Goal: Information Seeking & Learning: Learn about a topic

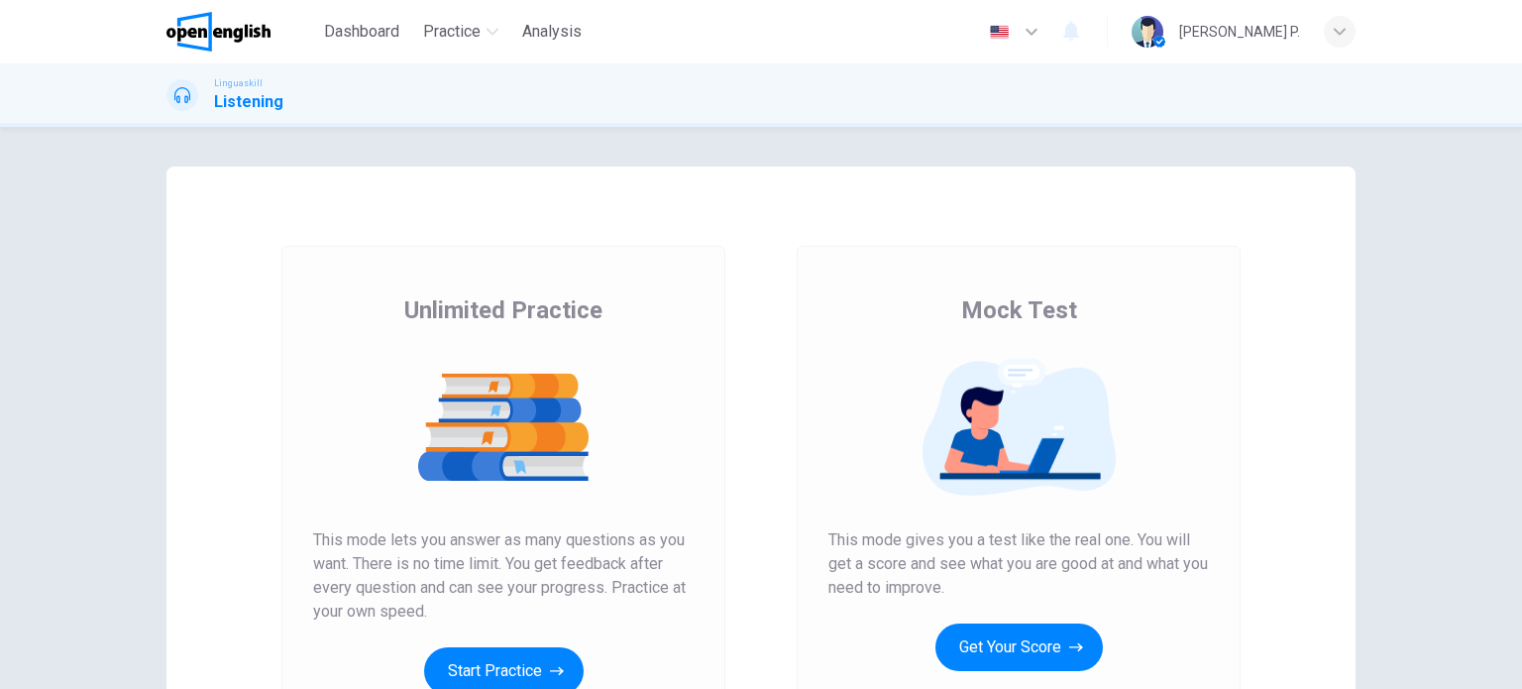
scroll to position [270, 0]
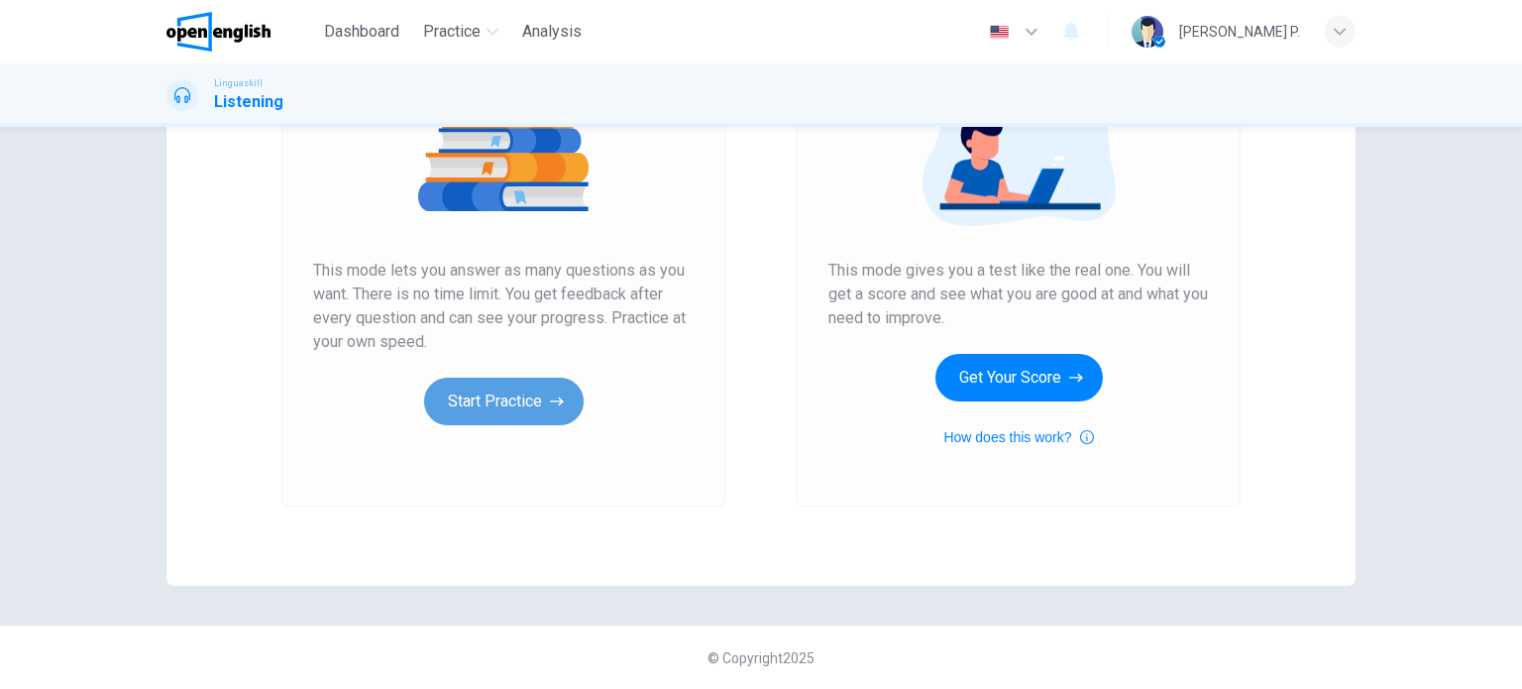
click at [523, 415] on button "Start Practice" at bounding box center [504, 402] width 160 height 48
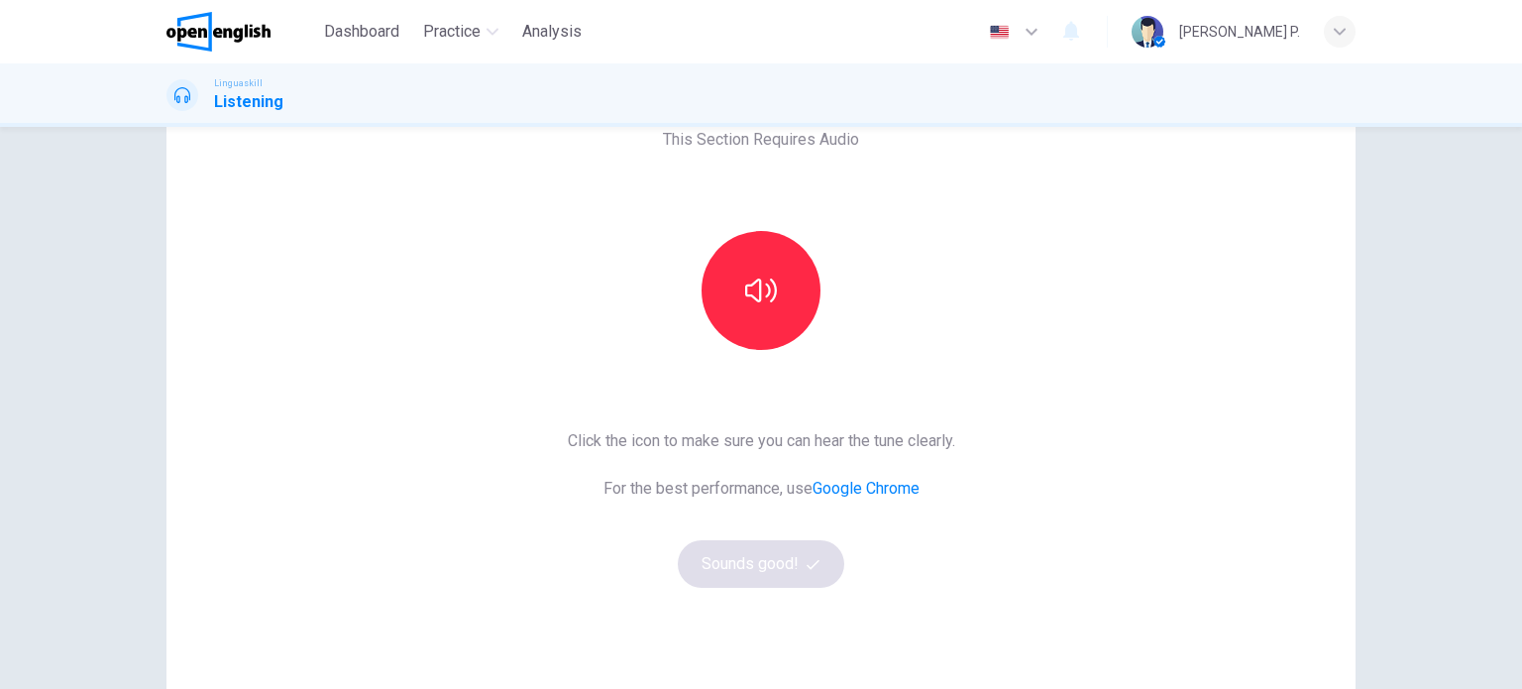
scroll to position [119, 0]
click at [788, 313] on button "button" at bounding box center [761, 289] width 119 height 119
click at [789, 566] on button "Sounds good!" at bounding box center [761, 563] width 166 height 48
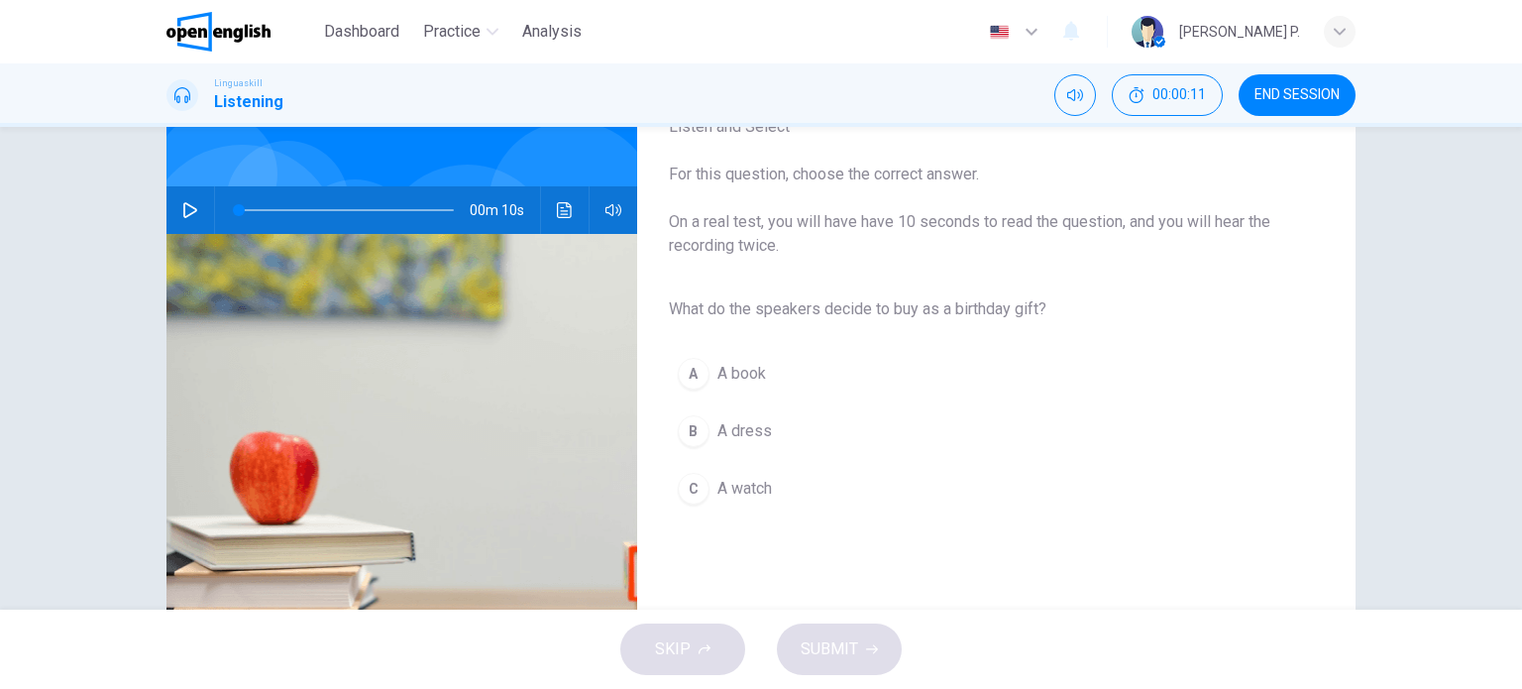
scroll to position [150, 0]
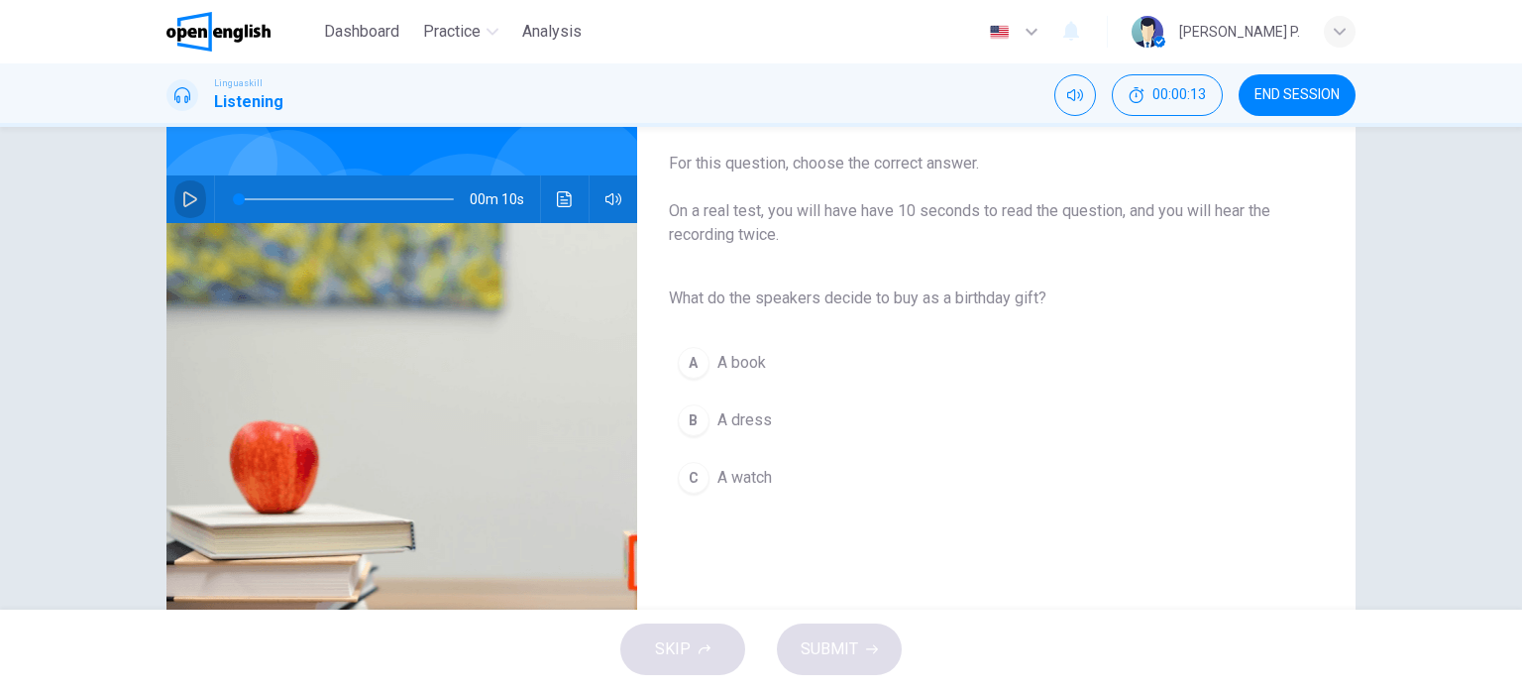
click at [182, 208] on button "button" at bounding box center [190, 199] width 32 height 48
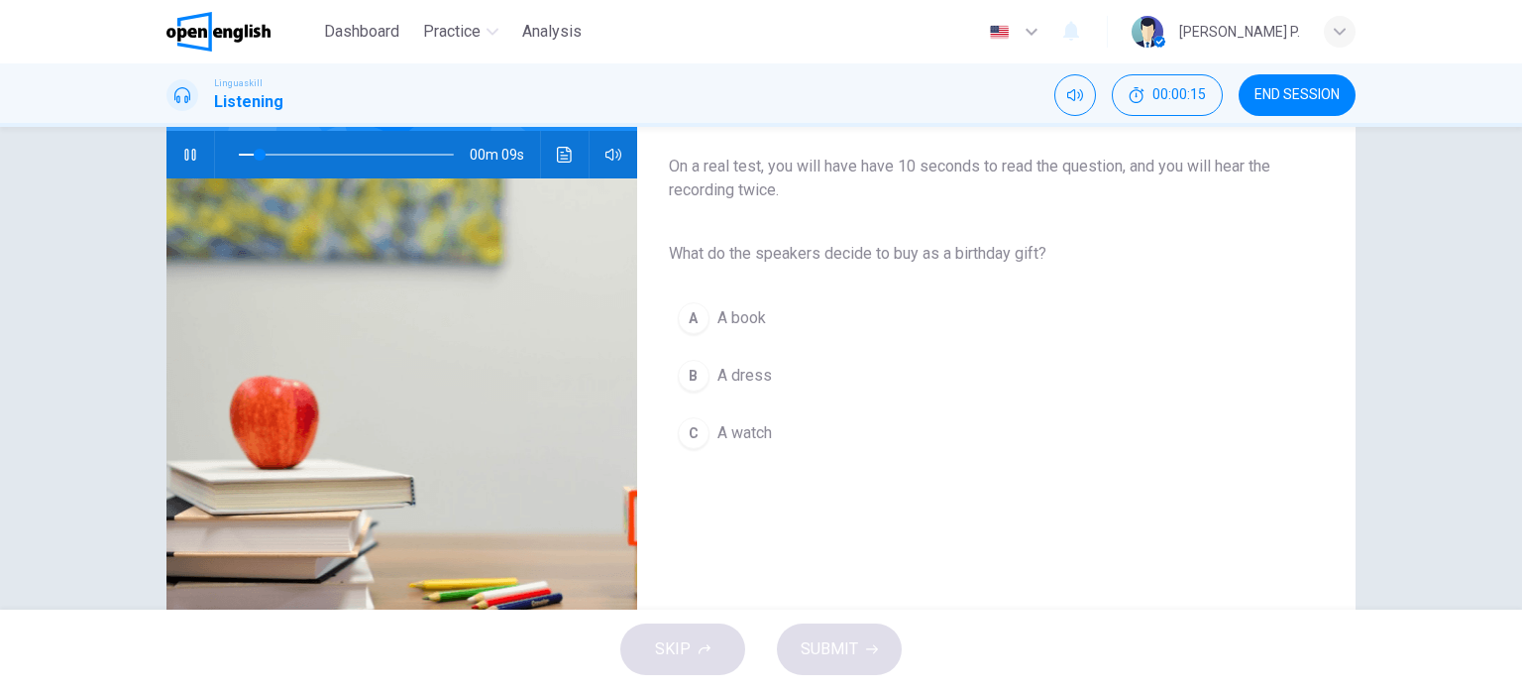
scroll to position [209, 0]
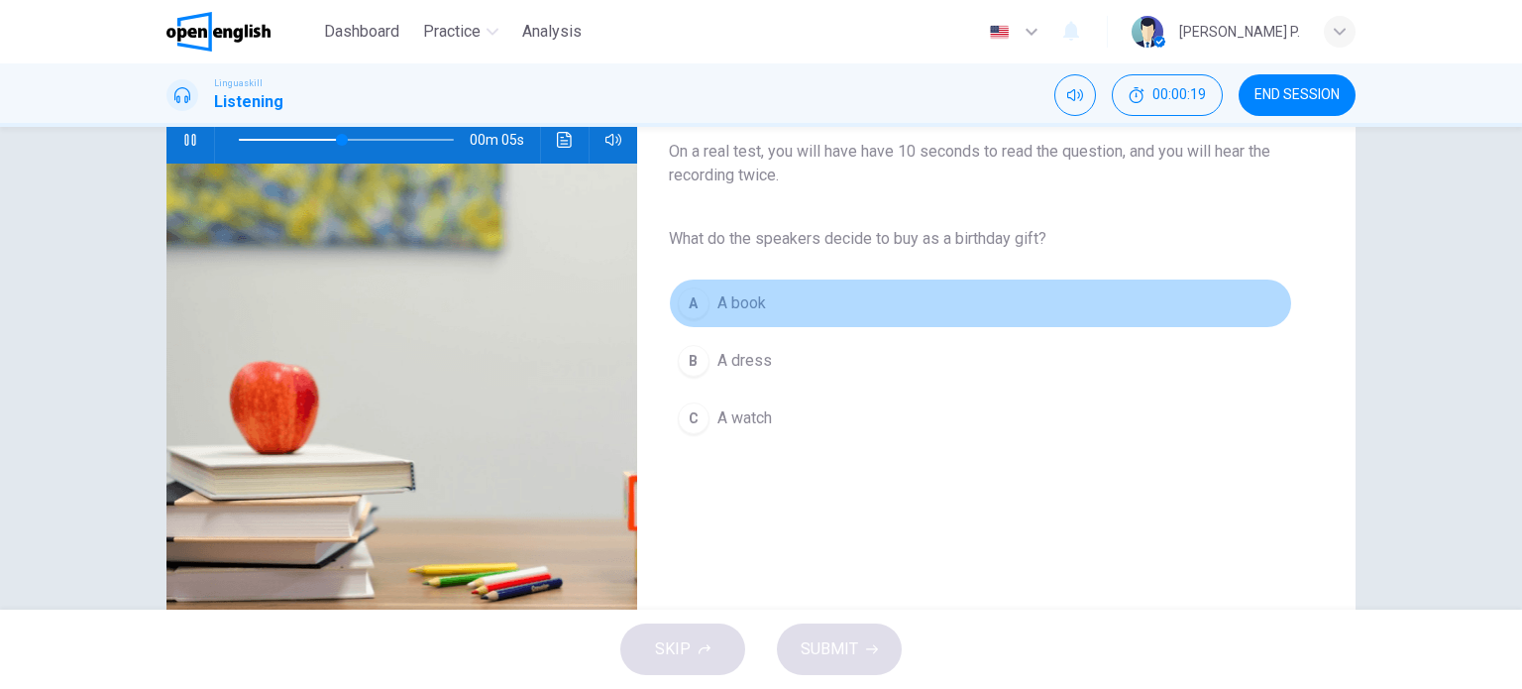
click at [733, 303] on span "A book" at bounding box center [741, 303] width 49 height 24
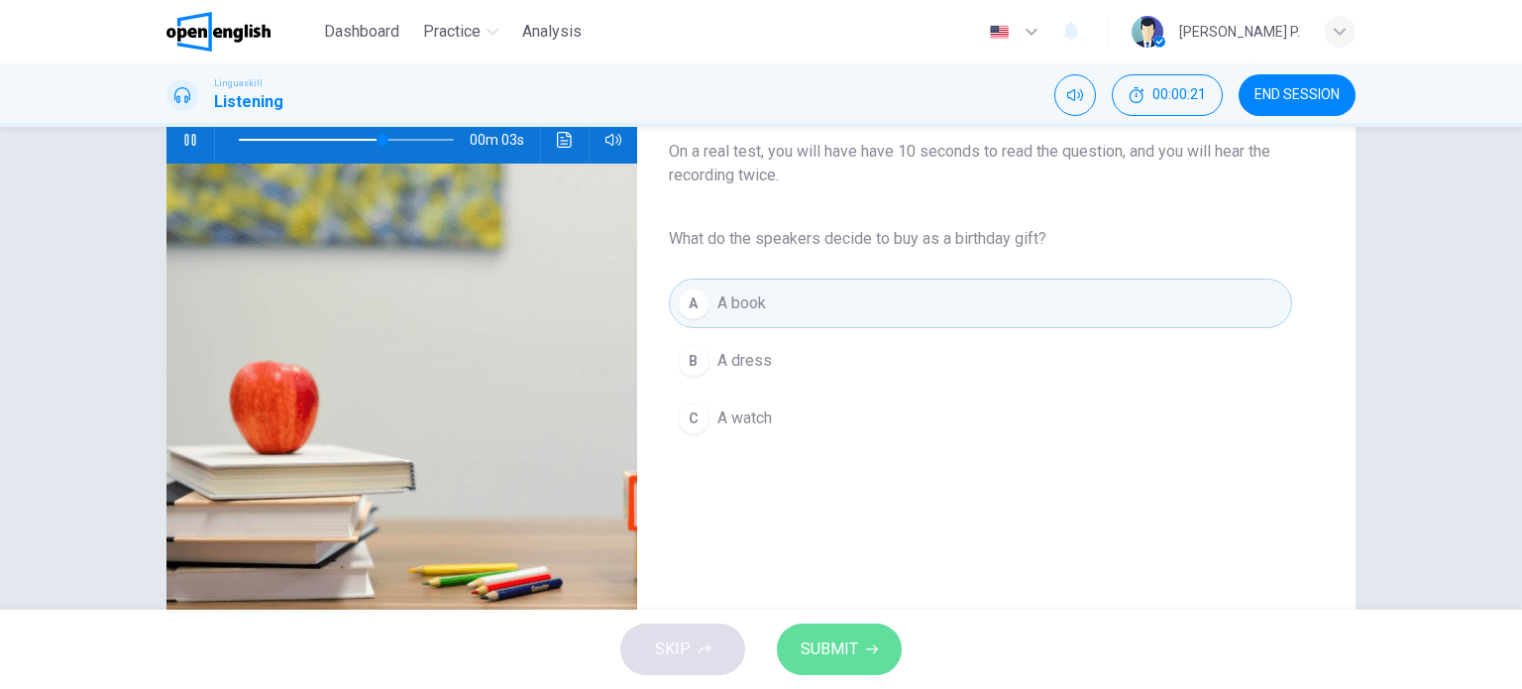
click at [837, 646] on span "SUBMIT" at bounding box center [829, 649] width 57 height 28
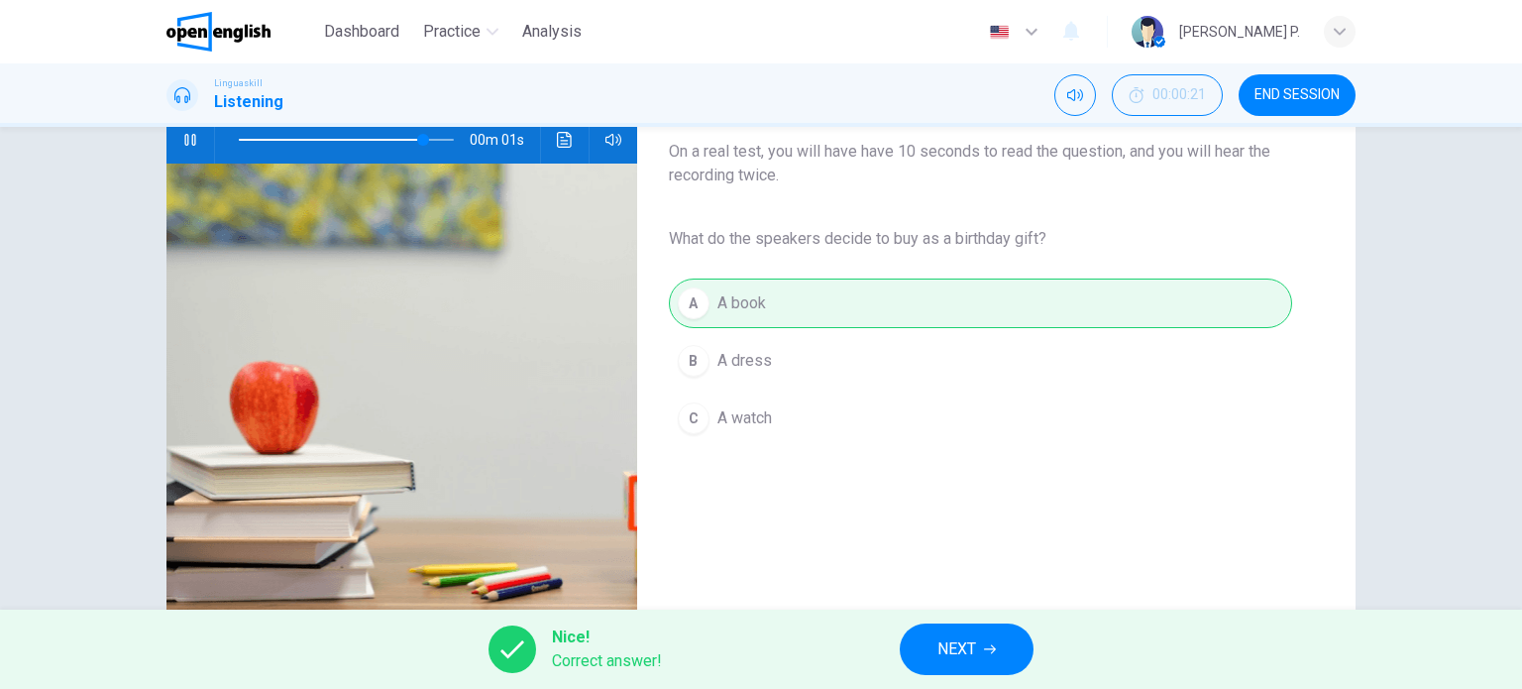
scroll to position [285, 0]
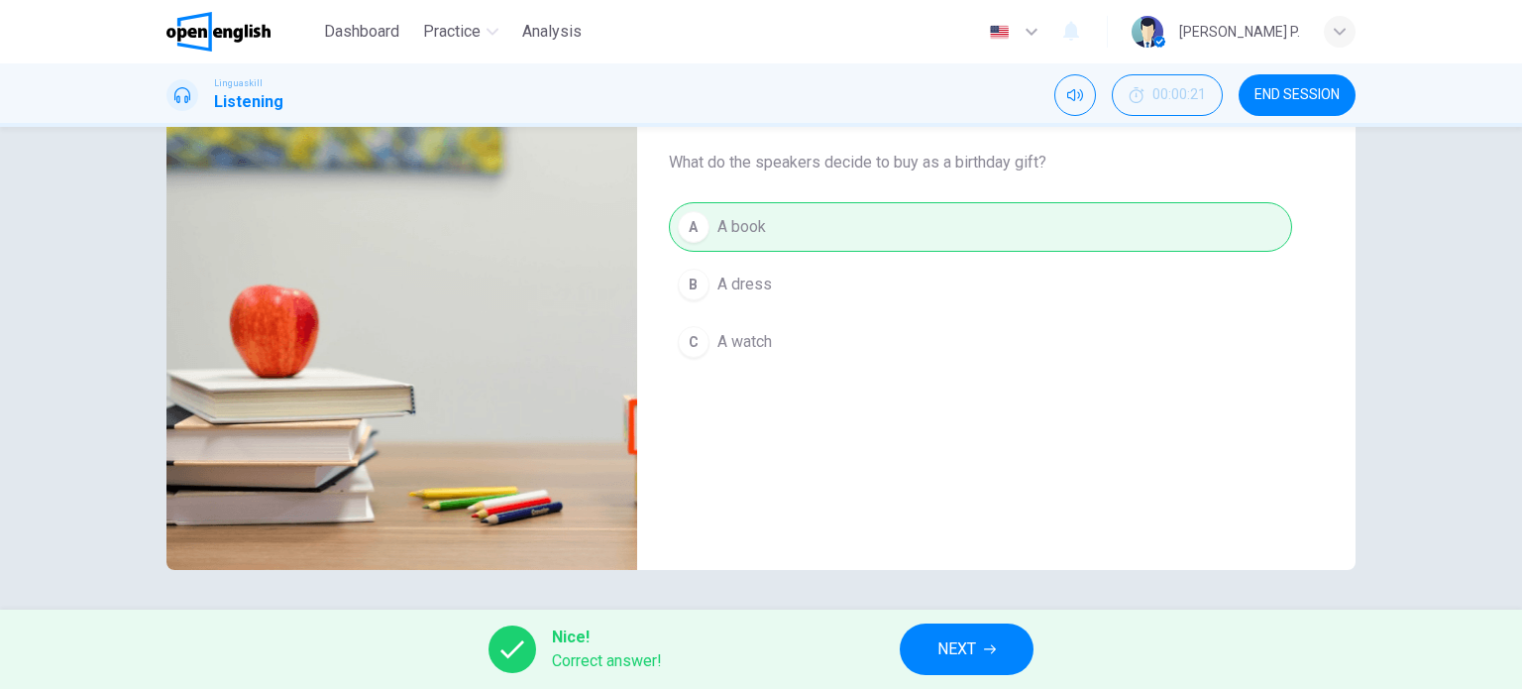
type input "*"
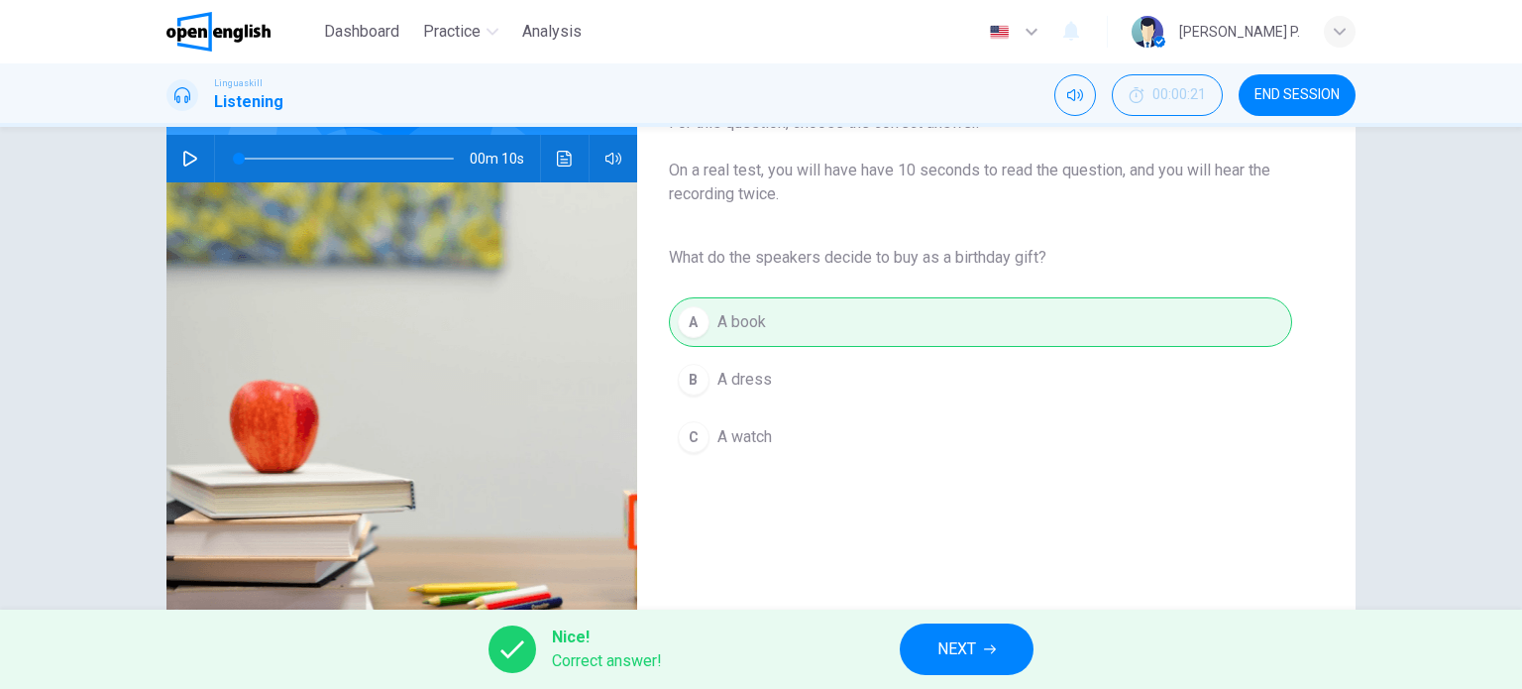
scroll to position [170, 0]
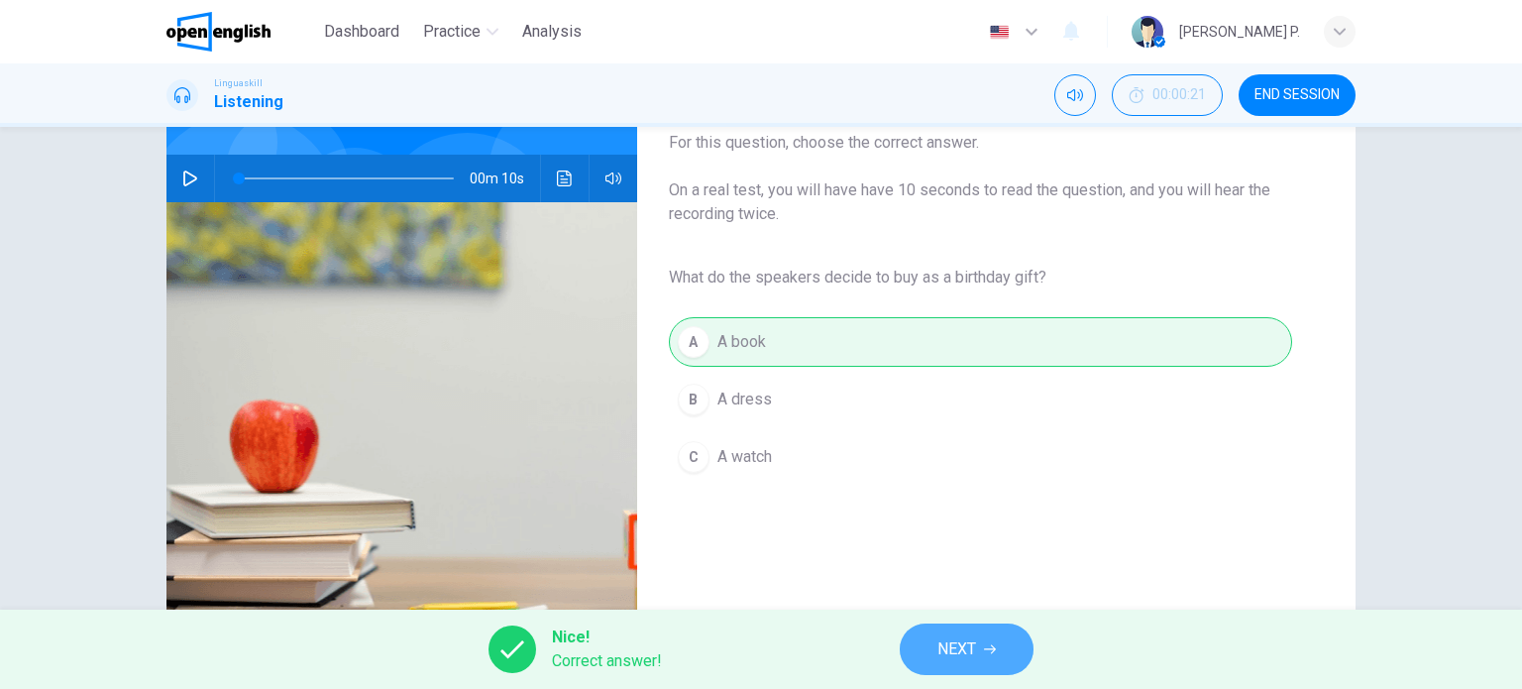
click at [963, 650] on span "NEXT" at bounding box center [956, 649] width 39 height 28
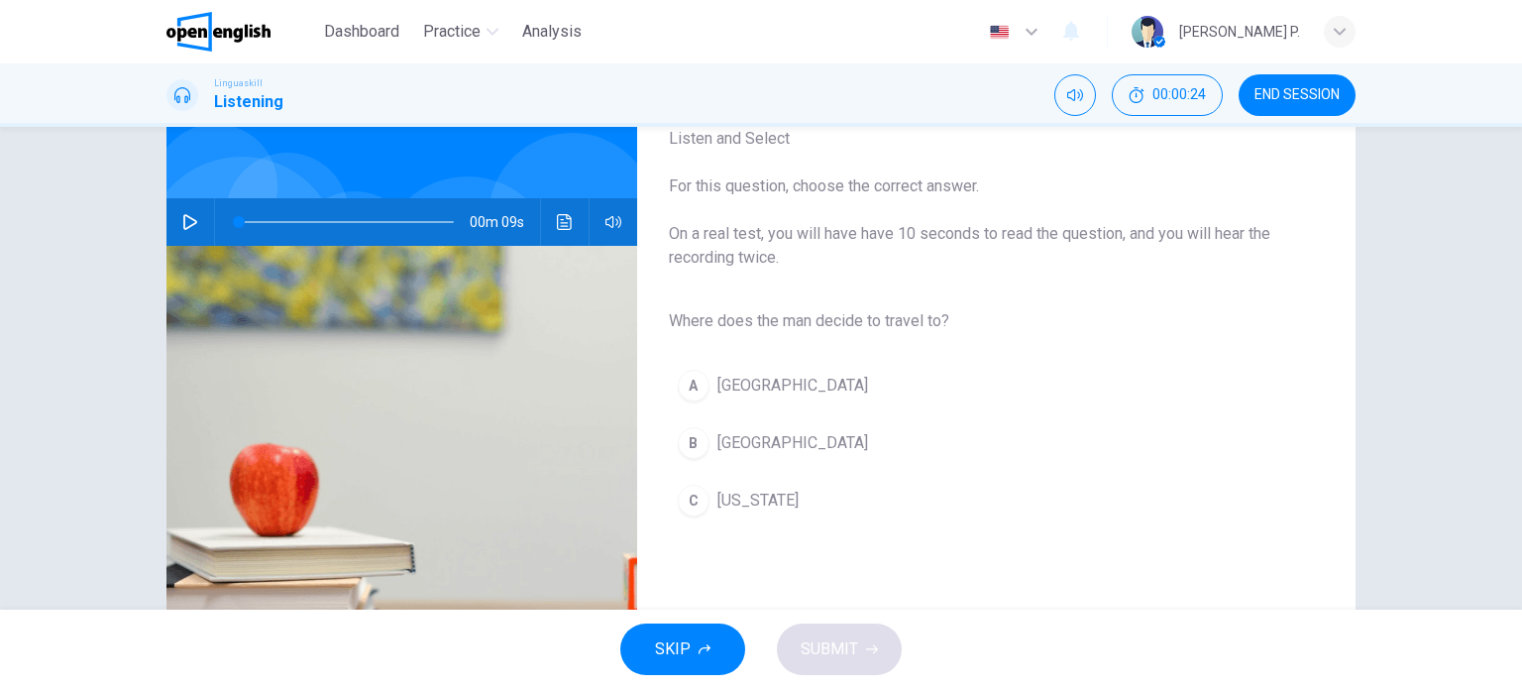
scroll to position [131, 0]
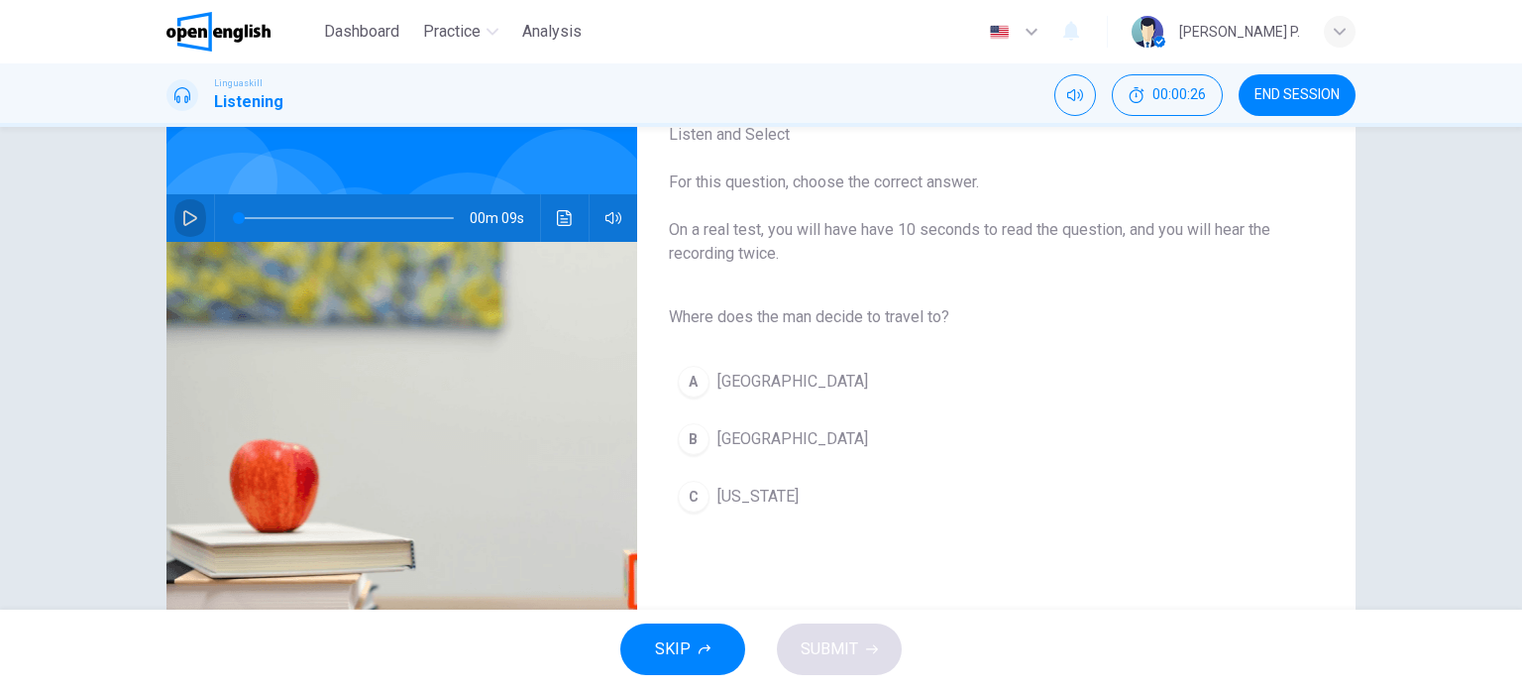
click at [174, 220] on button "button" at bounding box center [190, 218] width 32 height 48
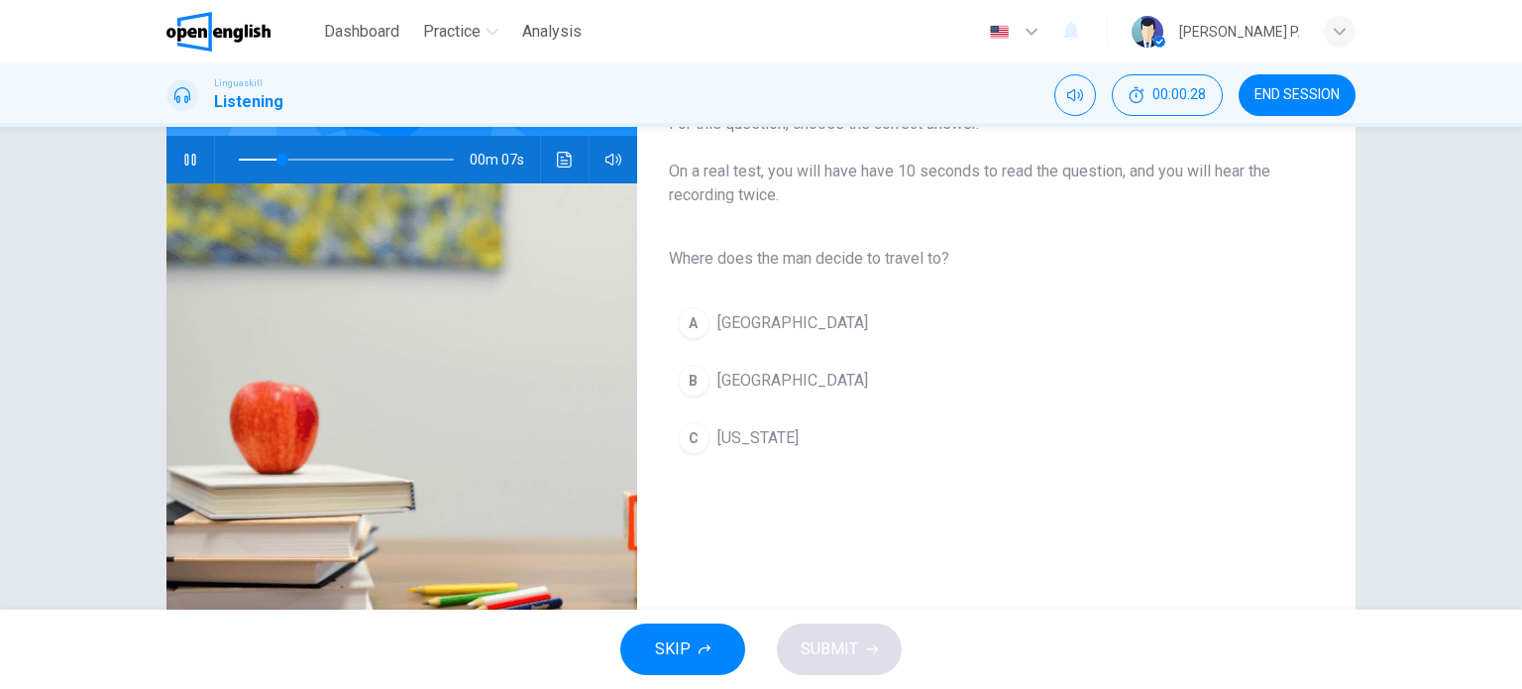
scroll to position [190, 0]
click at [745, 391] on button "B Rome" at bounding box center [980, 380] width 623 height 50
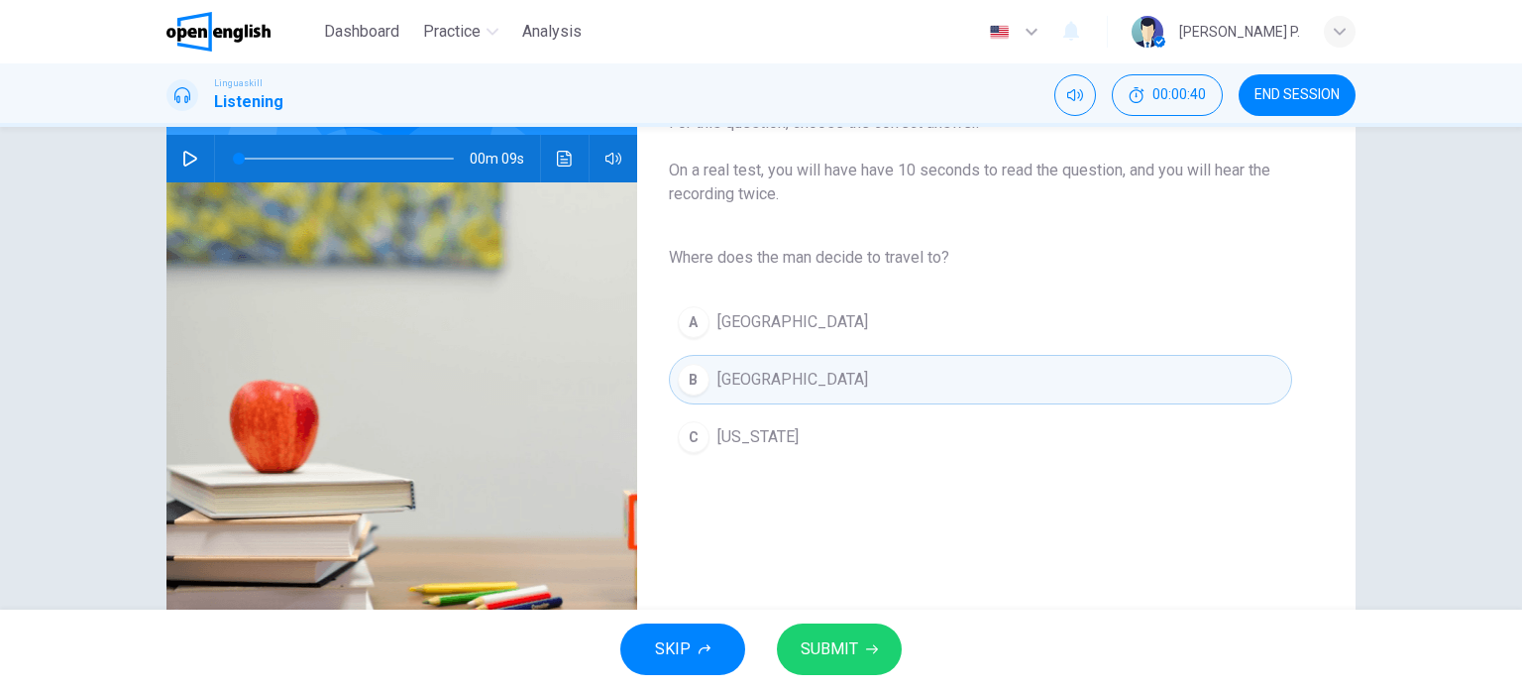
click at [174, 149] on button "button" at bounding box center [190, 159] width 32 height 48
type input "*"
click at [836, 641] on span "SUBMIT" at bounding box center [829, 649] width 57 height 28
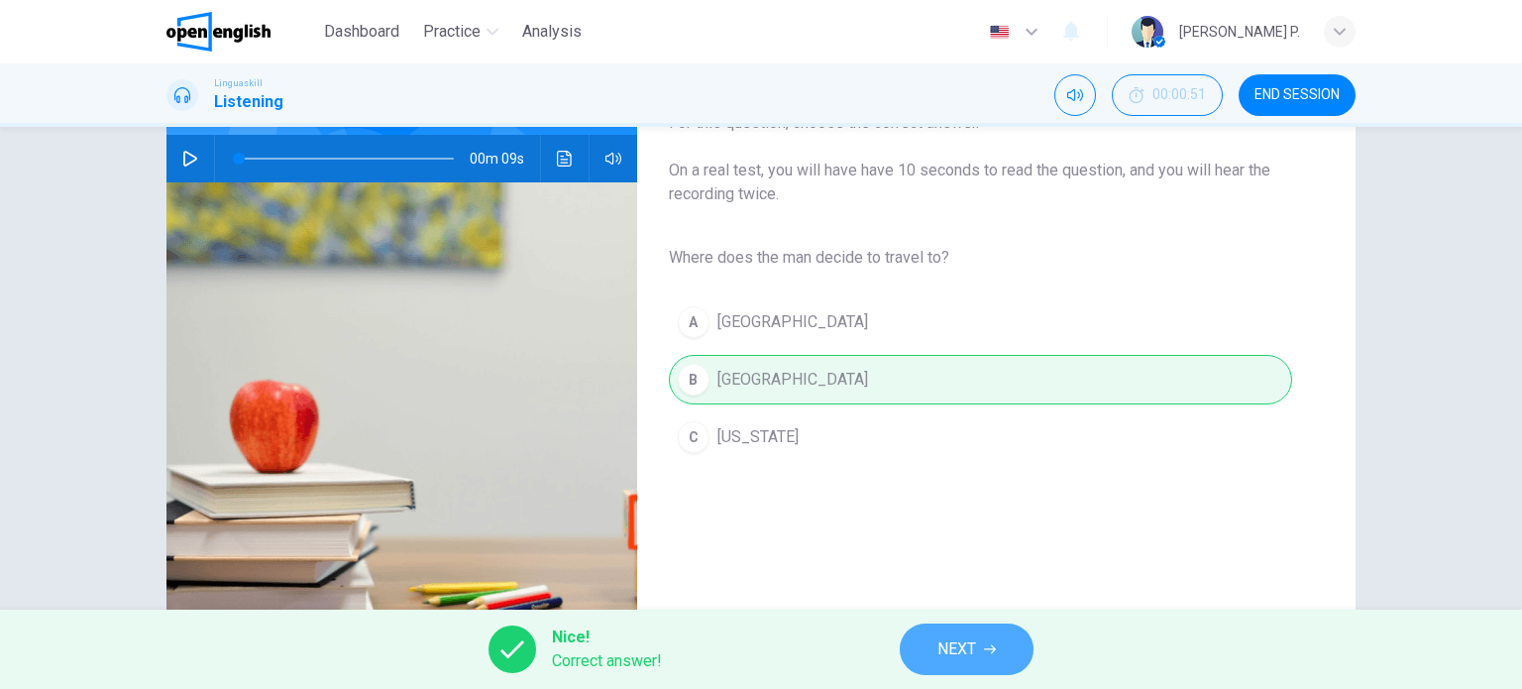
click at [986, 657] on button "NEXT" at bounding box center [967, 649] width 134 height 52
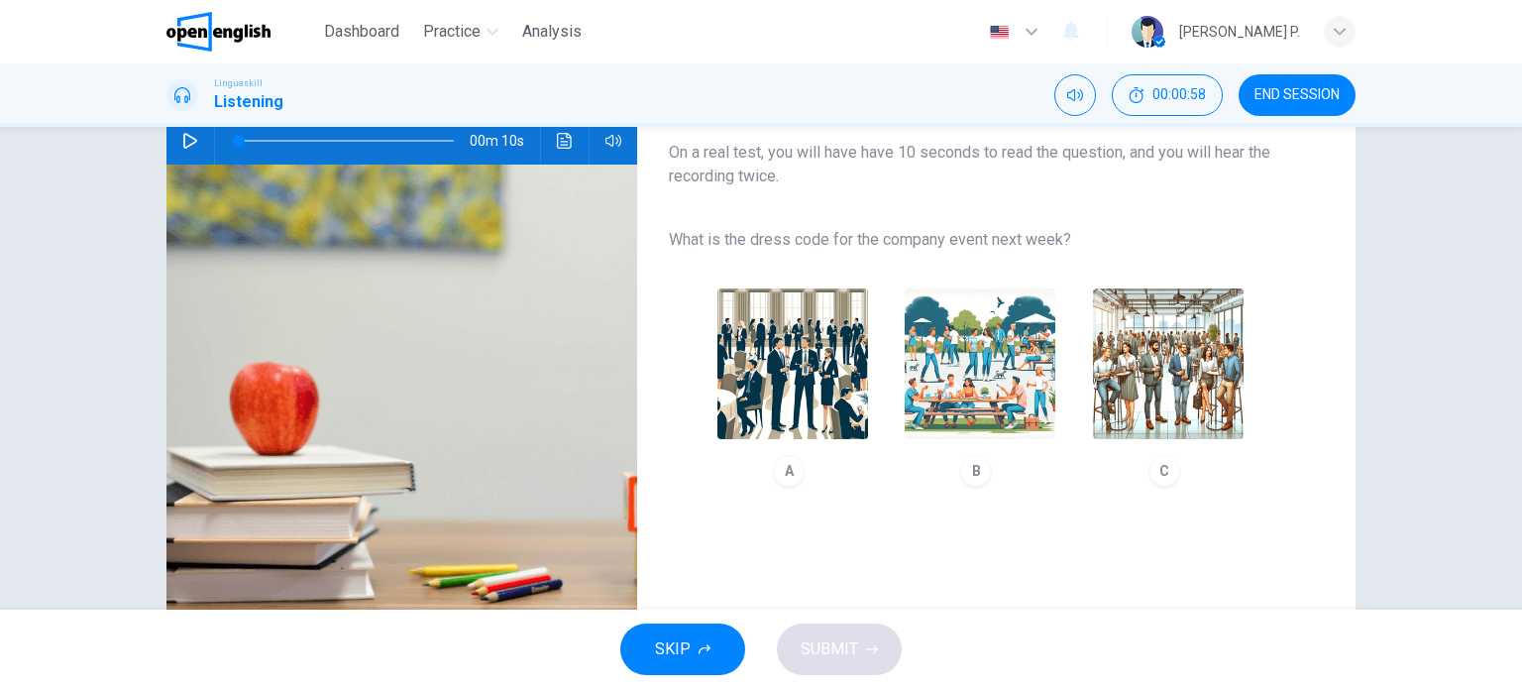
scroll to position [209, 0]
click at [183, 146] on icon "button" at bounding box center [190, 140] width 14 height 16
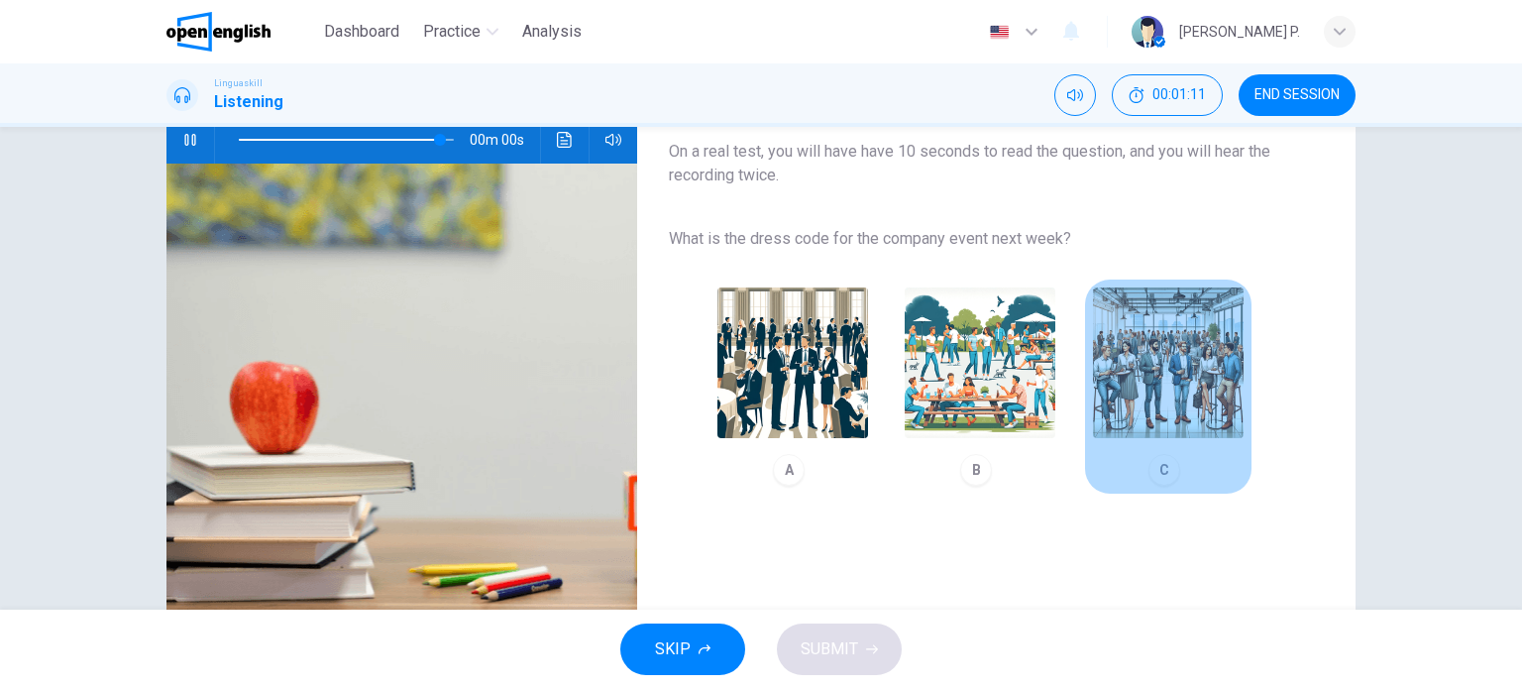
click at [1159, 410] on img "button" at bounding box center [1168, 362] width 151 height 151
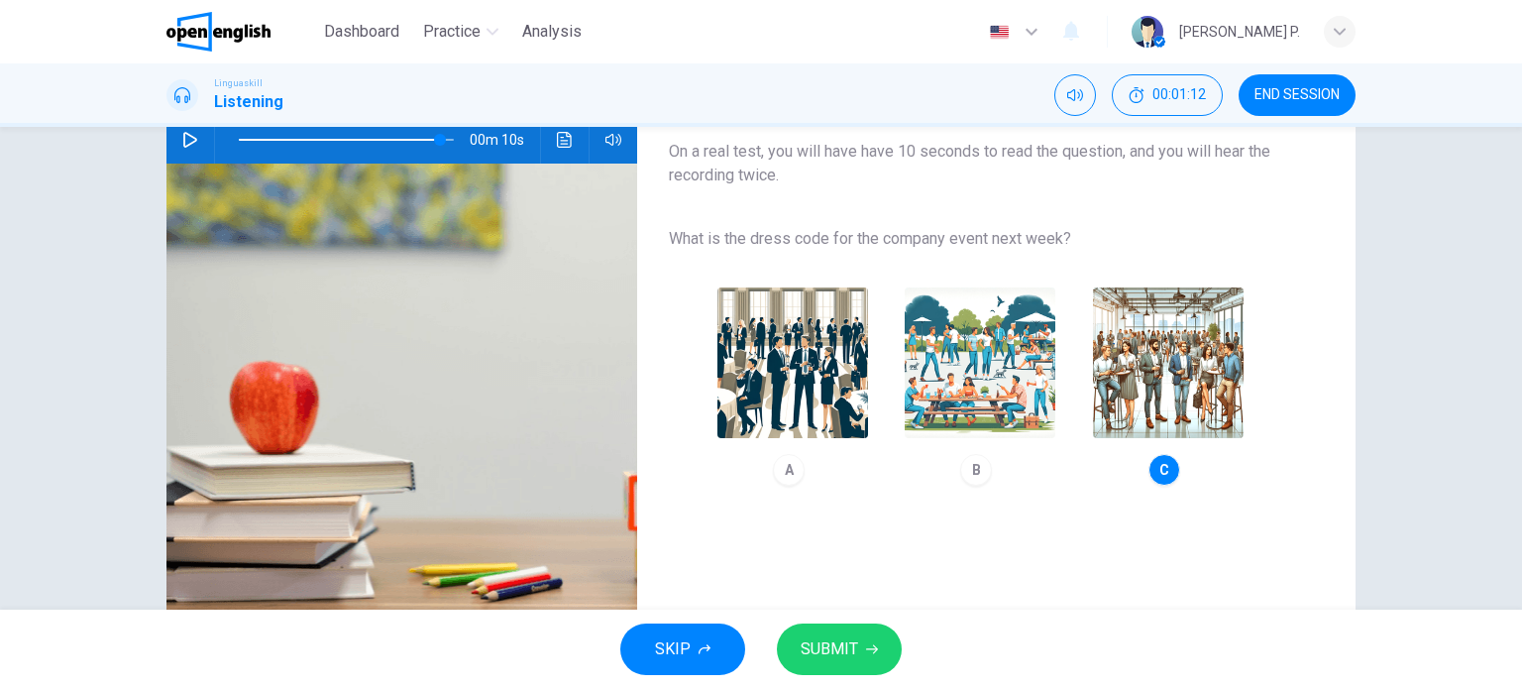
type input "*"
click at [828, 644] on span "SUBMIT" at bounding box center [829, 649] width 57 height 28
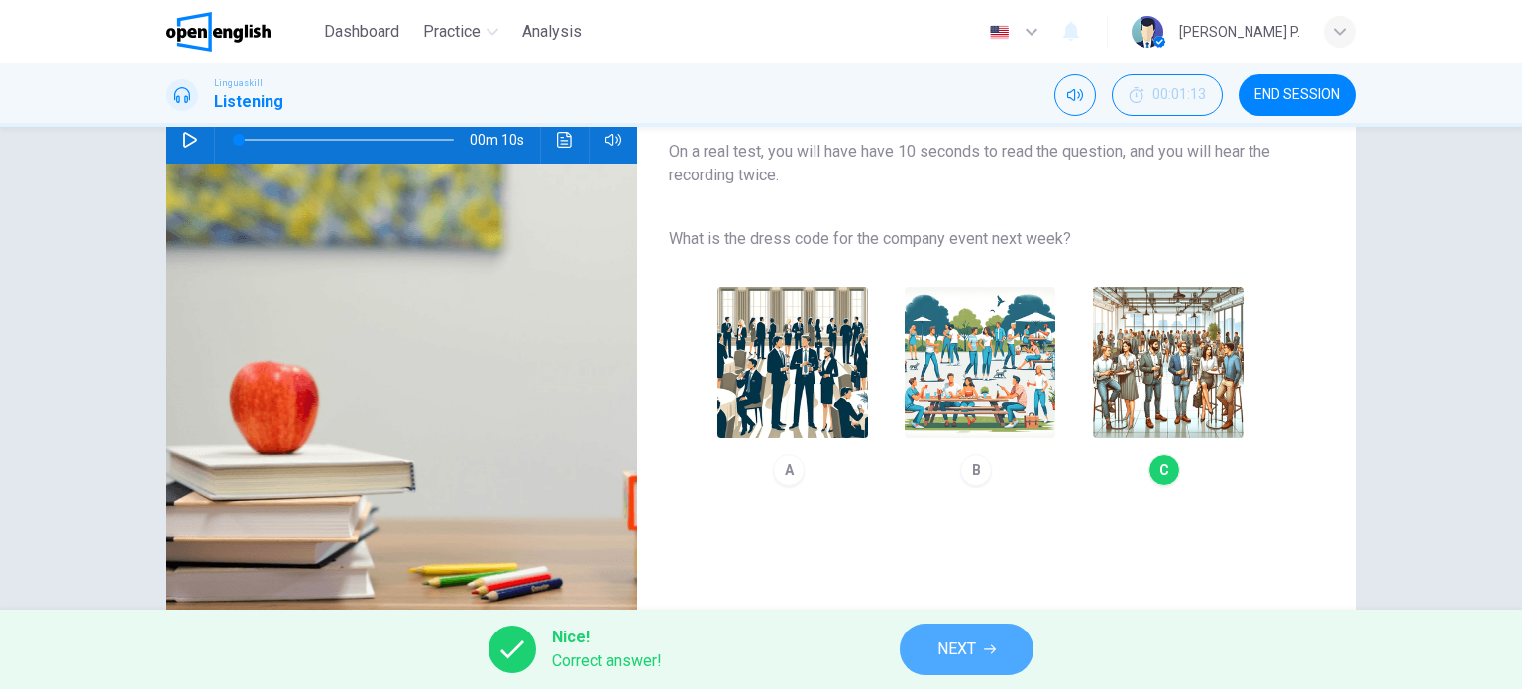
click at [934, 657] on button "NEXT" at bounding box center [967, 649] width 134 height 52
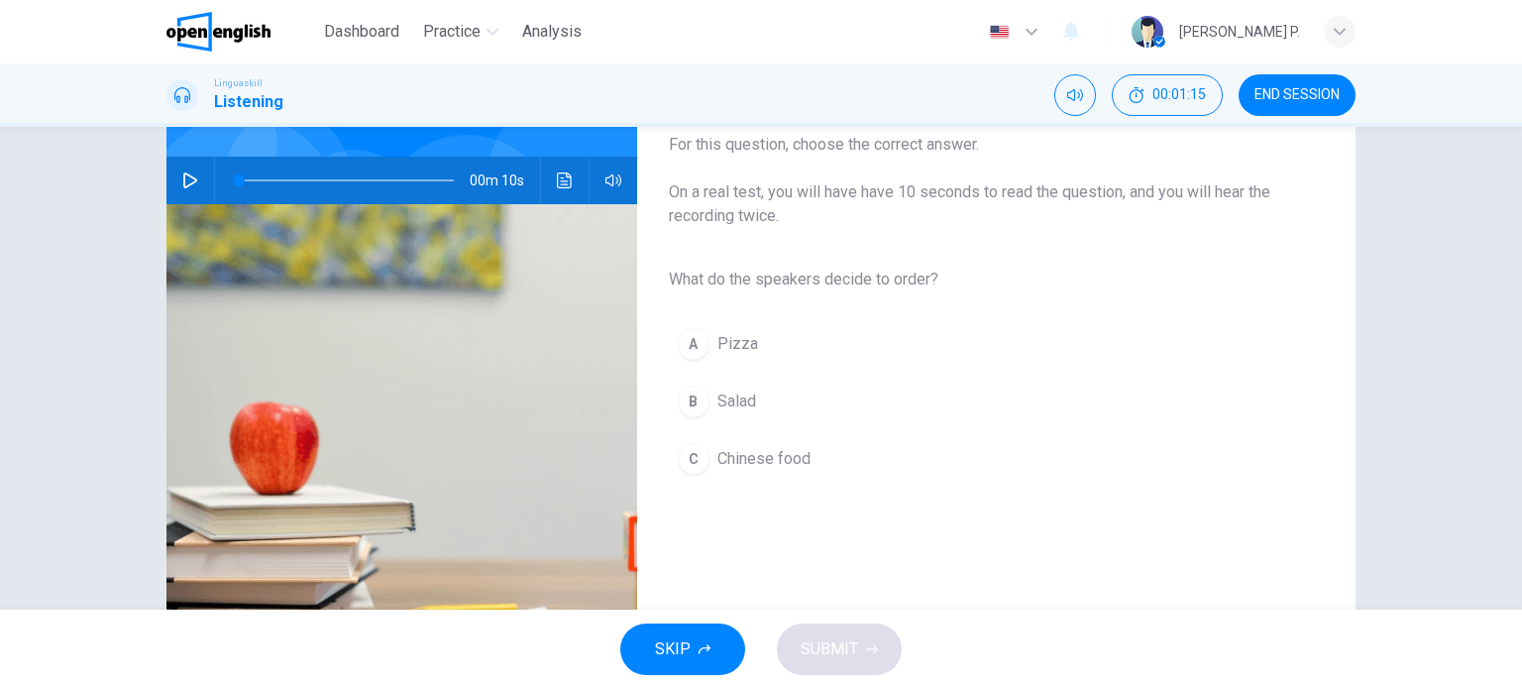
scroll to position [178, 0]
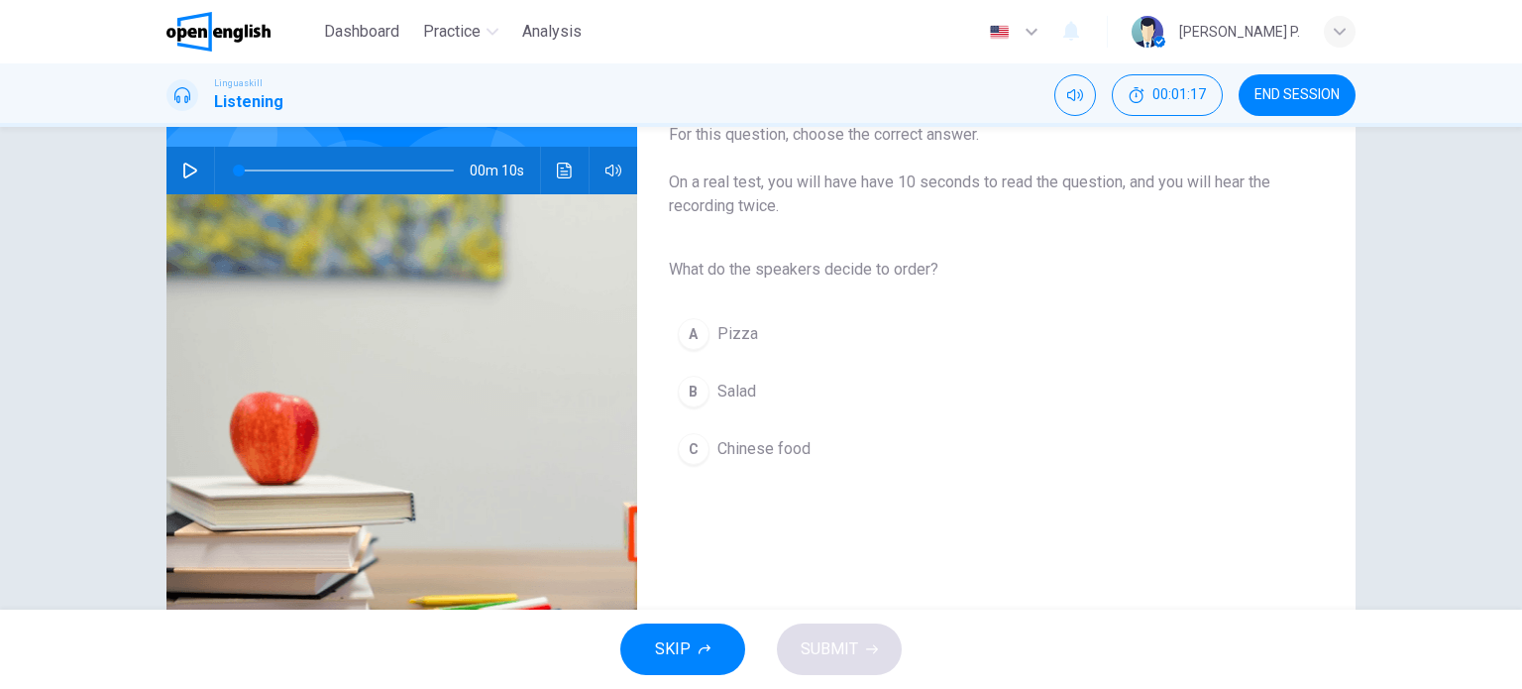
click at [182, 165] on icon "button" at bounding box center [190, 170] width 16 height 16
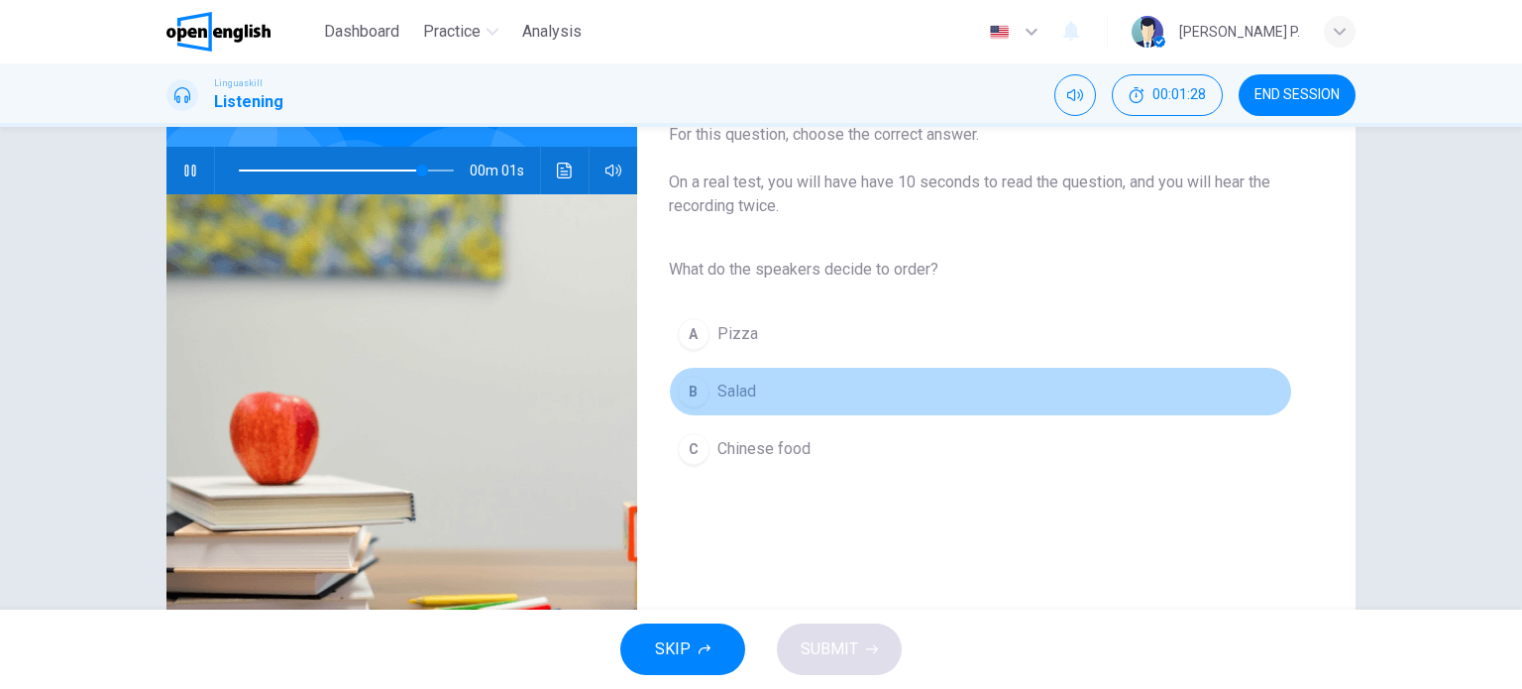
click at [737, 386] on span "Salad" at bounding box center [736, 391] width 39 height 24
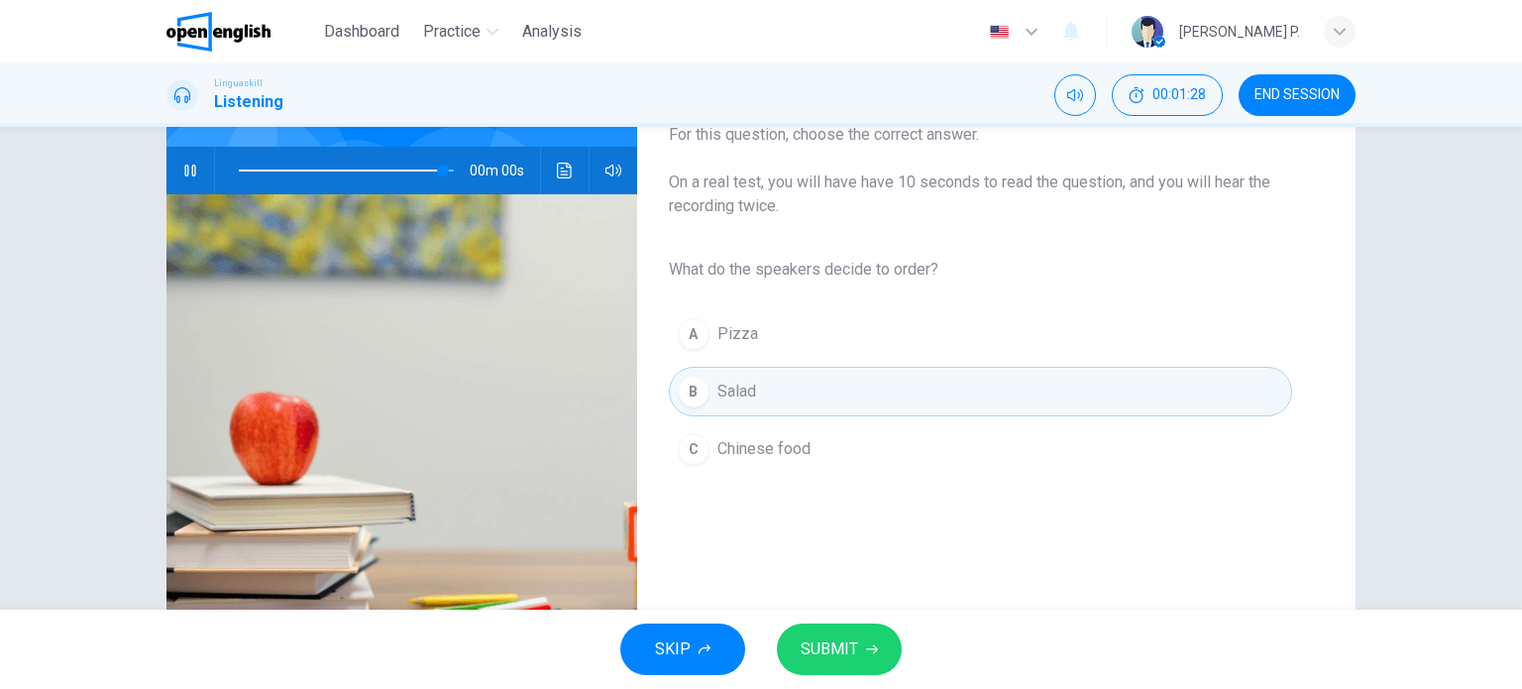
type input "*"
click at [819, 635] on span "SUBMIT" at bounding box center [829, 649] width 57 height 28
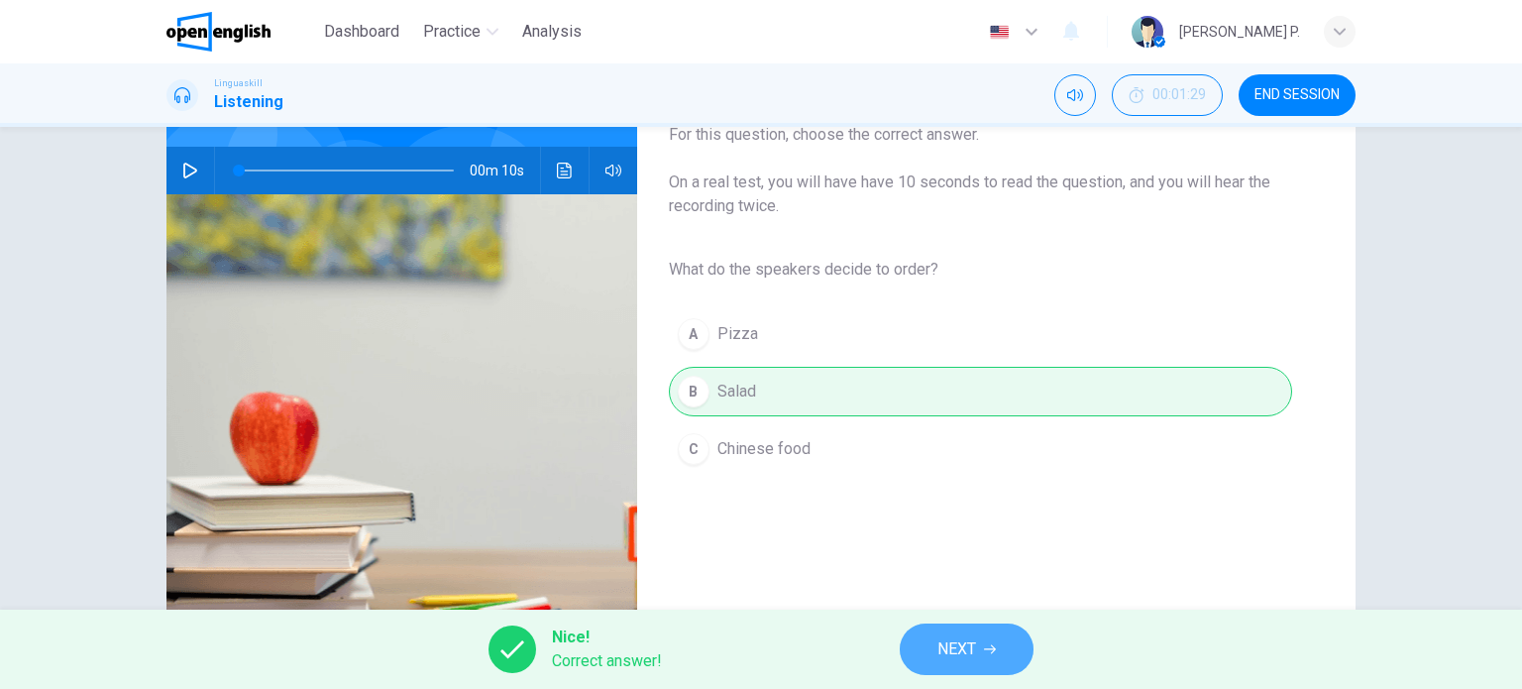
click at [943, 645] on span "NEXT" at bounding box center [956, 649] width 39 height 28
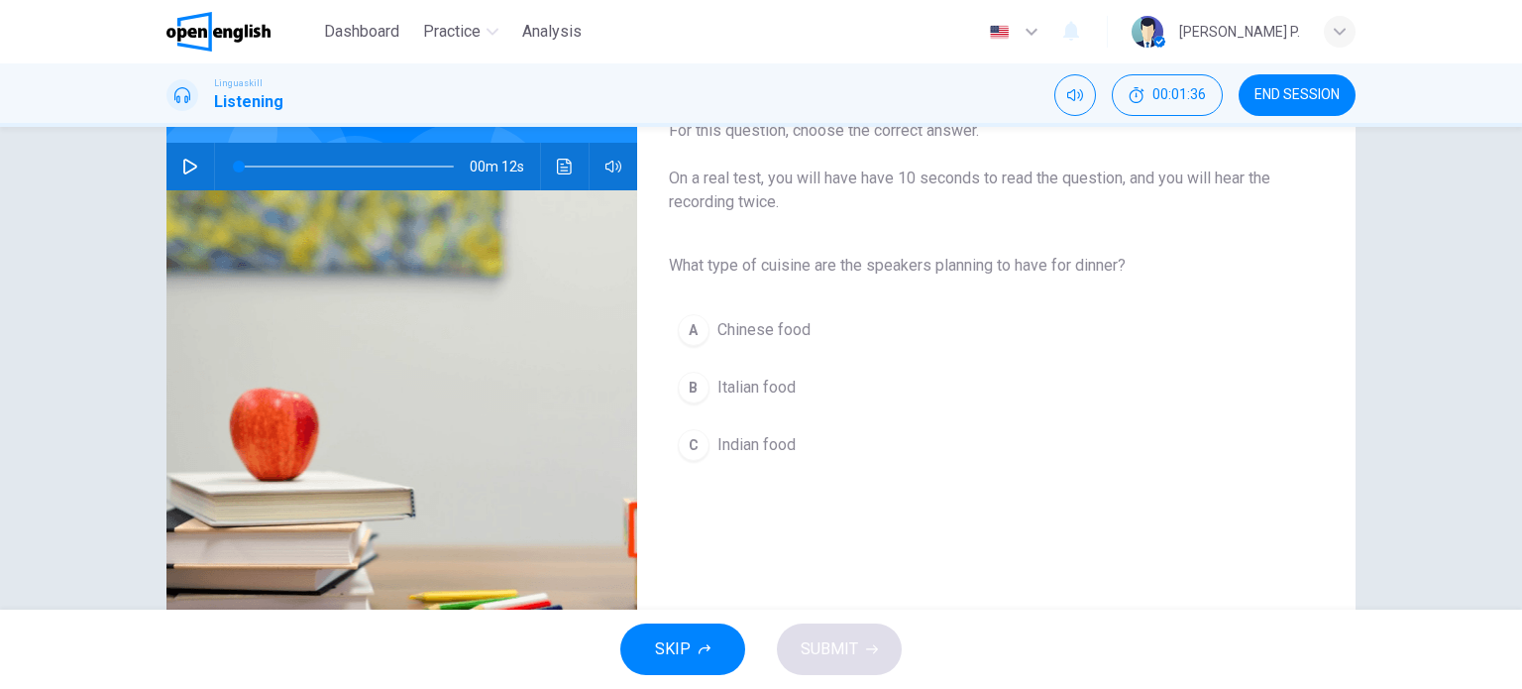
scroll to position [184, 0]
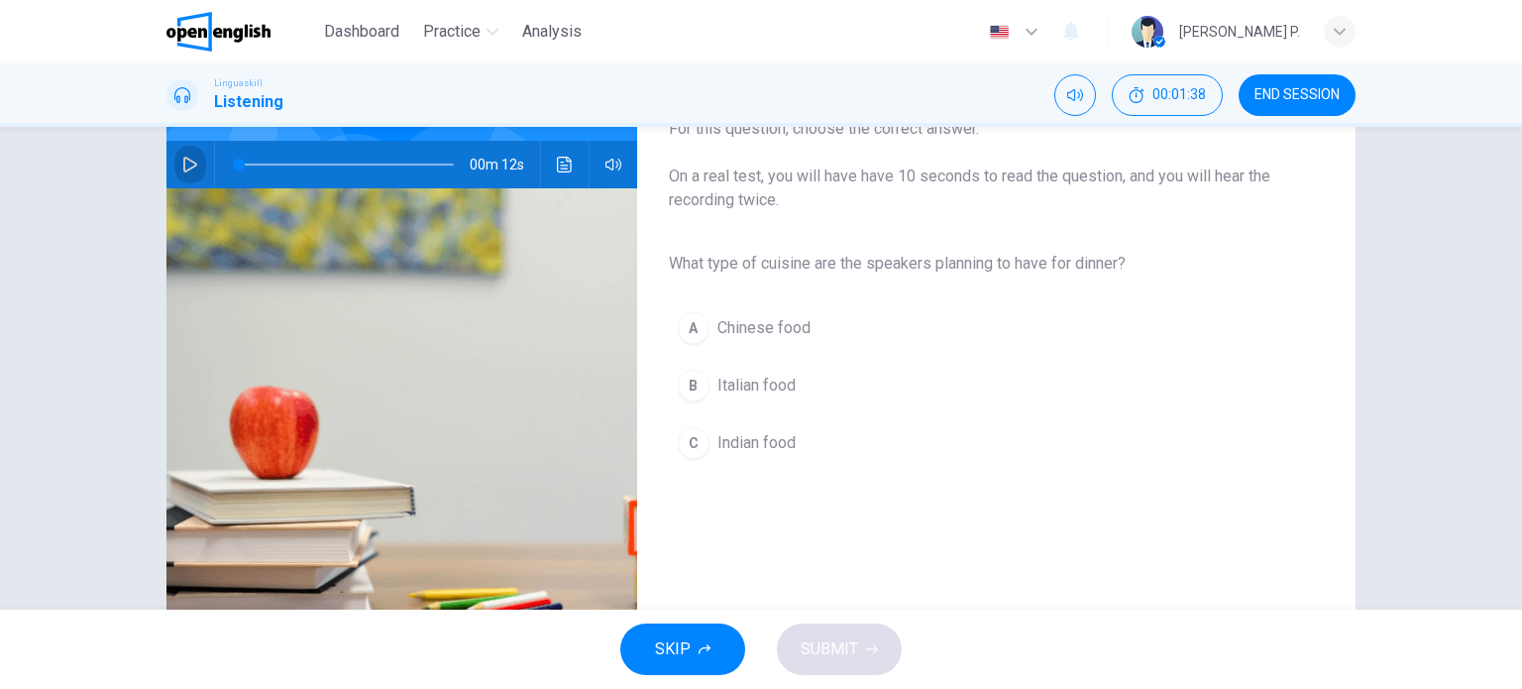
click at [183, 169] on icon "button" at bounding box center [190, 165] width 14 height 16
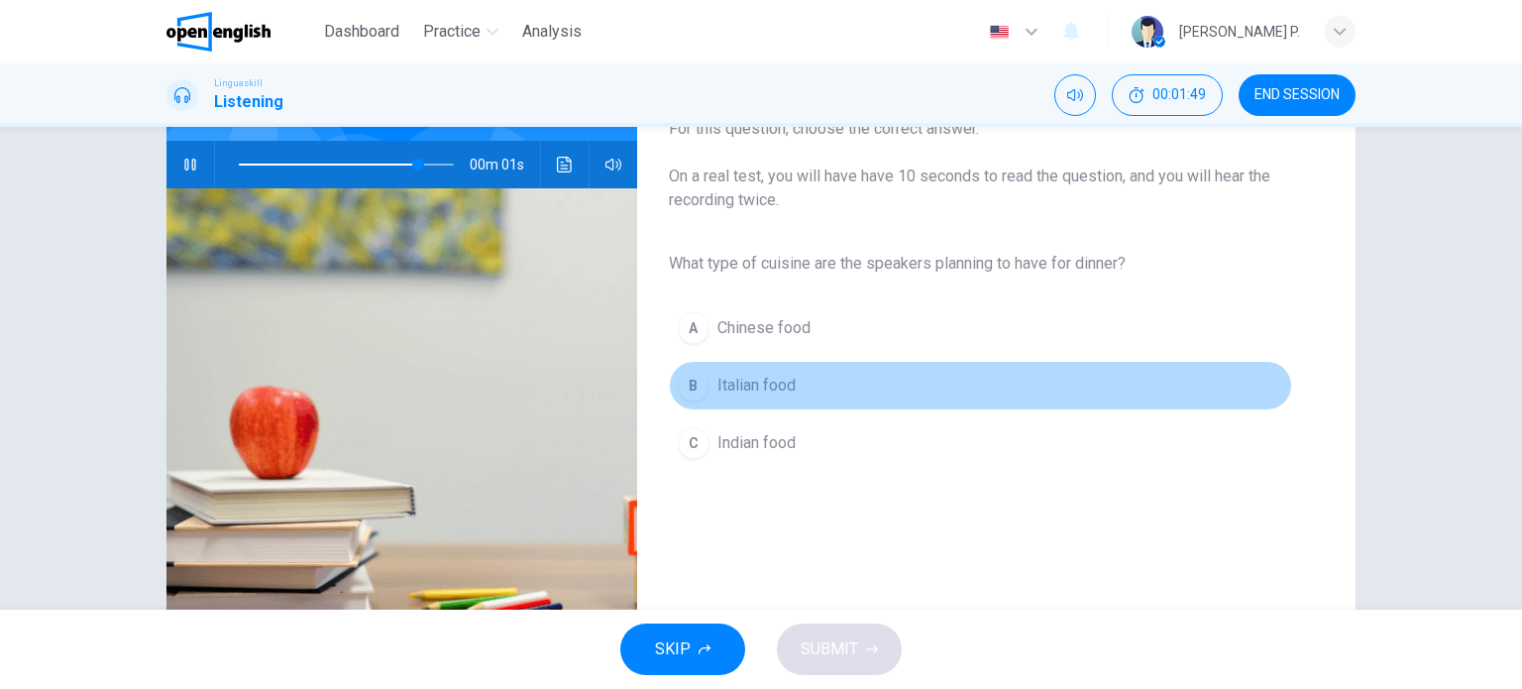
click at [729, 385] on span "Italian food" at bounding box center [756, 386] width 78 height 24
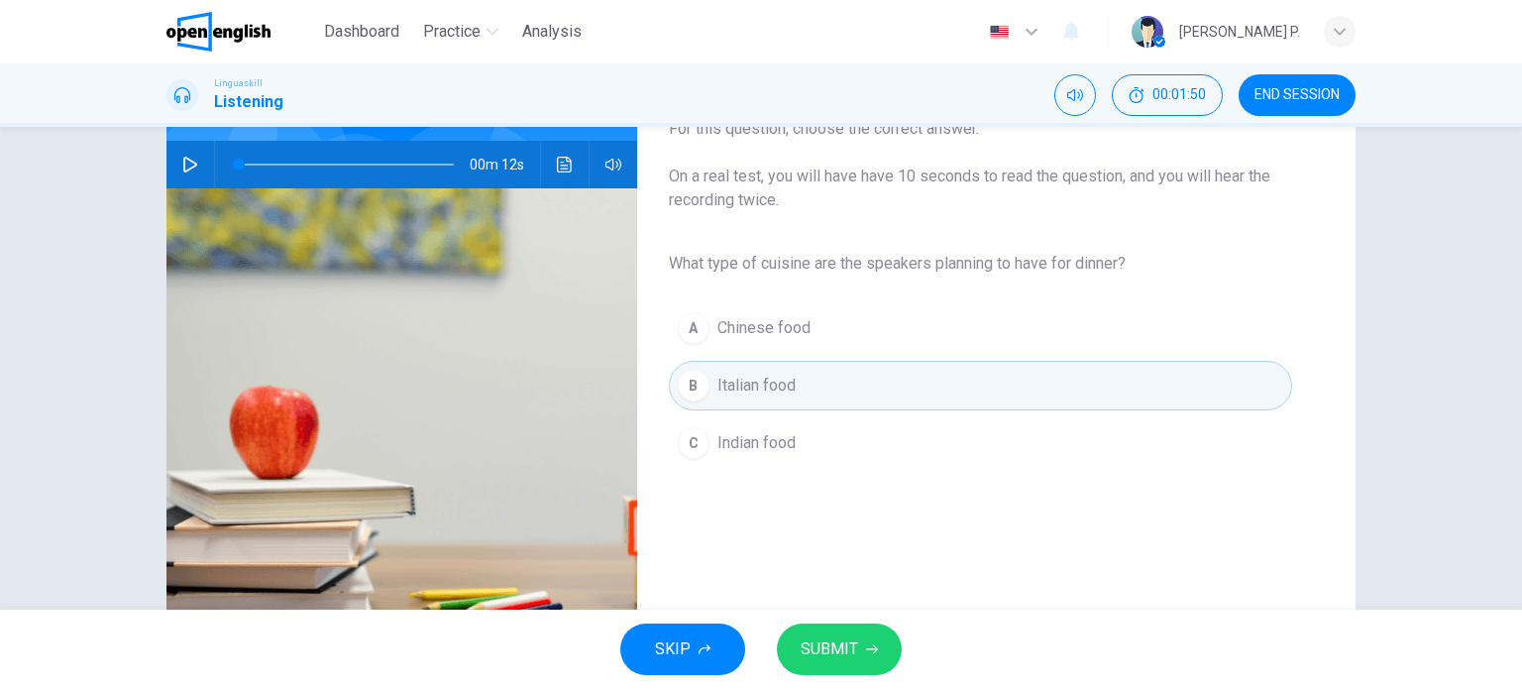
type input "*"
click at [855, 648] on span "SUBMIT" at bounding box center [829, 649] width 57 height 28
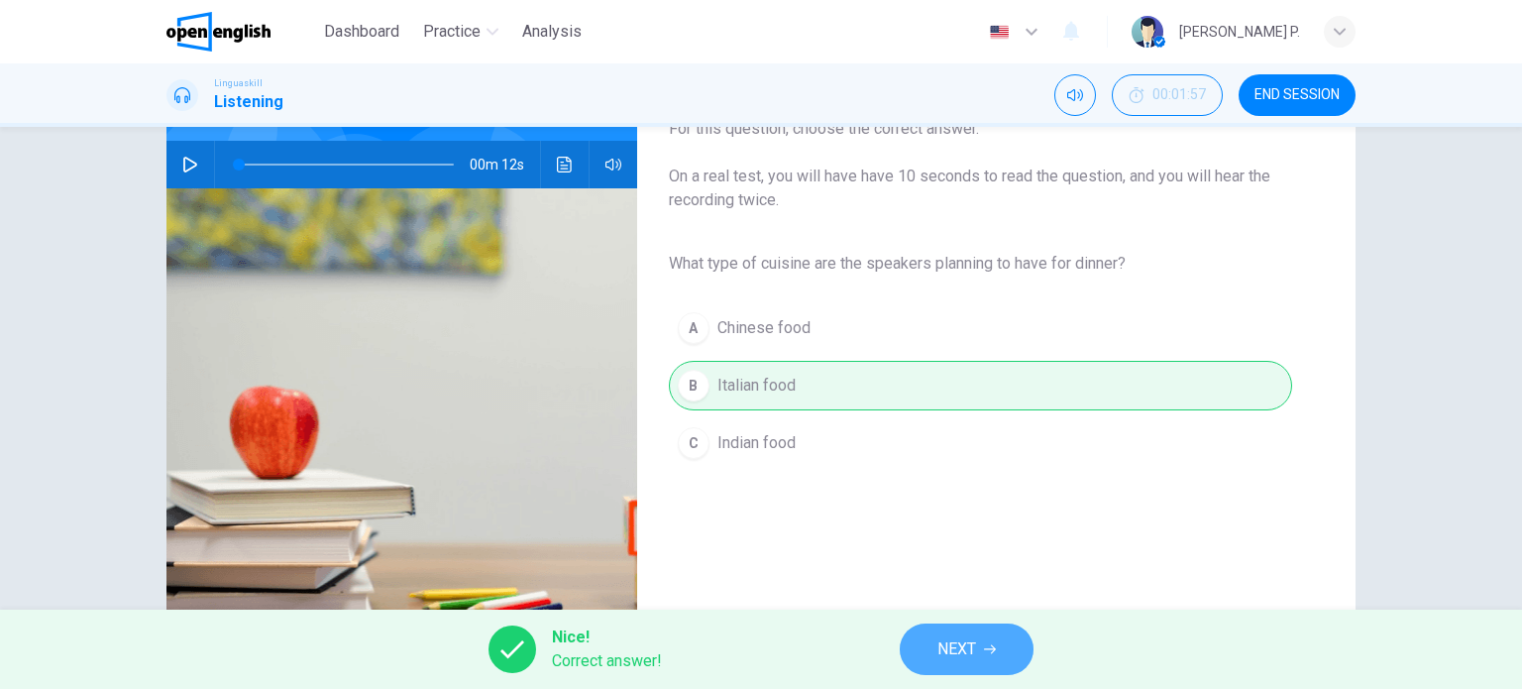
click at [956, 637] on span "NEXT" at bounding box center [956, 649] width 39 height 28
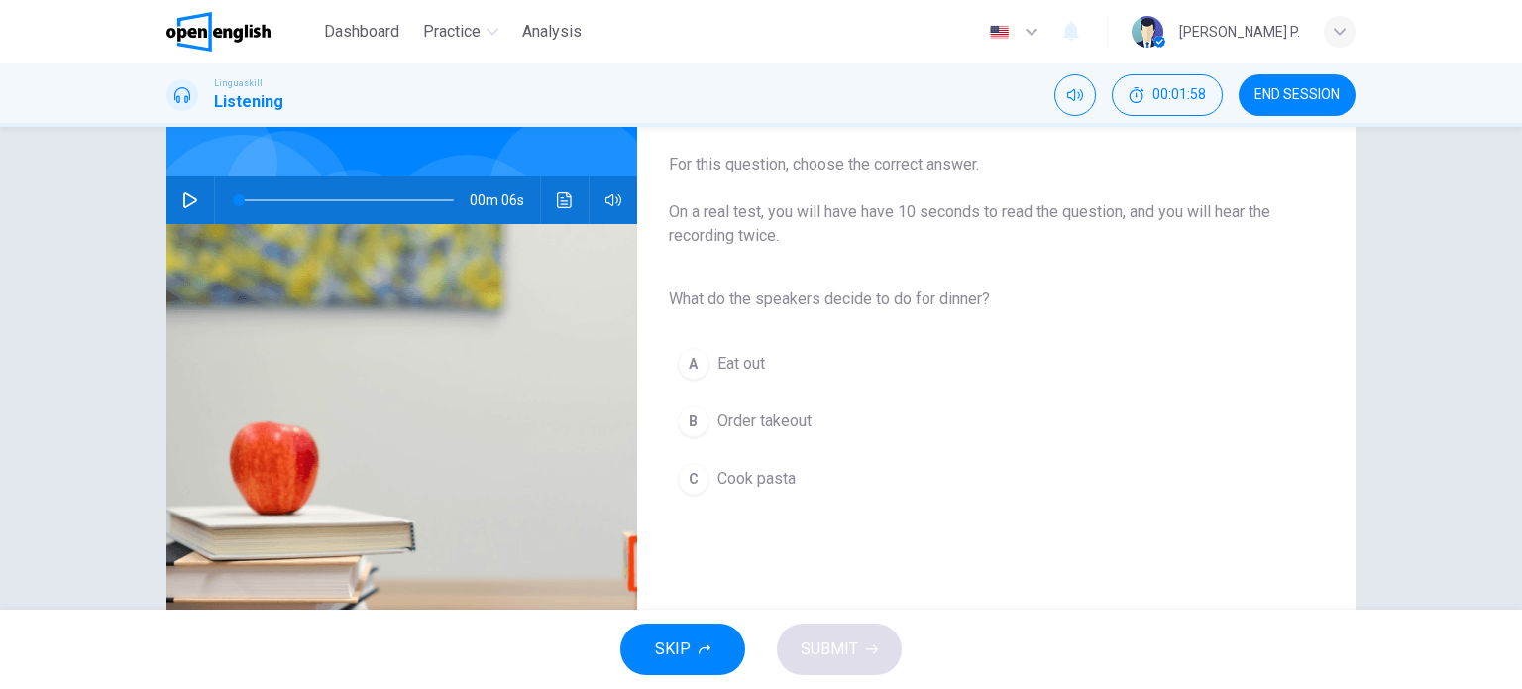
scroll to position [159, 0]
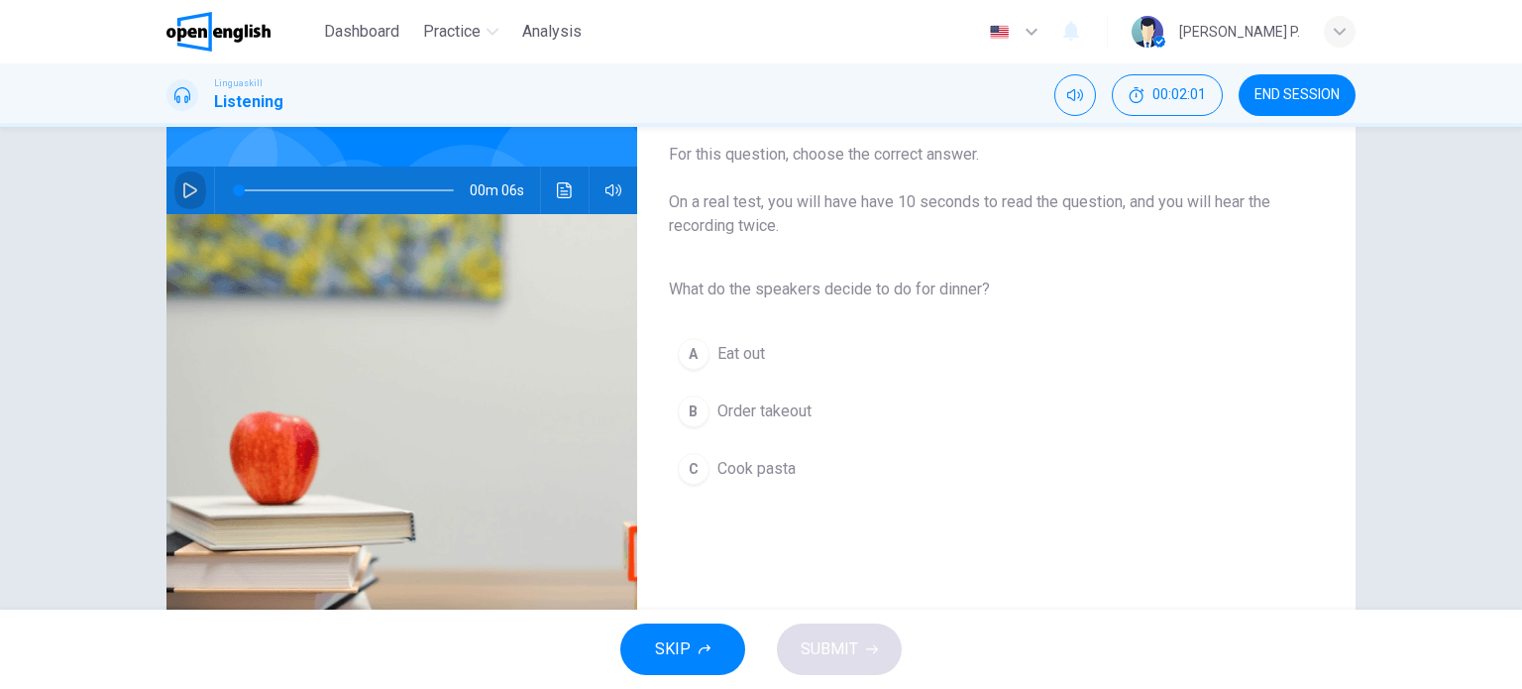
click at [186, 189] on icon "button" at bounding box center [190, 190] width 16 height 16
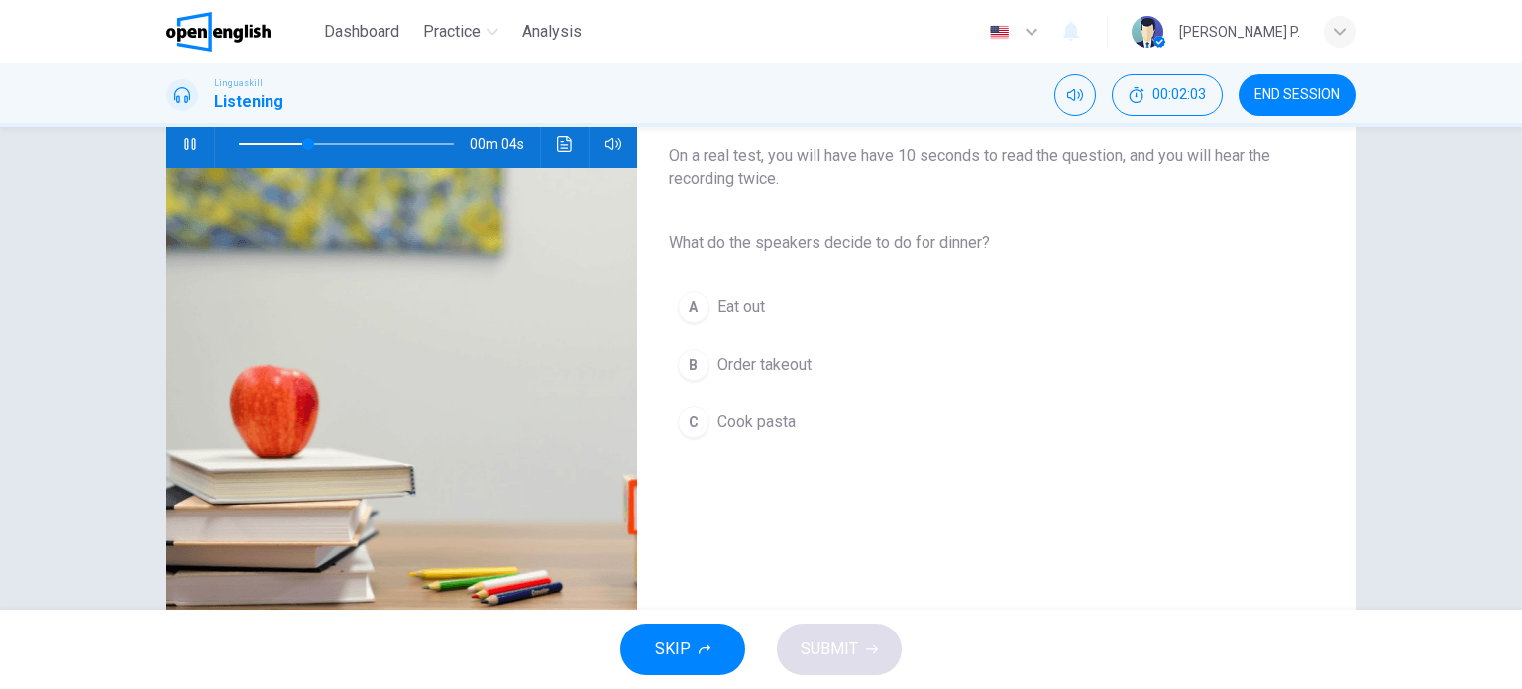
scroll to position [206, 0]
type input "*"
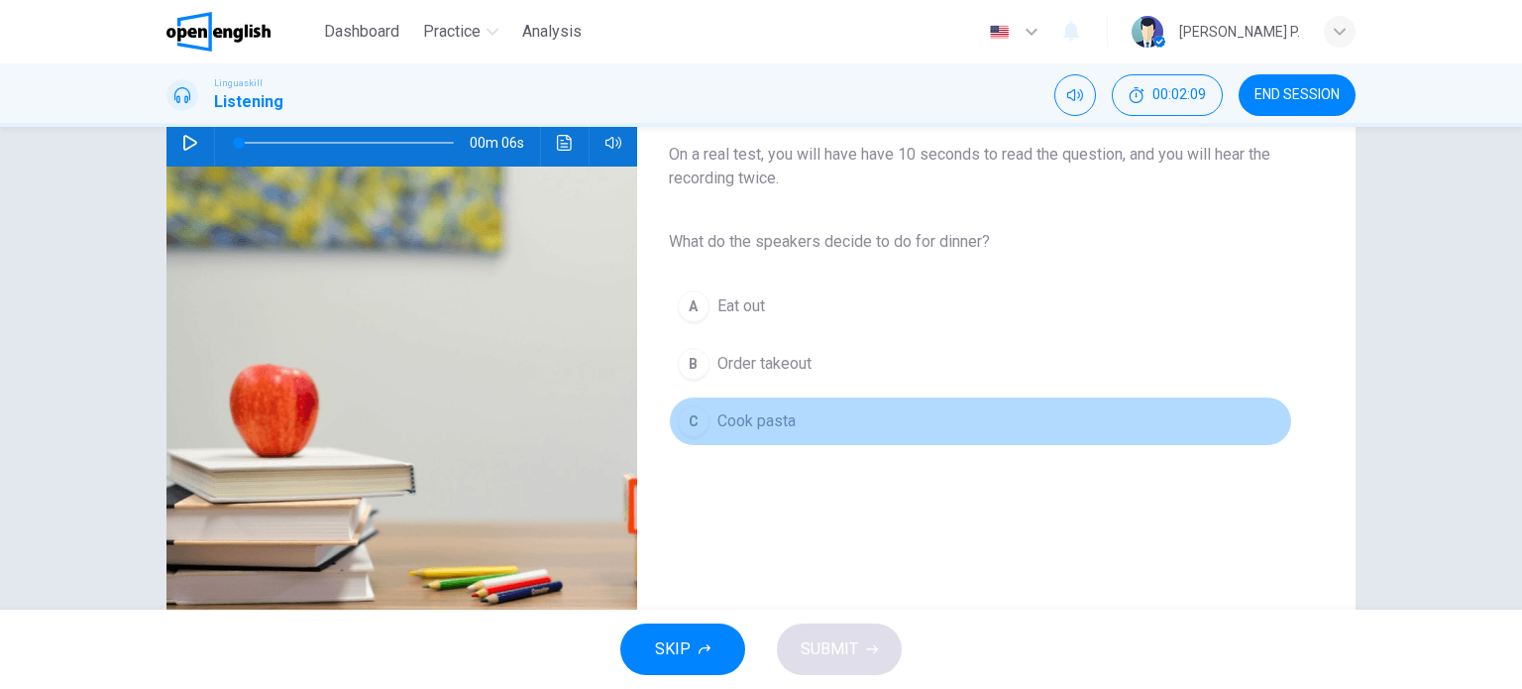
click at [770, 423] on span "Cook pasta" at bounding box center [756, 421] width 78 height 24
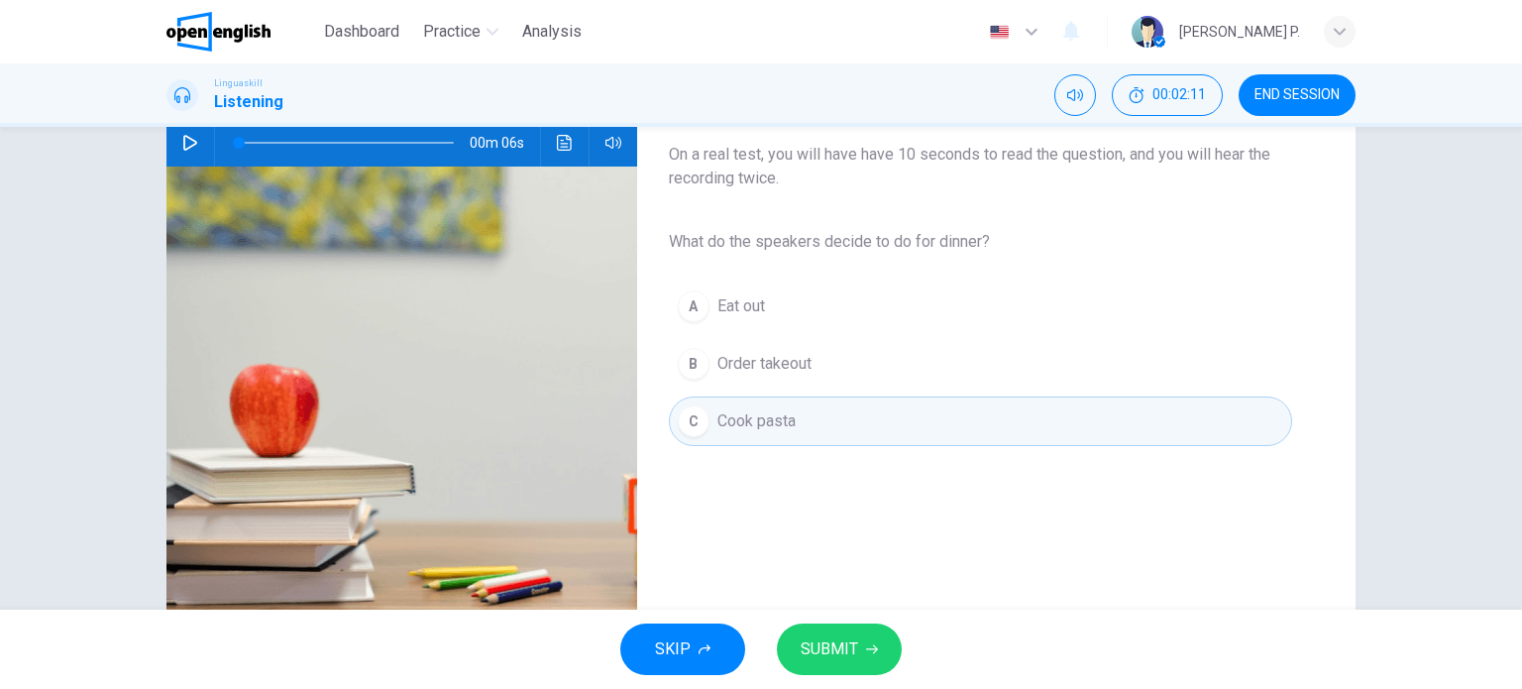
click at [851, 655] on span "SUBMIT" at bounding box center [829, 649] width 57 height 28
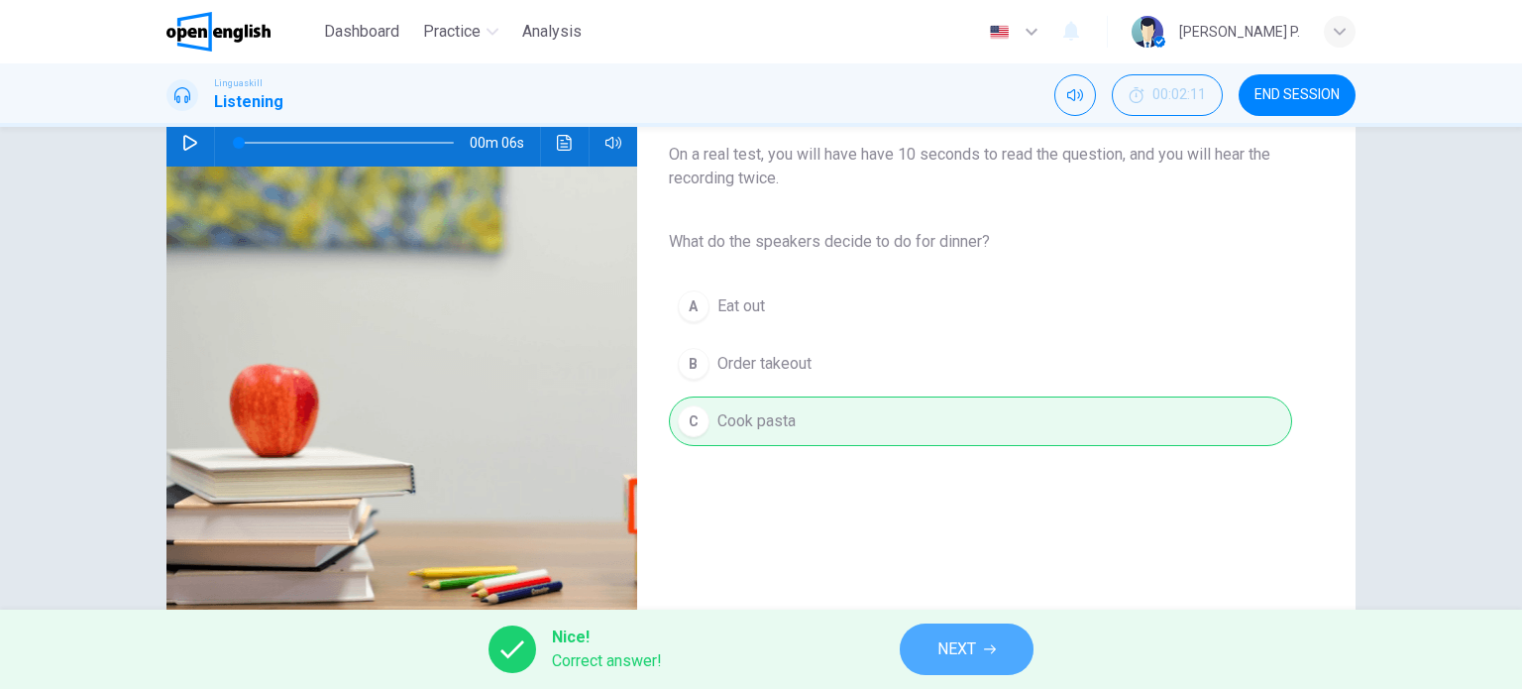
click at [916, 647] on button "NEXT" at bounding box center [967, 649] width 134 height 52
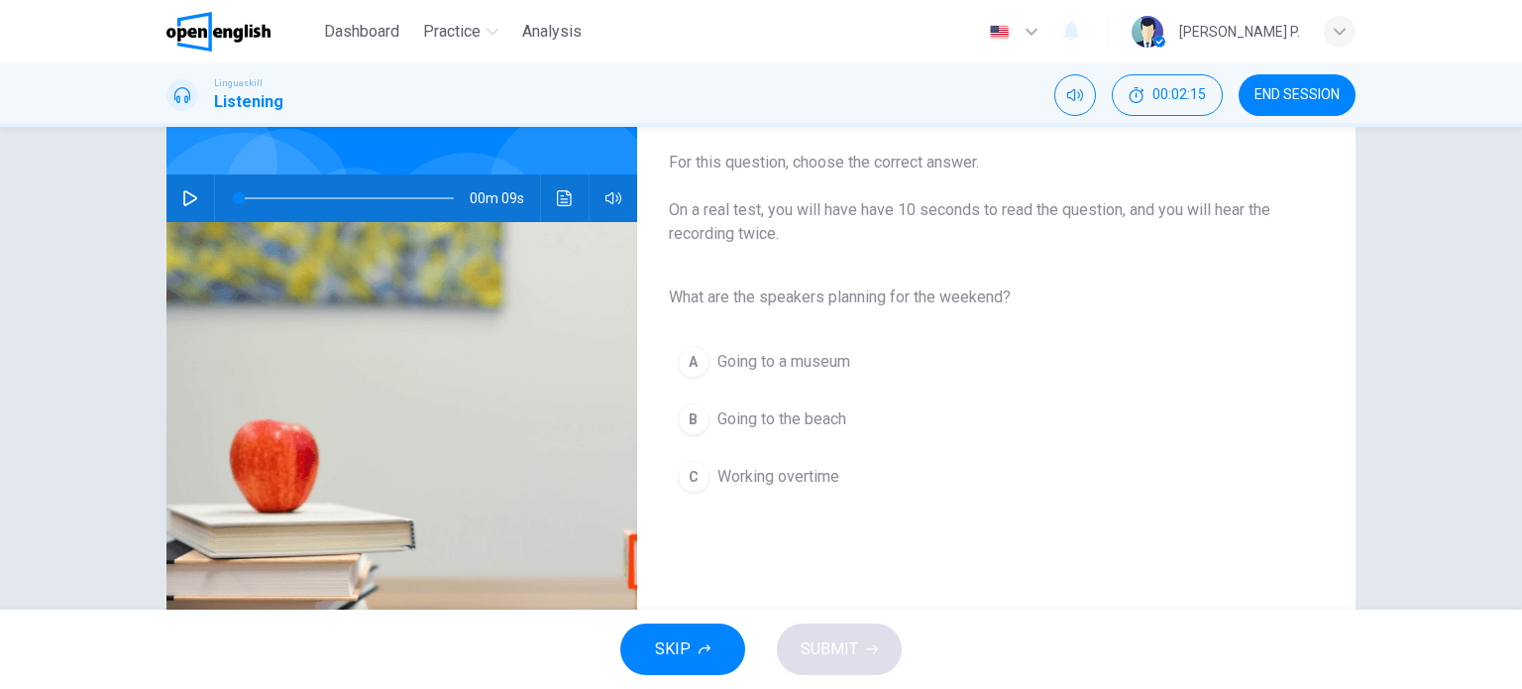
scroll to position [162, 0]
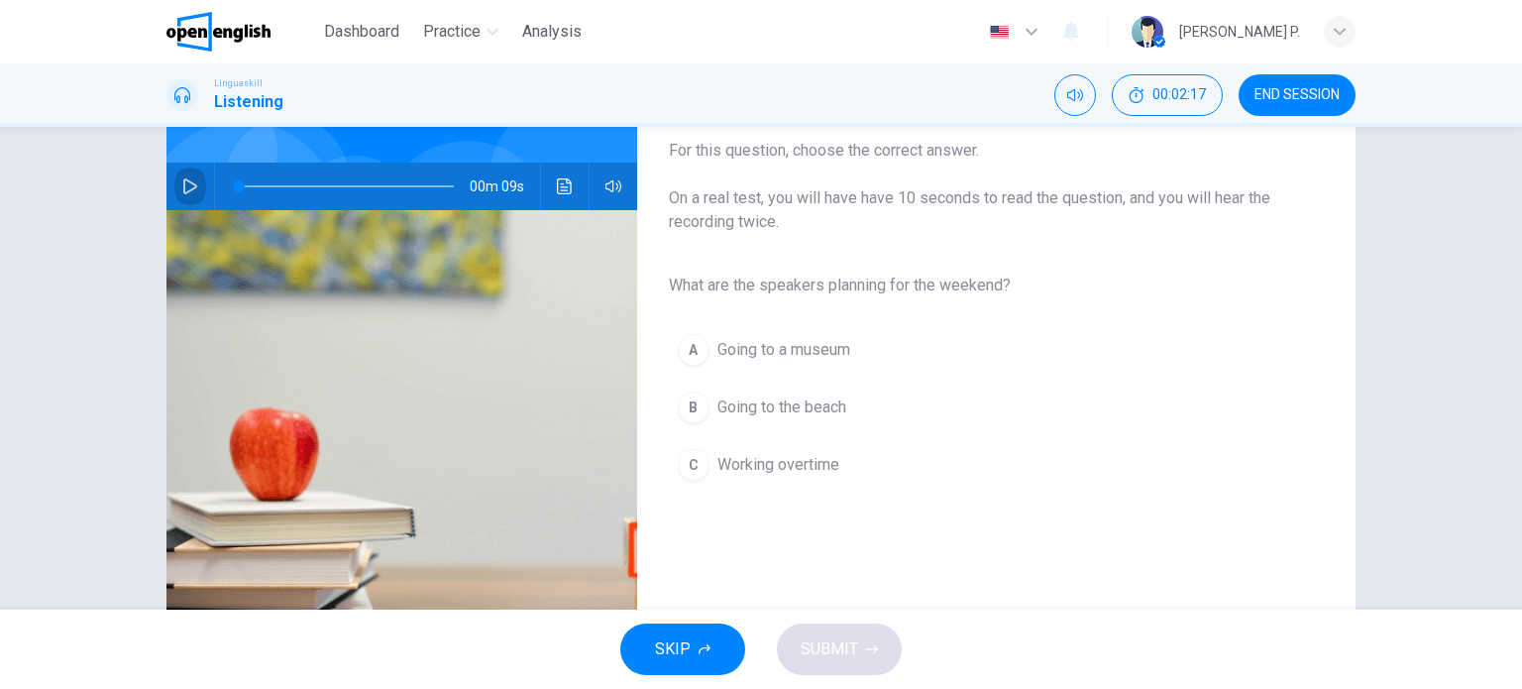
click at [182, 185] on icon "button" at bounding box center [190, 186] width 16 height 16
type input "*"
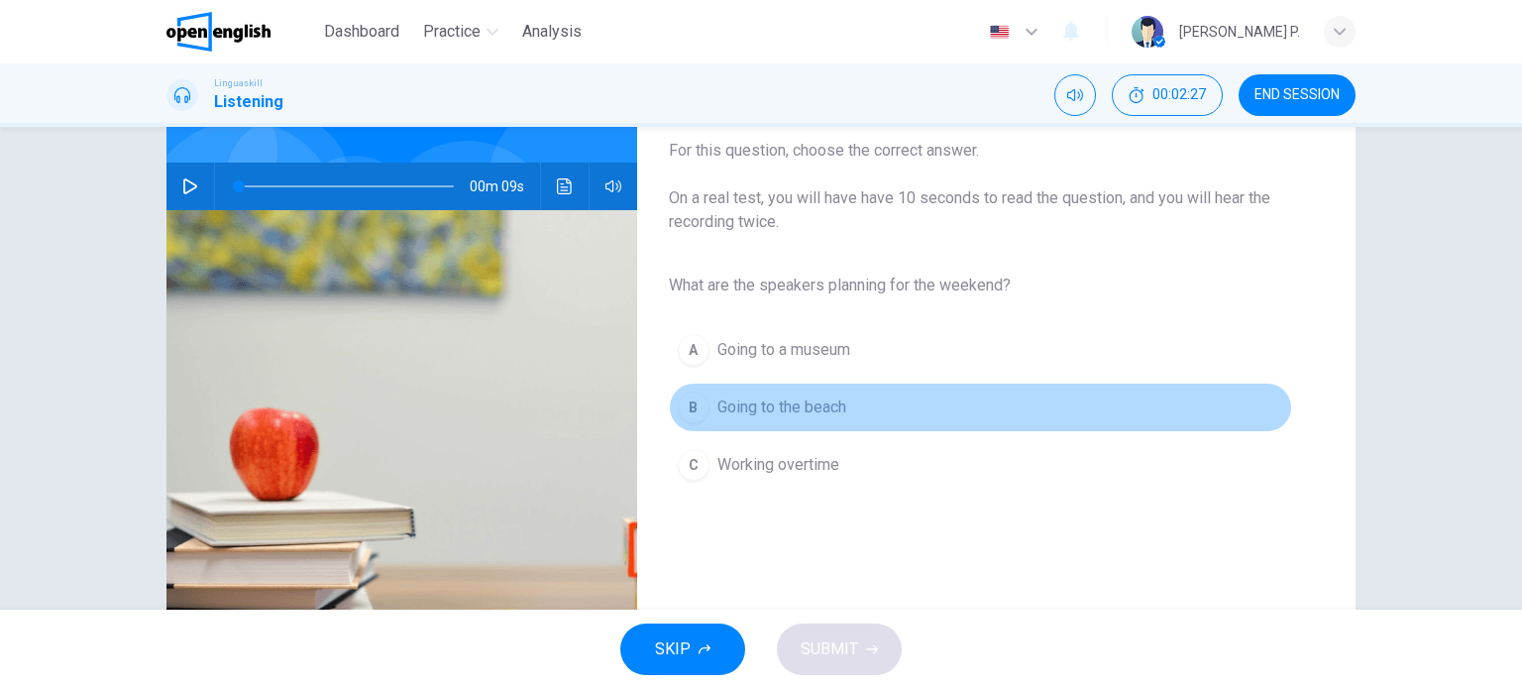
click at [769, 409] on span "Going to the beach" at bounding box center [781, 407] width 129 height 24
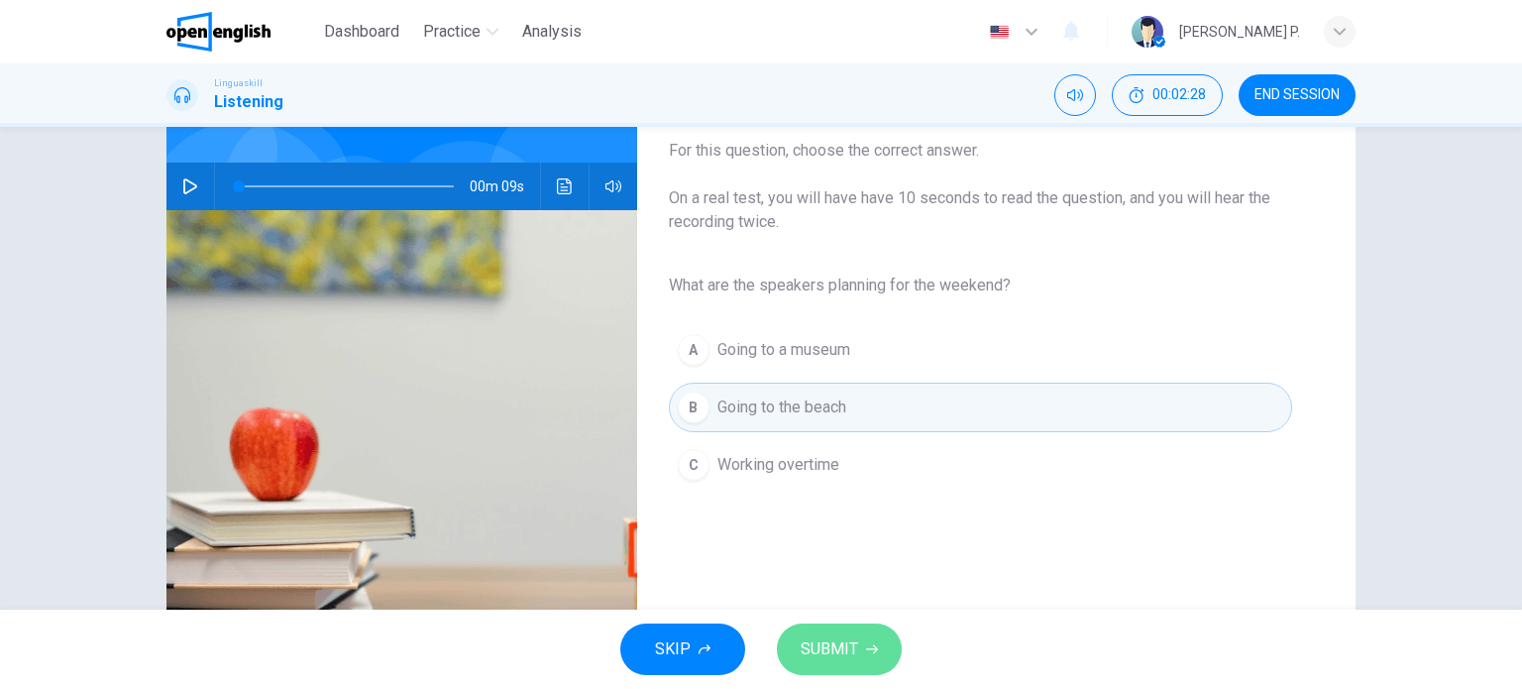
click at [842, 654] on span "SUBMIT" at bounding box center [829, 649] width 57 height 28
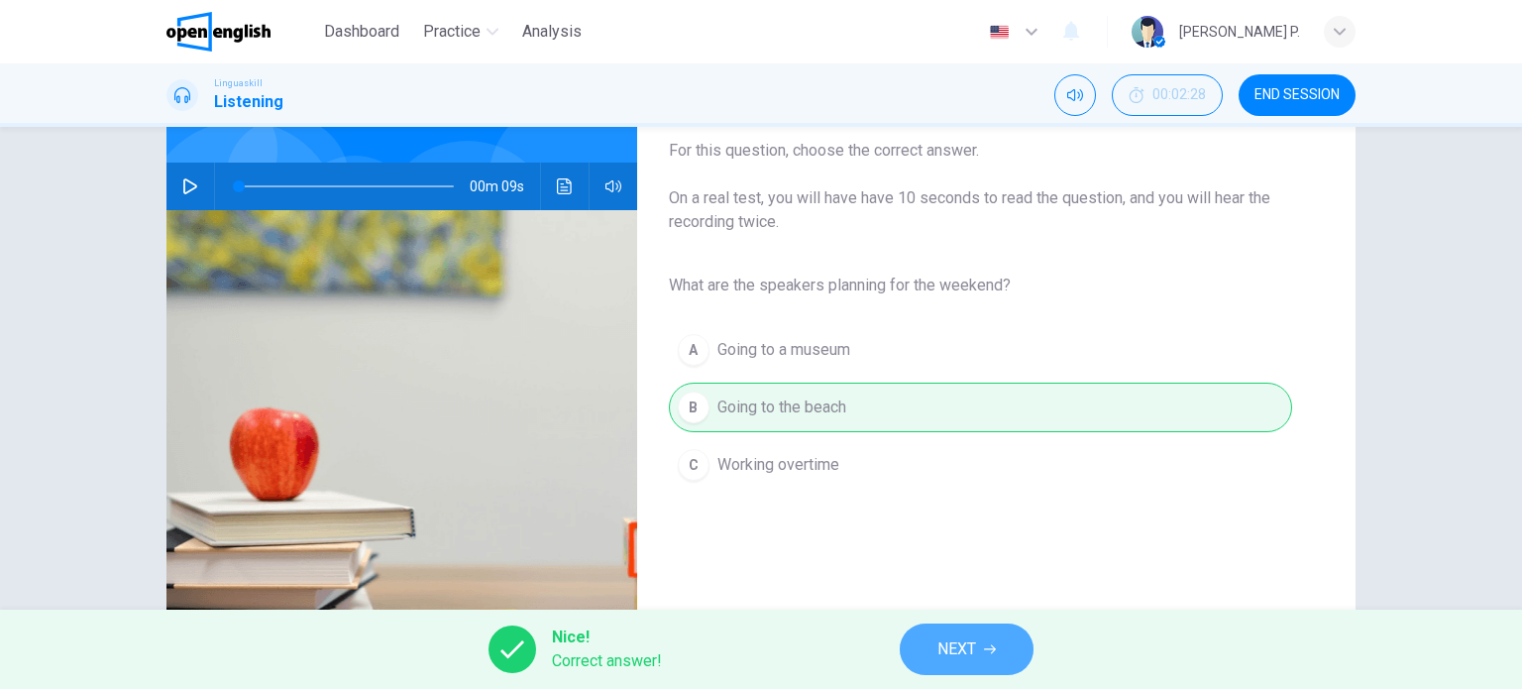
click at [949, 650] on span "NEXT" at bounding box center [956, 649] width 39 height 28
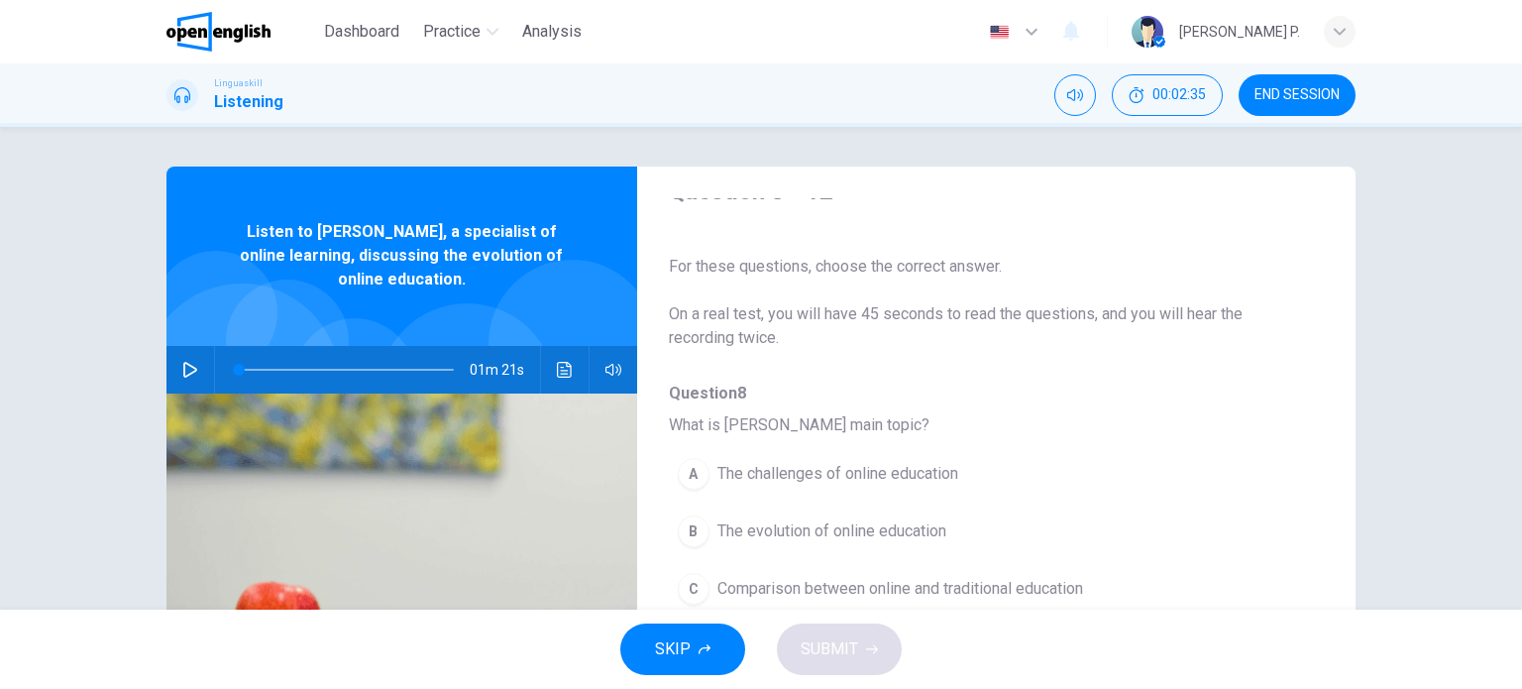
scroll to position [0, 0]
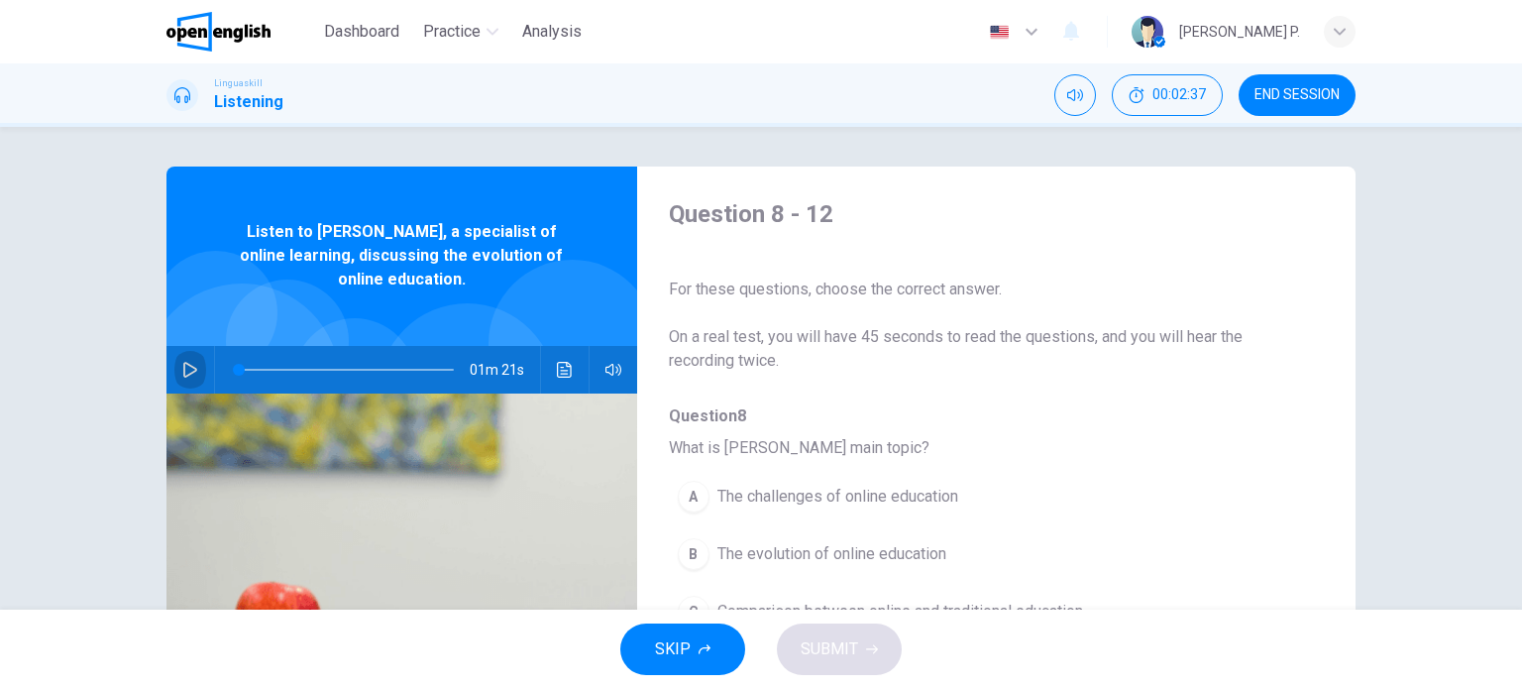
click at [186, 366] on icon "button" at bounding box center [190, 370] width 14 height 16
type input "*"
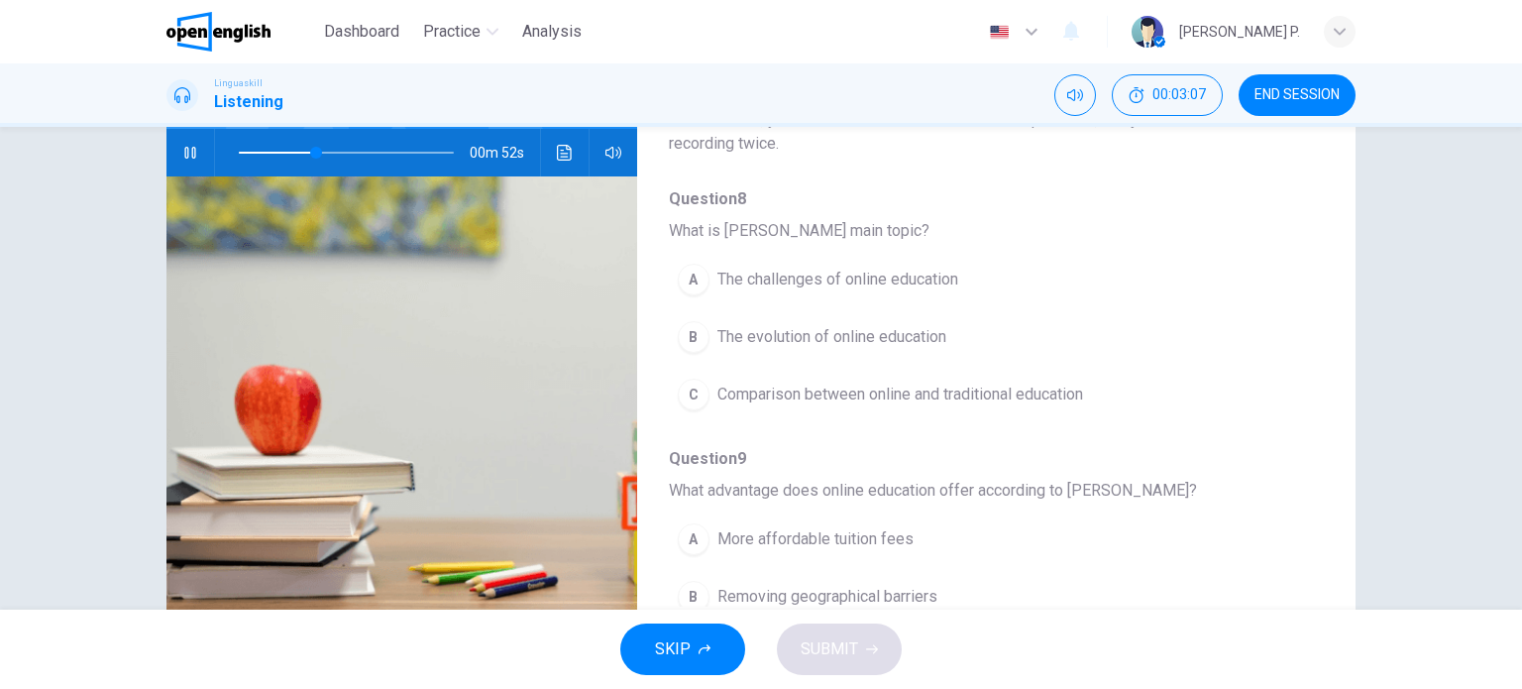
scroll to position [217, 0]
drag, startPoint x: 312, startPoint y: 149, endPoint x: 196, endPoint y: 146, distance: 116.0
click at [196, 146] on div "01m 21s" at bounding box center [401, 153] width 471 height 48
drag, startPoint x: 237, startPoint y: 158, endPoint x: 198, endPoint y: 153, distance: 39.0
click at [198, 153] on div "01m 21s" at bounding box center [401, 153] width 471 height 48
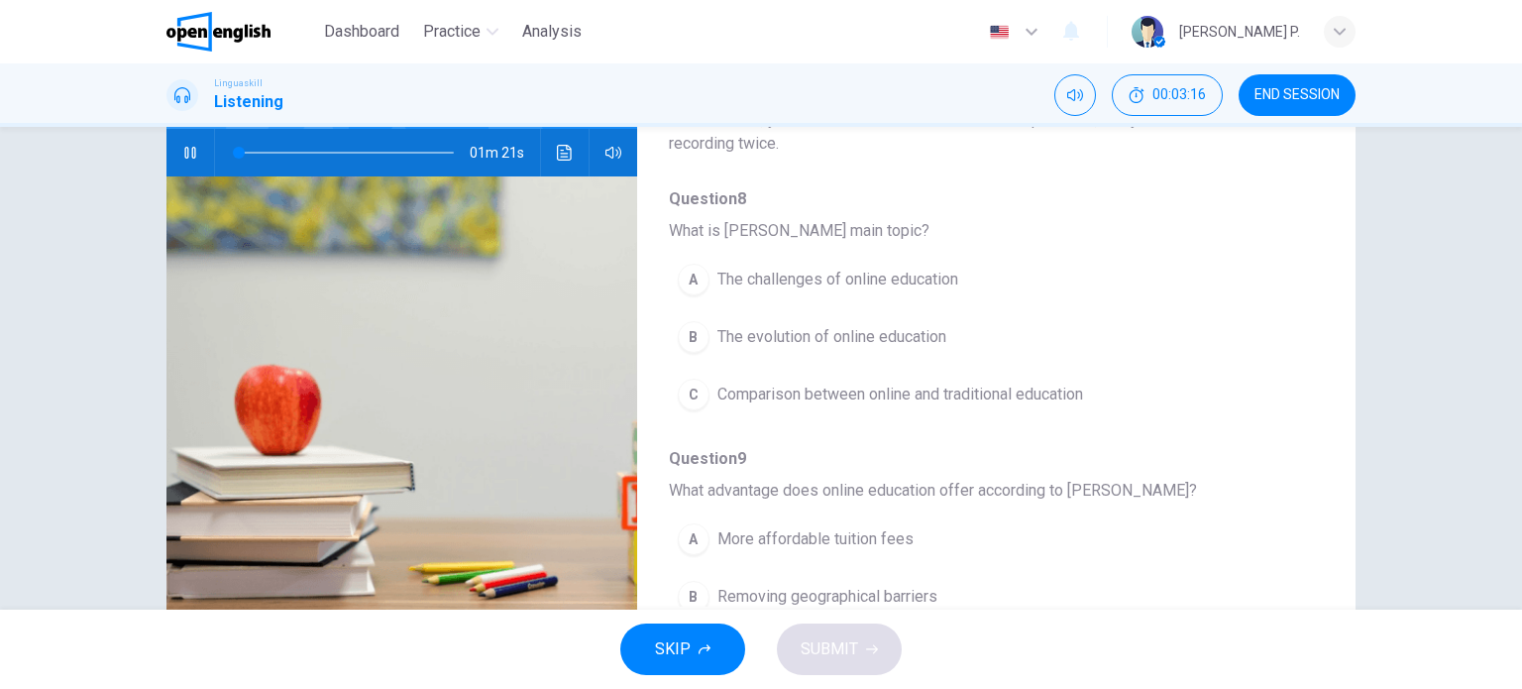
click at [184, 150] on icon "button" at bounding box center [189, 153] width 11 height 12
click at [182, 150] on icon "button" at bounding box center [190, 153] width 16 height 16
click at [550, 151] on button "Click to see the audio transcription" at bounding box center [565, 153] width 32 height 48
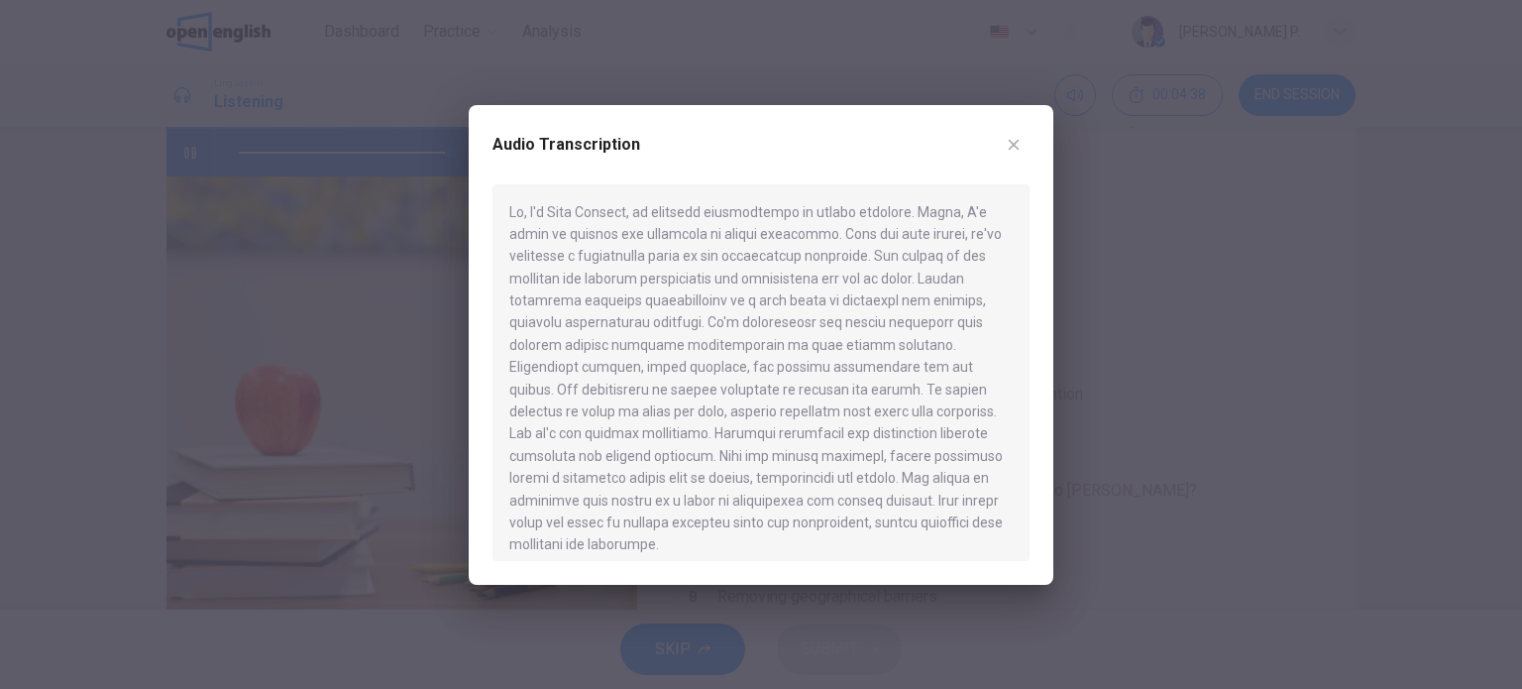
type input "*"
click at [1009, 146] on icon "button" at bounding box center [1014, 145] width 16 height 16
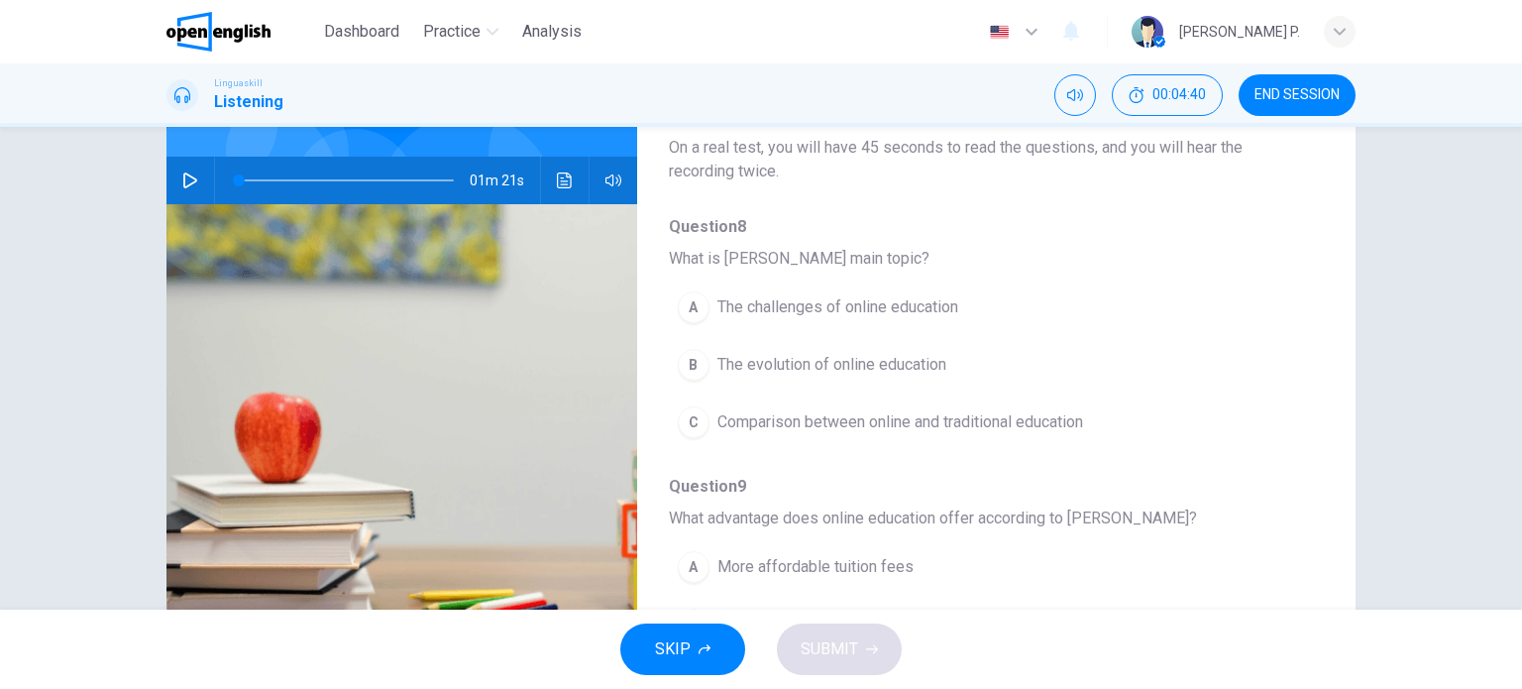
scroll to position [182, 0]
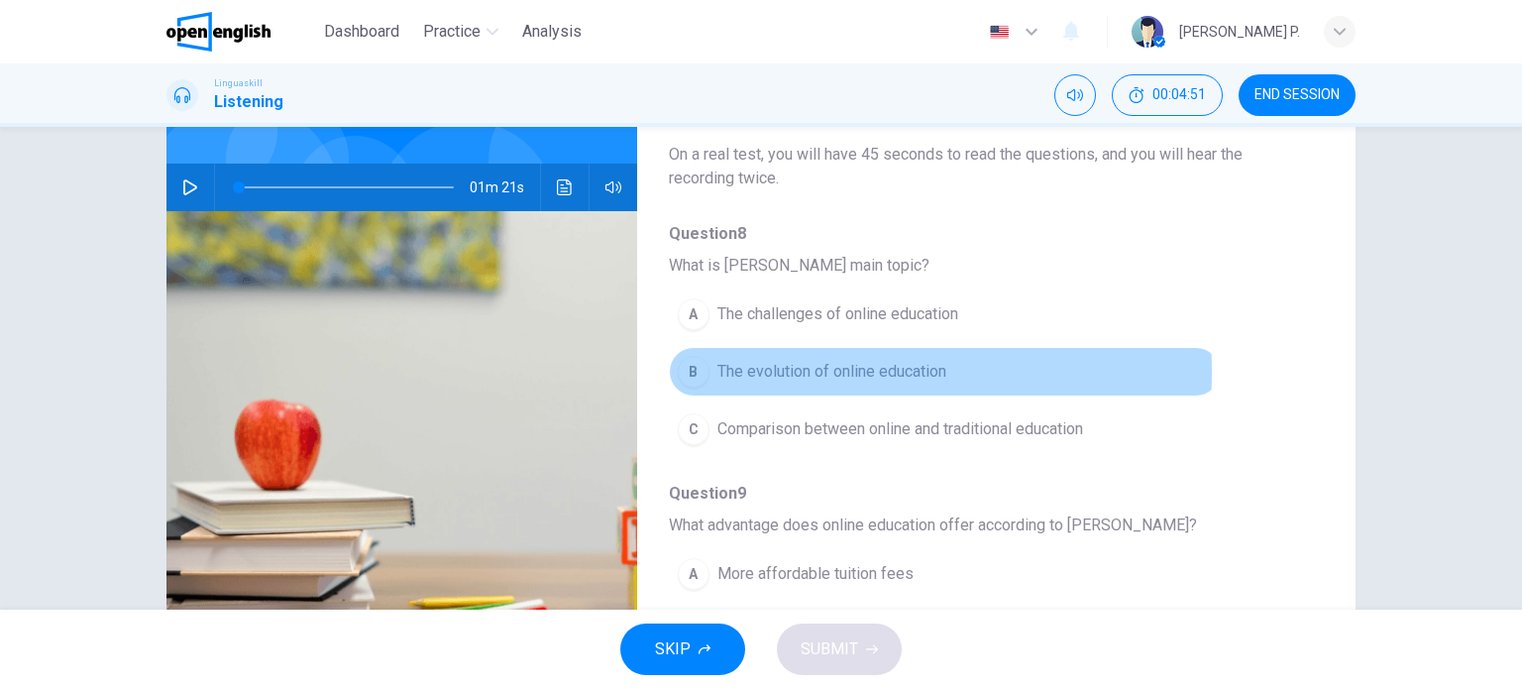
click at [686, 372] on div "B" at bounding box center [694, 372] width 32 height 32
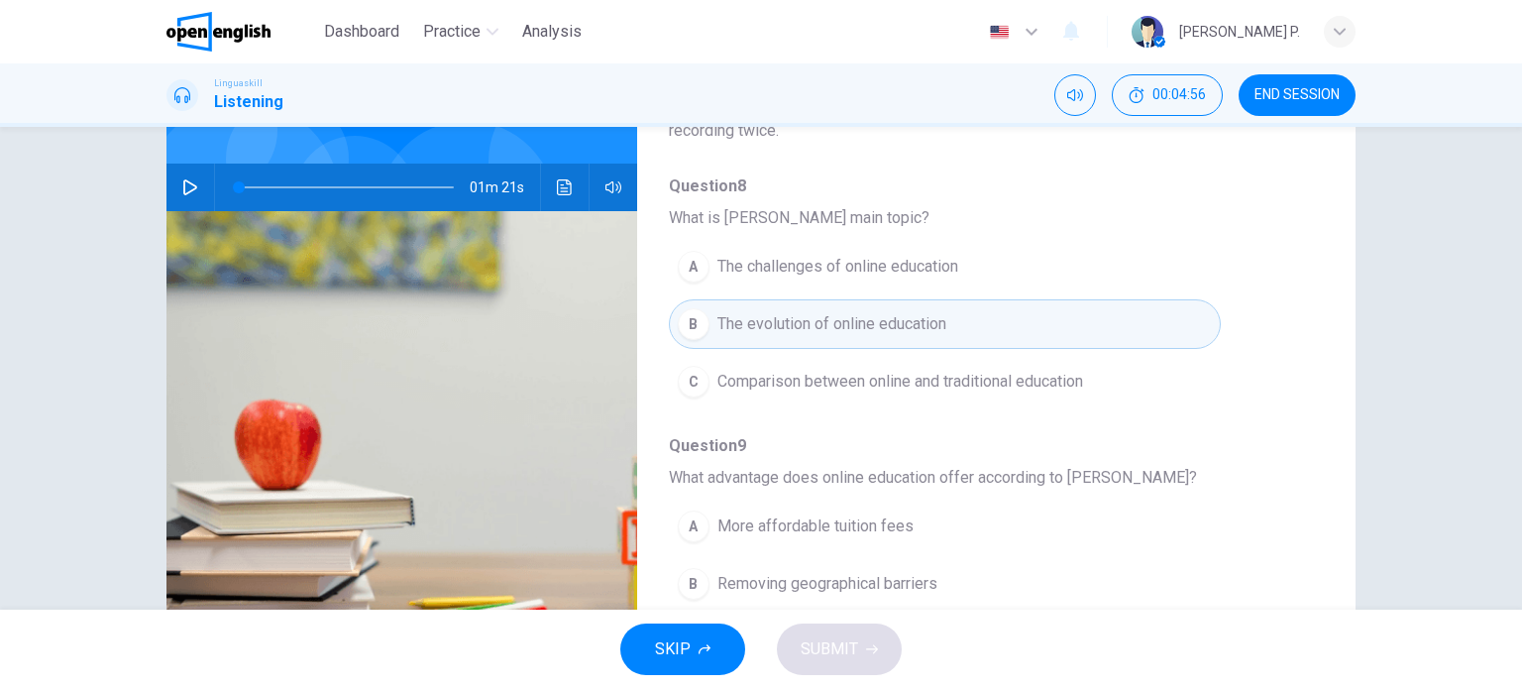
scroll to position [48, 0]
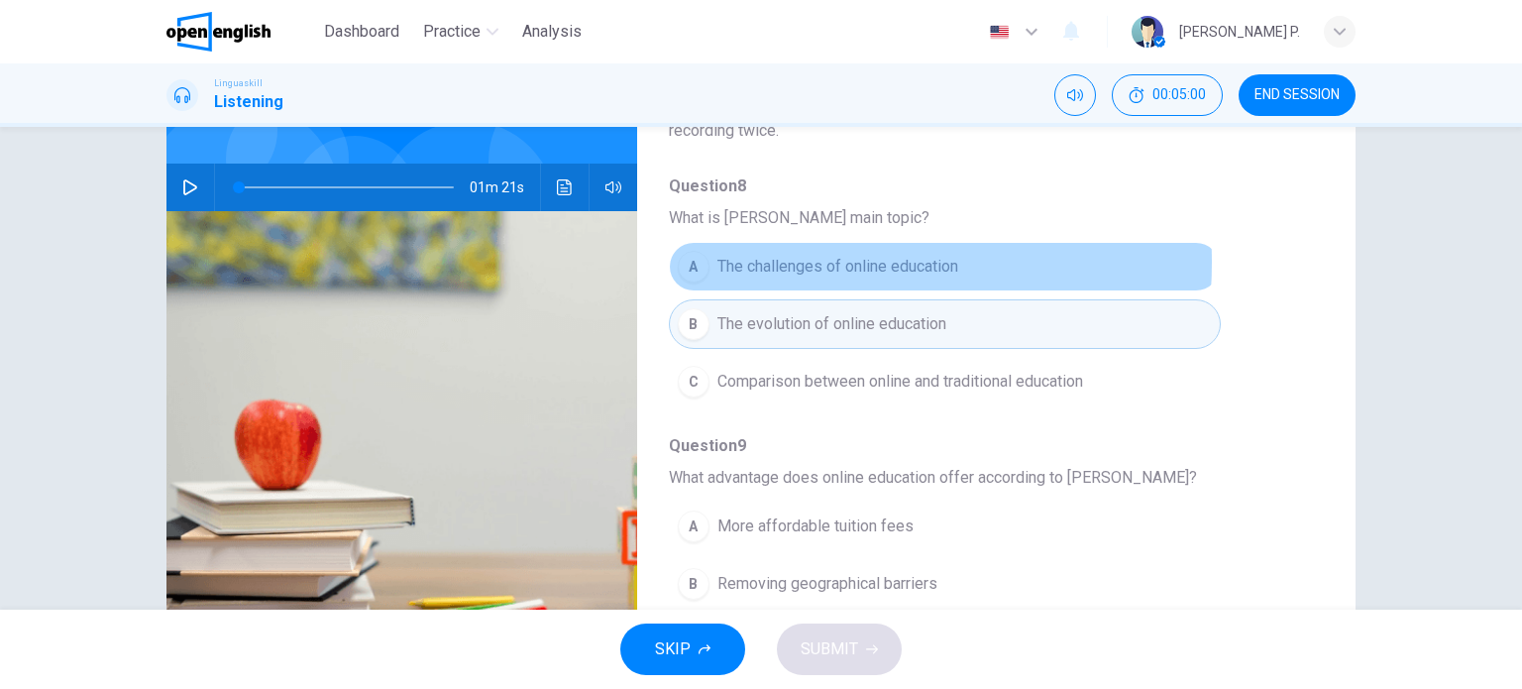
click at [788, 262] on span "The challenges of online education" at bounding box center [837, 267] width 241 height 24
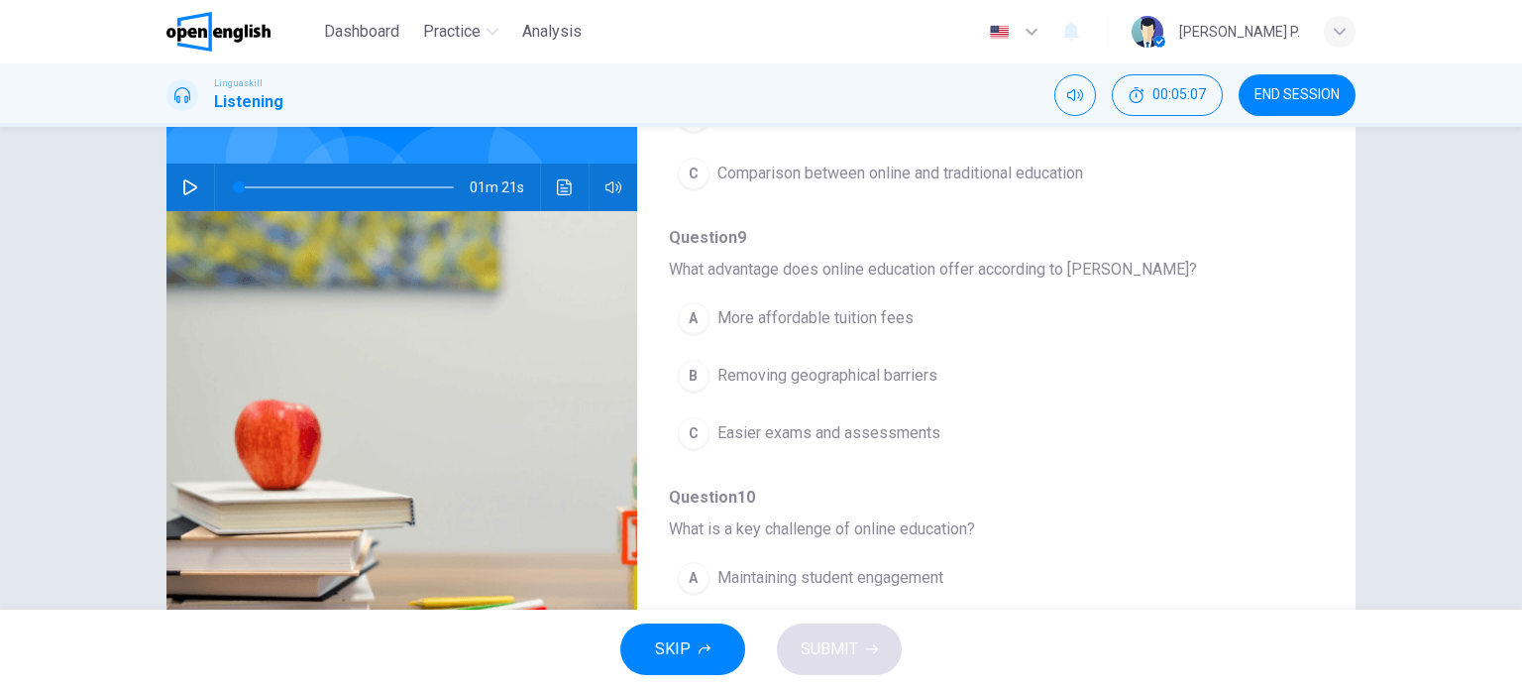
scroll to position [260, 0]
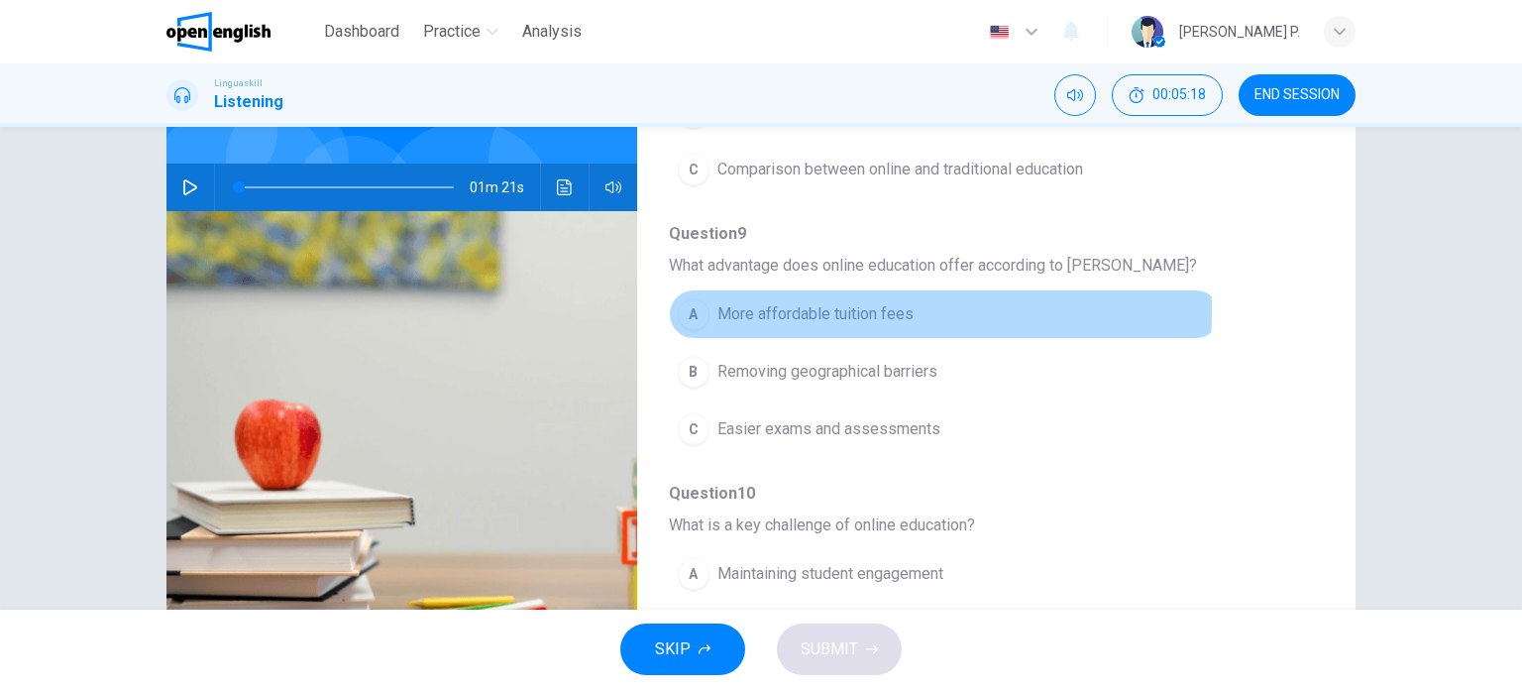
click at [752, 307] on span "More affordable tuition fees" at bounding box center [815, 314] width 196 height 24
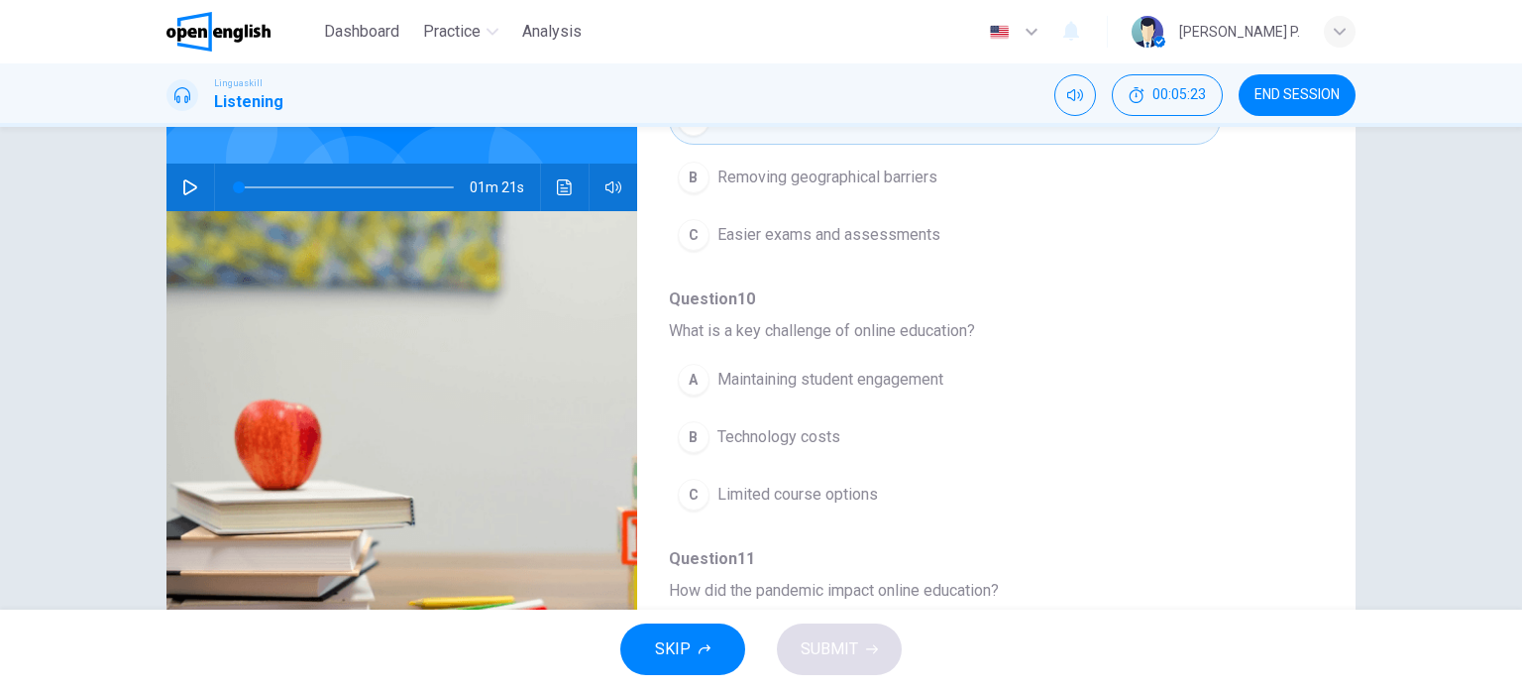
scroll to position [455, 0]
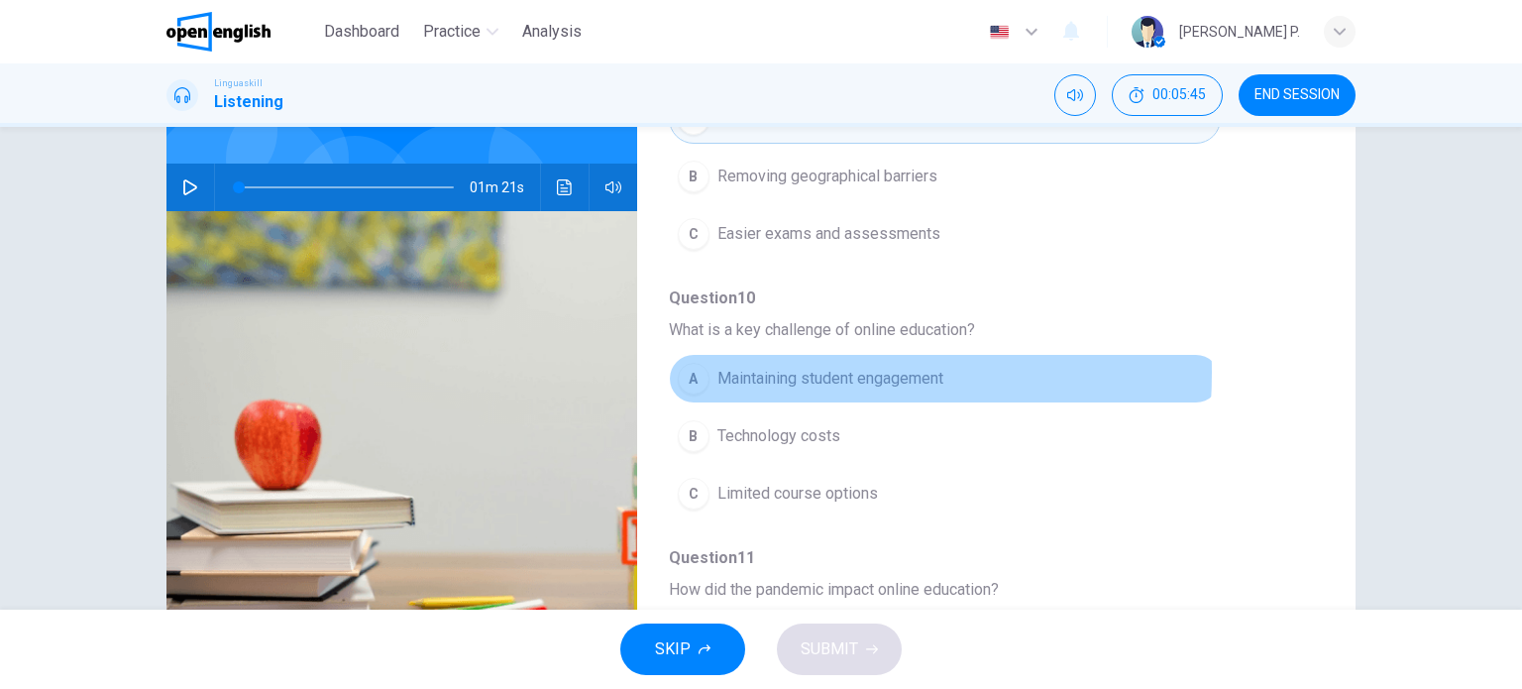
click at [738, 369] on span "Maintaining student engagement" at bounding box center [830, 379] width 226 height 24
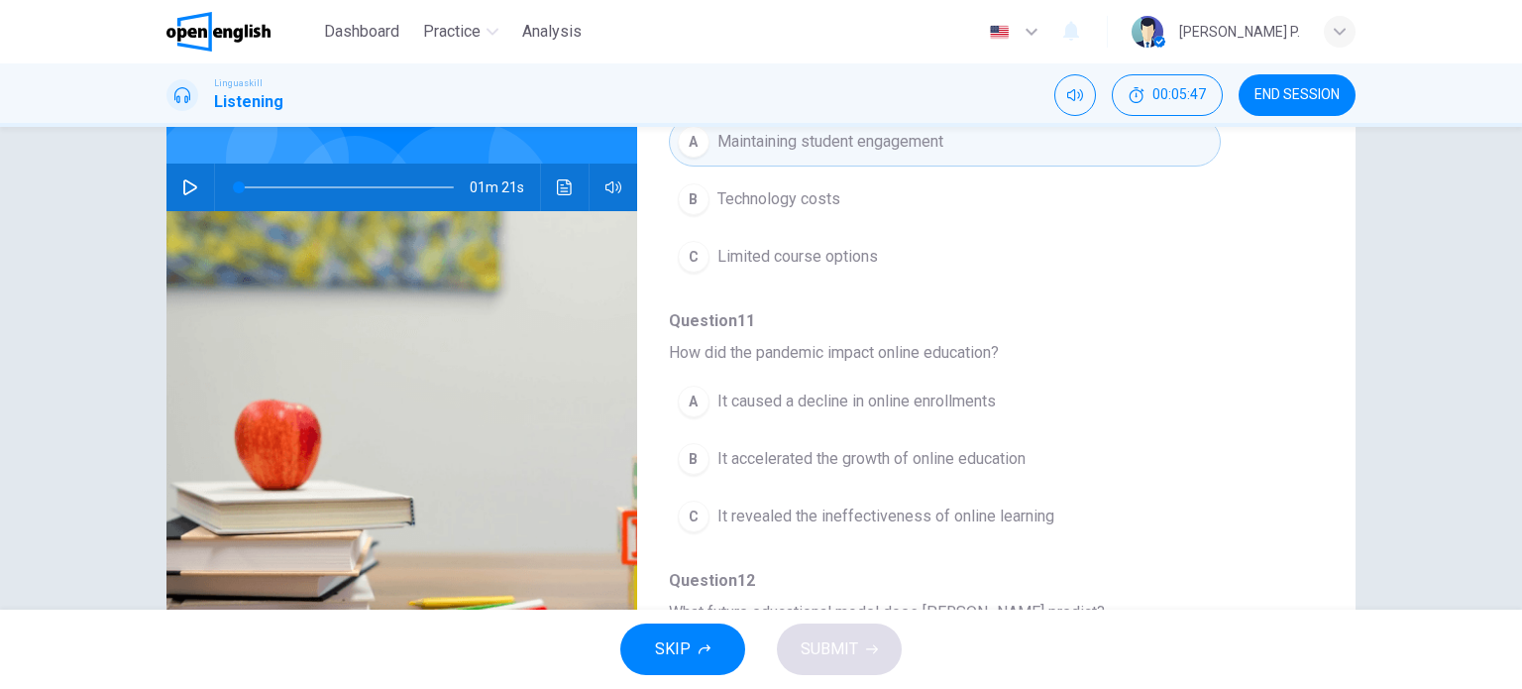
scroll to position [693, 0]
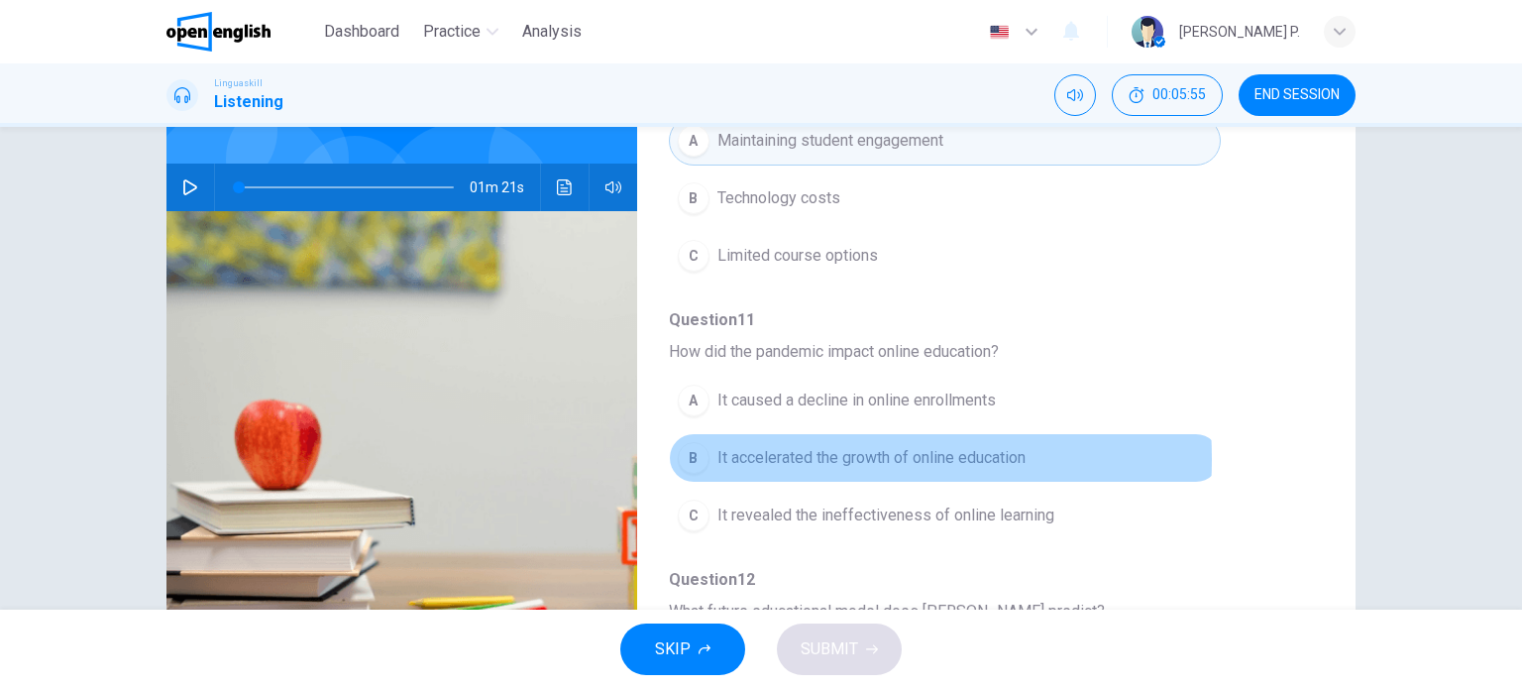
click at [785, 454] on span "It accelerated the growth of online education" at bounding box center [871, 458] width 308 height 24
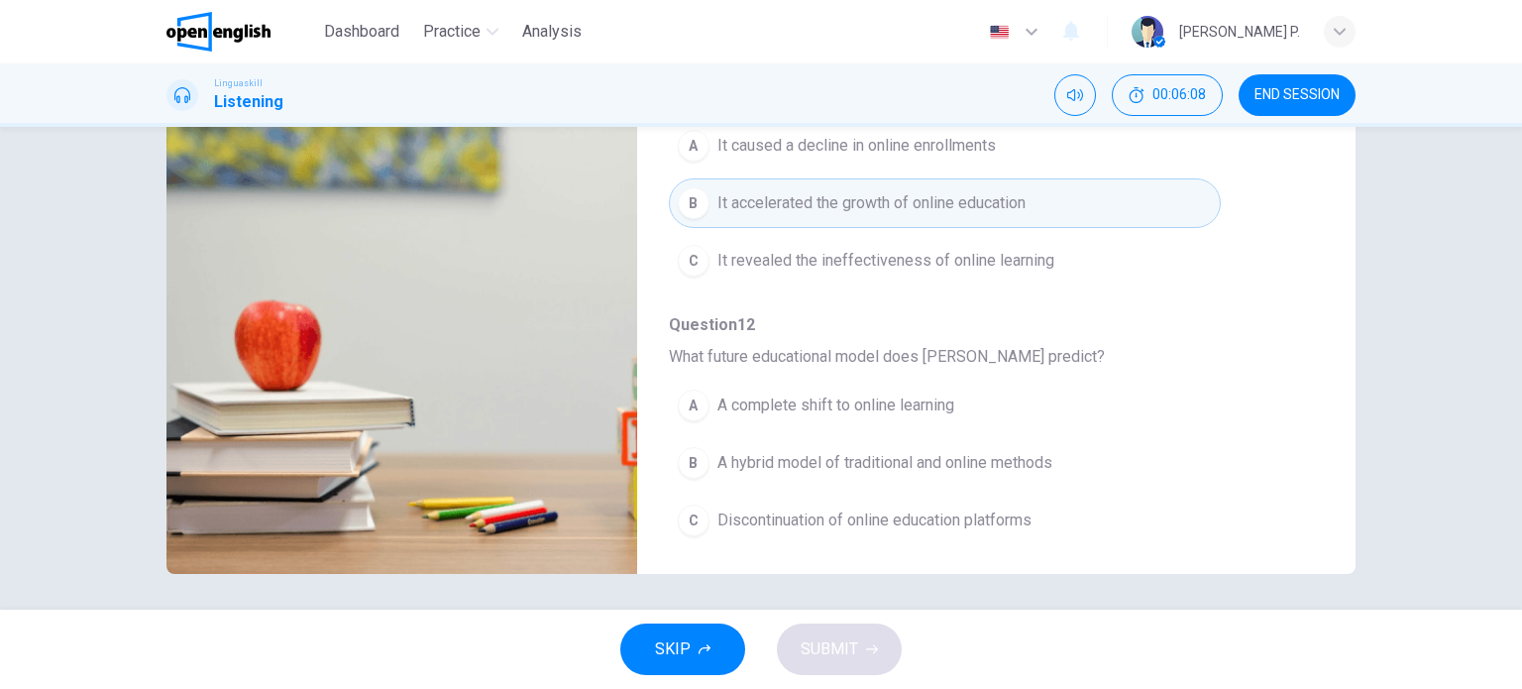
scroll to position [284, 0]
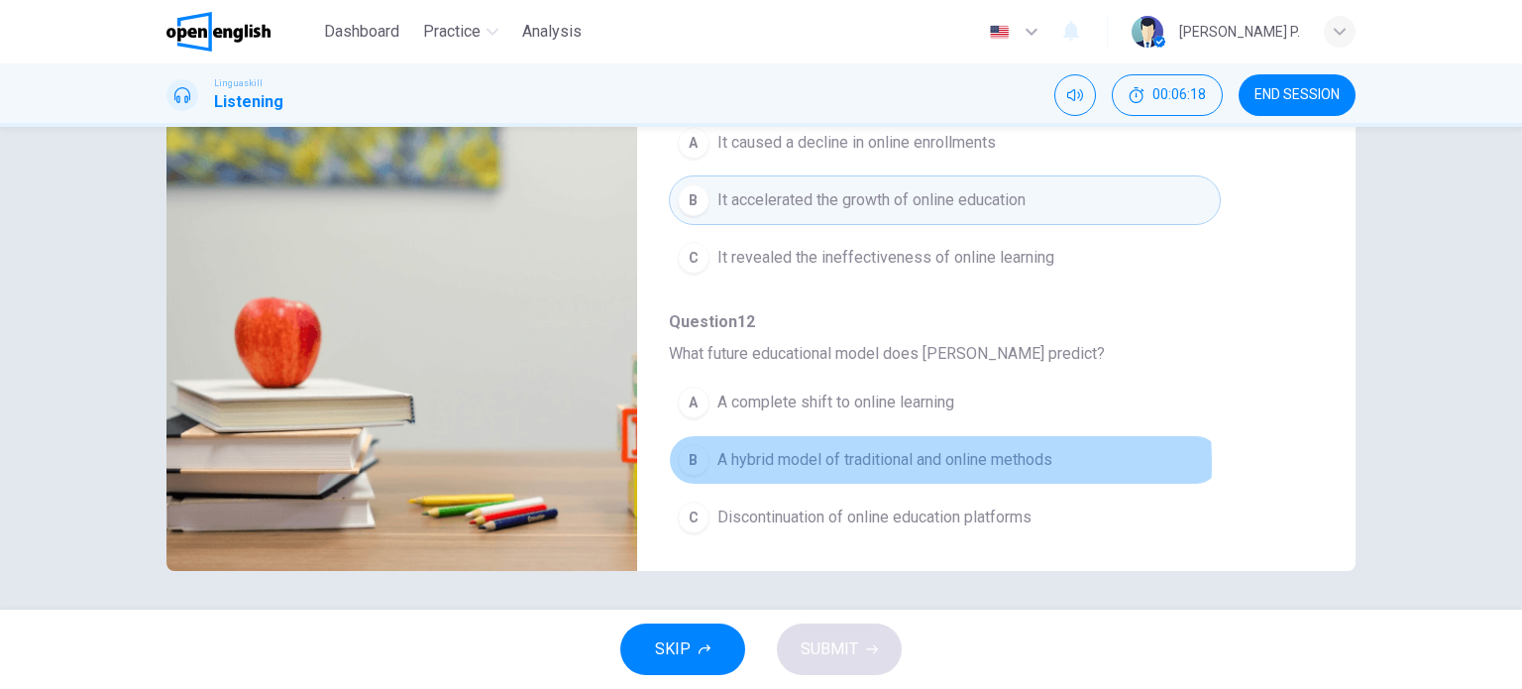
click at [819, 458] on span "A hybrid model of traditional and online methods" at bounding box center [884, 460] width 335 height 24
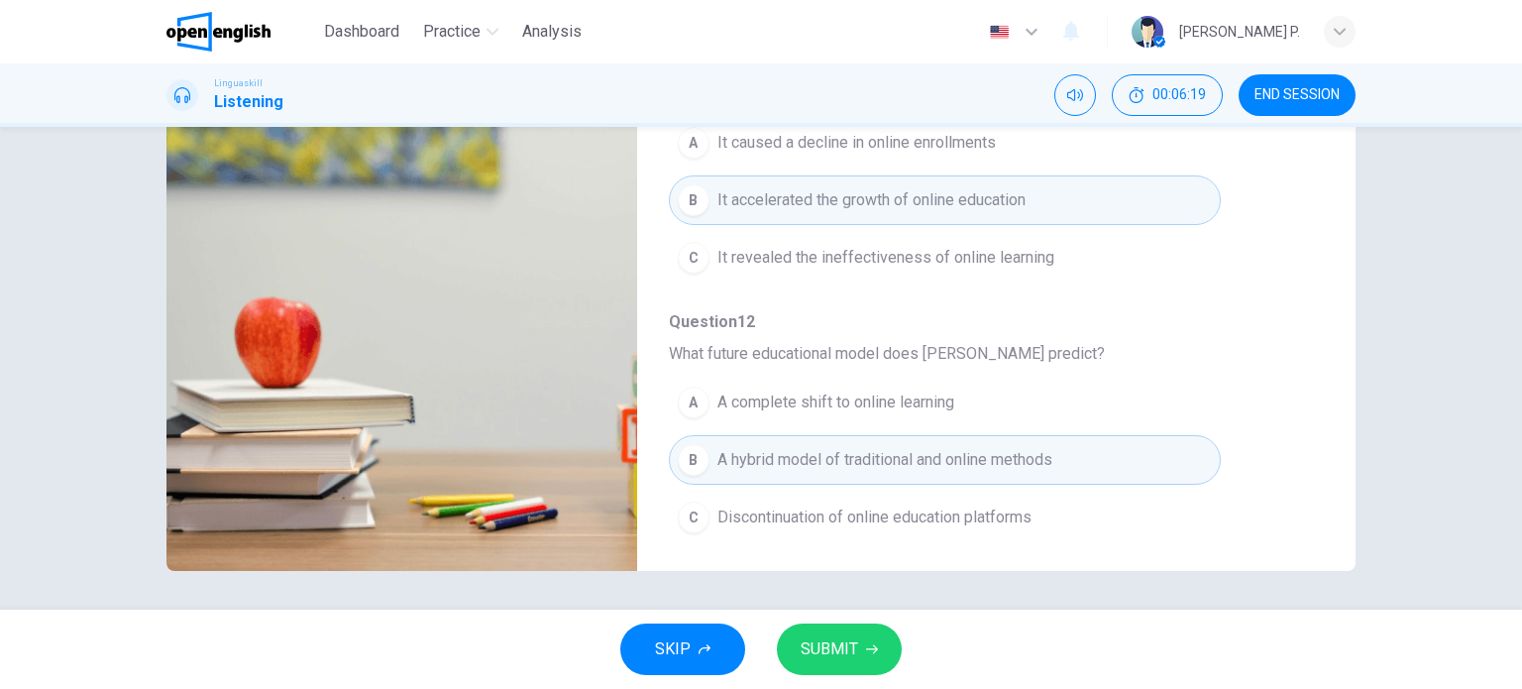
click at [824, 641] on span "SUBMIT" at bounding box center [829, 649] width 57 height 28
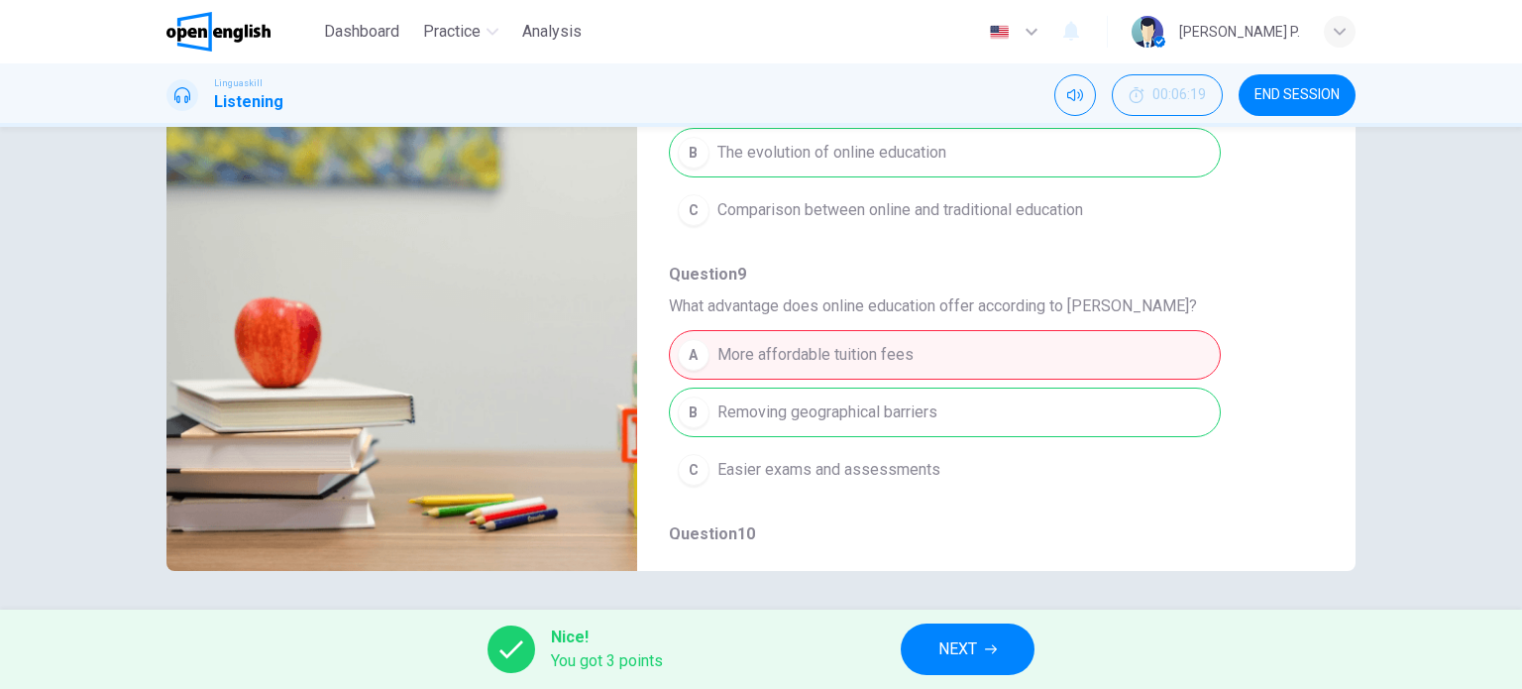
scroll to position [0, 0]
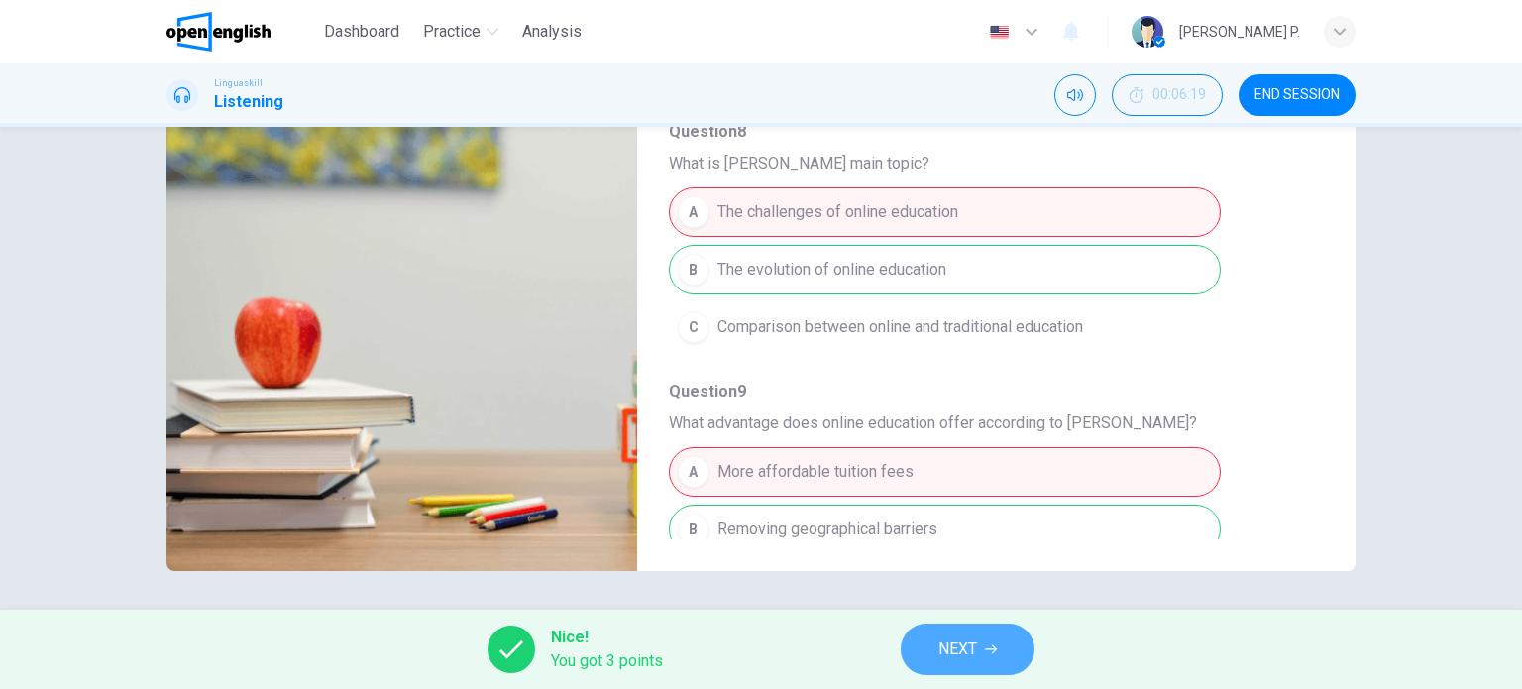
click at [994, 646] on icon "button" at bounding box center [991, 649] width 12 height 12
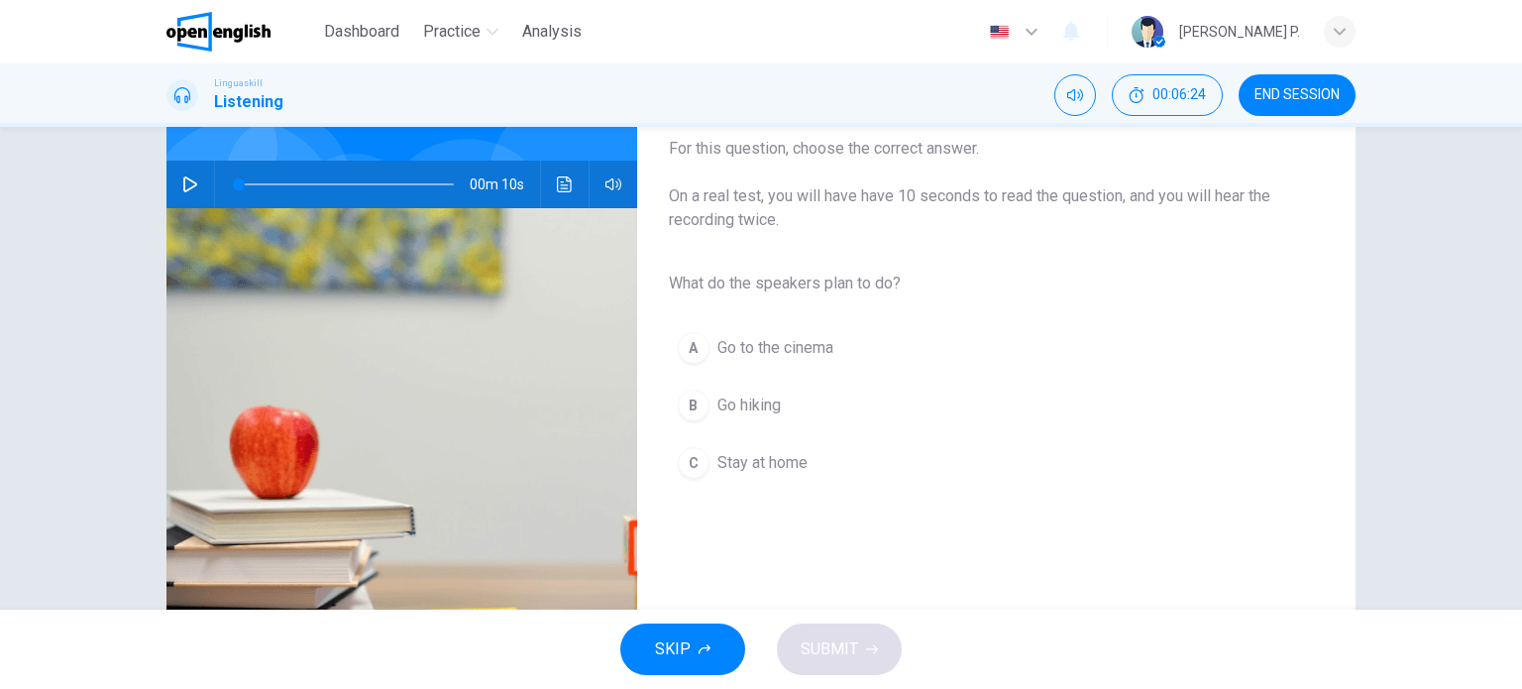
scroll to position [166, 0]
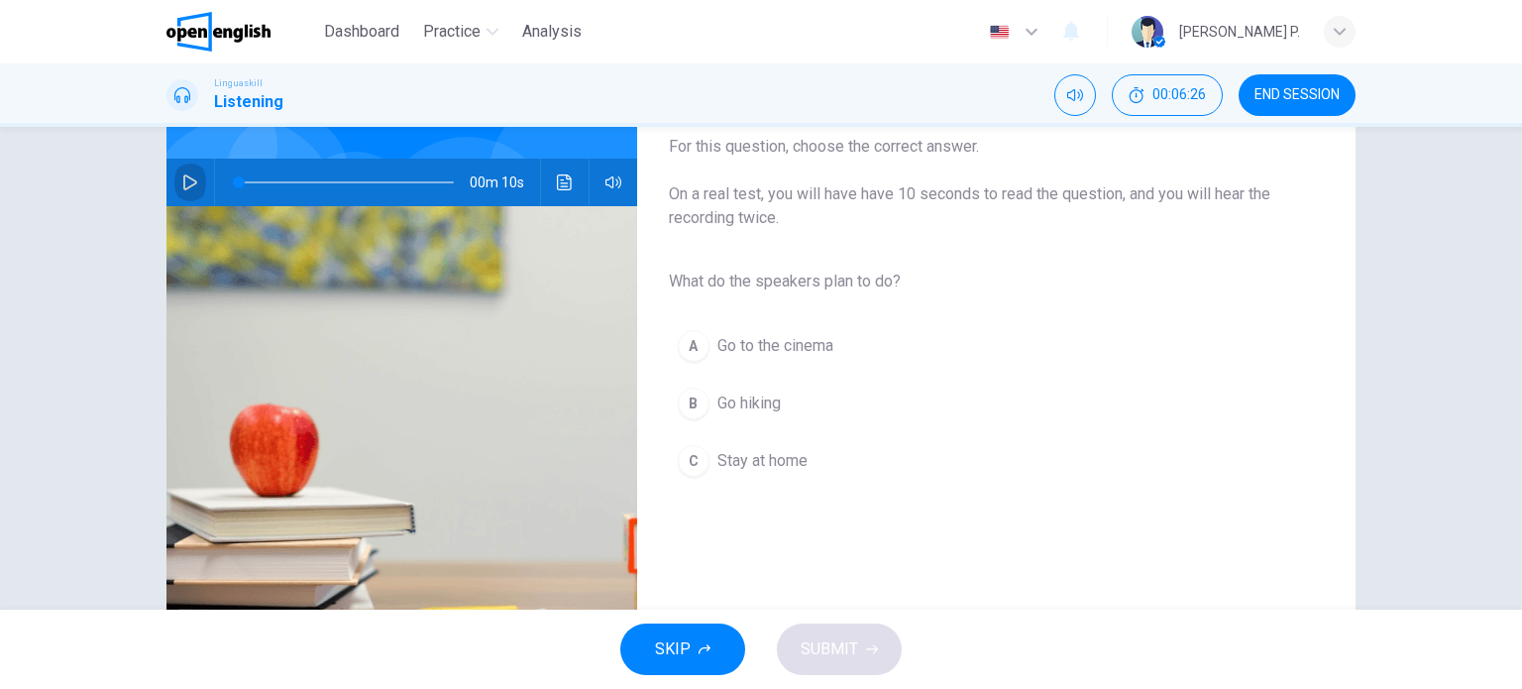
click at [191, 180] on icon "button" at bounding box center [190, 182] width 16 height 16
type input "*"
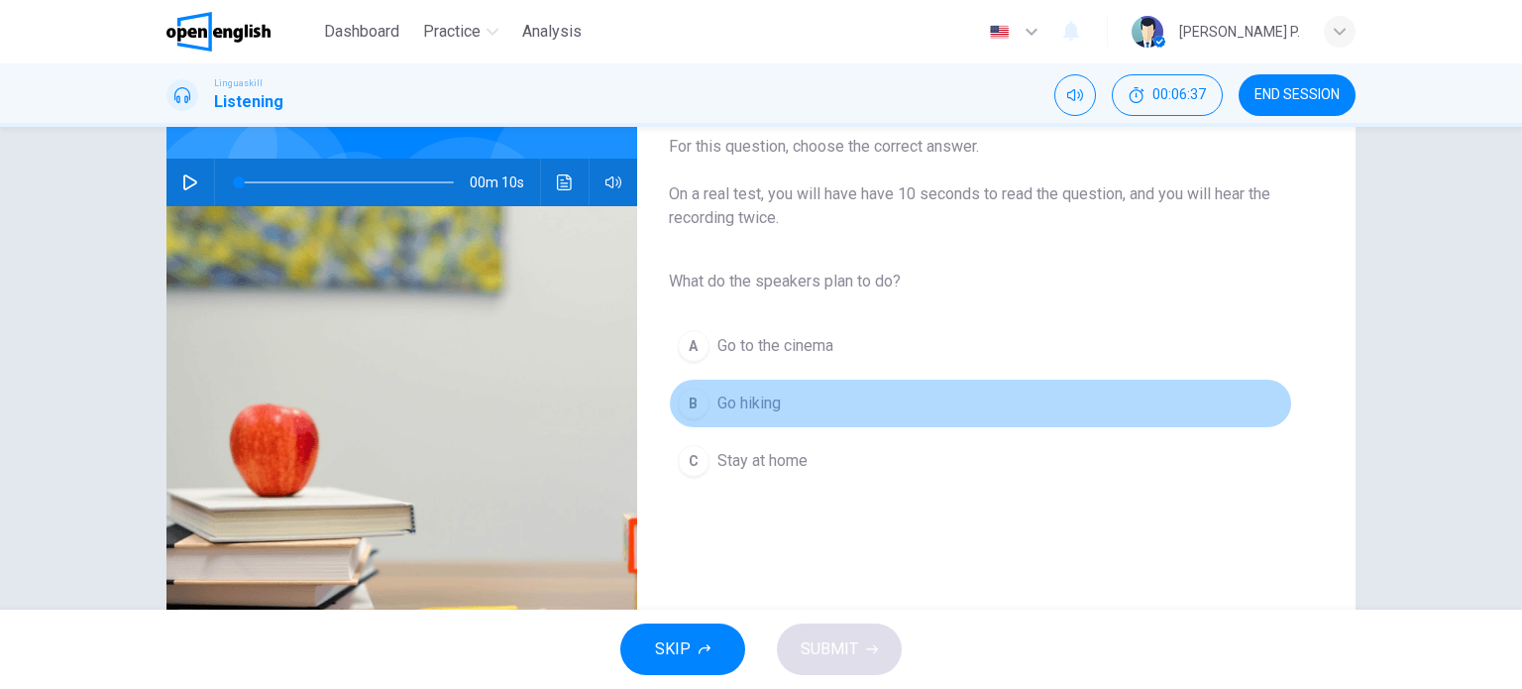
click at [761, 417] on button "B Go hiking" at bounding box center [980, 403] width 623 height 50
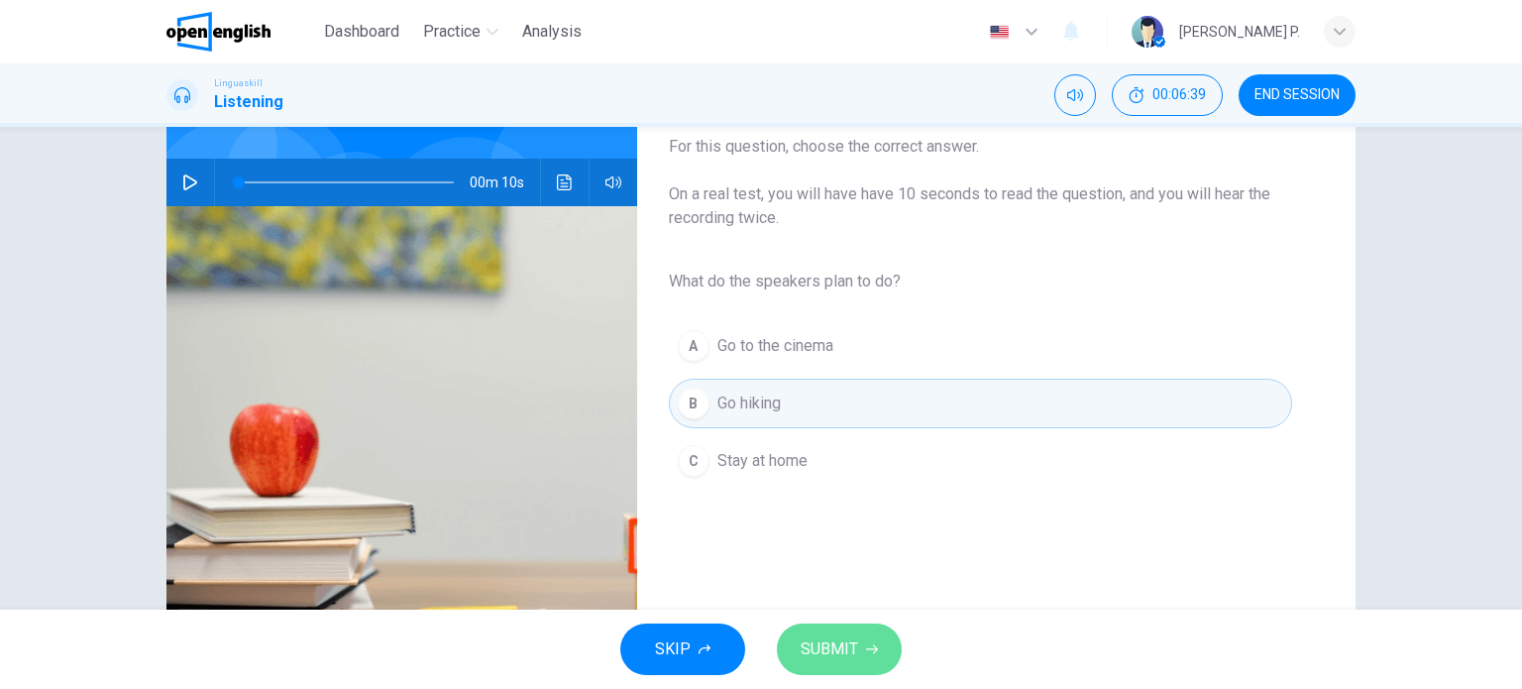
click at [853, 654] on span "SUBMIT" at bounding box center [829, 649] width 57 height 28
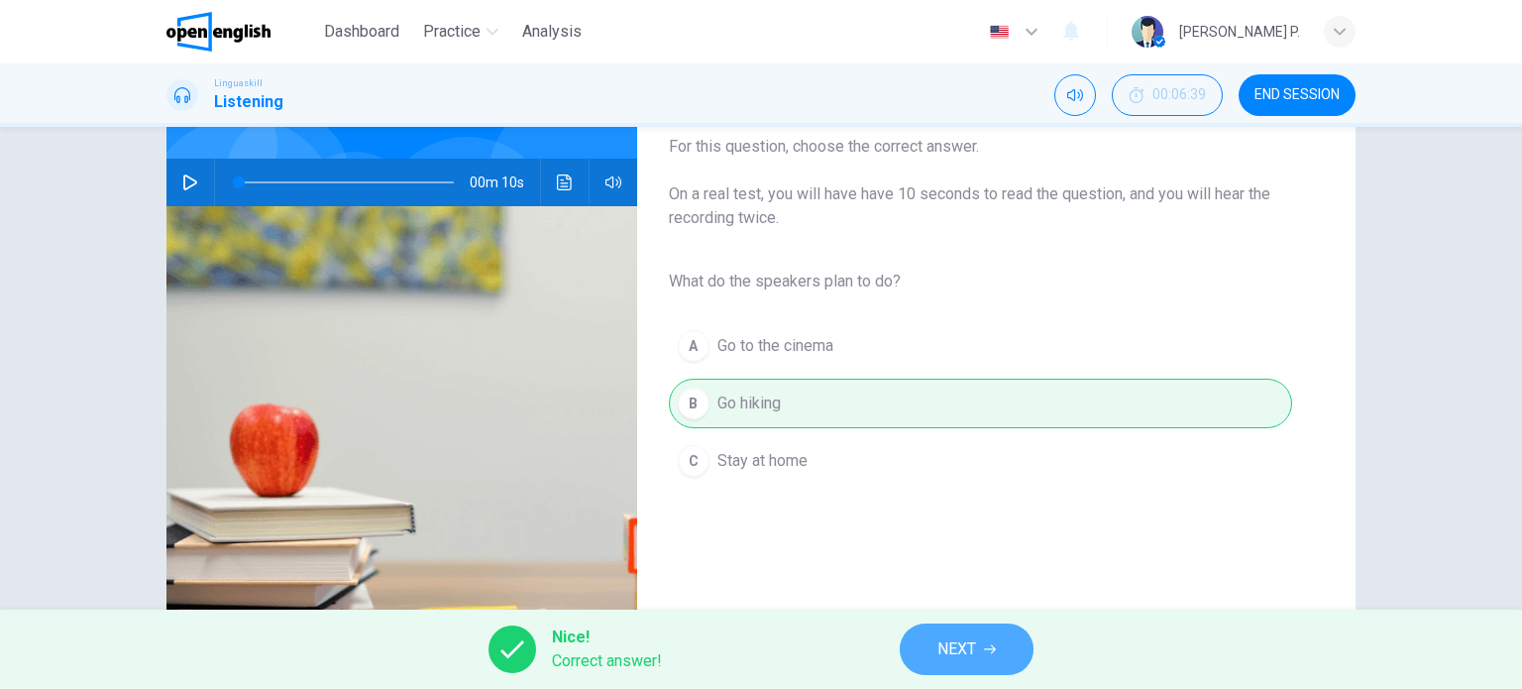
click at [939, 649] on span "NEXT" at bounding box center [956, 649] width 39 height 28
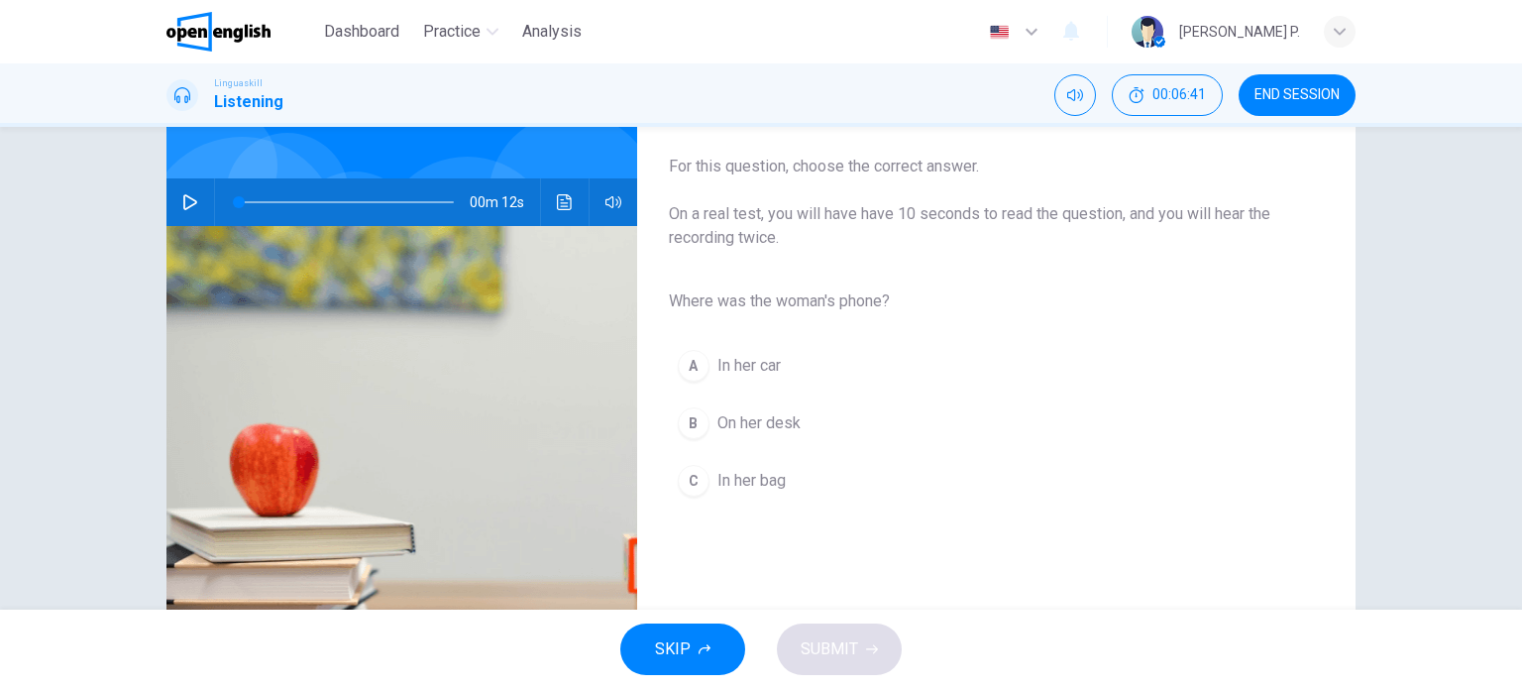
scroll to position [155, 0]
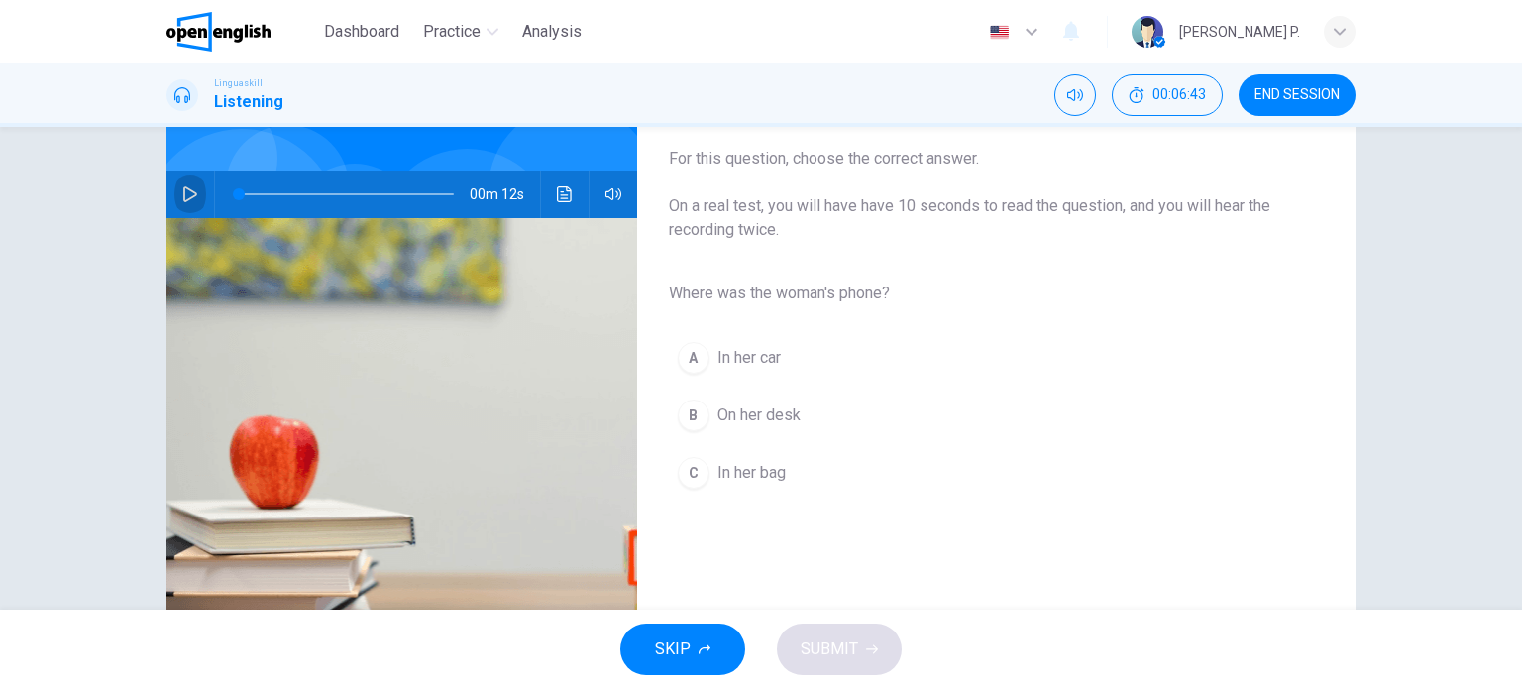
click at [183, 193] on icon "button" at bounding box center [190, 194] width 16 height 16
click at [183, 200] on icon "button" at bounding box center [190, 194] width 16 height 16
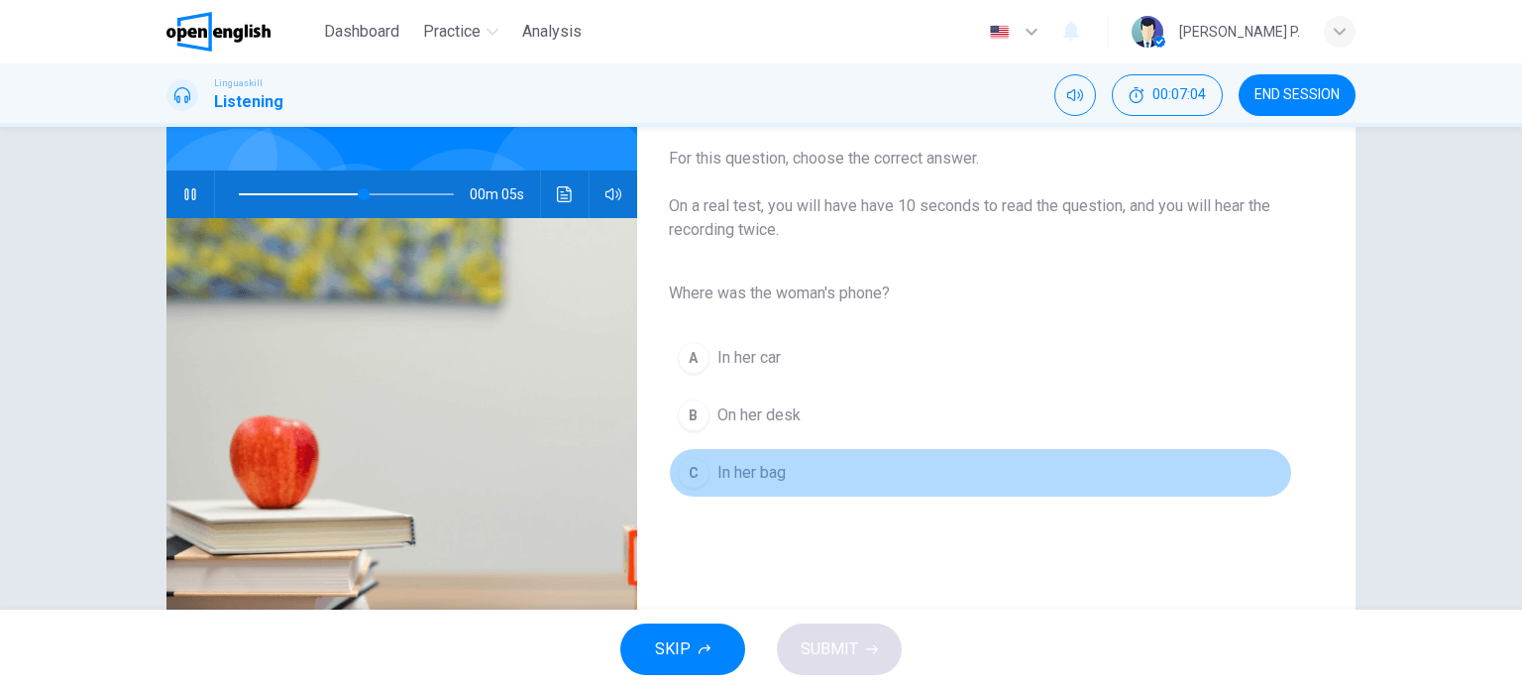
click at [729, 467] on span "In her bag" at bounding box center [751, 473] width 68 height 24
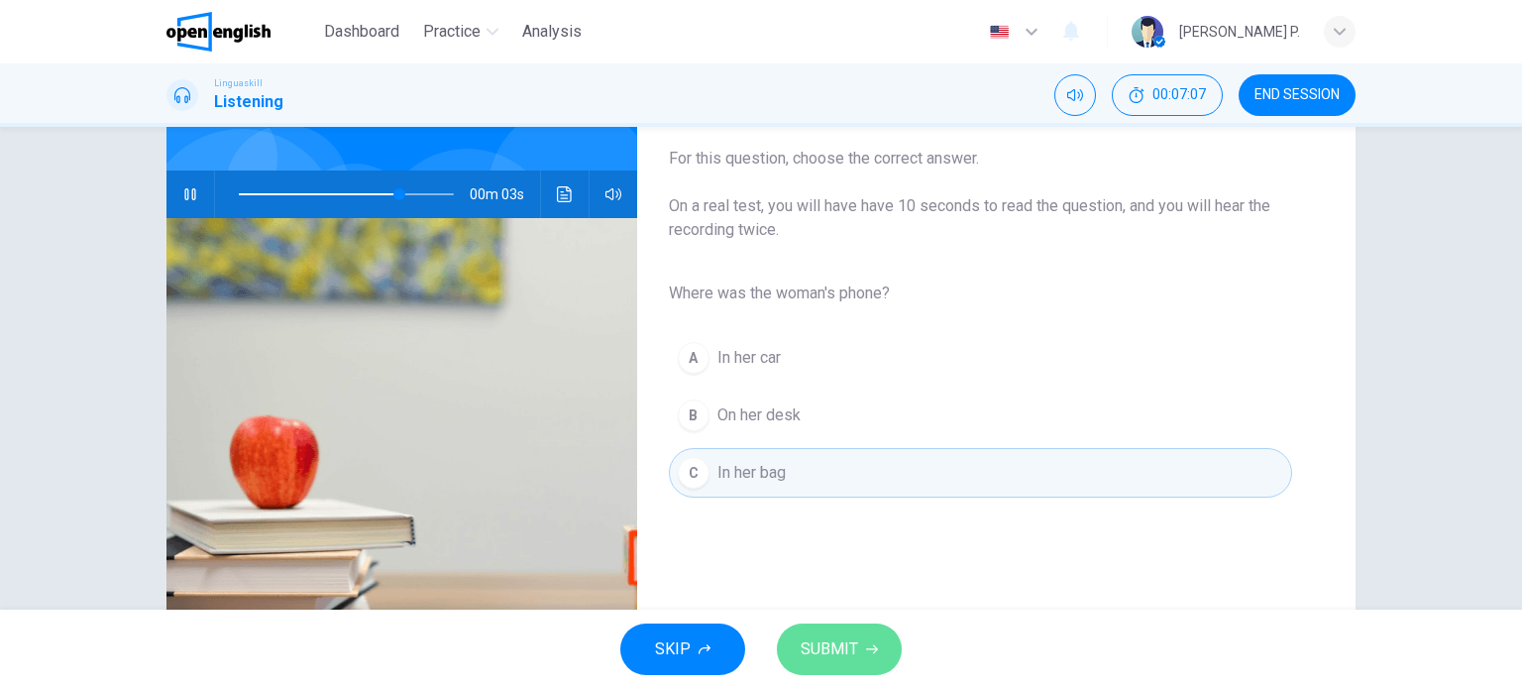
click at [830, 654] on span "SUBMIT" at bounding box center [829, 649] width 57 height 28
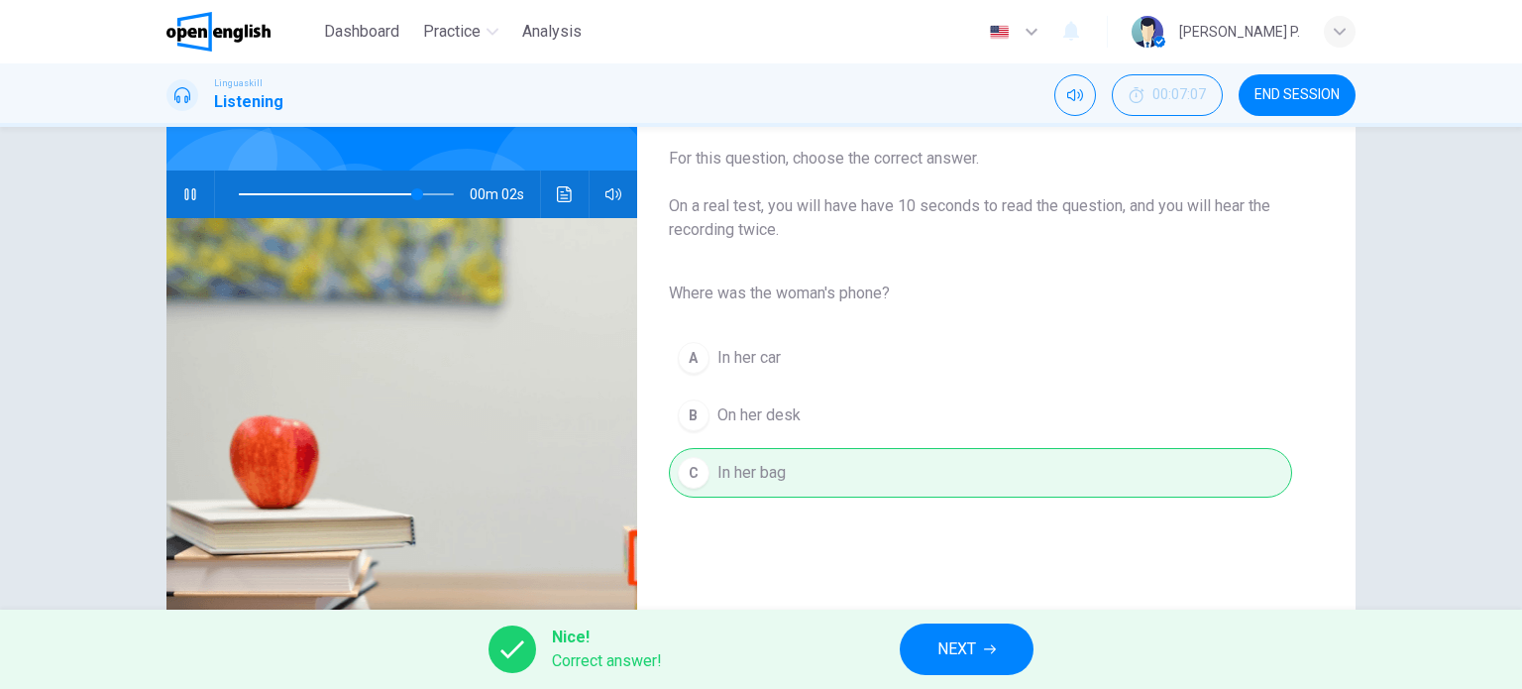
type input "**"
click at [934, 645] on button "NEXT" at bounding box center [967, 649] width 134 height 52
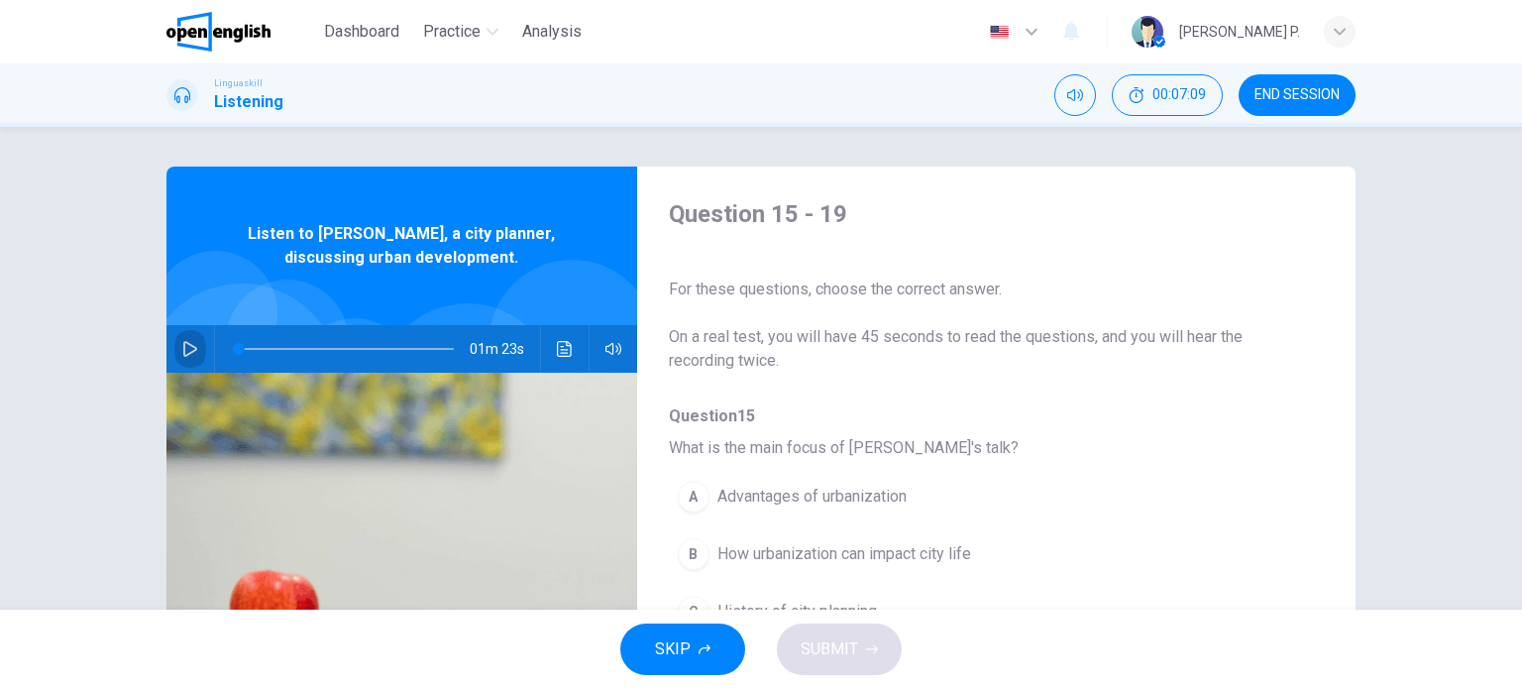
click at [182, 346] on icon "button" at bounding box center [190, 349] width 16 height 16
click at [571, 345] on button "Click to see the audio transcription" at bounding box center [565, 349] width 32 height 48
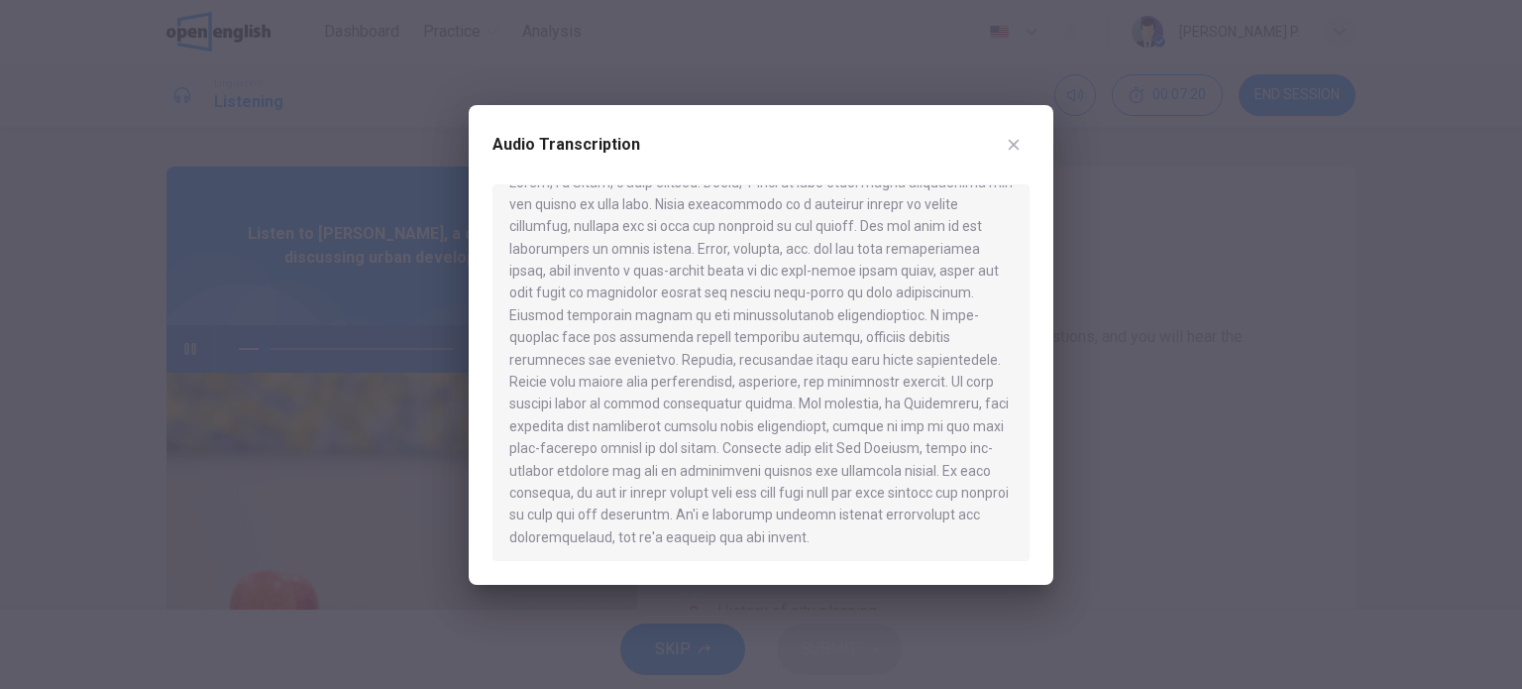
scroll to position [34, 0]
click at [1020, 141] on icon "button" at bounding box center [1014, 145] width 16 height 16
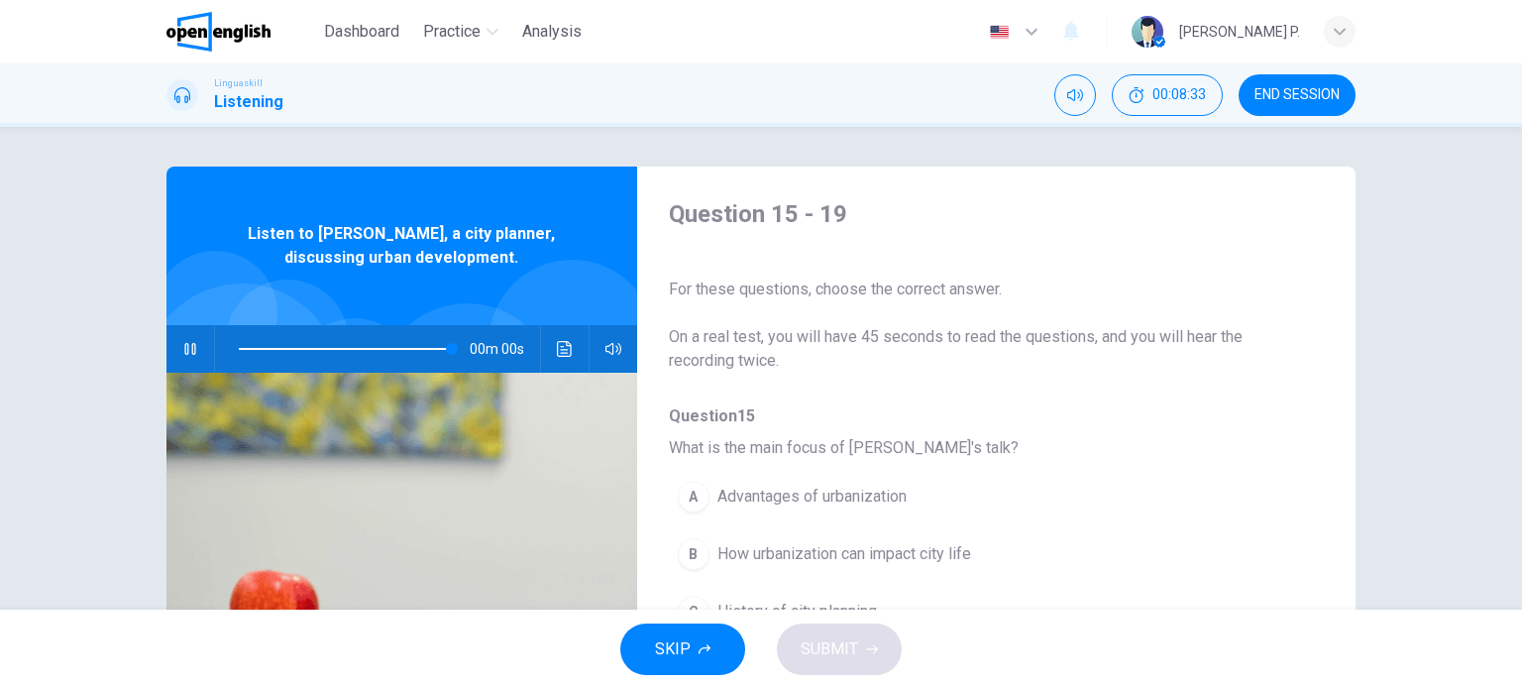
type input "*"
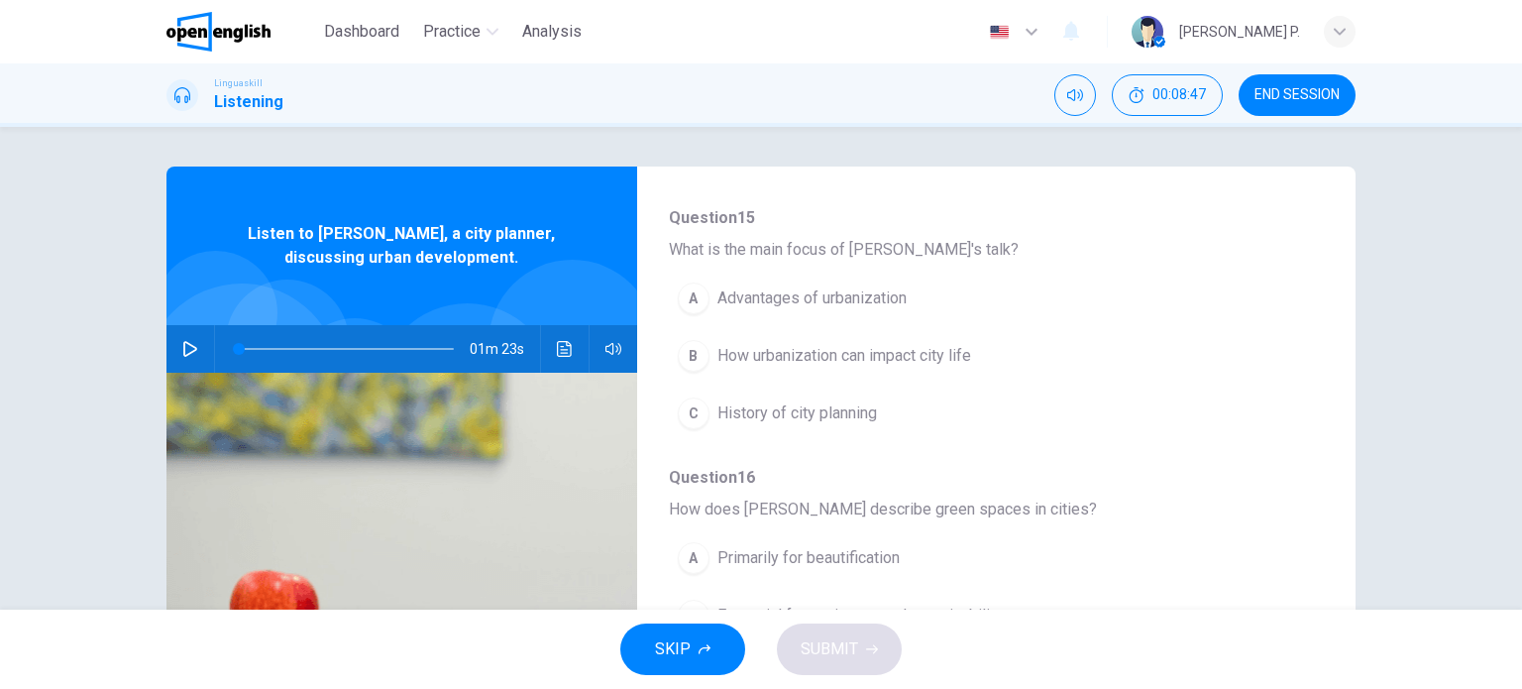
scroll to position [198, 0]
click at [784, 351] on span "How urbanization can impact city life" at bounding box center [844, 356] width 254 height 24
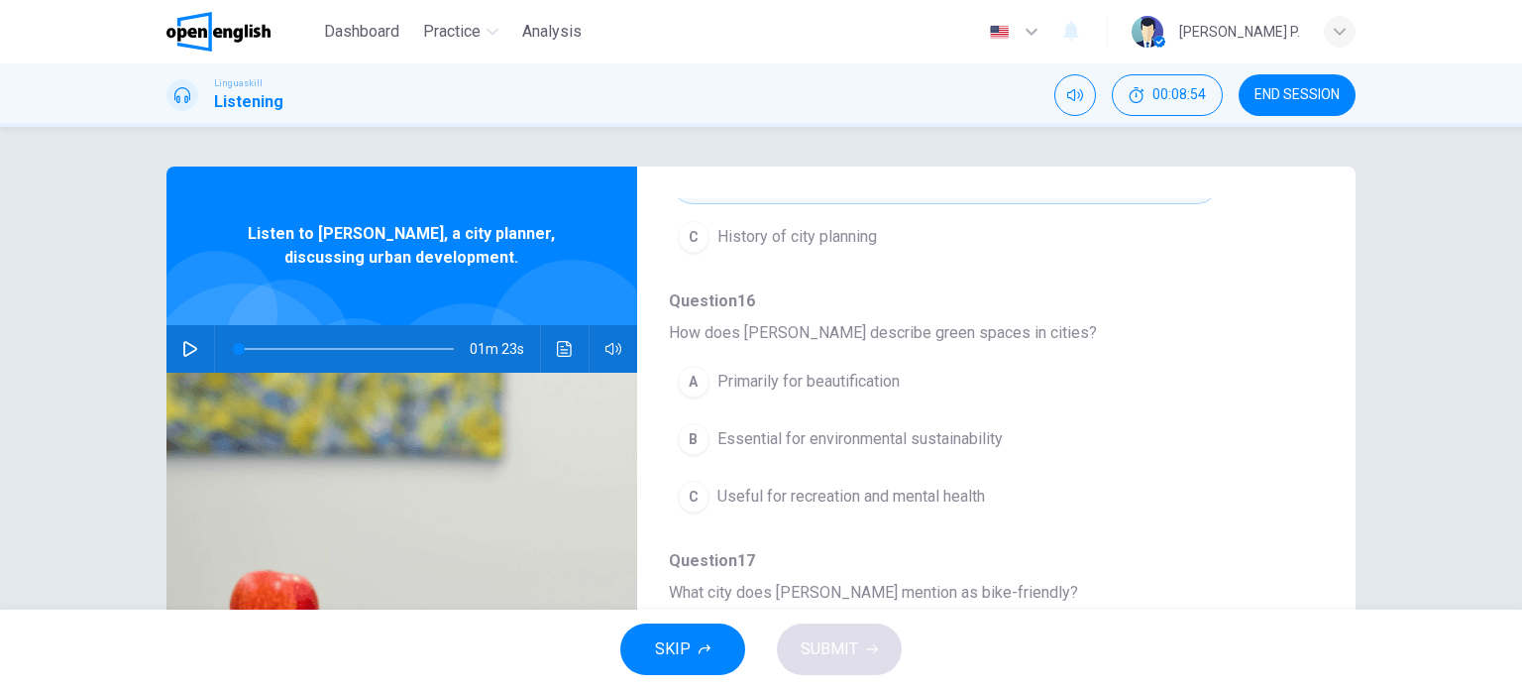
scroll to position [372, 0]
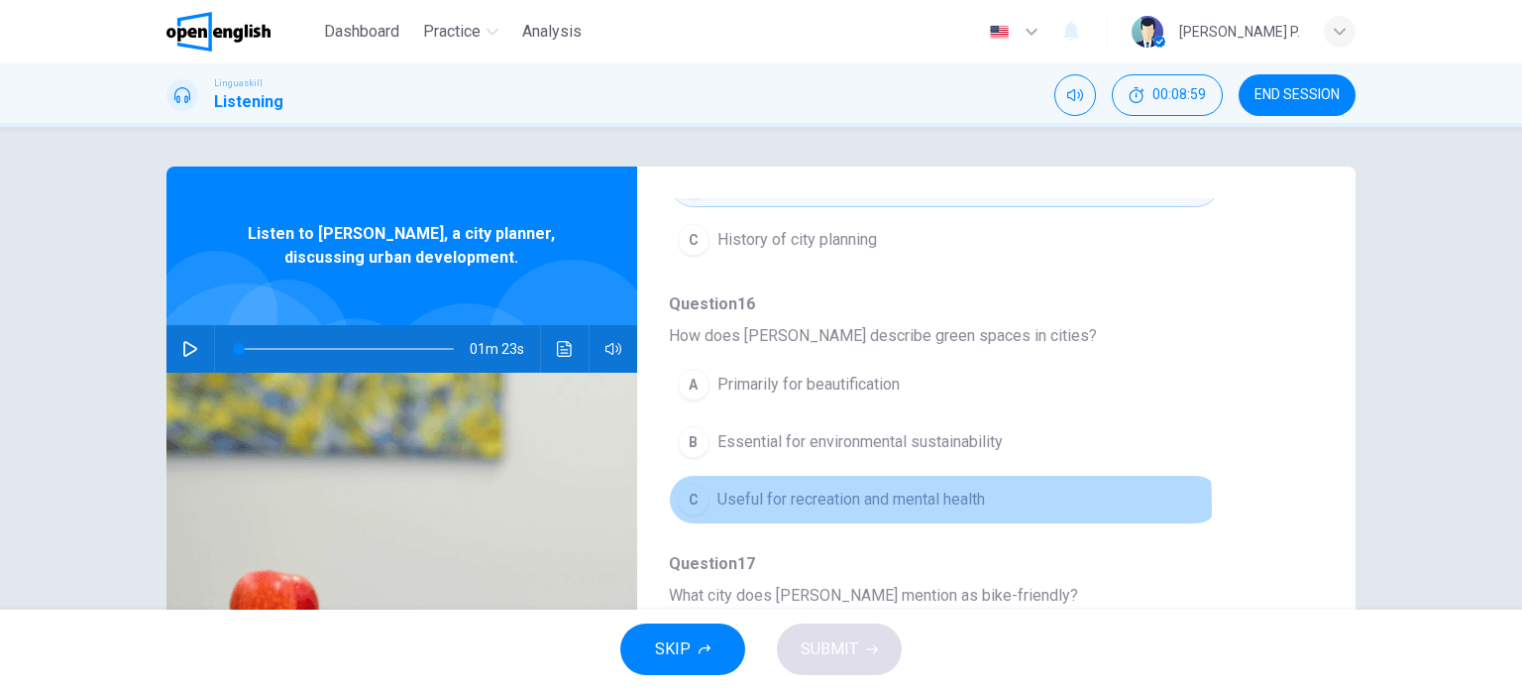
click at [822, 502] on span "Useful for recreation and mental health" at bounding box center [851, 499] width 268 height 24
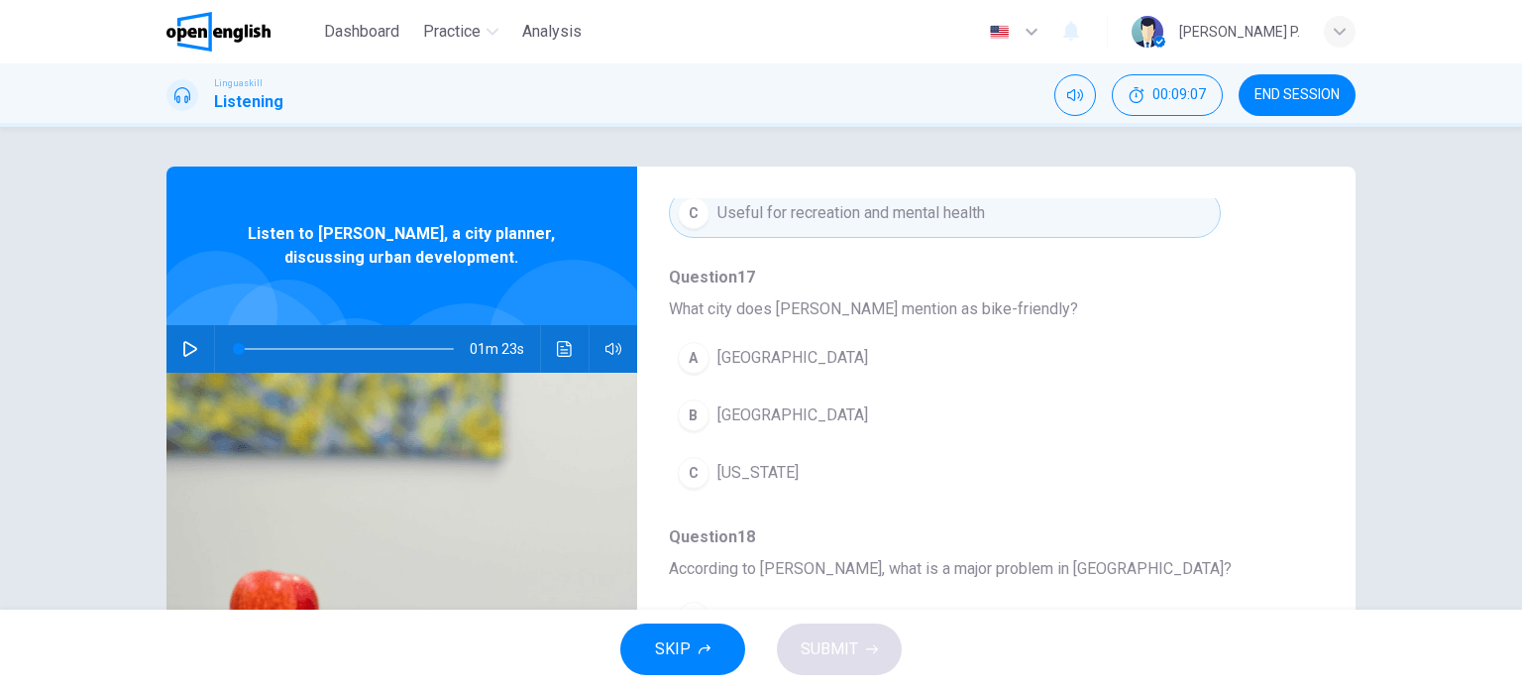
scroll to position [653, 0]
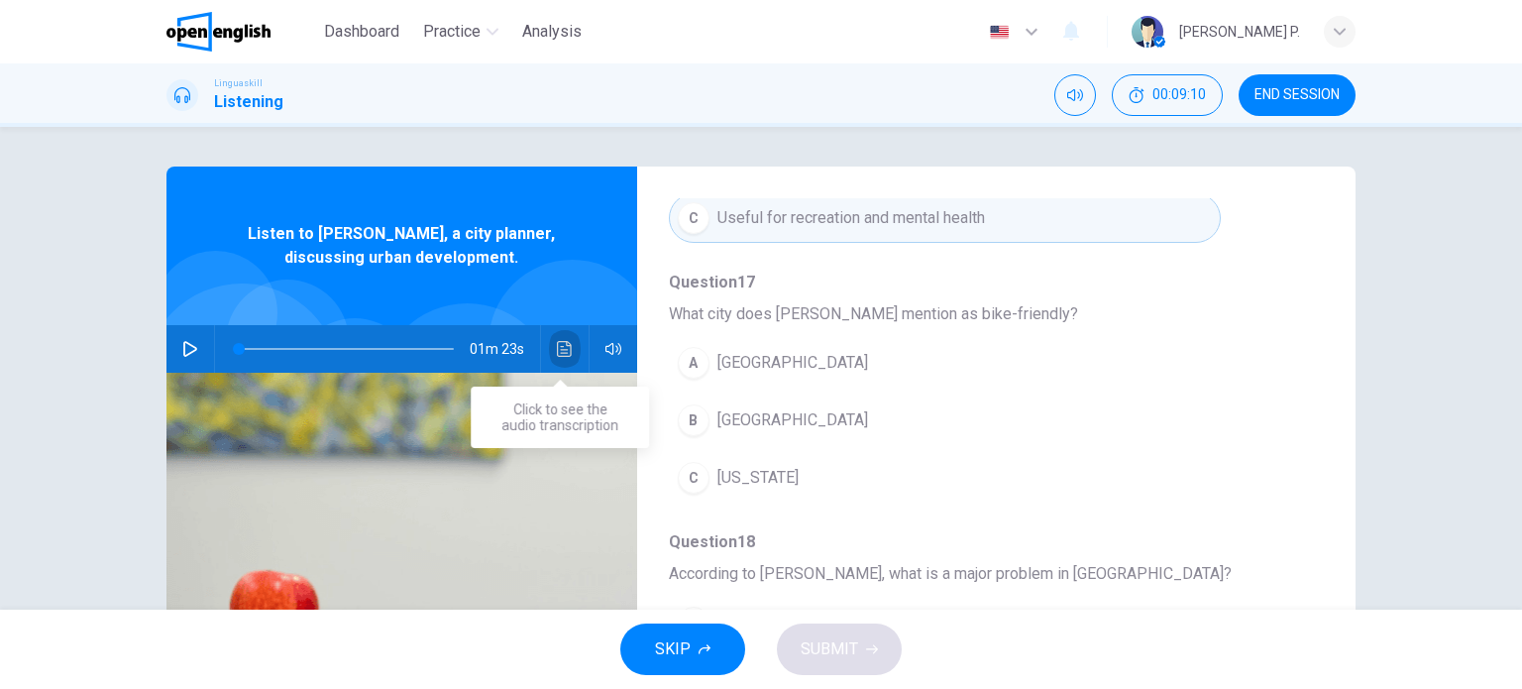
click at [562, 348] on icon "Click to see the audio transcription" at bounding box center [565, 349] width 16 height 16
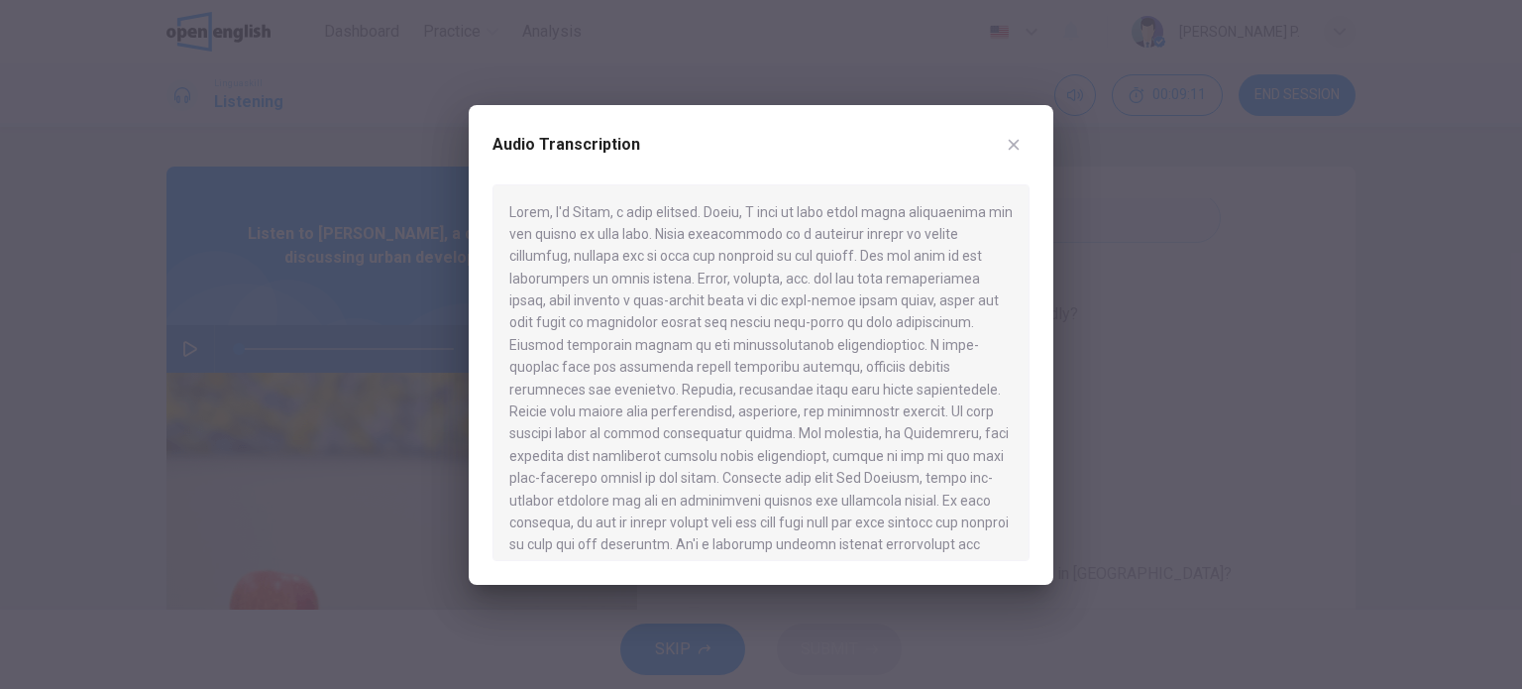
scroll to position [34, 0]
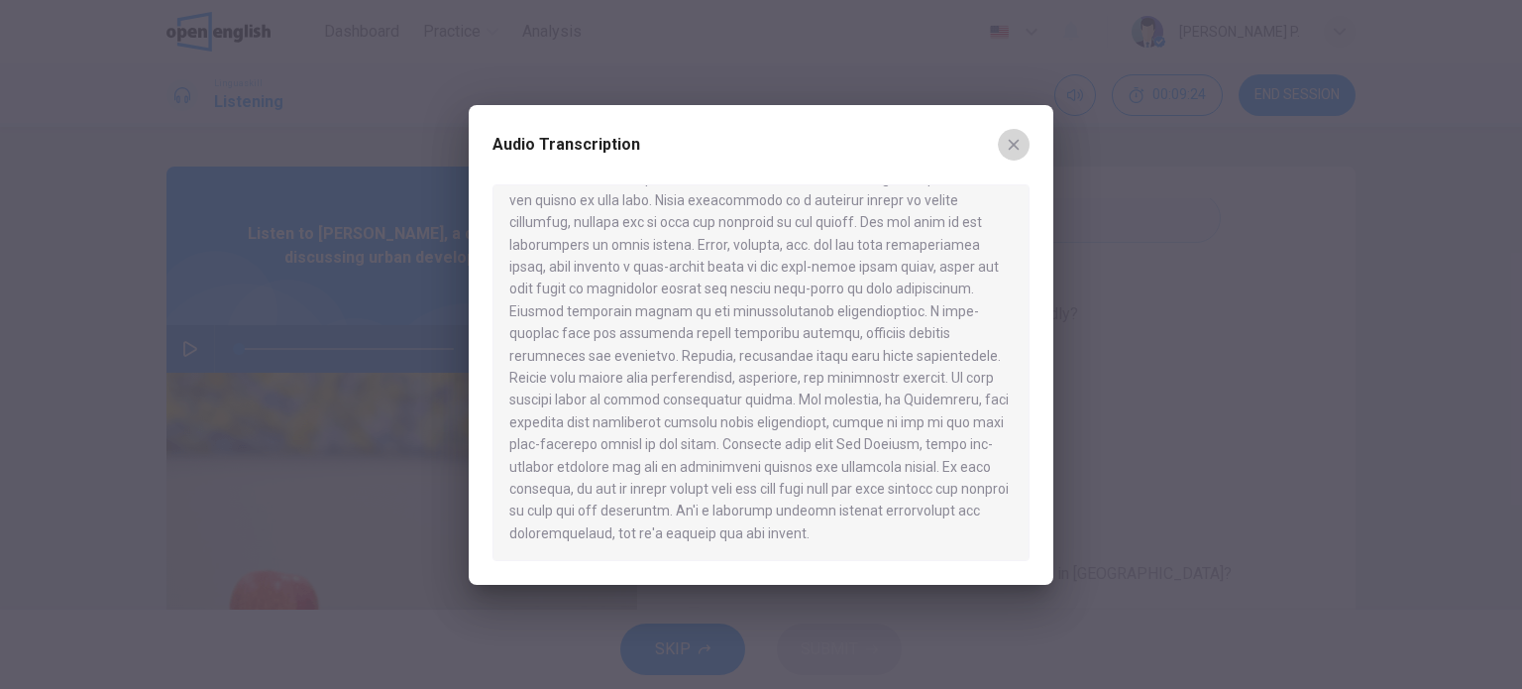
click at [1007, 149] on icon "button" at bounding box center [1014, 145] width 16 height 16
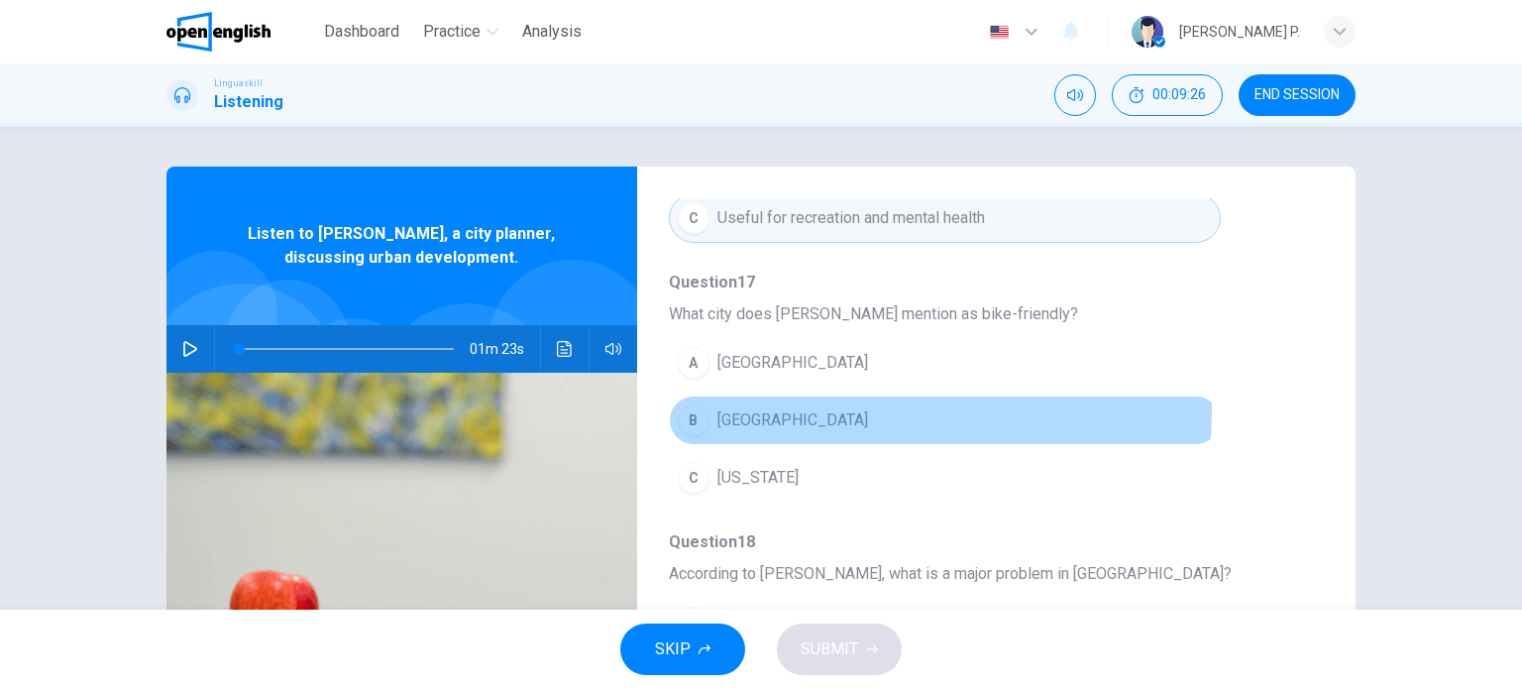
click at [736, 408] on span "Copenhagen" at bounding box center [792, 420] width 151 height 24
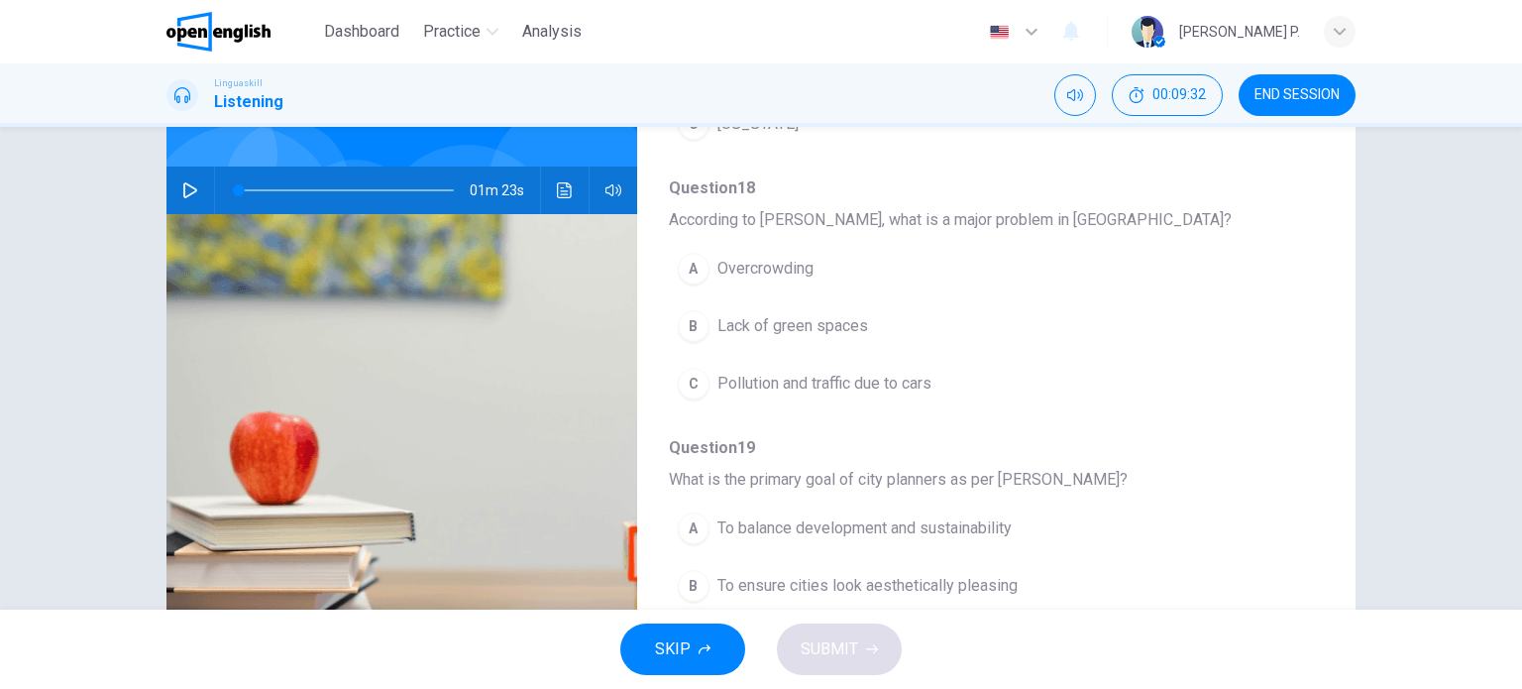
scroll to position [162, 0]
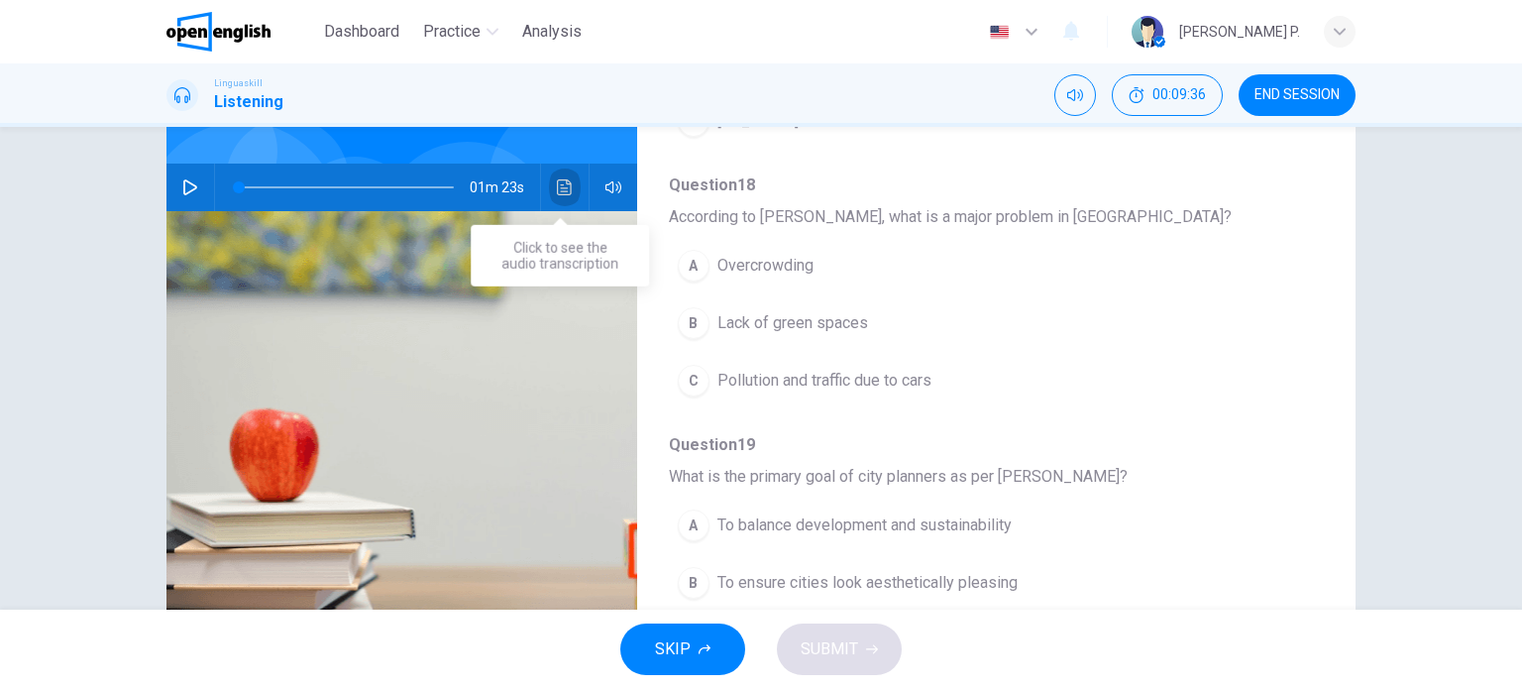
click at [560, 181] on icon "Click to see the audio transcription" at bounding box center [565, 187] width 16 height 16
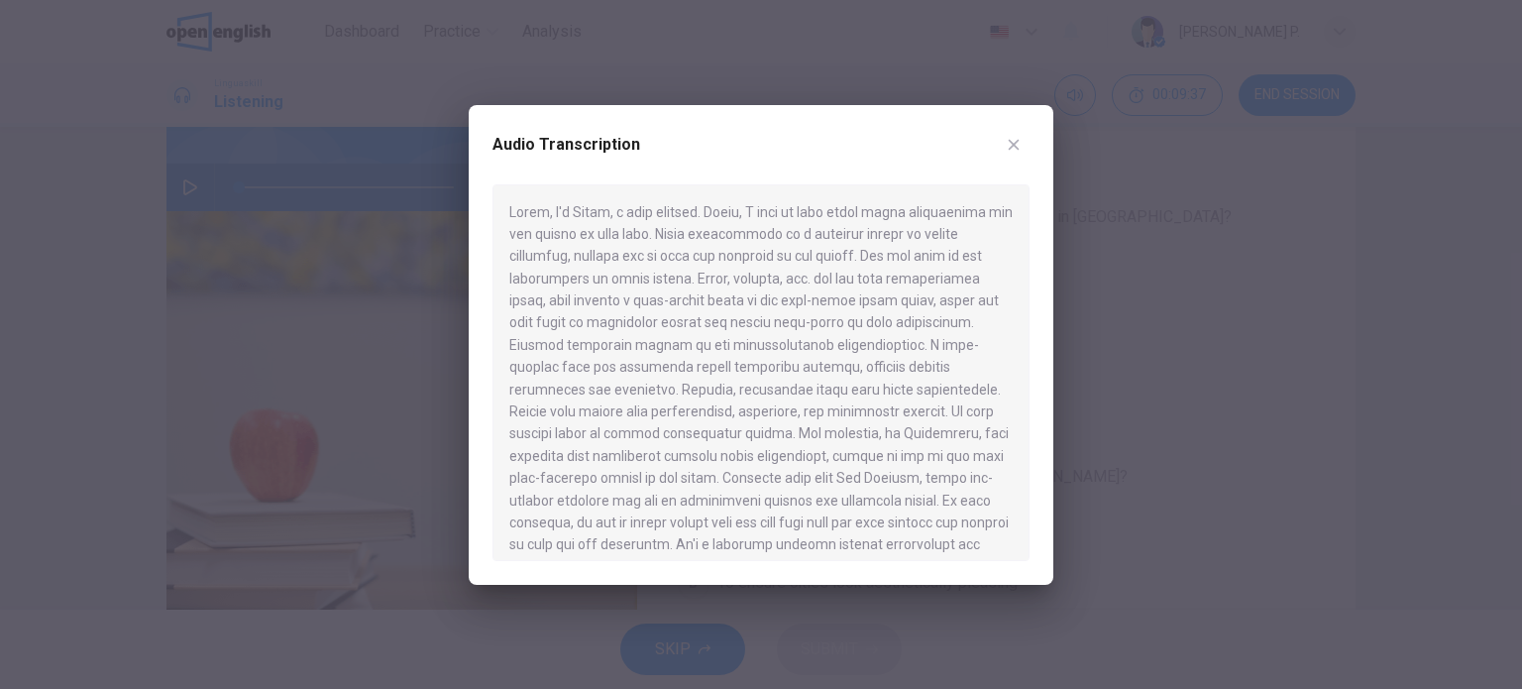
scroll to position [34, 0]
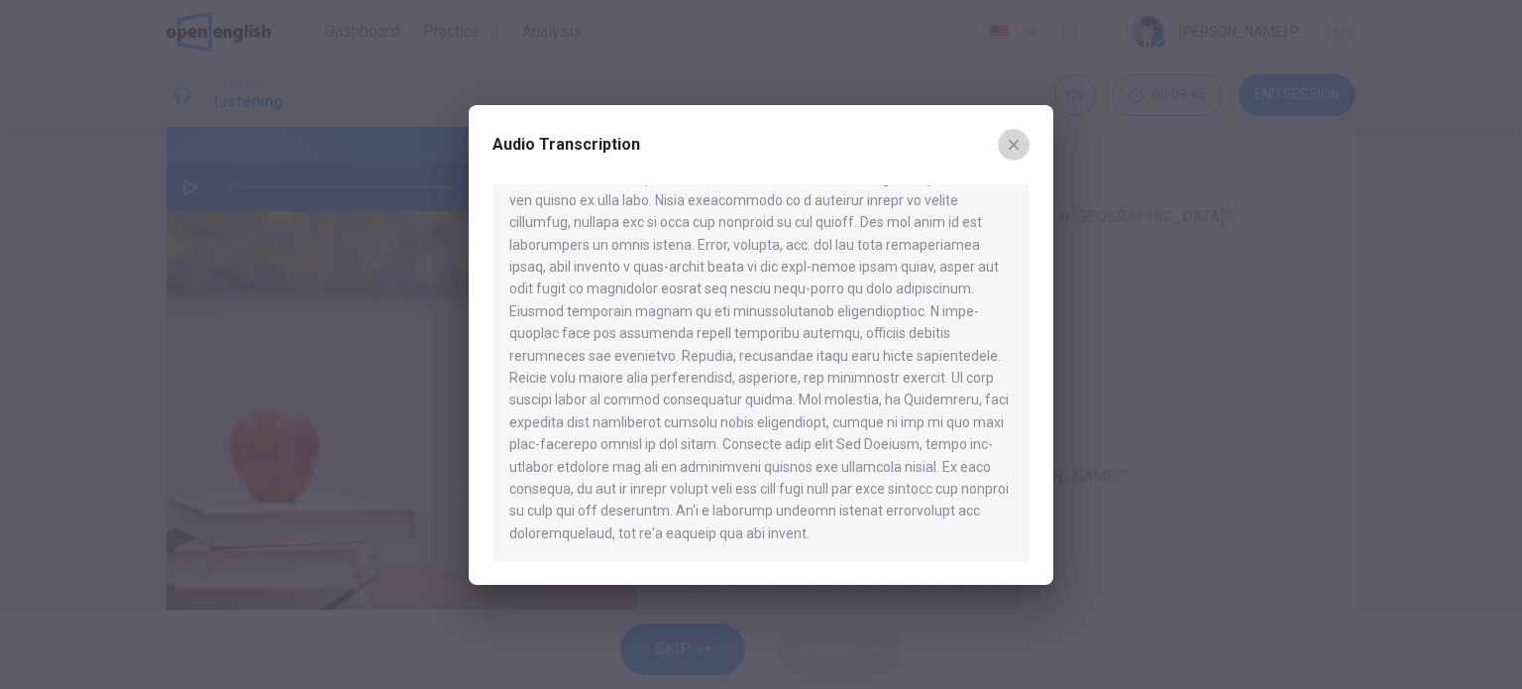
click at [1019, 154] on button "button" at bounding box center [1014, 145] width 32 height 32
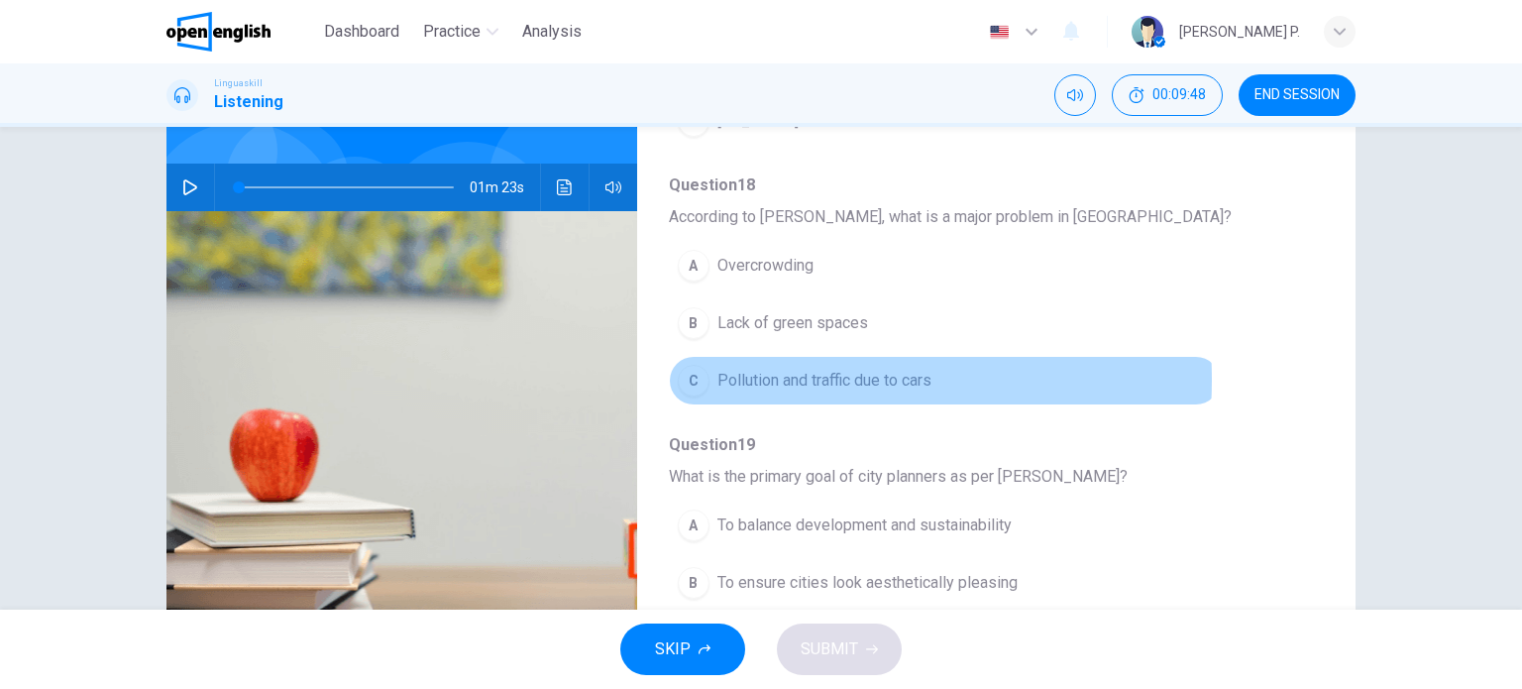
click at [761, 374] on span "Pollution and traffic due to cars" at bounding box center [824, 381] width 214 height 24
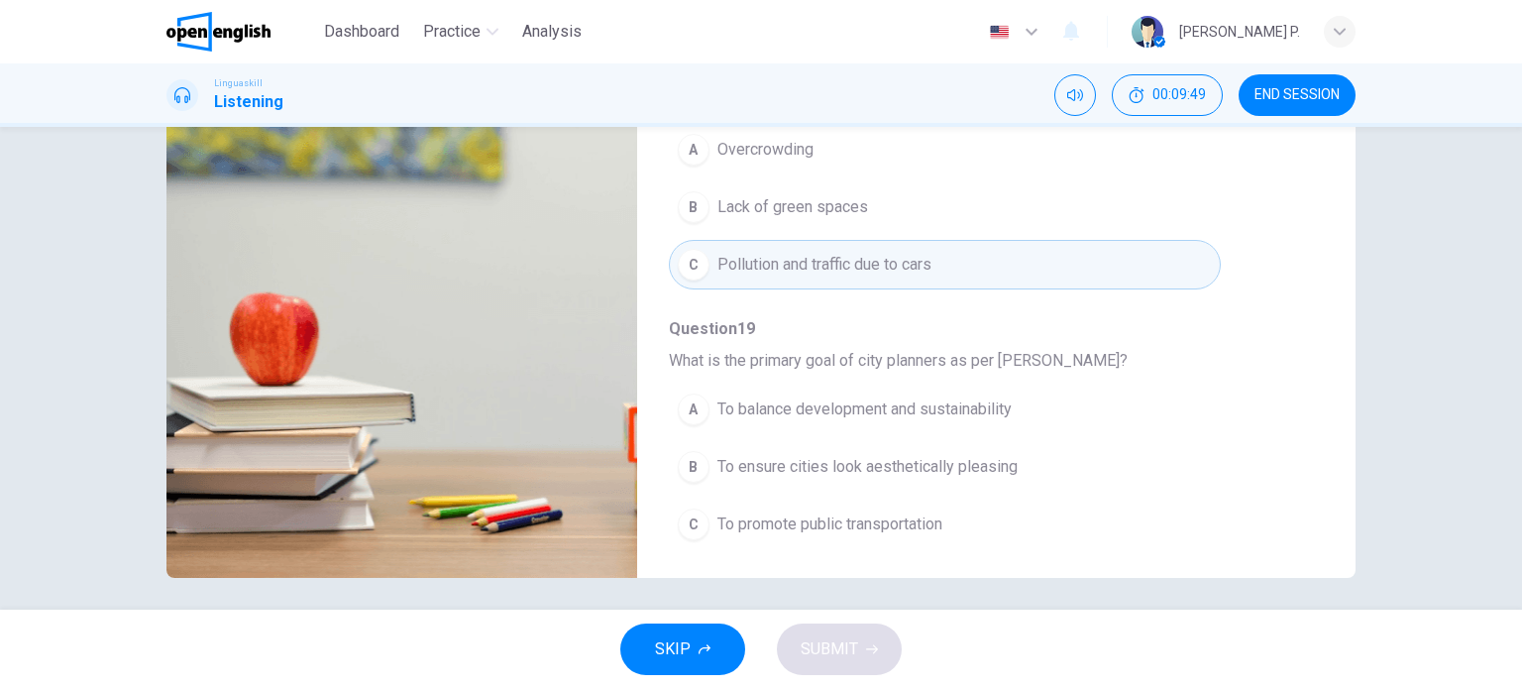
scroll to position [285, 0]
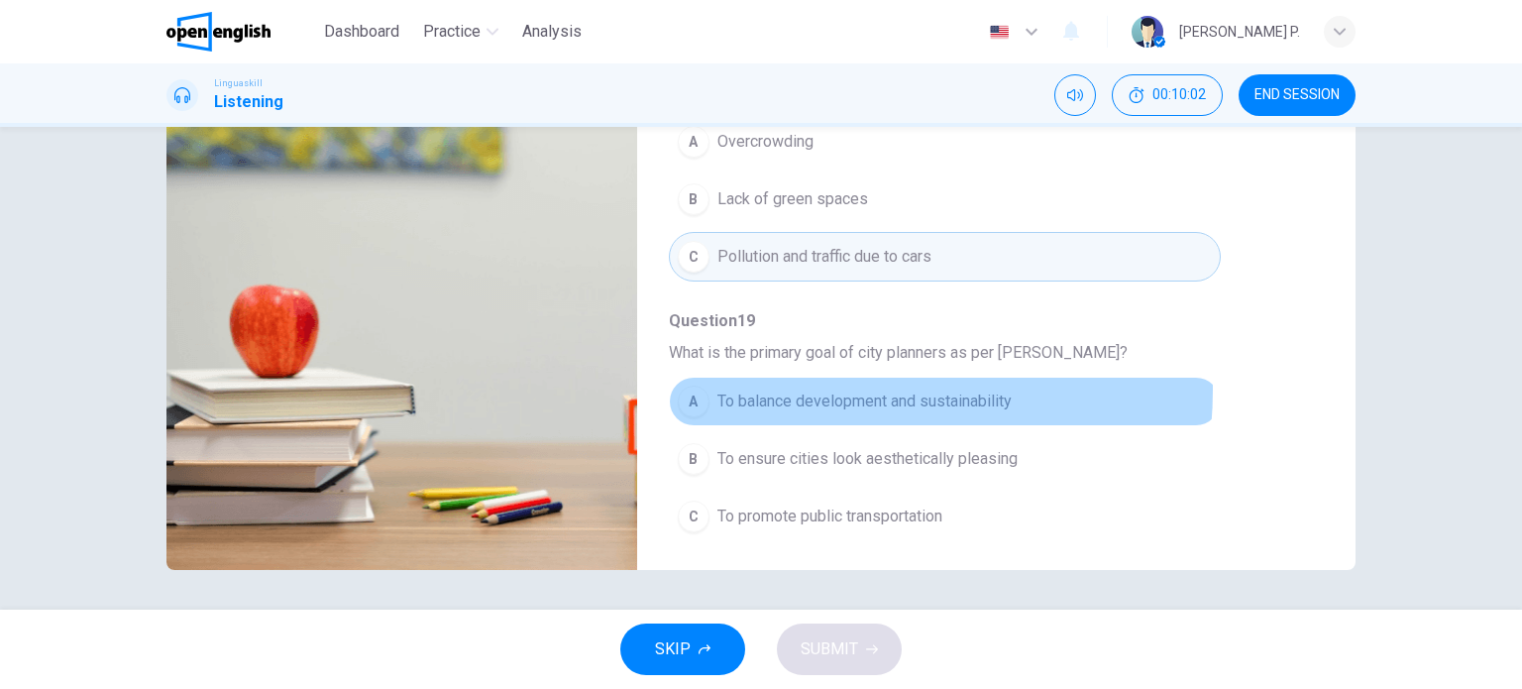
click at [814, 389] on span "To balance development and sustainability" at bounding box center [864, 401] width 294 height 24
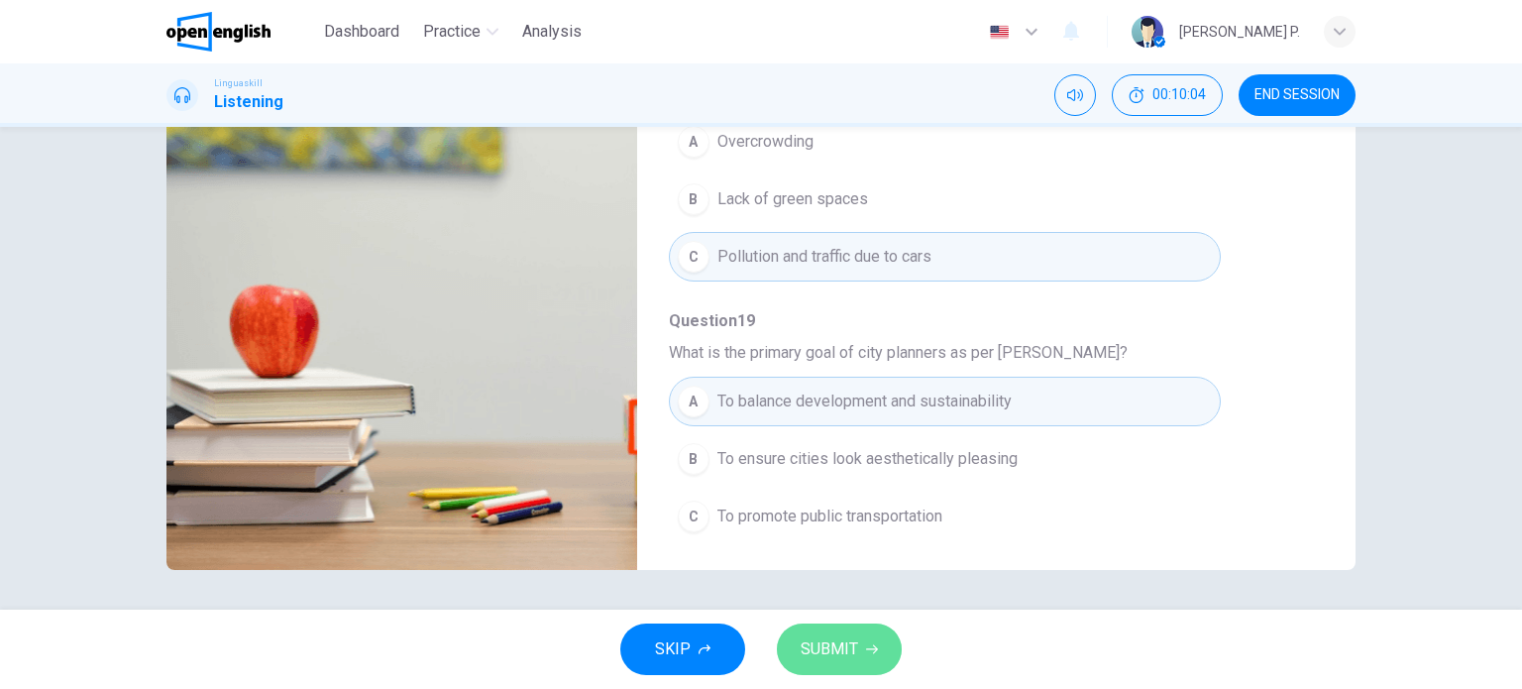
click at [813, 641] on span "SUBMIT" at bounding box center [829, 649] width 57 height 28
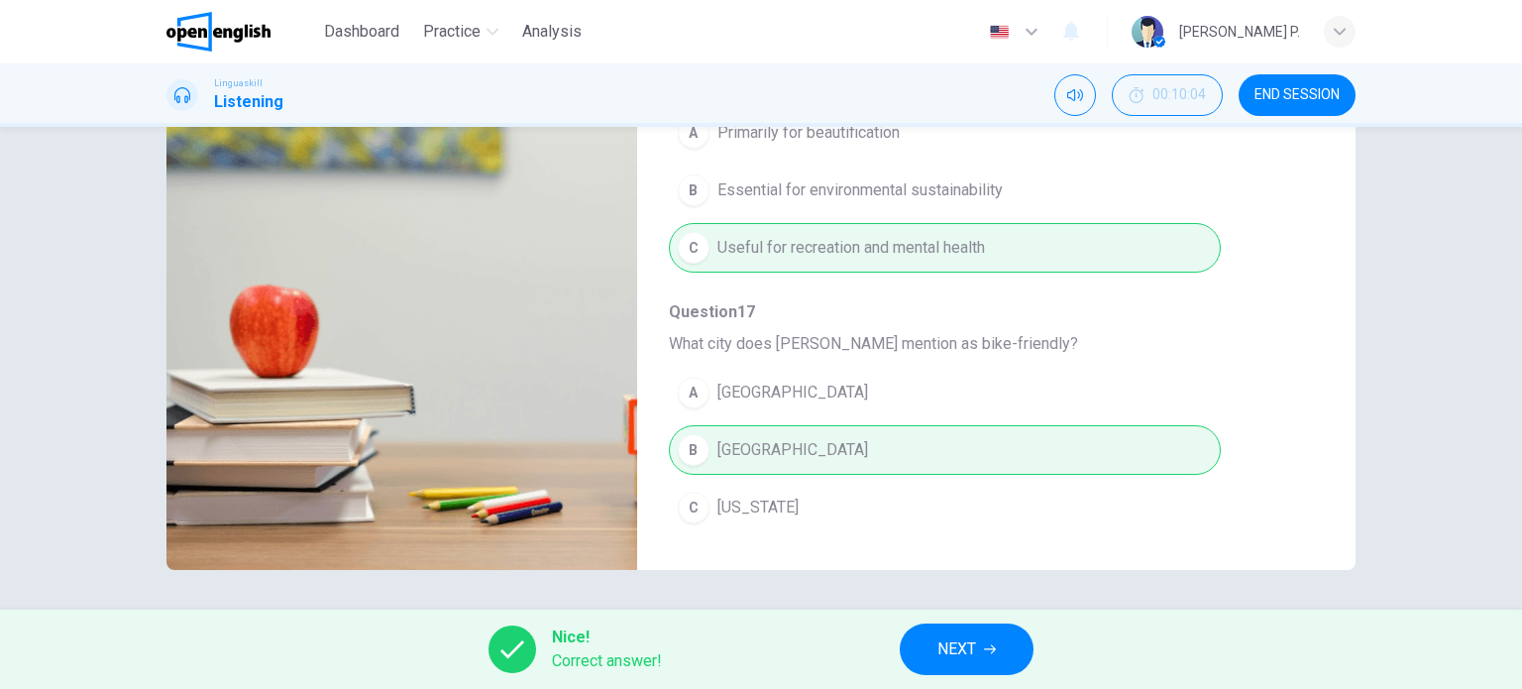
scroll to position [848, 0]
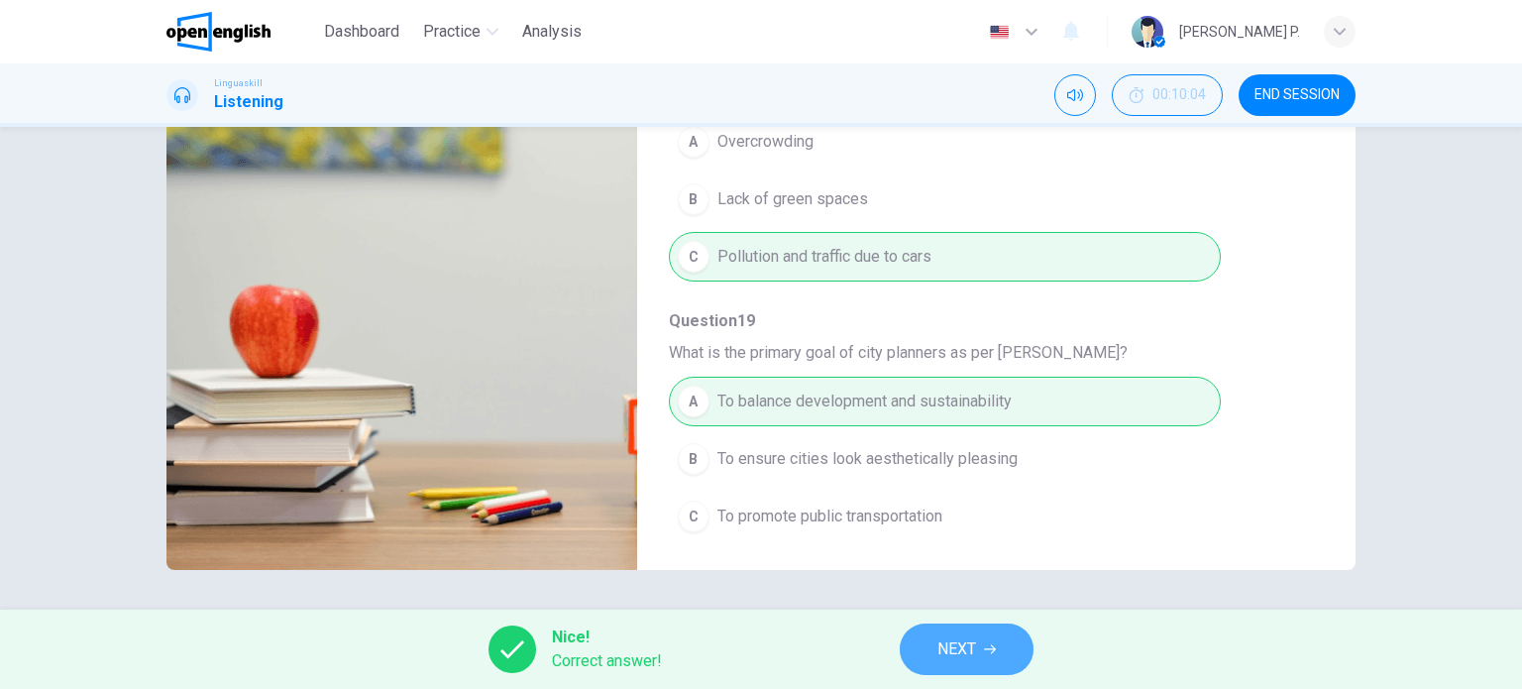
click at [975, 651] on span "NEXT" at bounding box center [956, 649] width 39 height 28
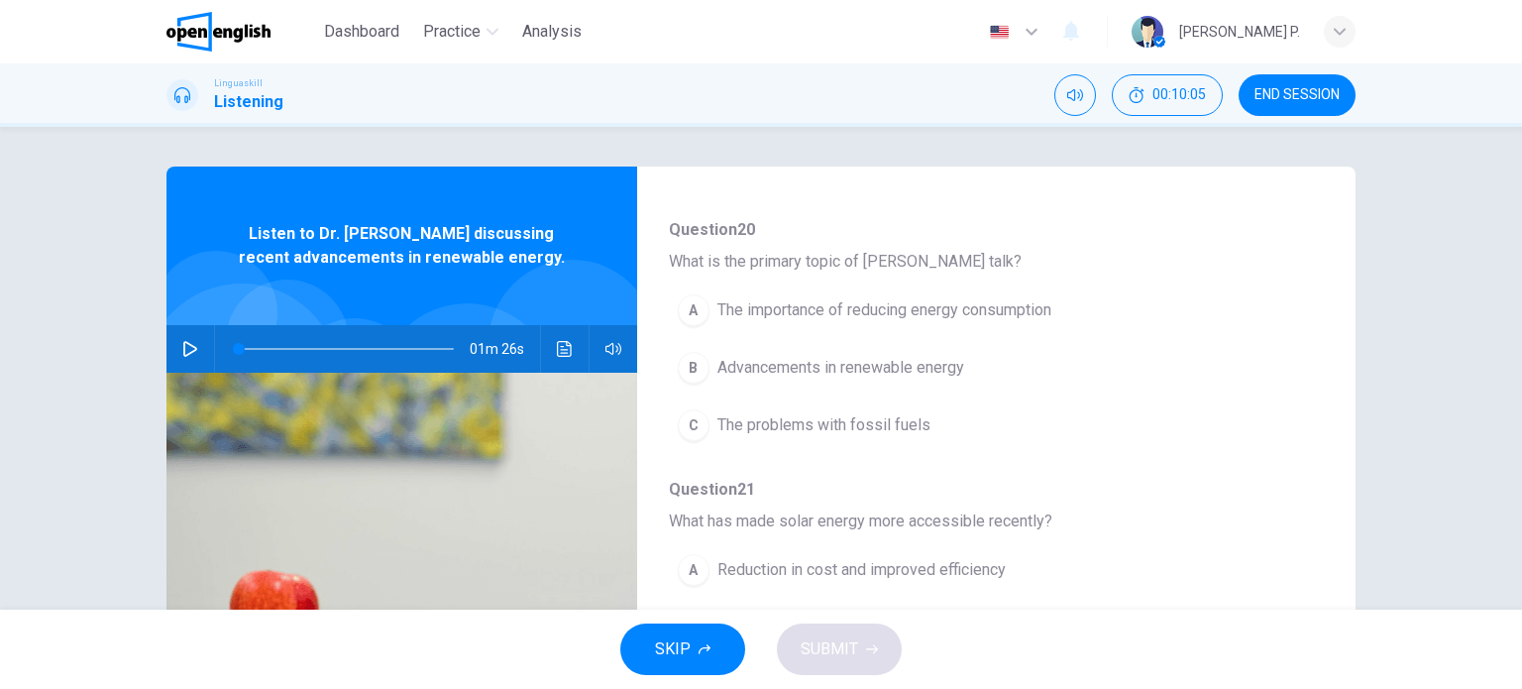
scroll to position [0, 0]
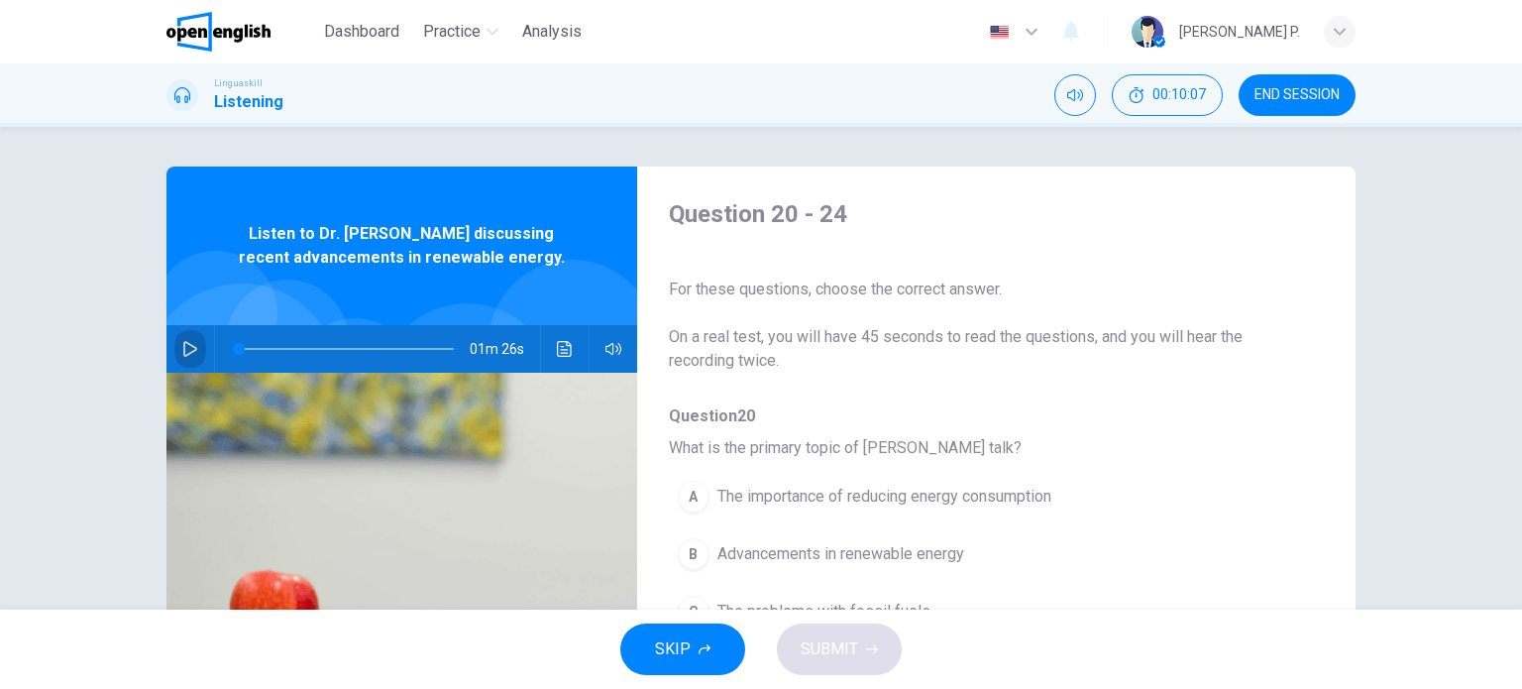
click at [182, 349] on icon "button" at bounding box center [190, 349] width 16 height 16
click at [568, 351] on button "Click to see the audio transcription" at bounding box center [565, 349] width 32 height 48
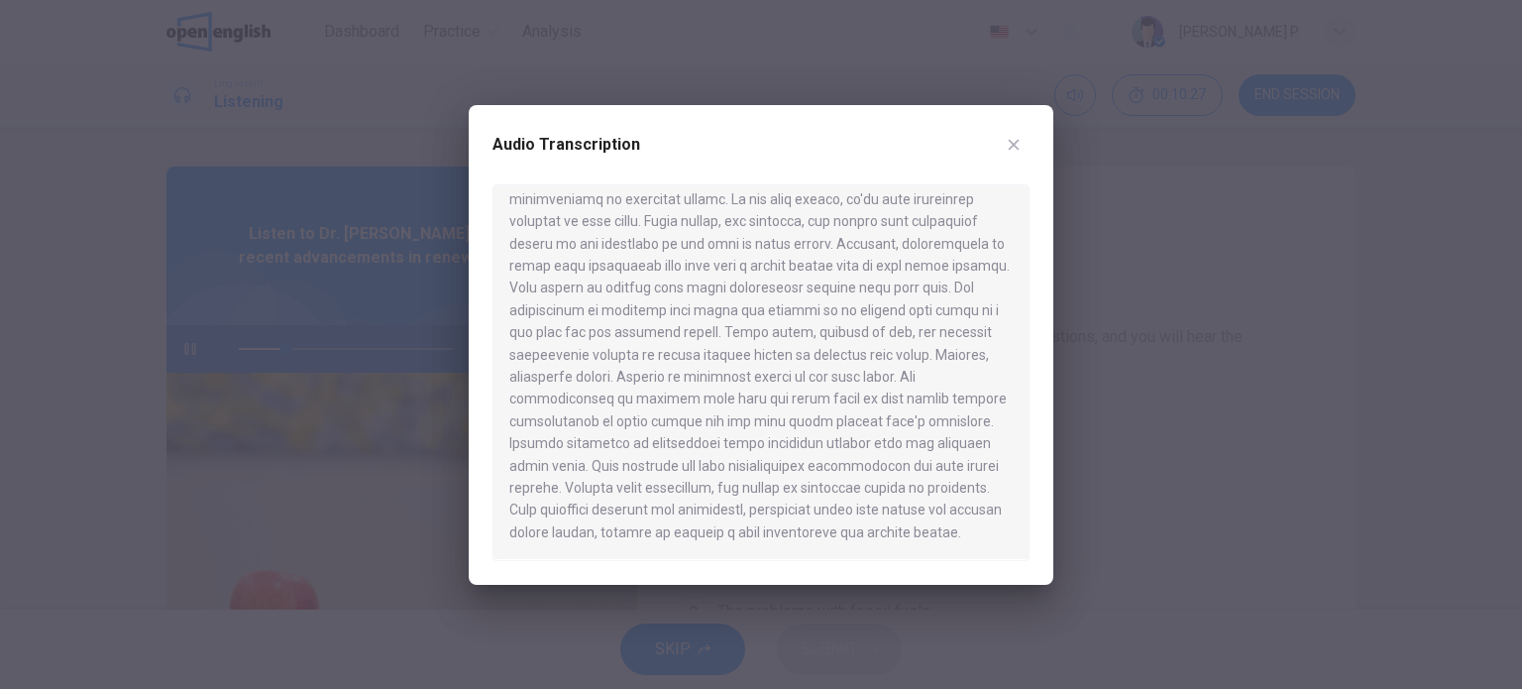
scroll to position [55, 0]
type input "*"
click at [1026, 138] on button "button" at bounding box center [1014, 145] width 32 height 32
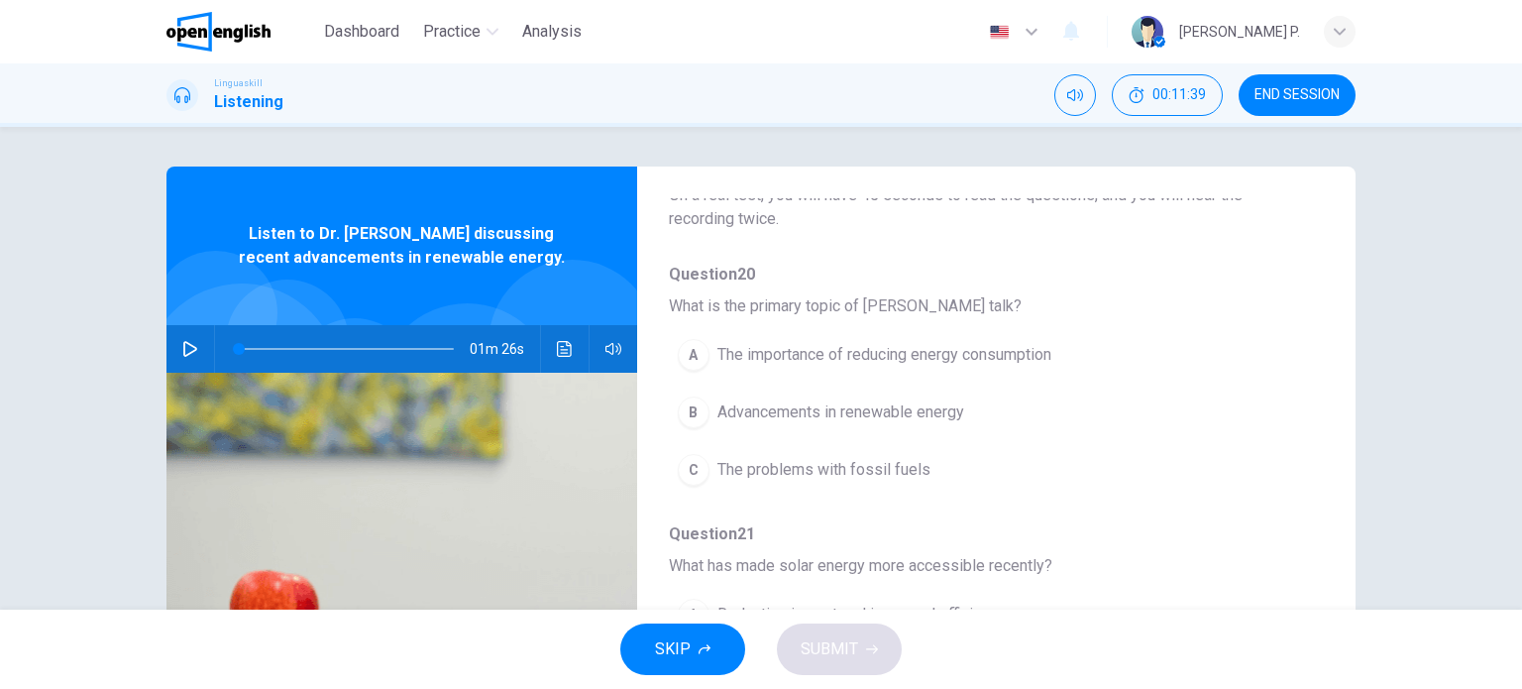
scroll to position [139, 0]
click at [782, 340] on button "A The importance of reducing energy consumption" at bounding box center [945, 358] width 552 height 50
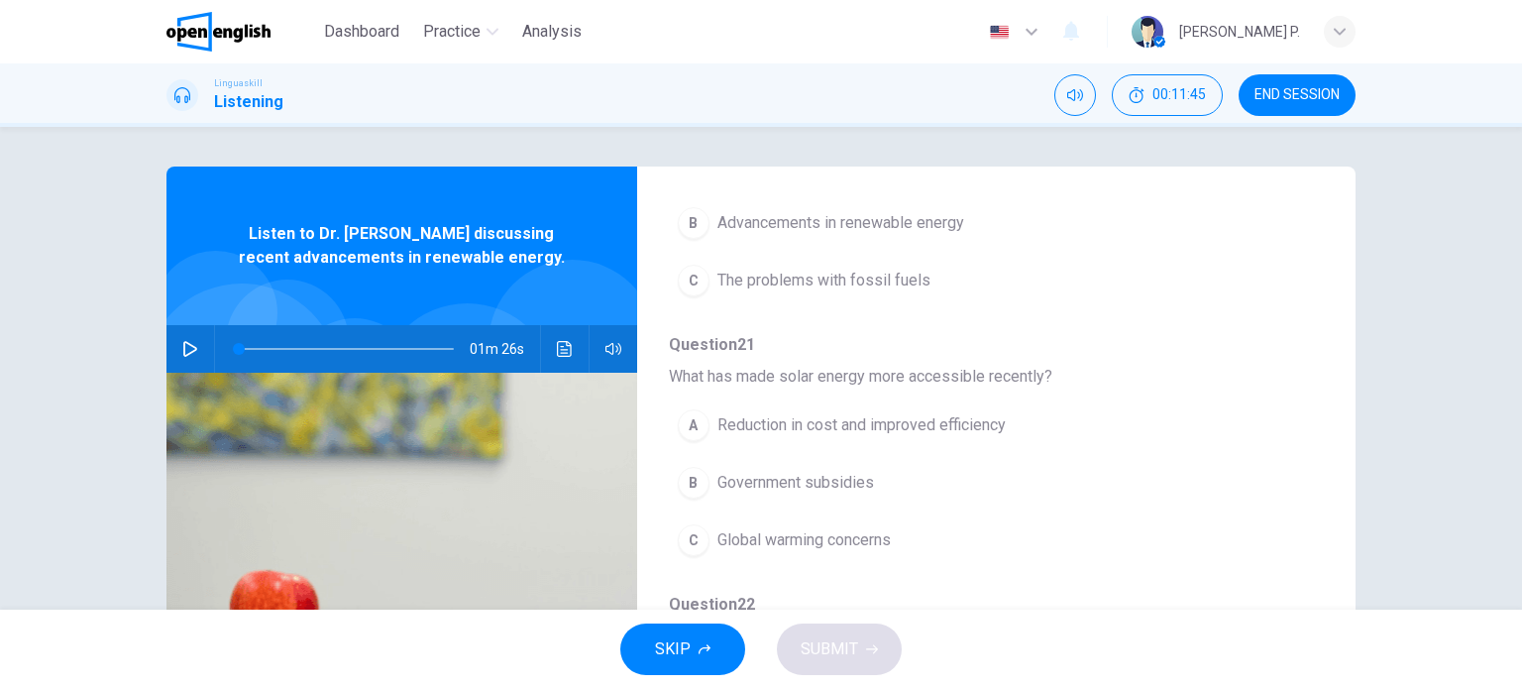
scroll to position [341, 0]
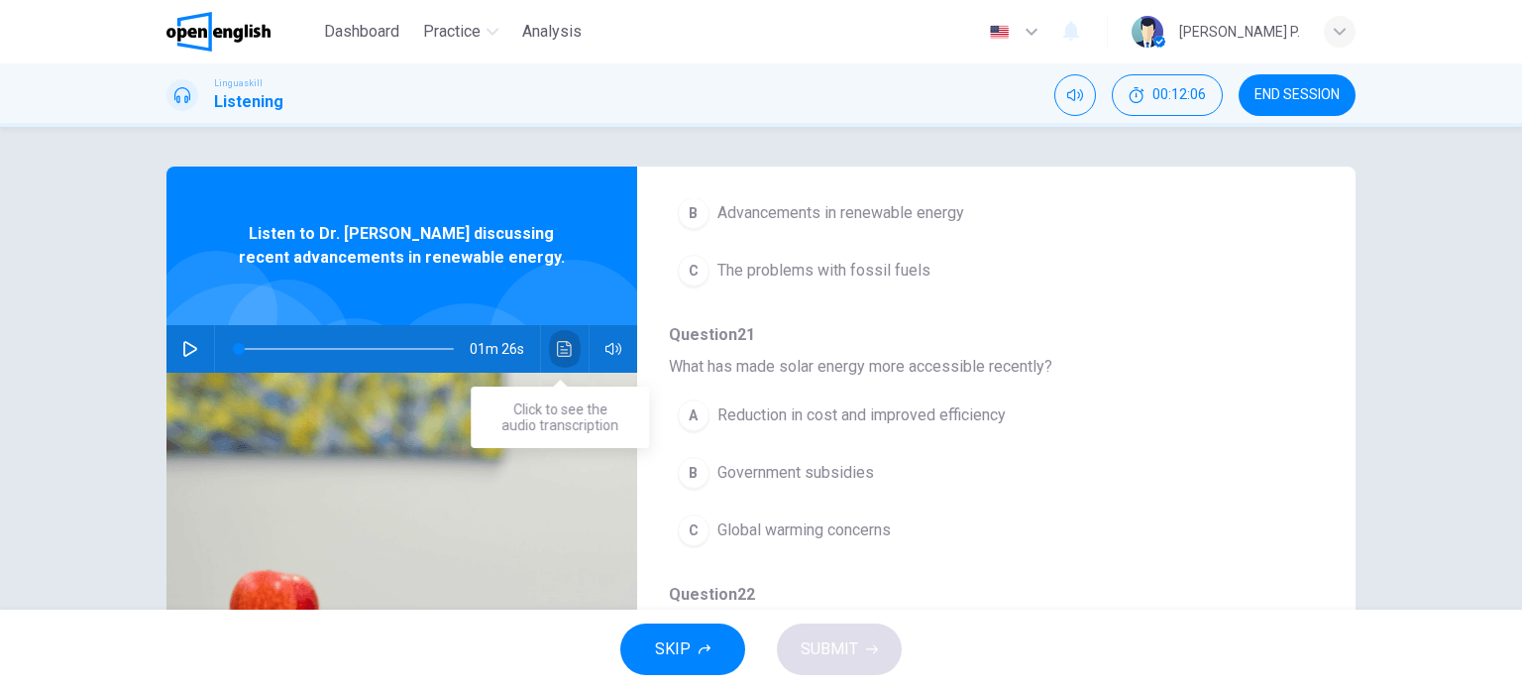
click at [571, 346] on button "Click to see the audio transcription" at bounding box center [565, 349] width 32 height 48
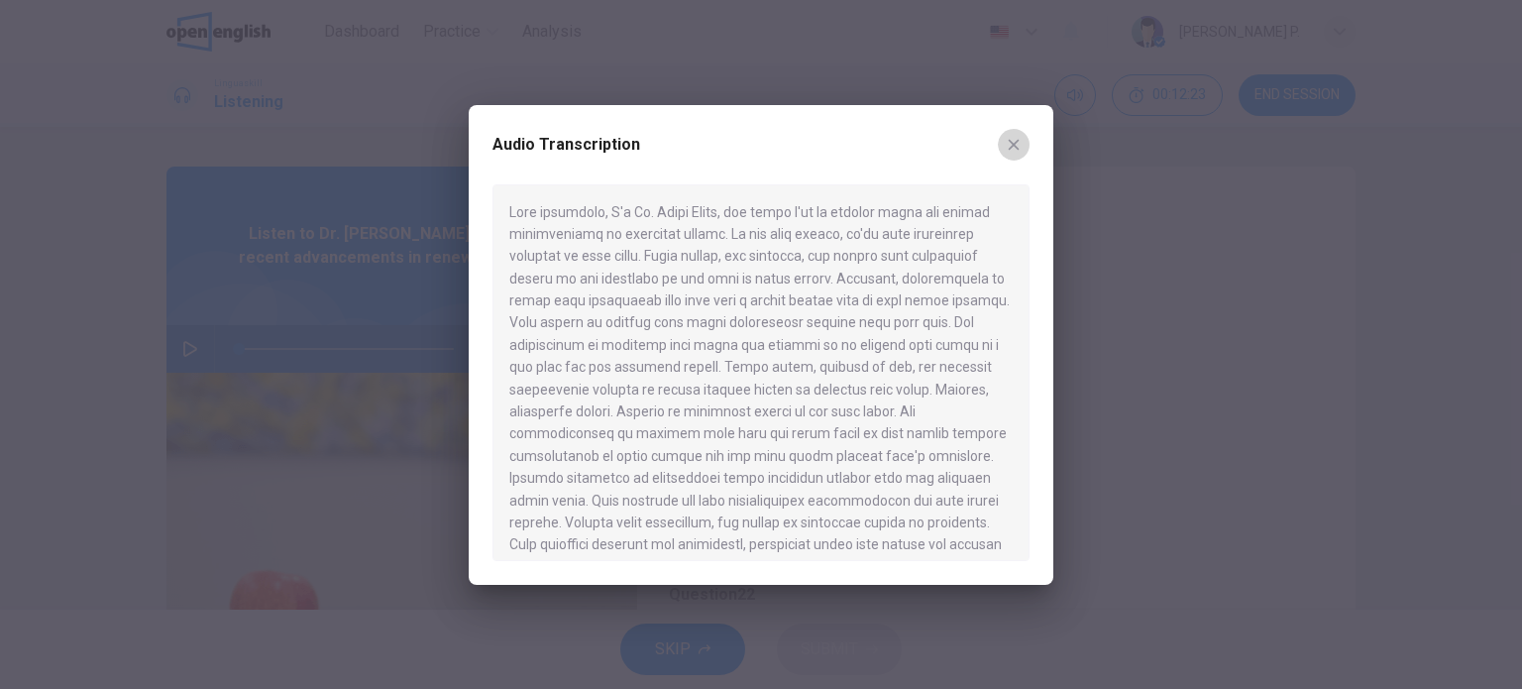
click at [1007, 149] on icon "button" at bounding box center [1014, 145] width 16 height 16
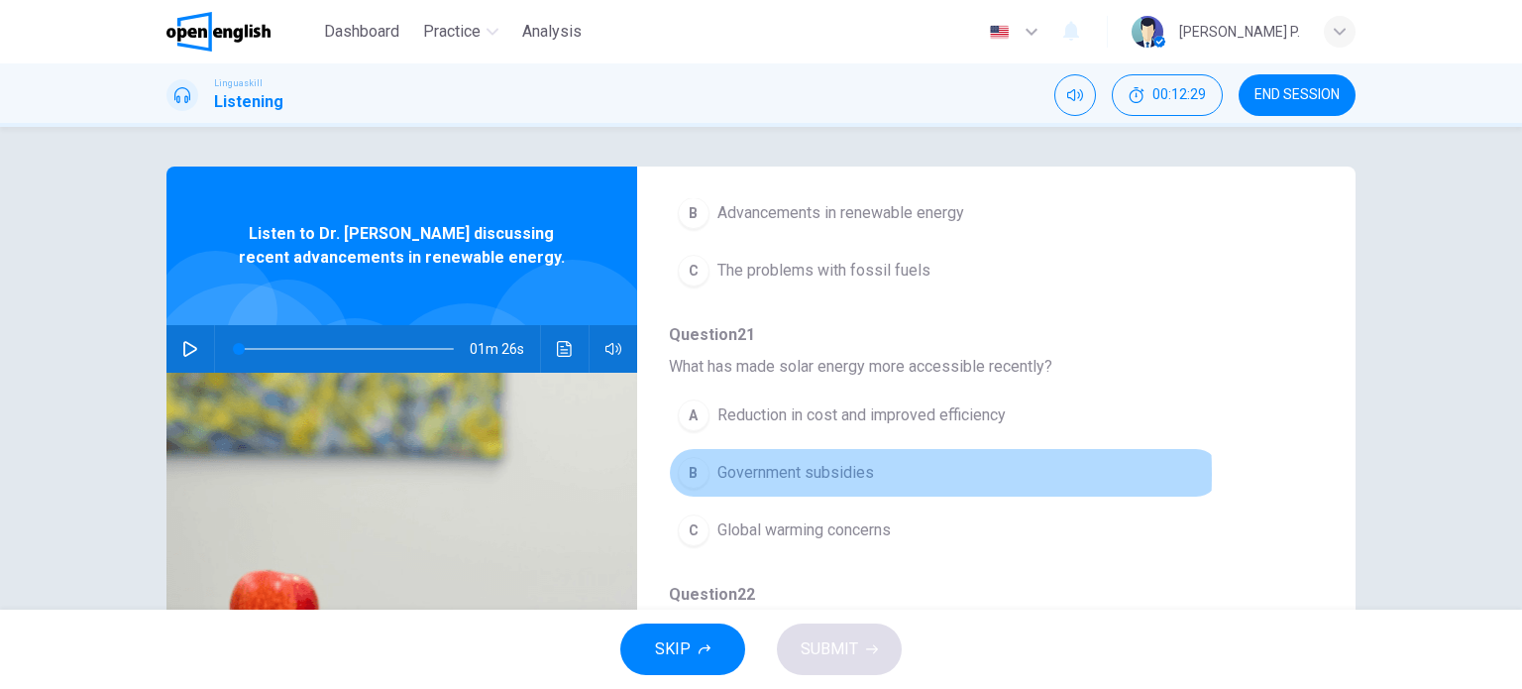
click at [750, 471] on span "Government subsidies" at bounding box center [795, 473] width 157 height 24
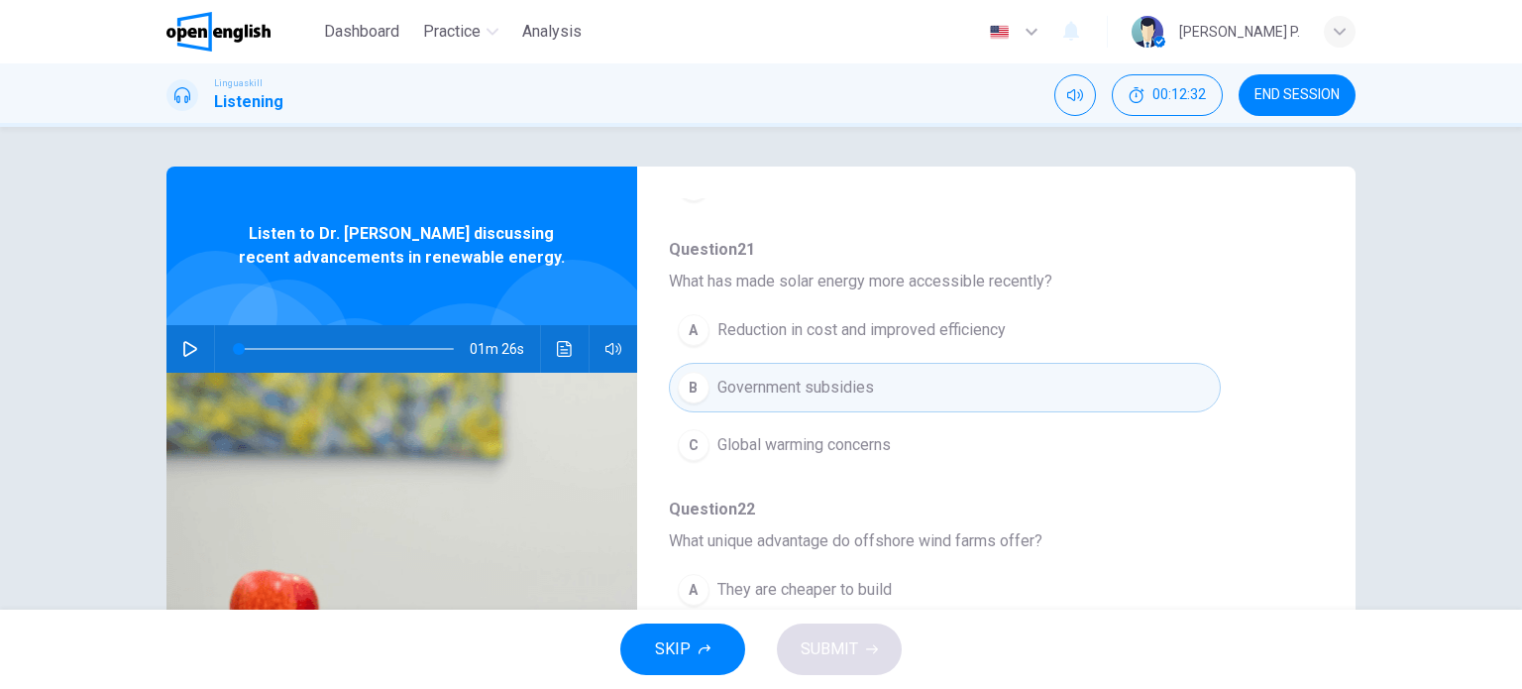
scroll to position [427, 0]
click at [557, 344] on icon "Click to see the audio transcription" at bounding box center [565, 349] width 16 height 16
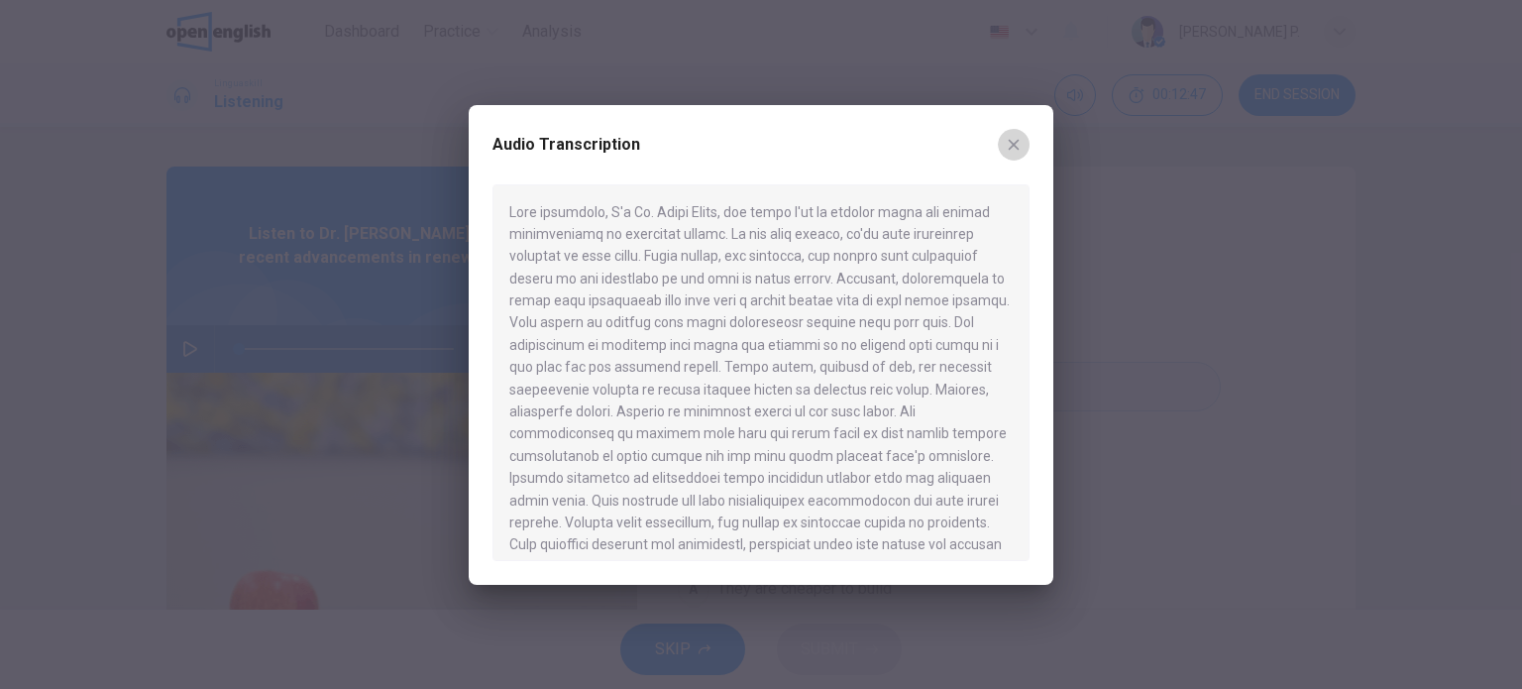
click at [1023, 137] on button "button" at bounding box center [1014, 145] width 32 height 32
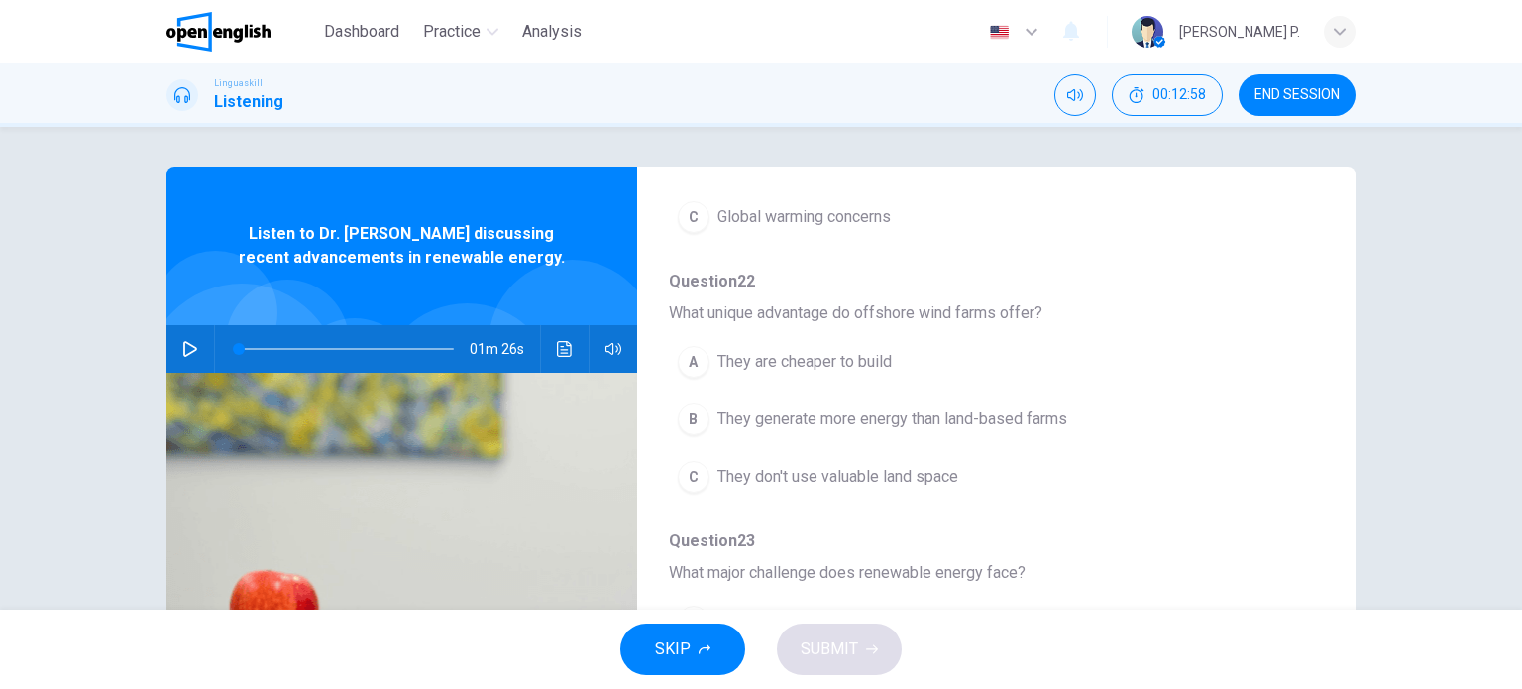
scroll to position [83, 0]
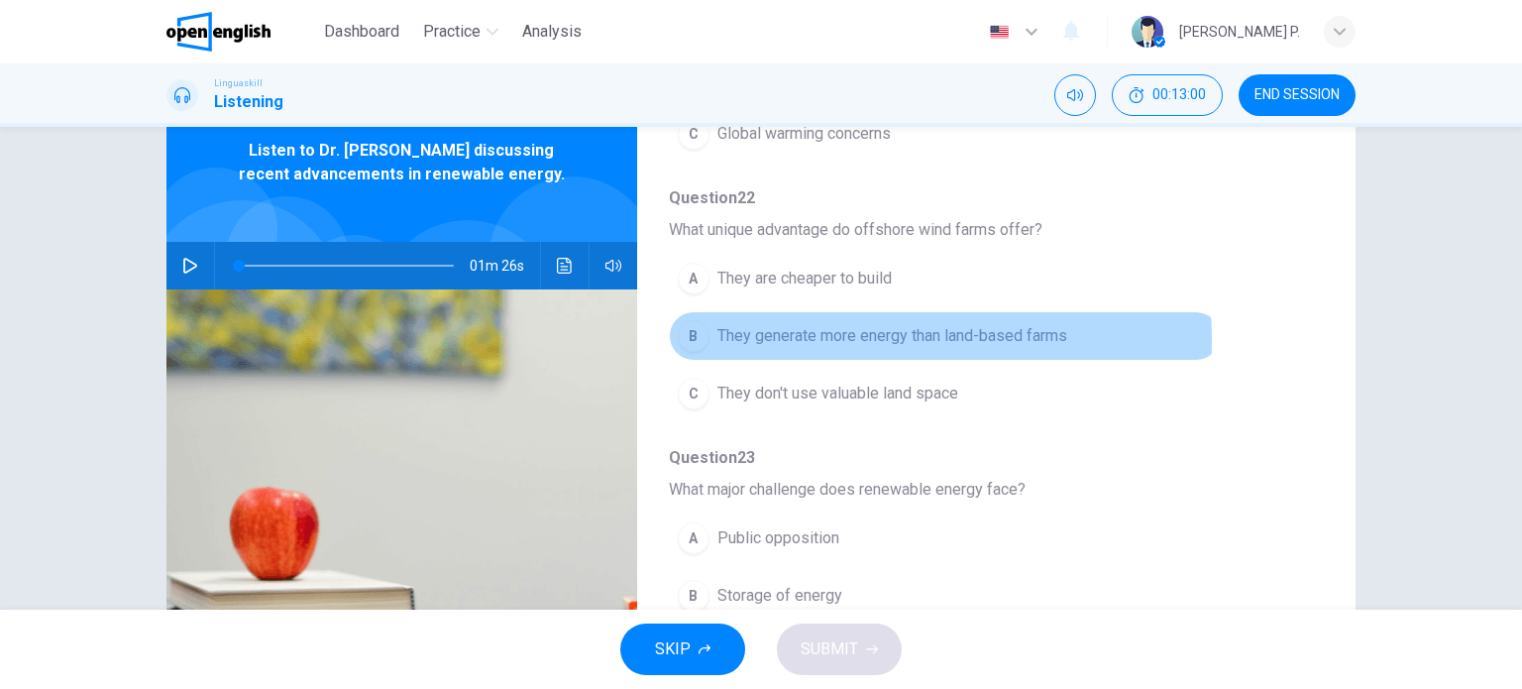
click at [793, 338] on span "They generate more energy than land-based farms" at bounding box center [892, 336] width 350 height 24
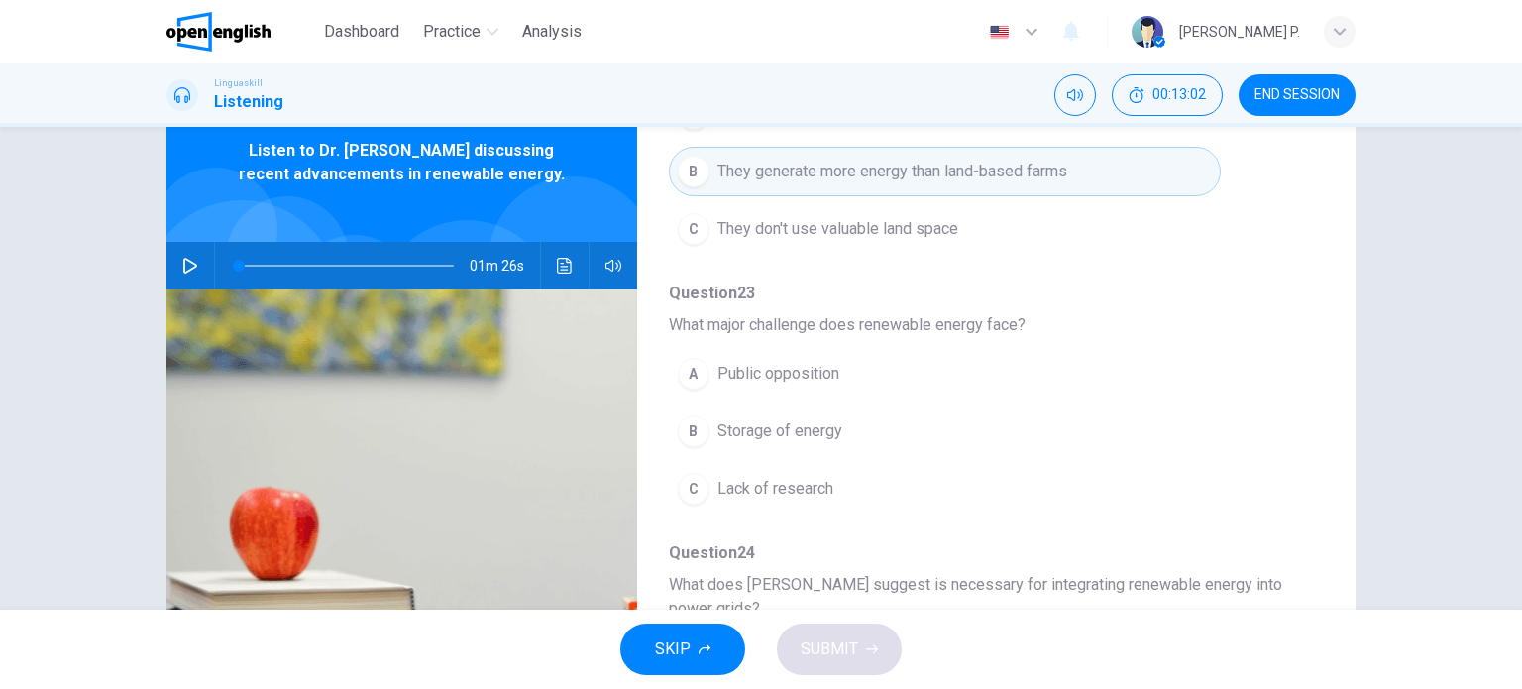
scroll to position [822, 0]
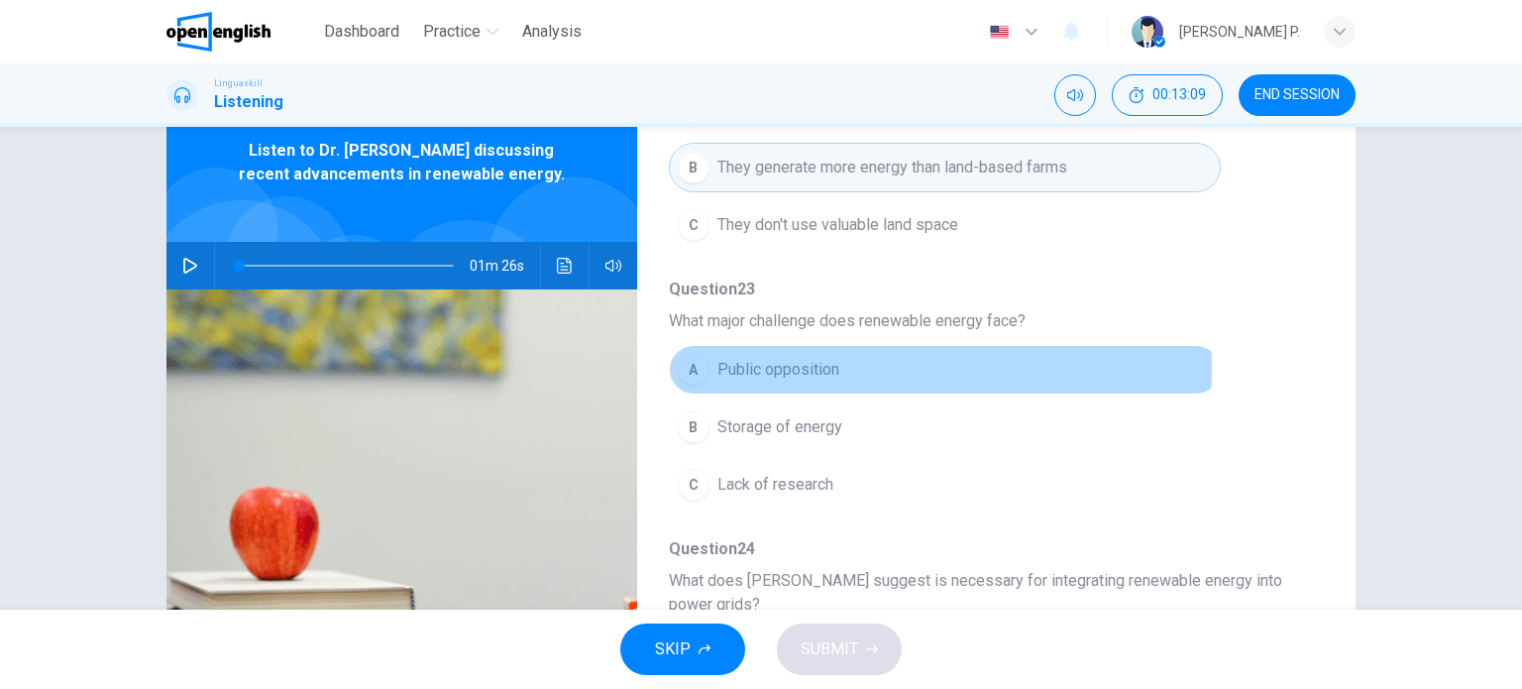
click at [754, 363] on span "Public opposition" at bounding box center [778, 370] width 122 height 24
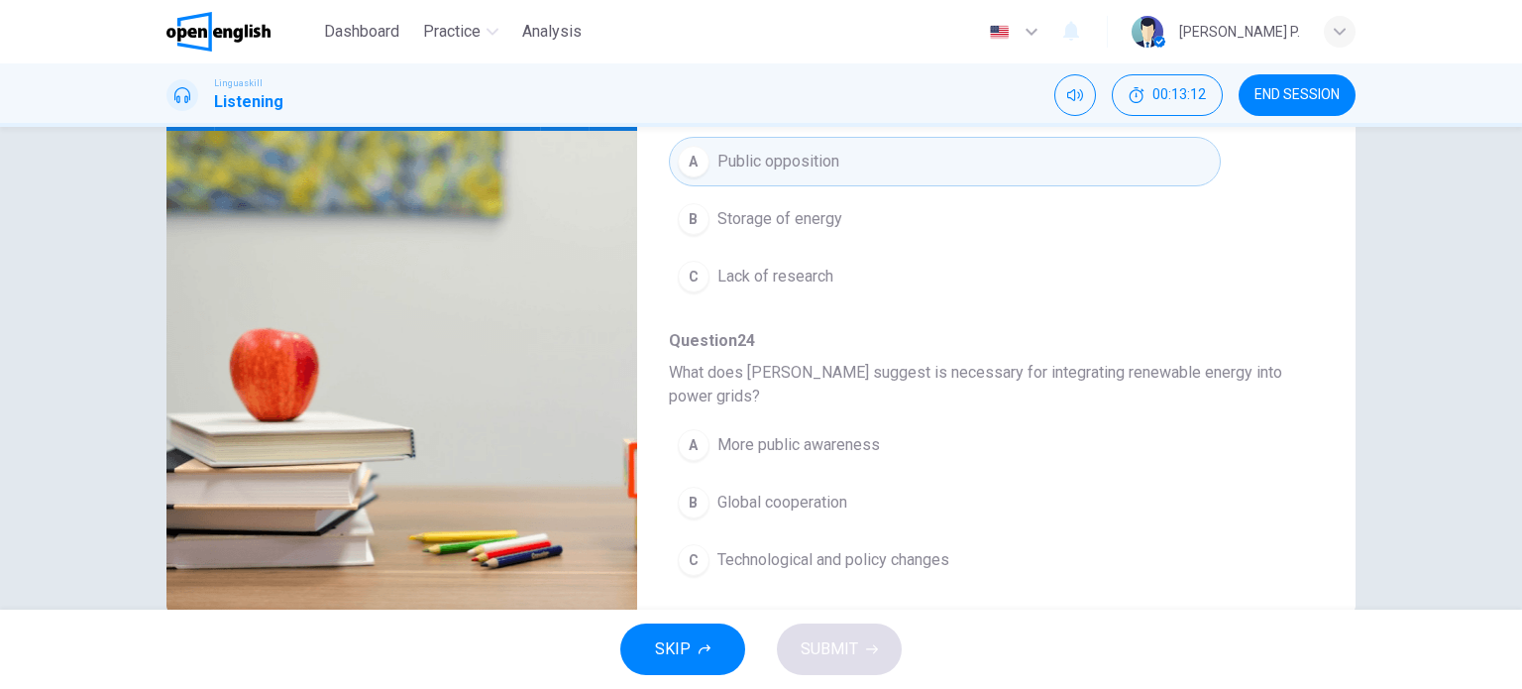
scroll to position [285, 0]
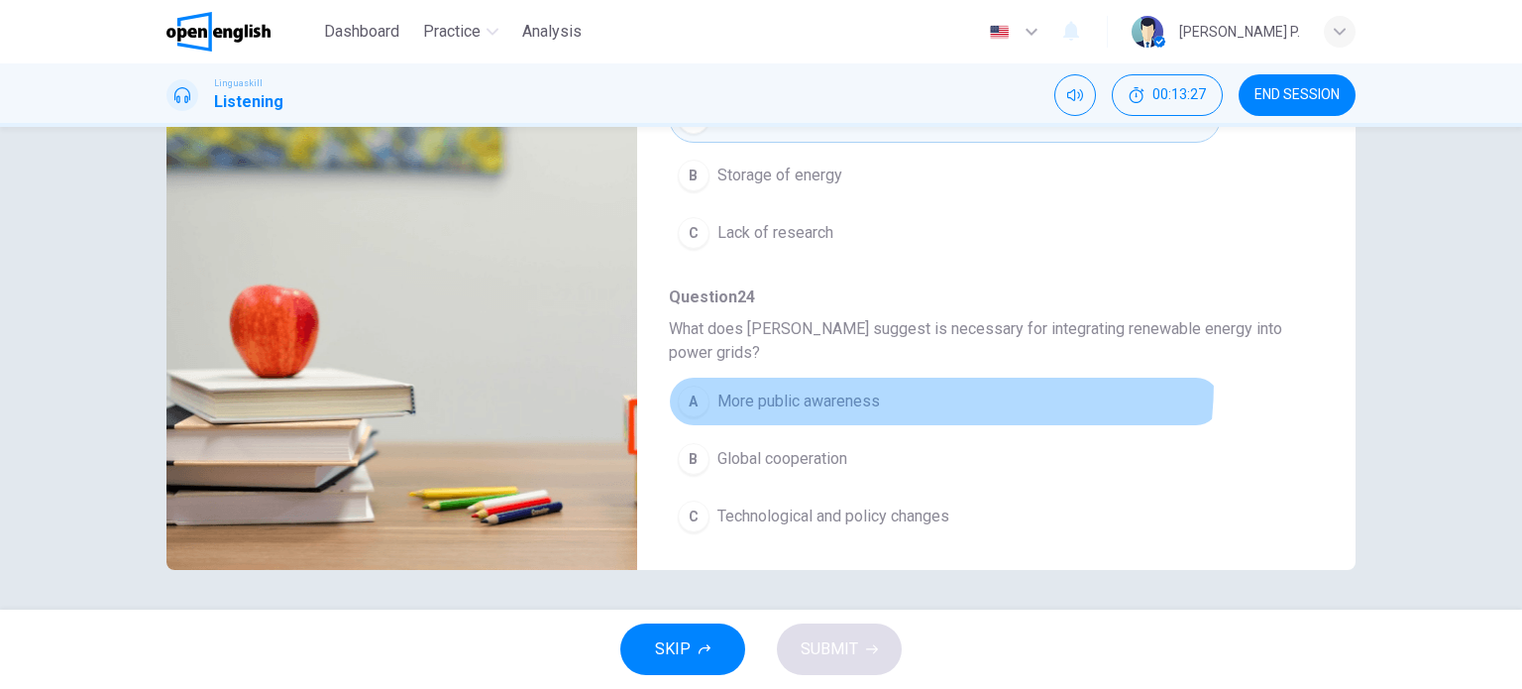
click at [843, 377] on button "A More public awareness" at bounding box center [945, 402] width 552 height 50
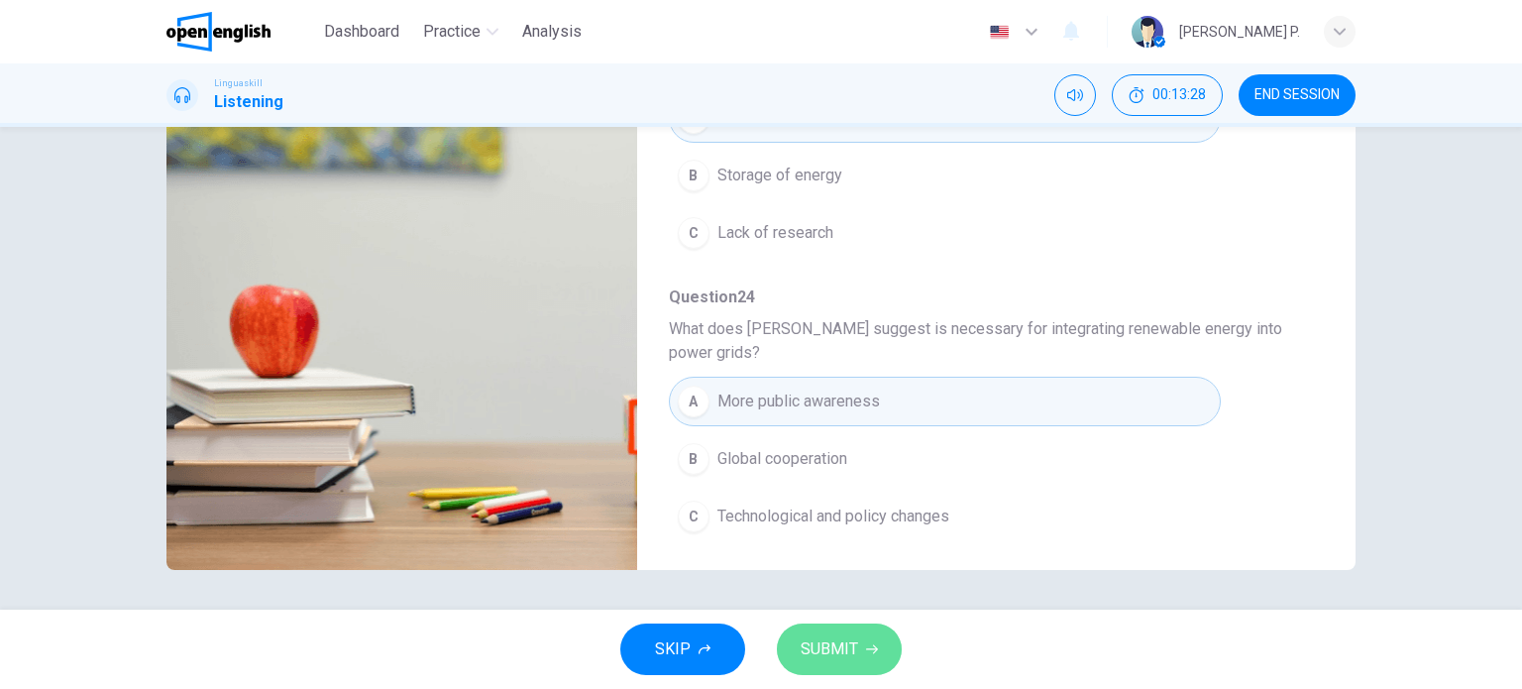
click at [830, 641] on span "SUBMIT" at bounding box center [829, 649] width 57 height 28
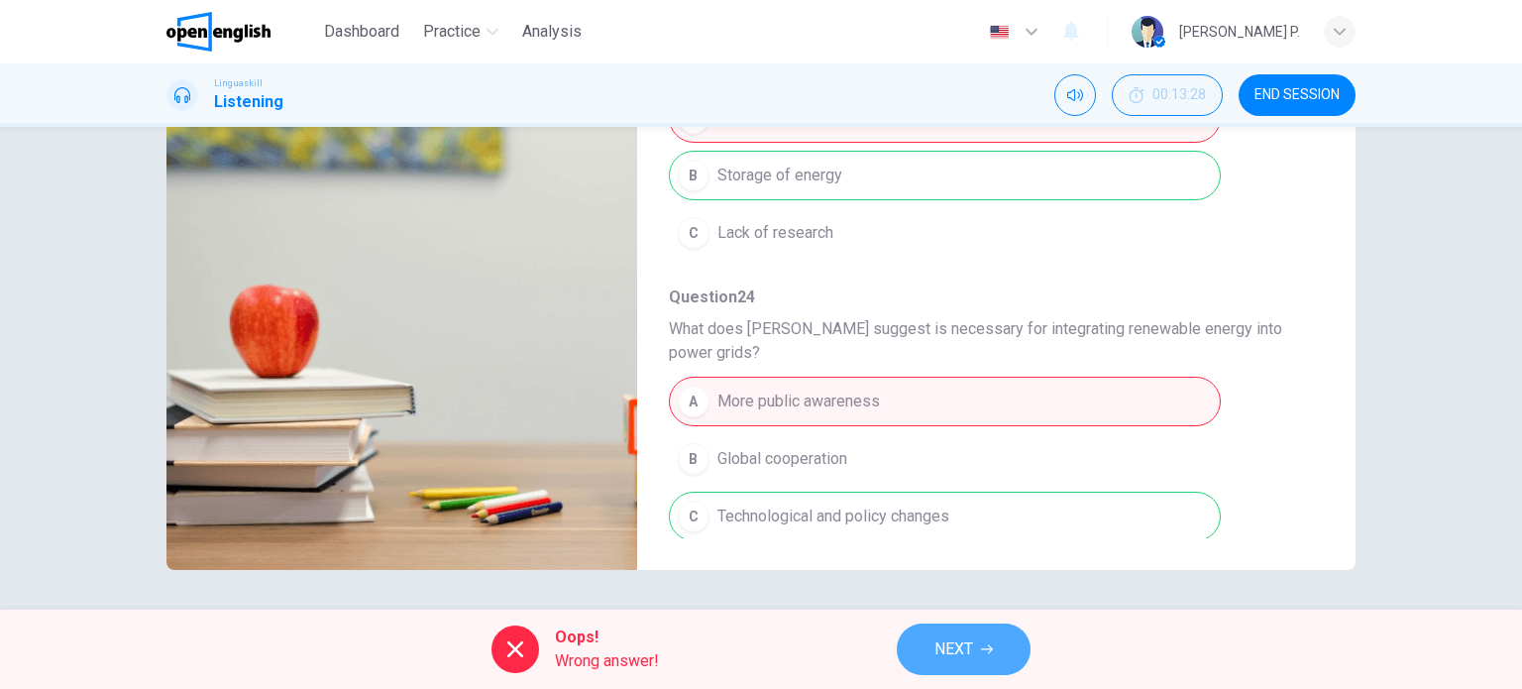
click at [954, 659] on span "NEXT" at bounding box center [953, 649] width 39 height 28
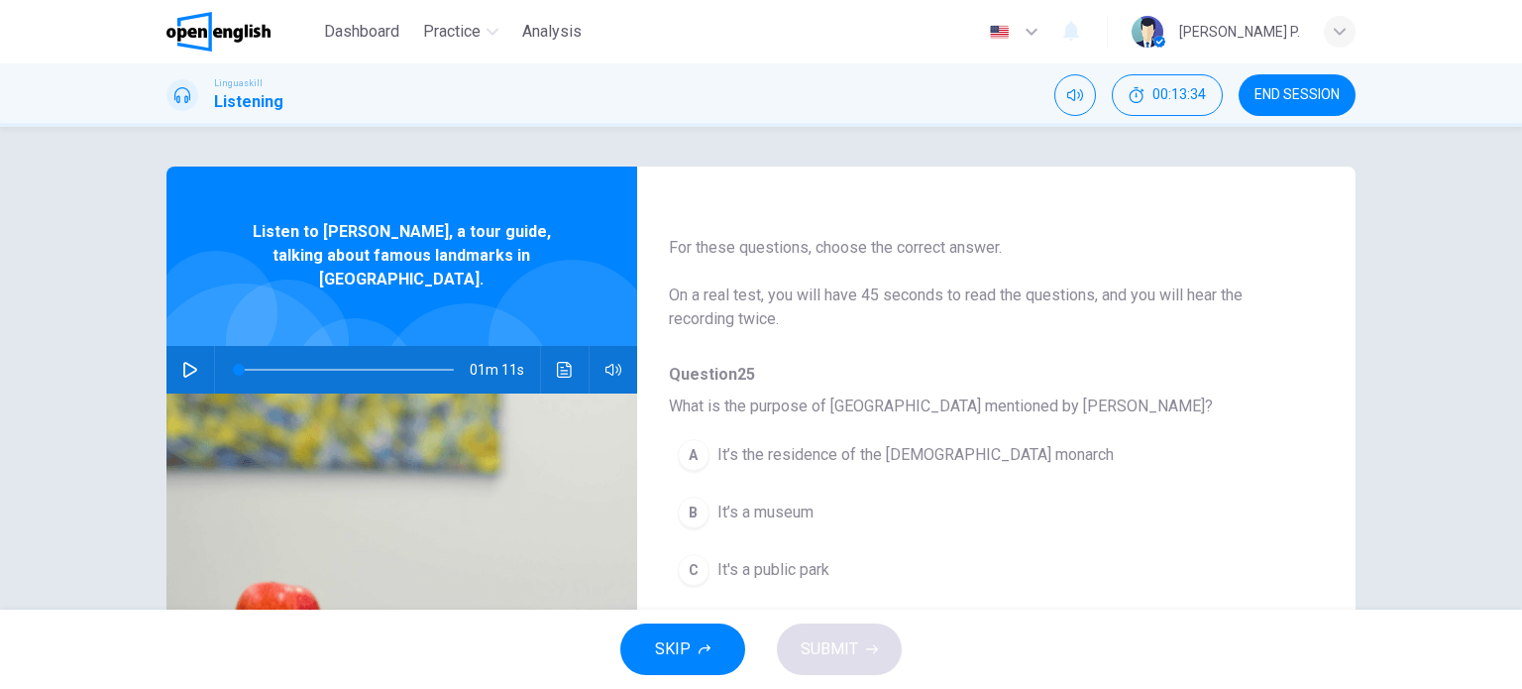
scroll to position [0, 0]
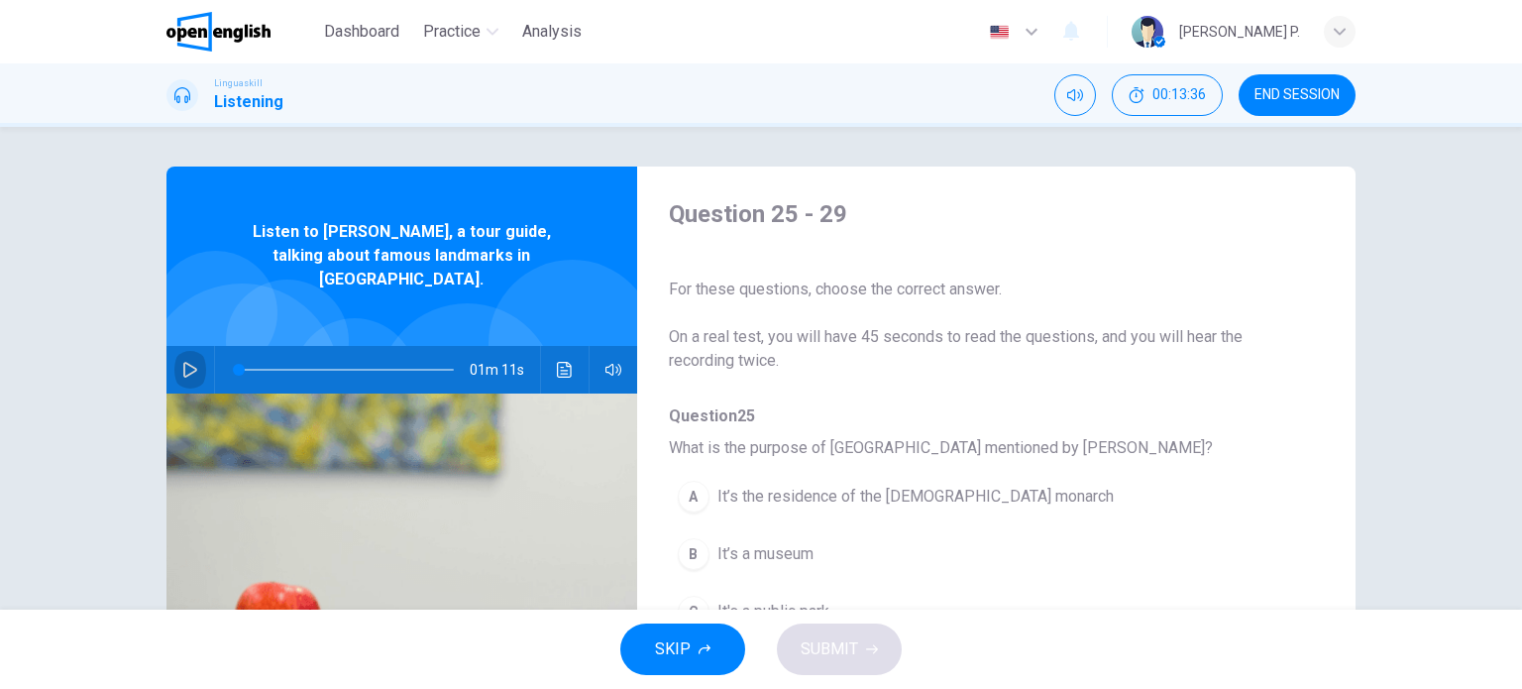
click at [196, 346] on button "button" at bounding box center [190, 370] width 32 height 48
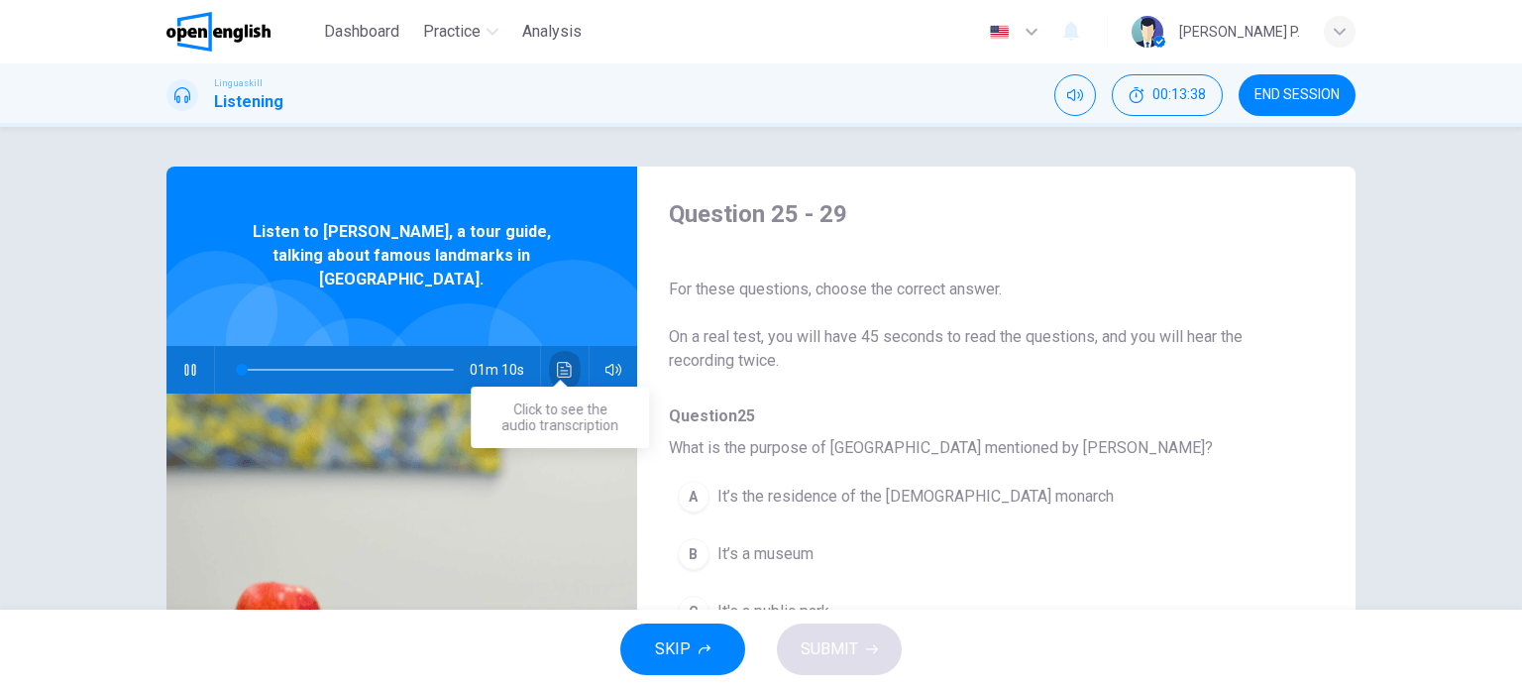
click at [569, 346] on button "Click to see the audio transcription" at bounding box center [565, 370] width 32 height 48
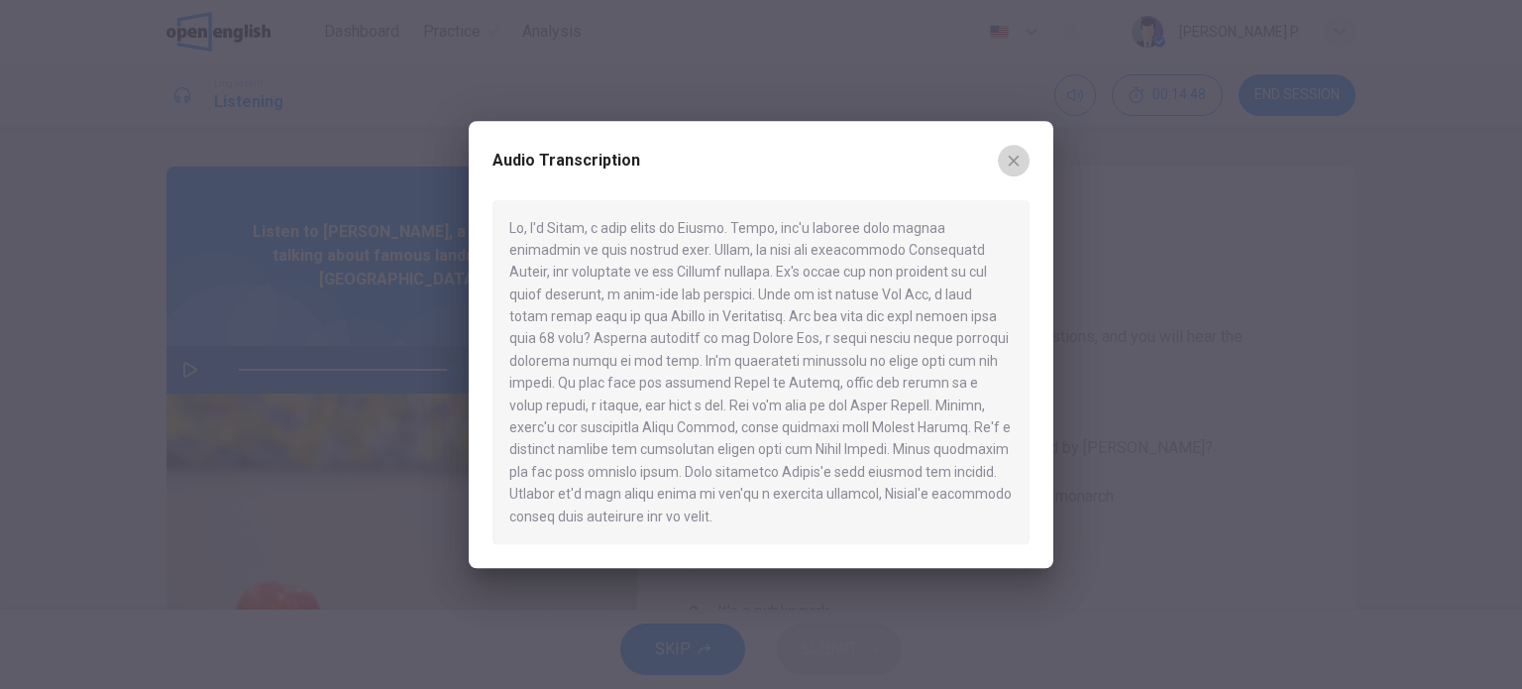
click at [1012, 164] on icon "button" at bounding box center [1014, 161] width 16 height 16
type input "*"
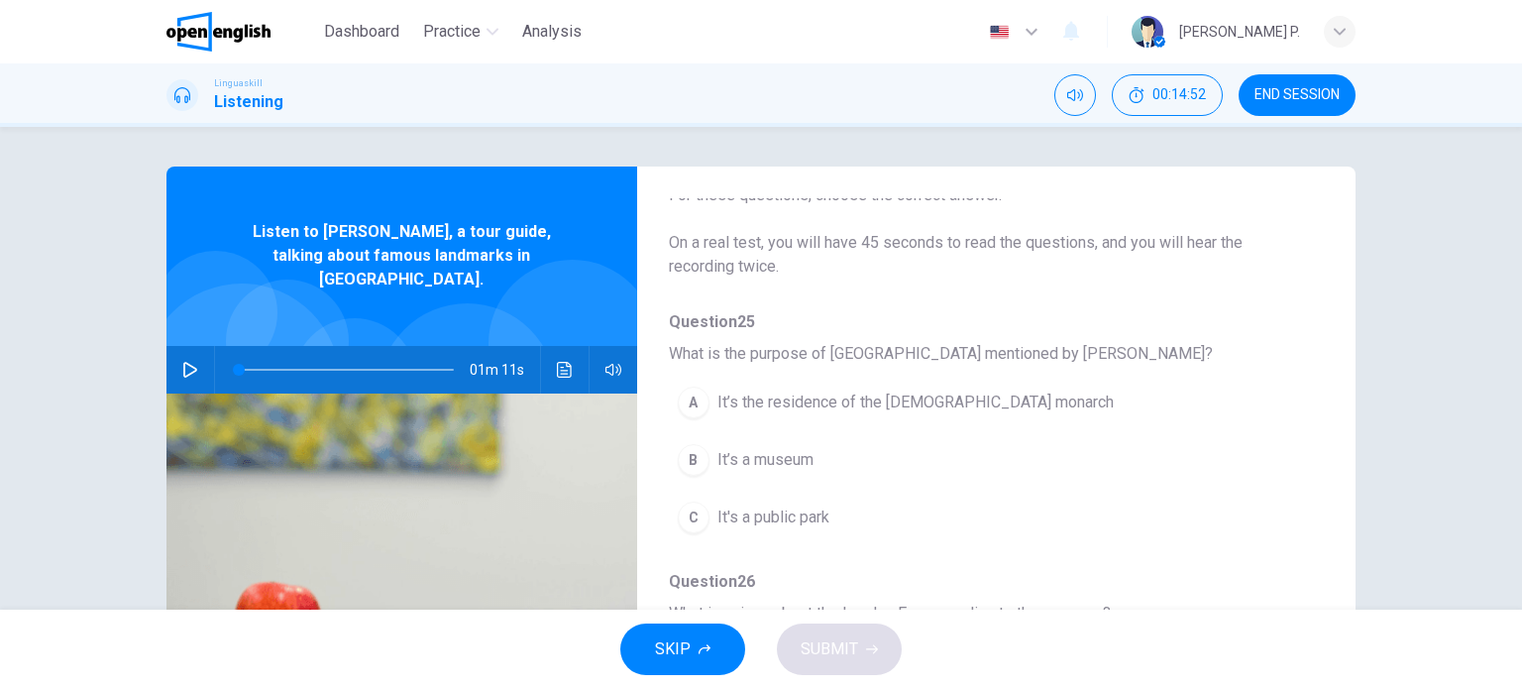
scroll to position [95, 0]
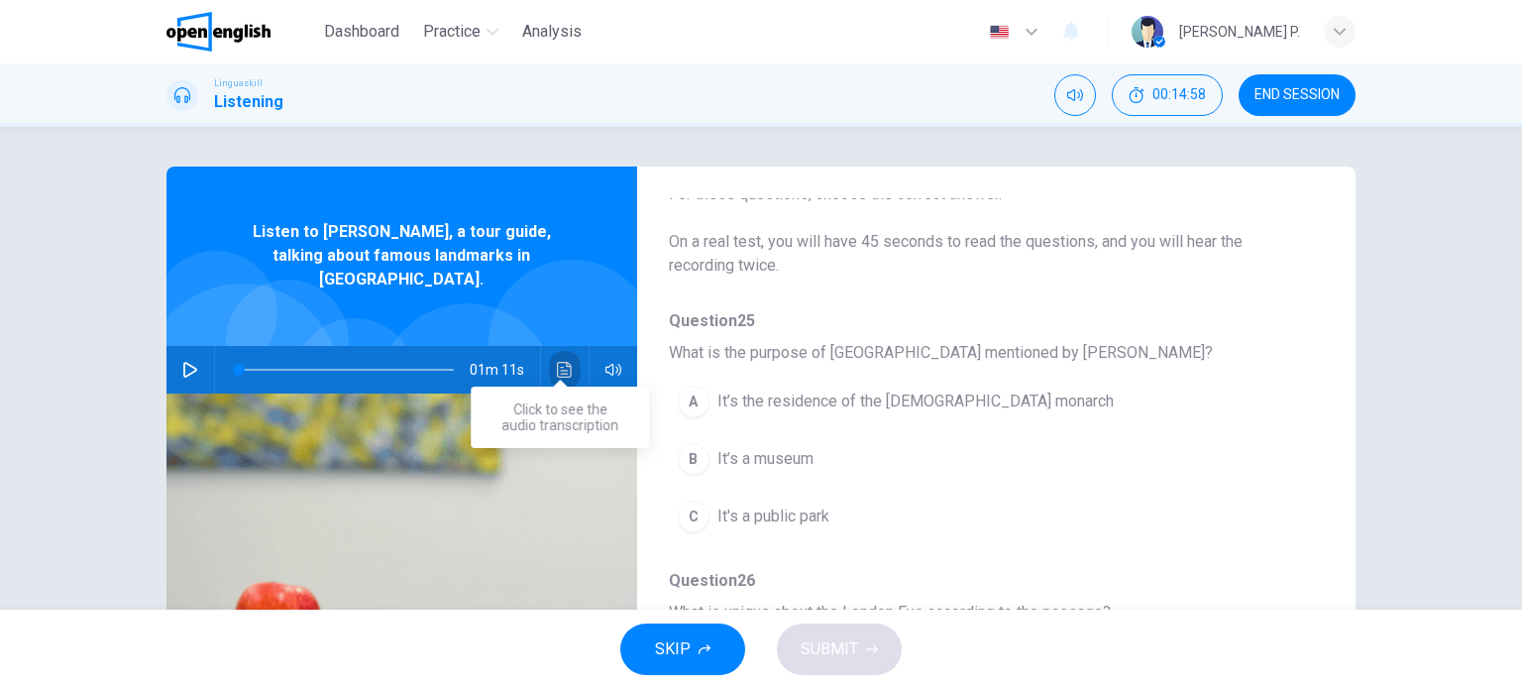
click at [553, 361] on button "Click to see the audio transcription" at bounding box center [565, 370] width 32 height 48
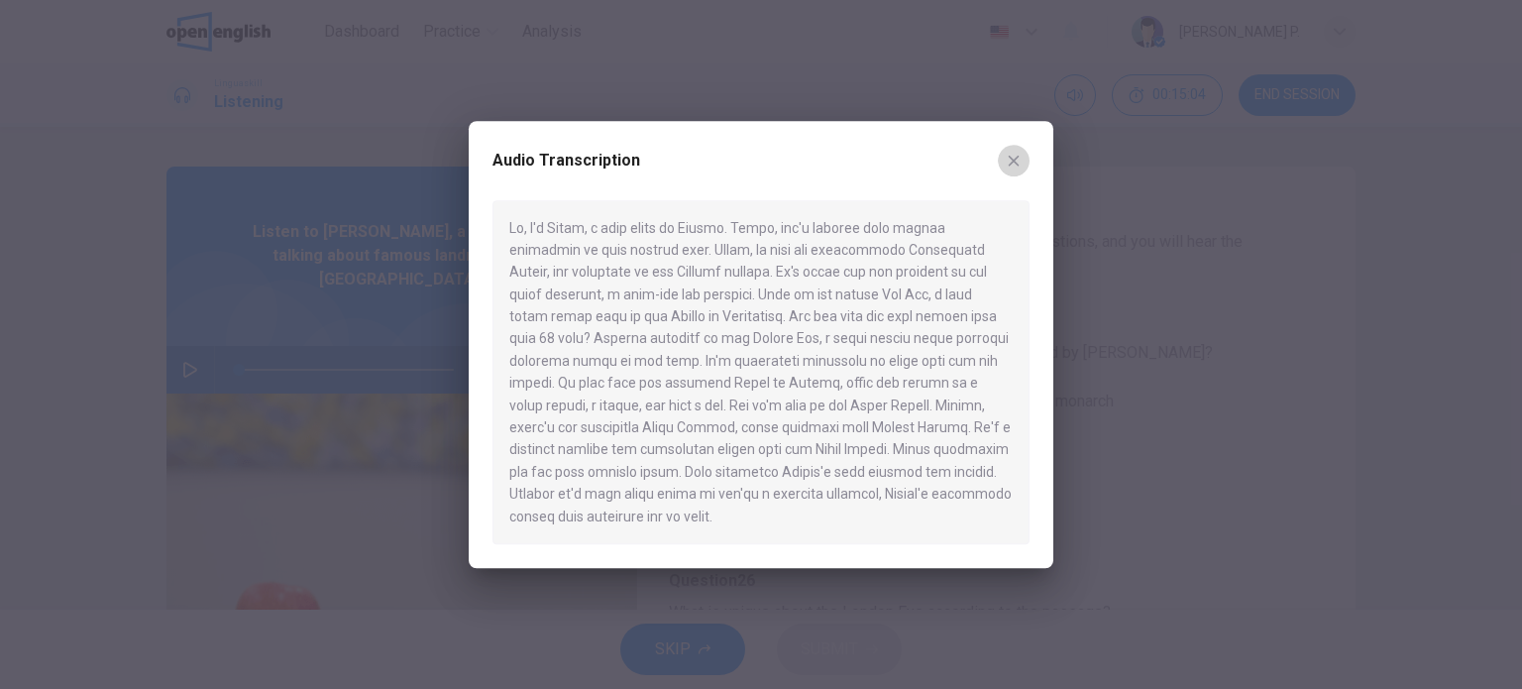
click at [1006, 172] on button "button" at bounding box center [1014, 161] width 32 height 32
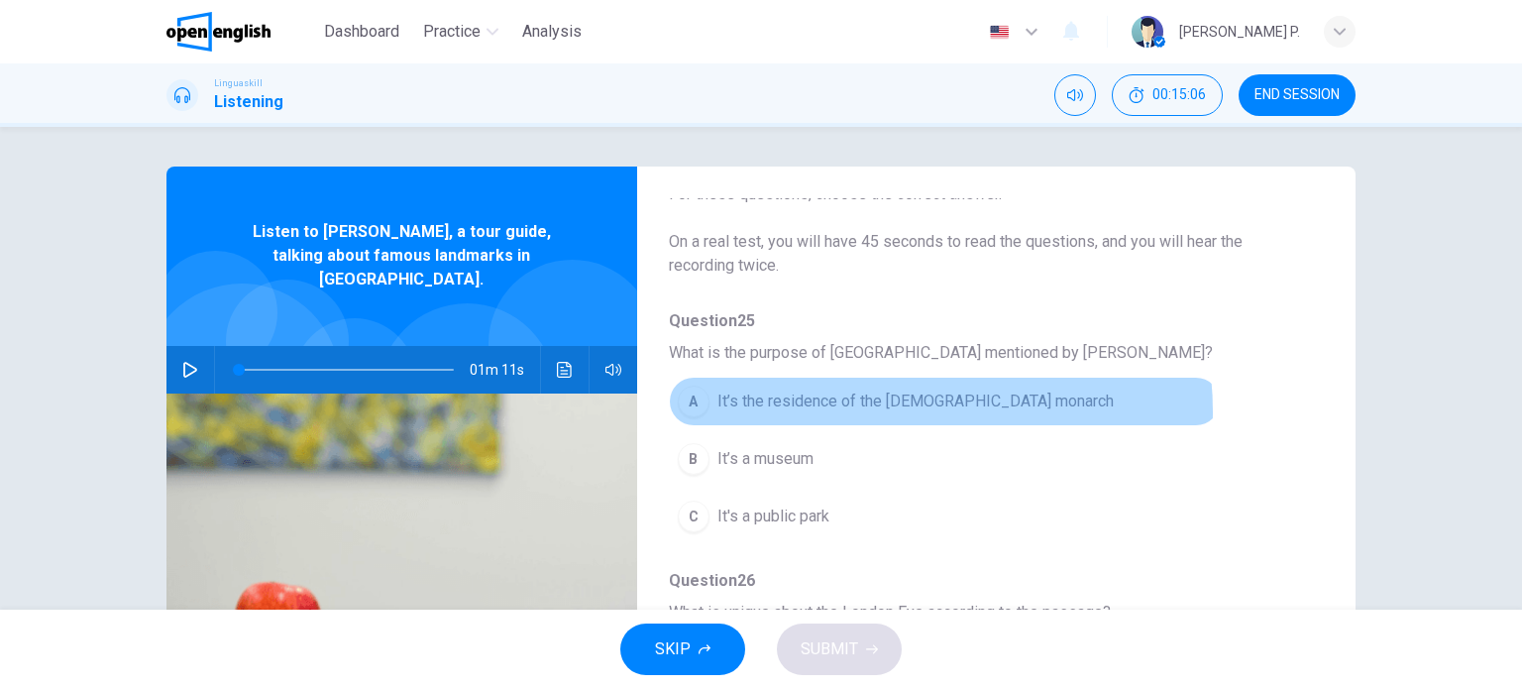
click at [861, 412] on span "It’s the residence of the British monarch" at bounding box center [915, 401] width 396 height 24
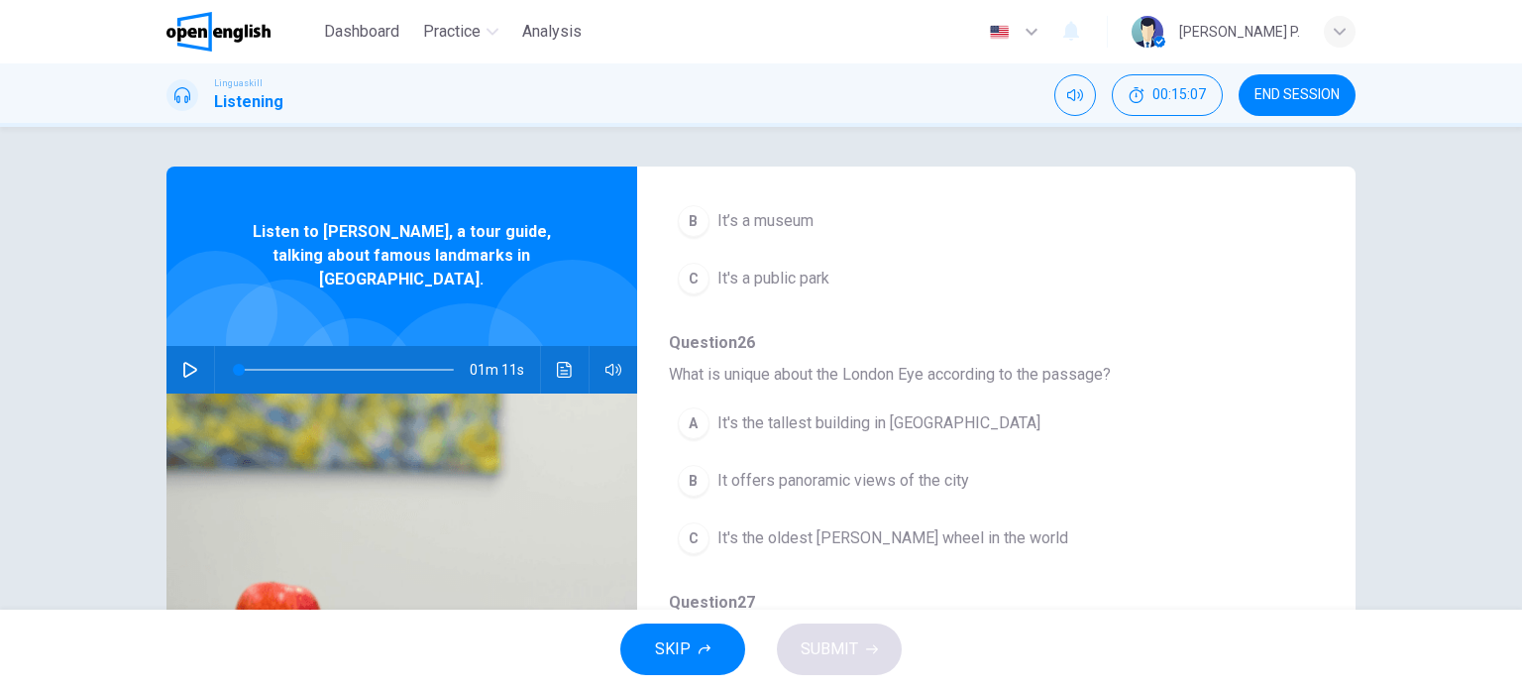
scroll to position [357, 0]
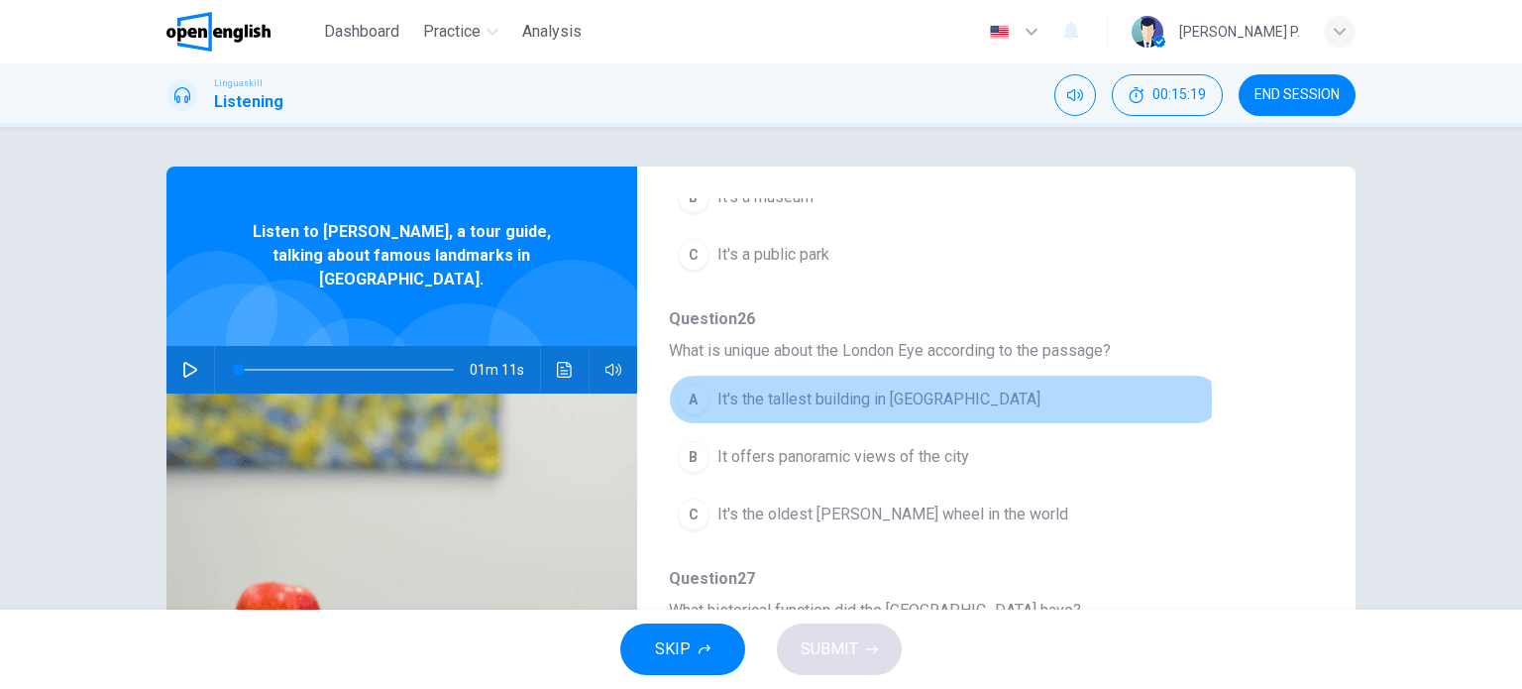
click at [753, 397] on span "It's the tallest building in London" at bounding box center [878, 399] width 323 height 24
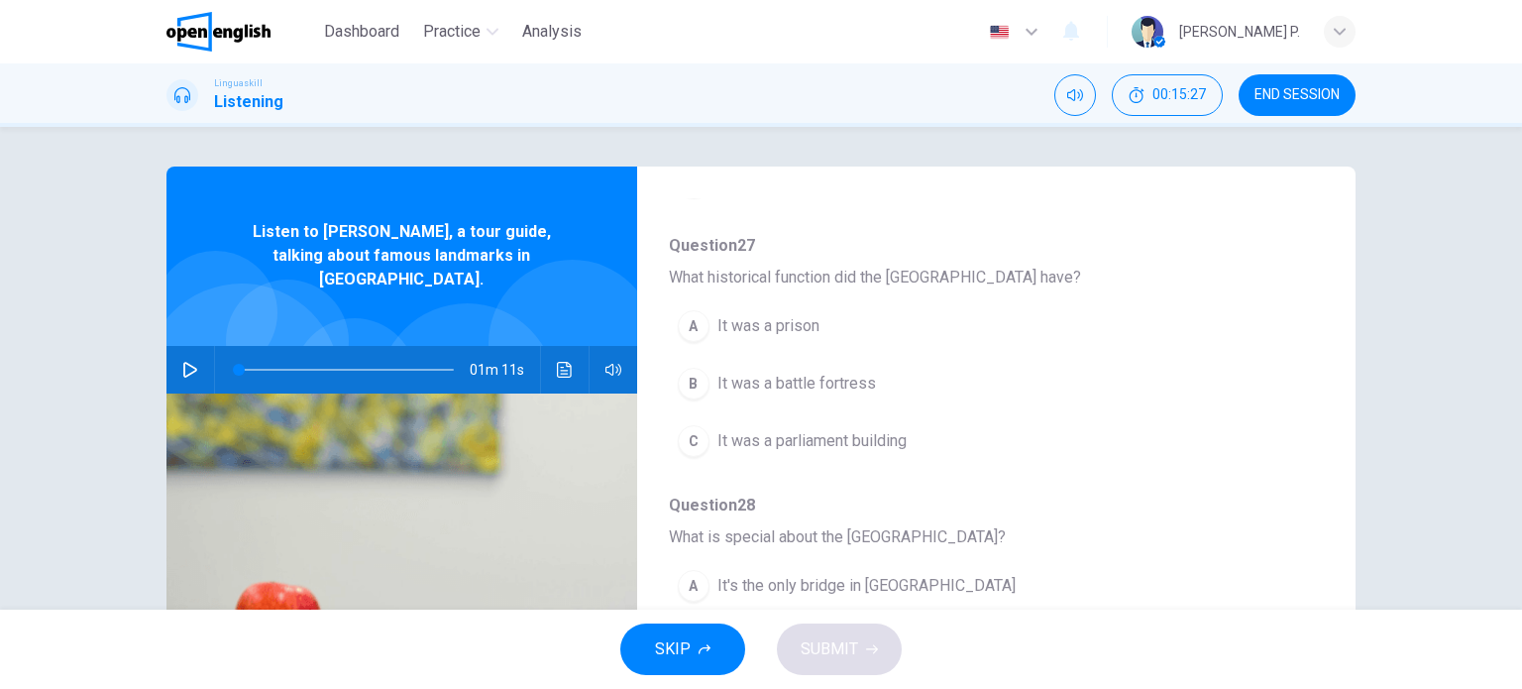
scroll to position [690, 0]
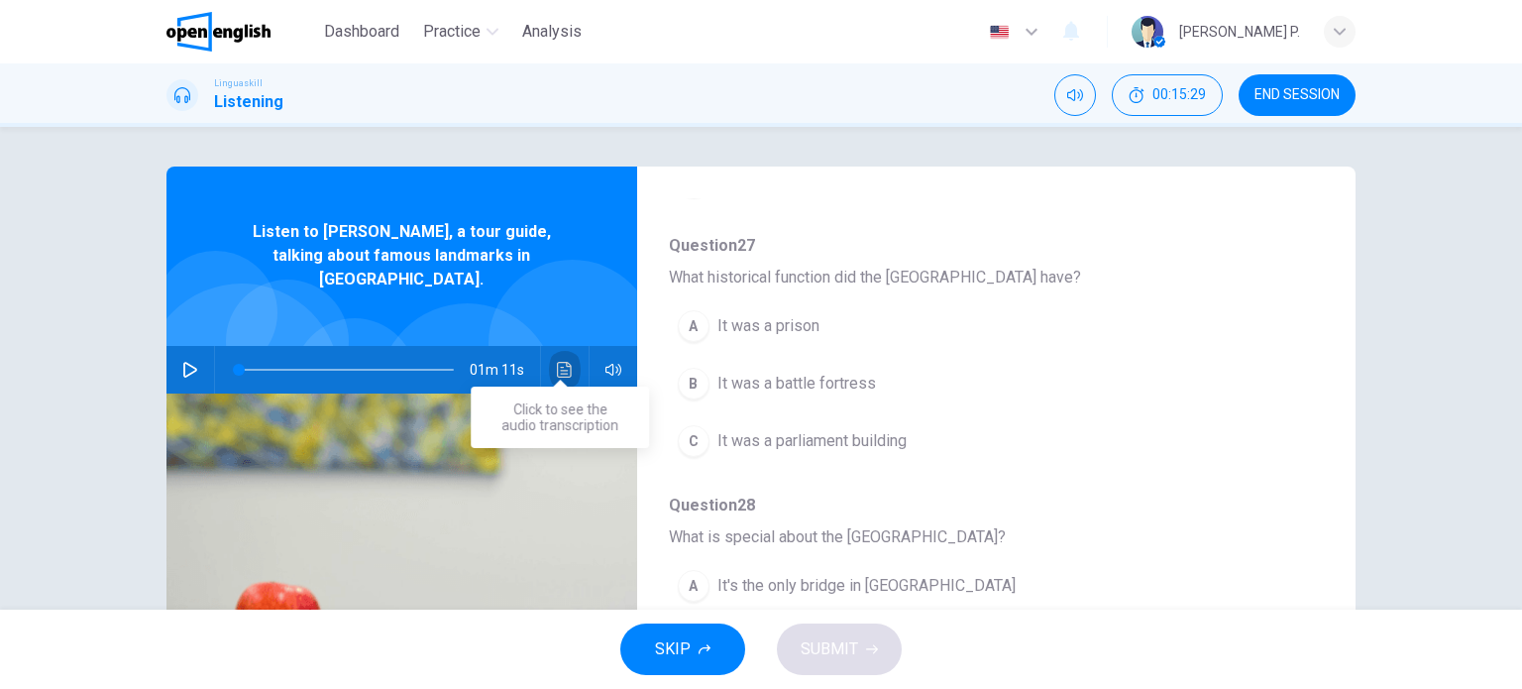
click at [557, 362] on icon "Click to see the audio transcription" at bounding box center [564, 370] width 15 height 16
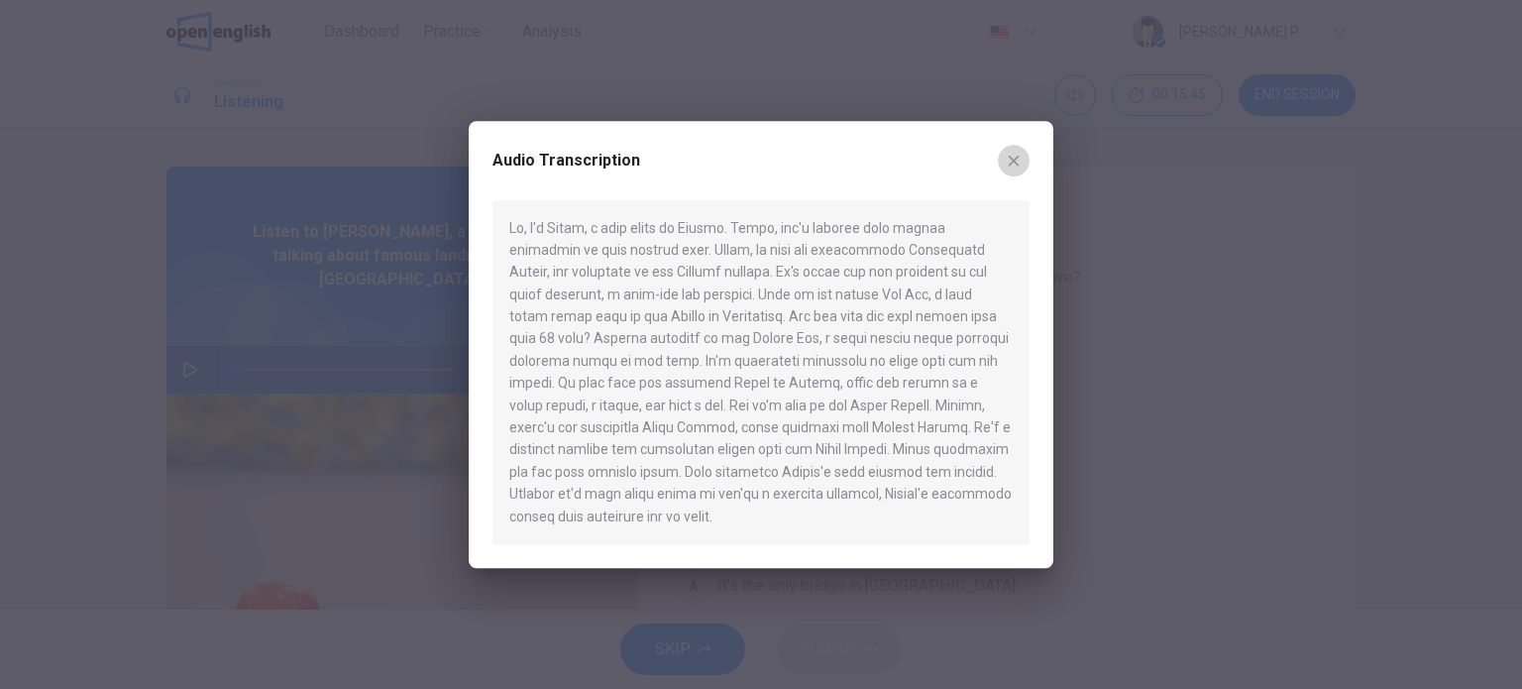
click at [1018, 167] on icon "button" at bounding box center [1014, 161] width 16 height 16
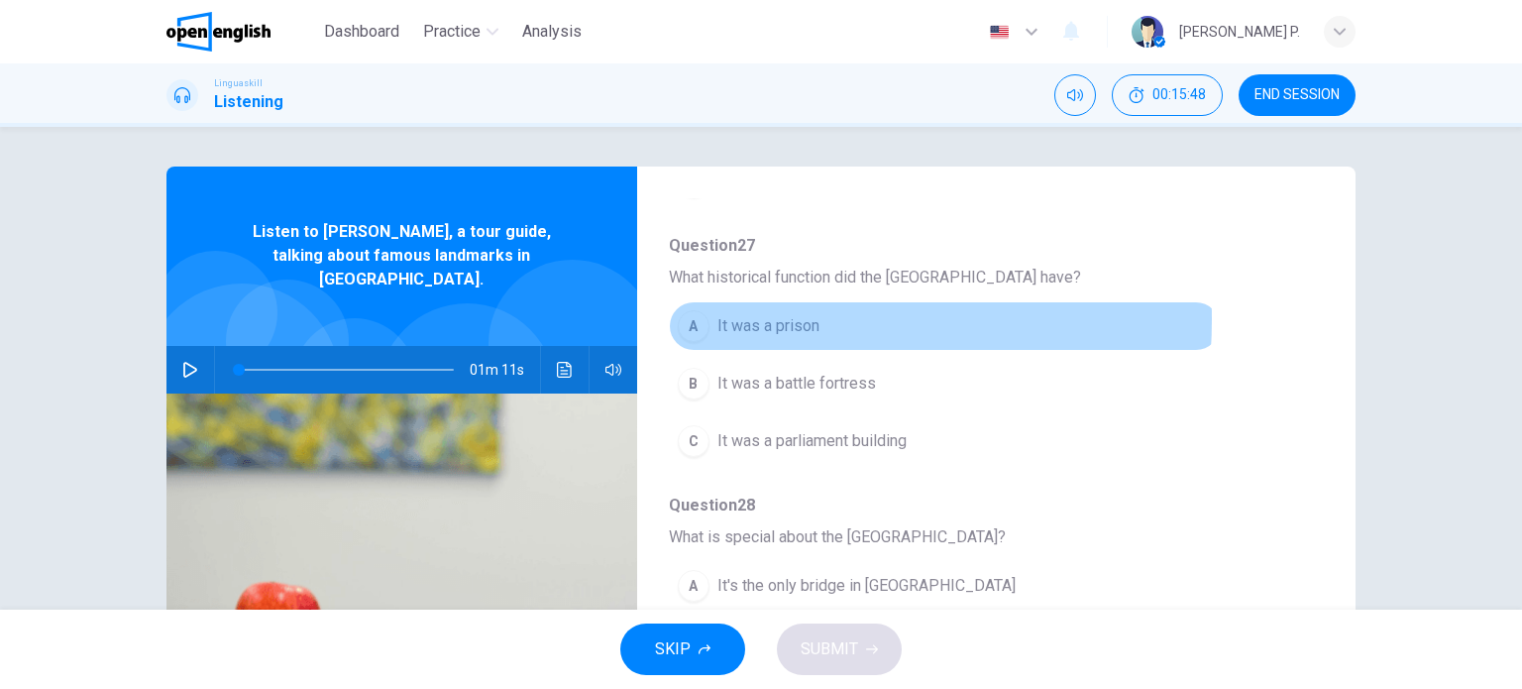
click at [732, 316] on span "It was a prison" at bounding box center [768, 326] width 102 height 24
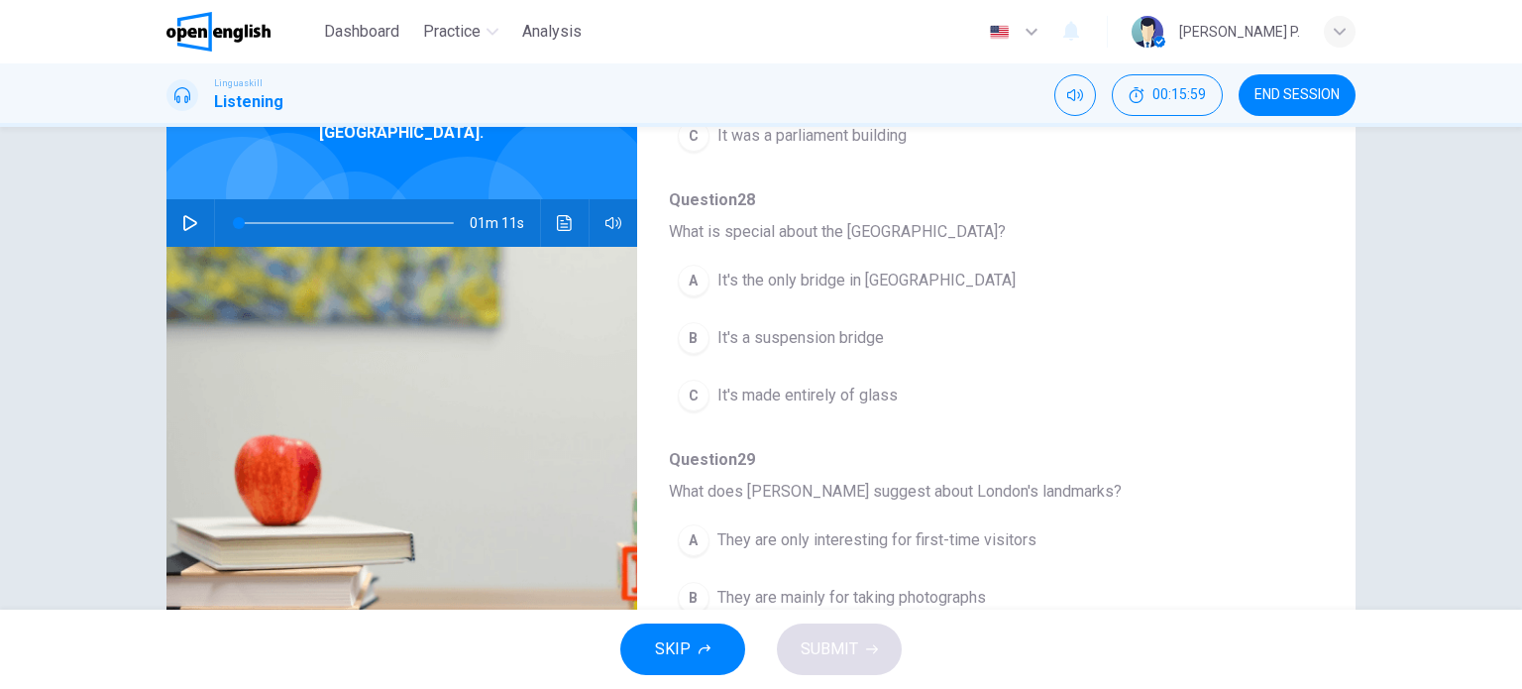
scroll to position [143, 0]
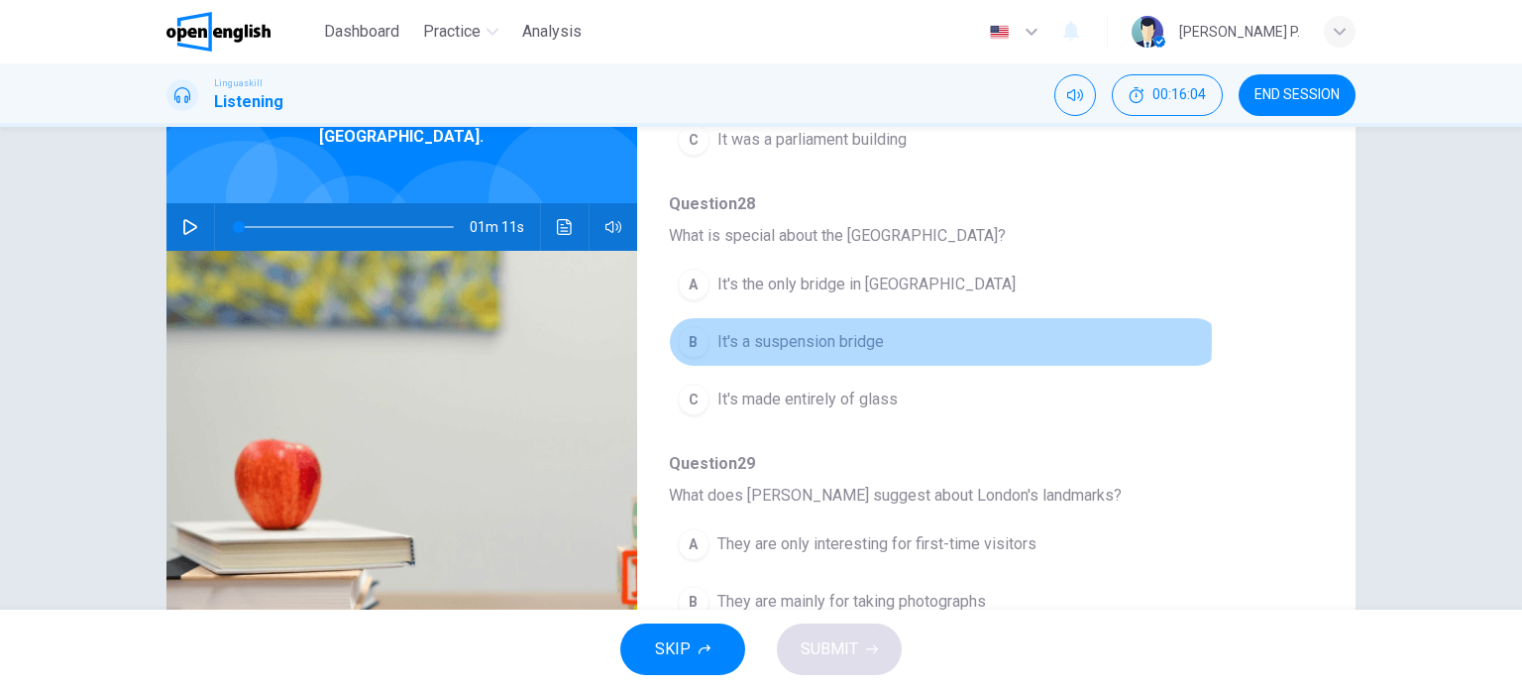
click at [786, 334] on span "It's a suspension bridge" at bounding box center [800, 342] width 166 height 24
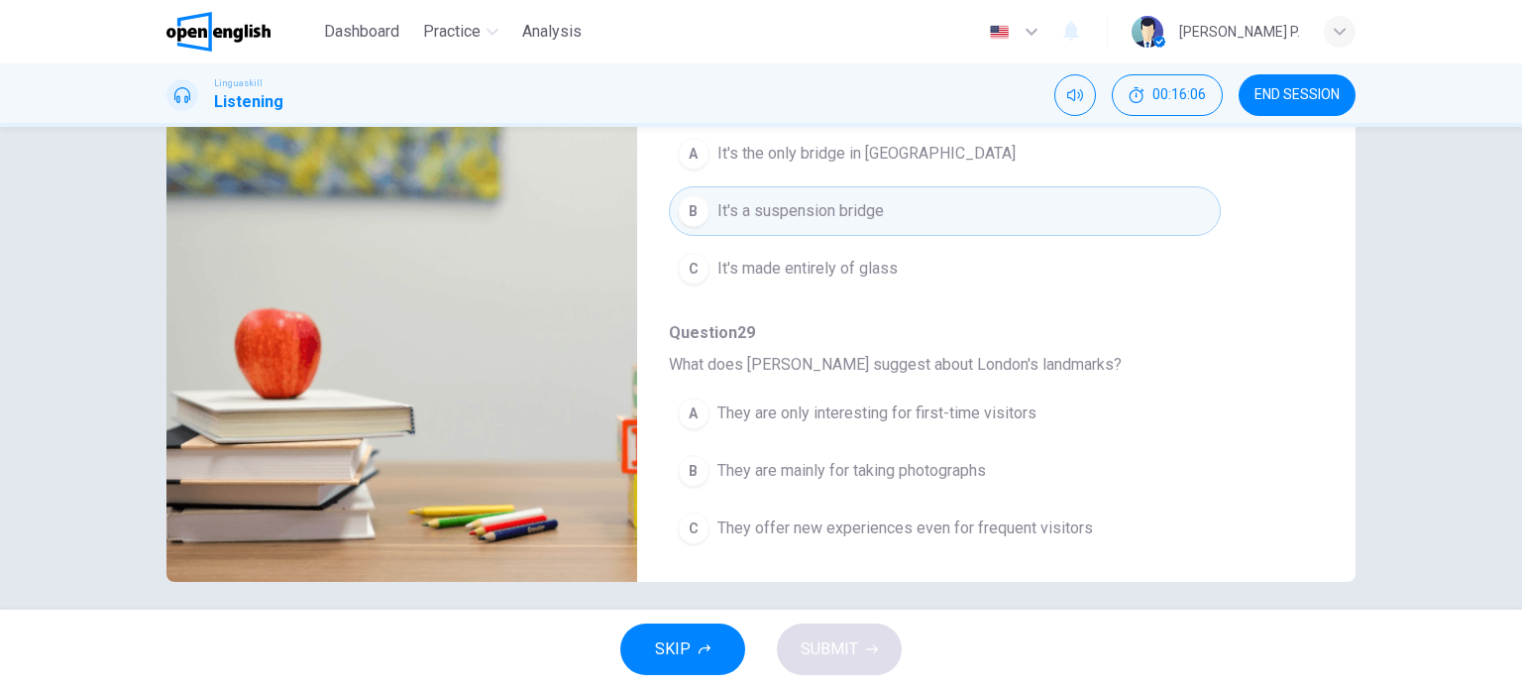
scroll to position [275, 0]
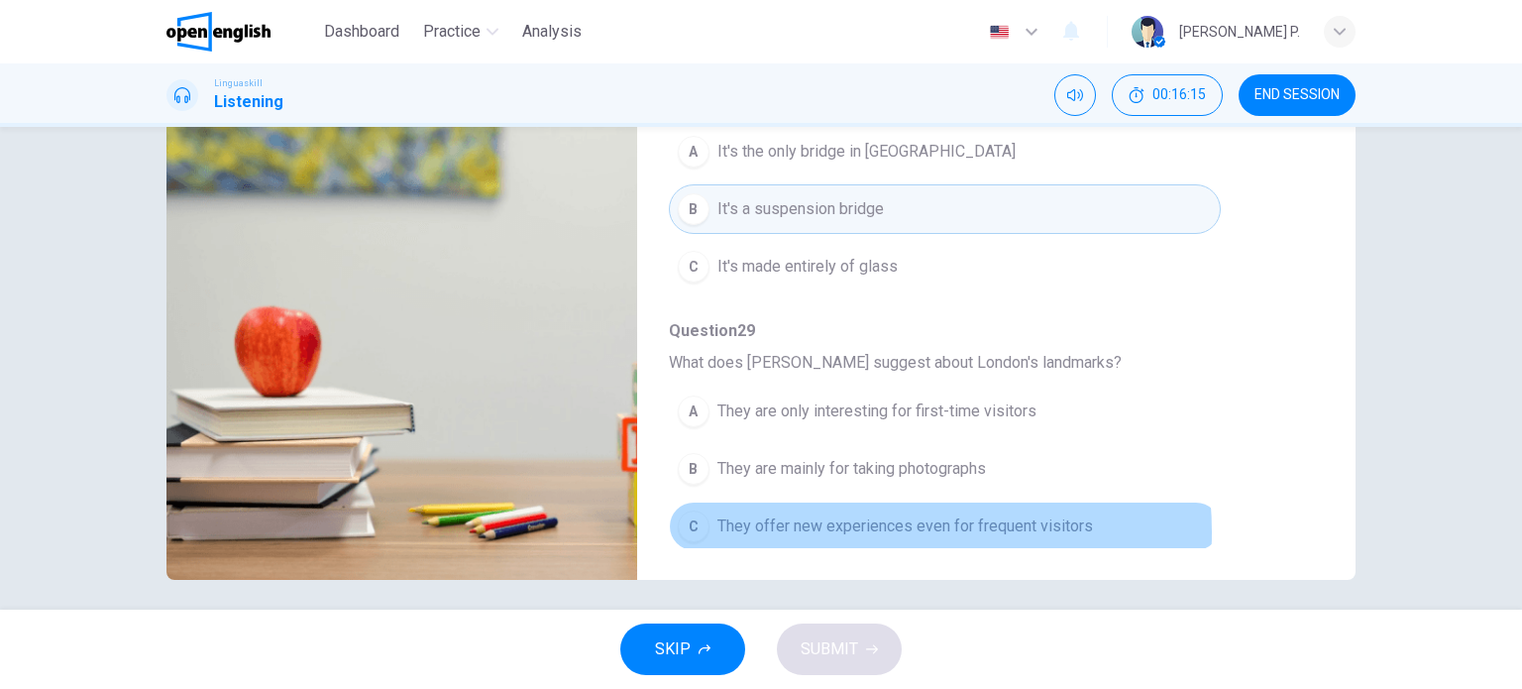
click at [864, 525] on span "They offer new experiences even for frequent visitors" at bounding box center [905, 526] width 376 height 24
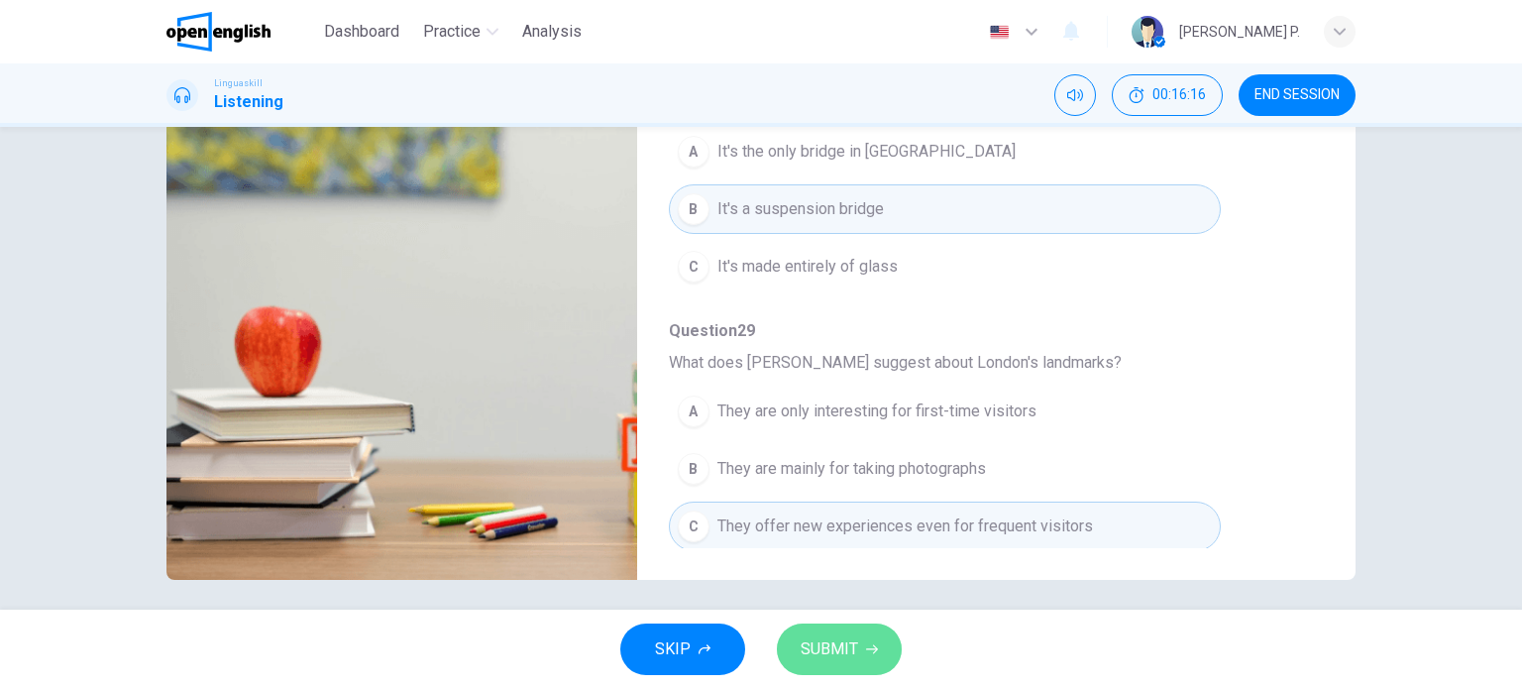
click at [824, 657] on span "SUBMIT" at bounding box center [829, 649] width 57 height 28
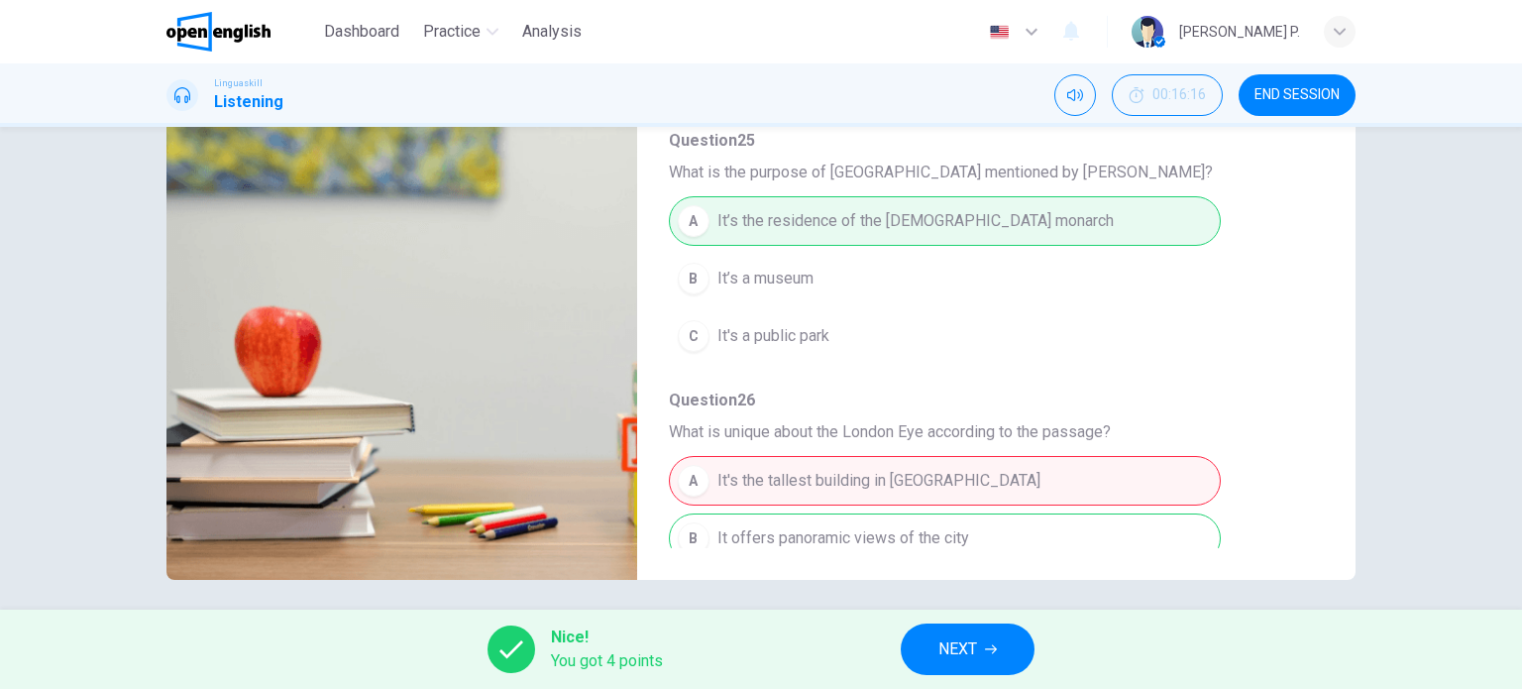
scroll to position [0, 0]
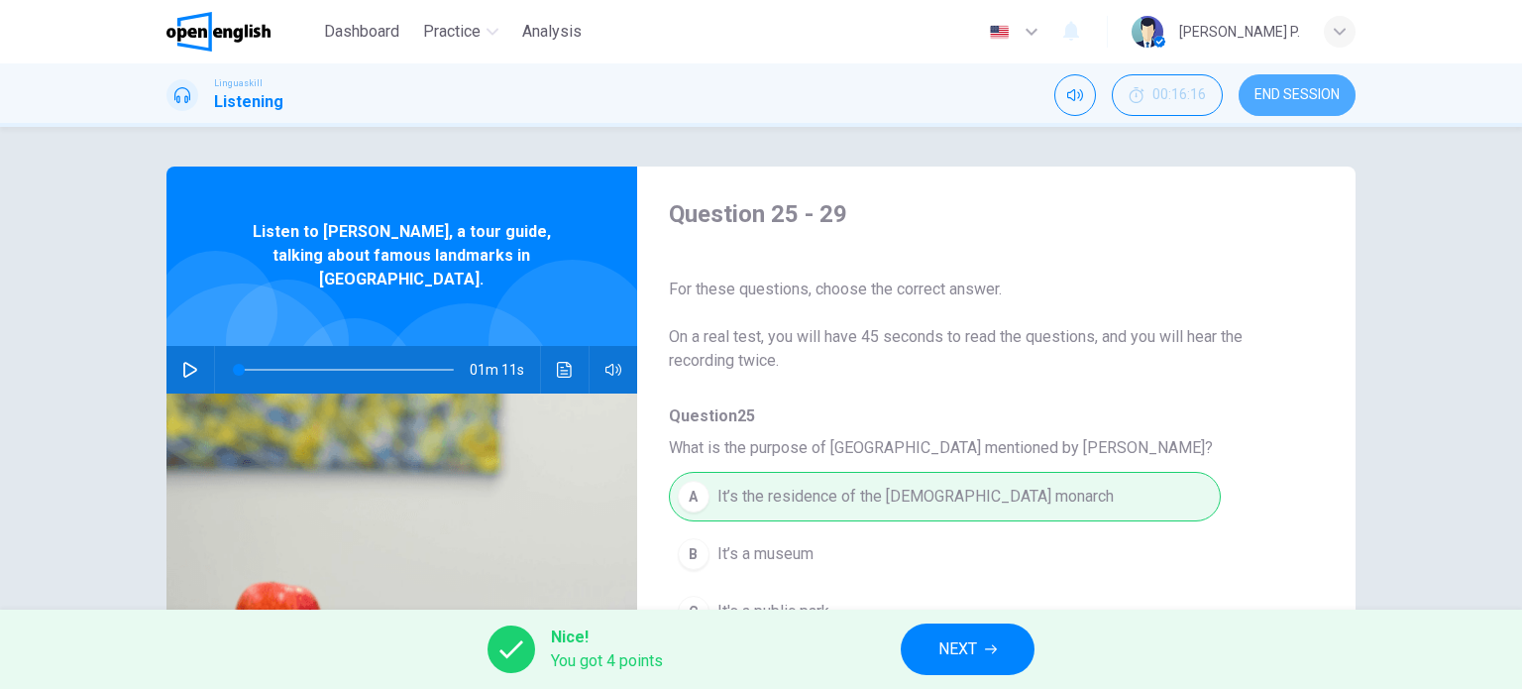
click at [1291, 97] on span "END SESSION" at bounding box center [1296, 95] width 85 height 16
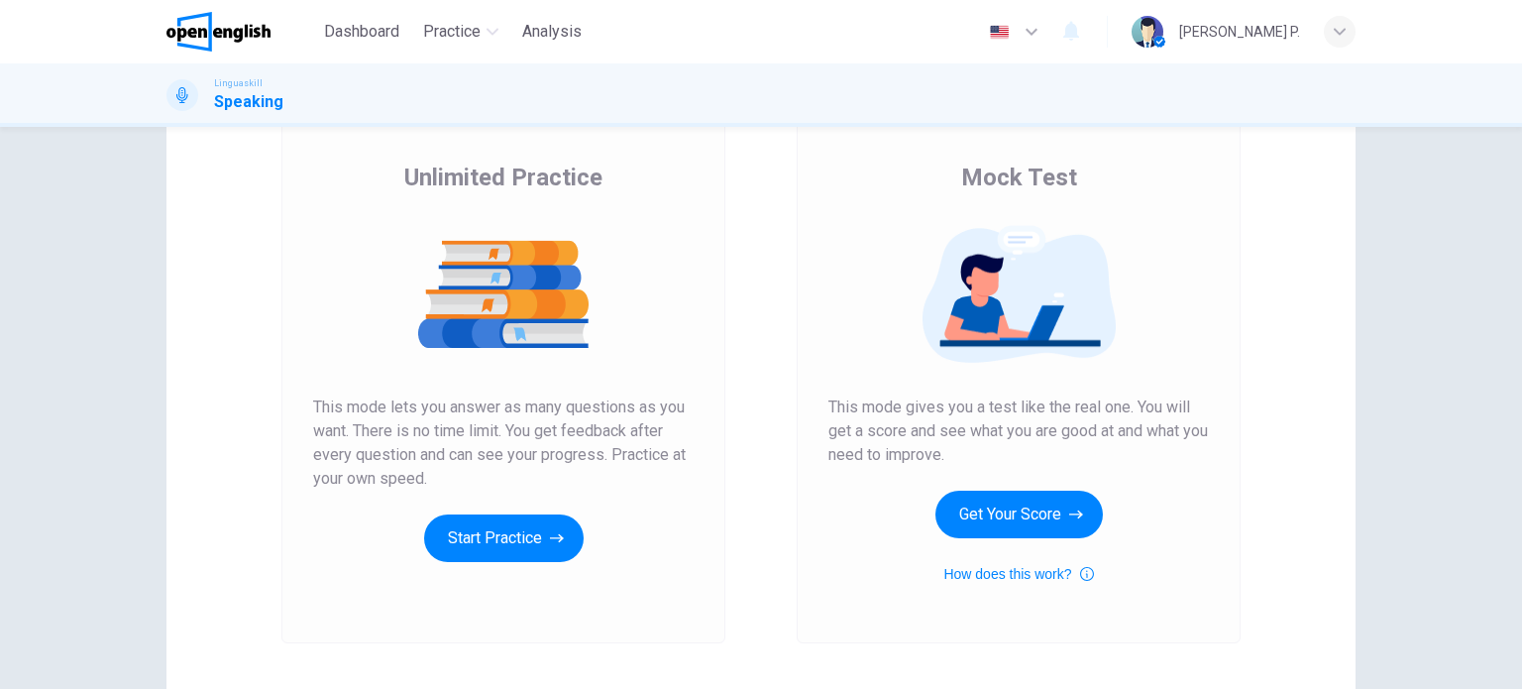
scroll to position [134, 0]
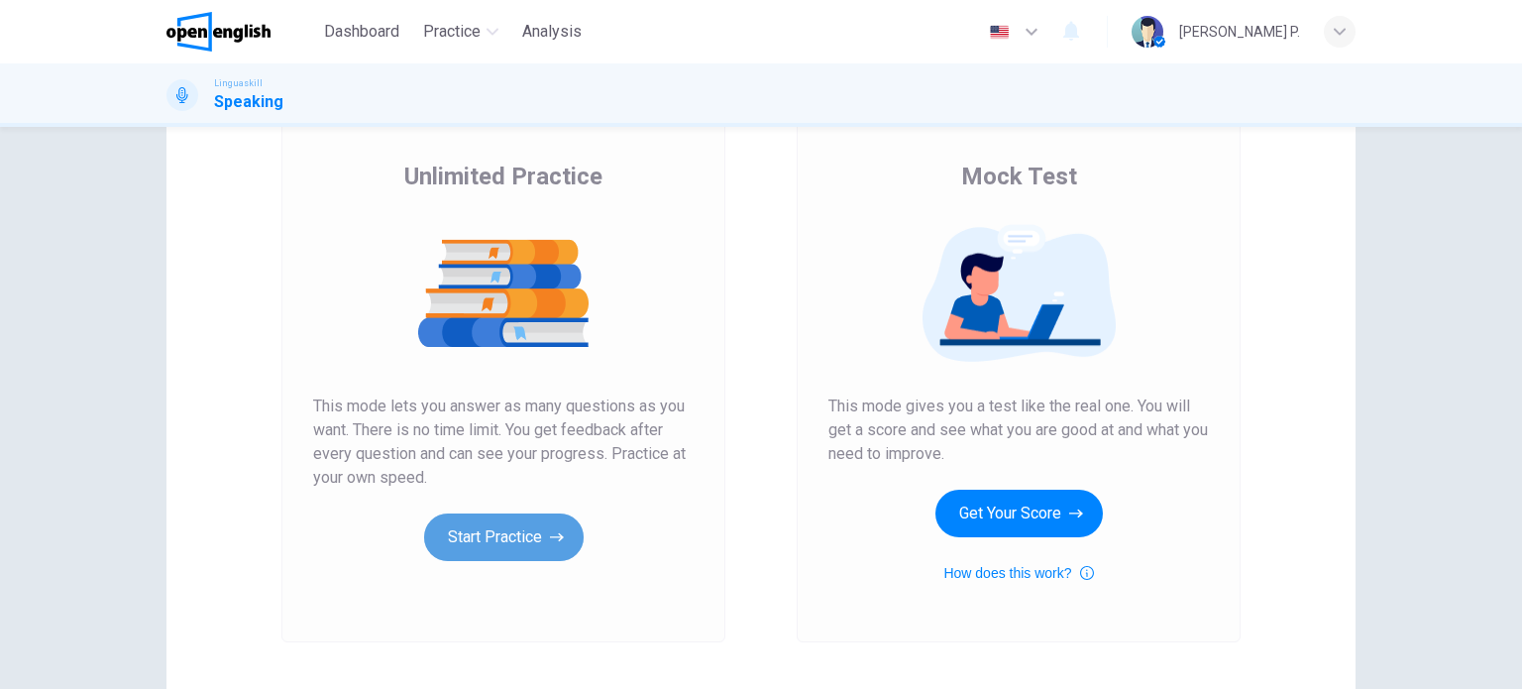
click at [506, 539] on button "Start Practice" at bounding box center [504, 537] width 160 height 48
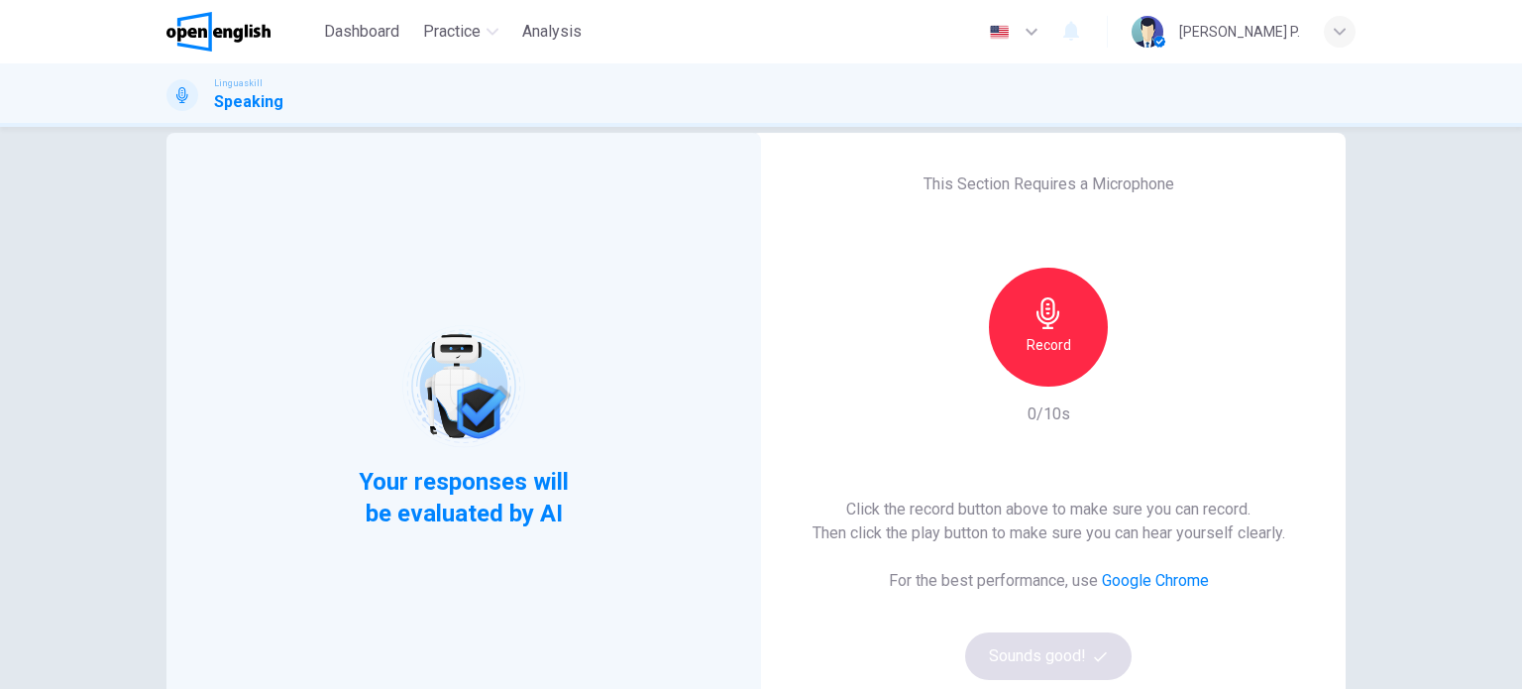
scroll to position [31, 0]
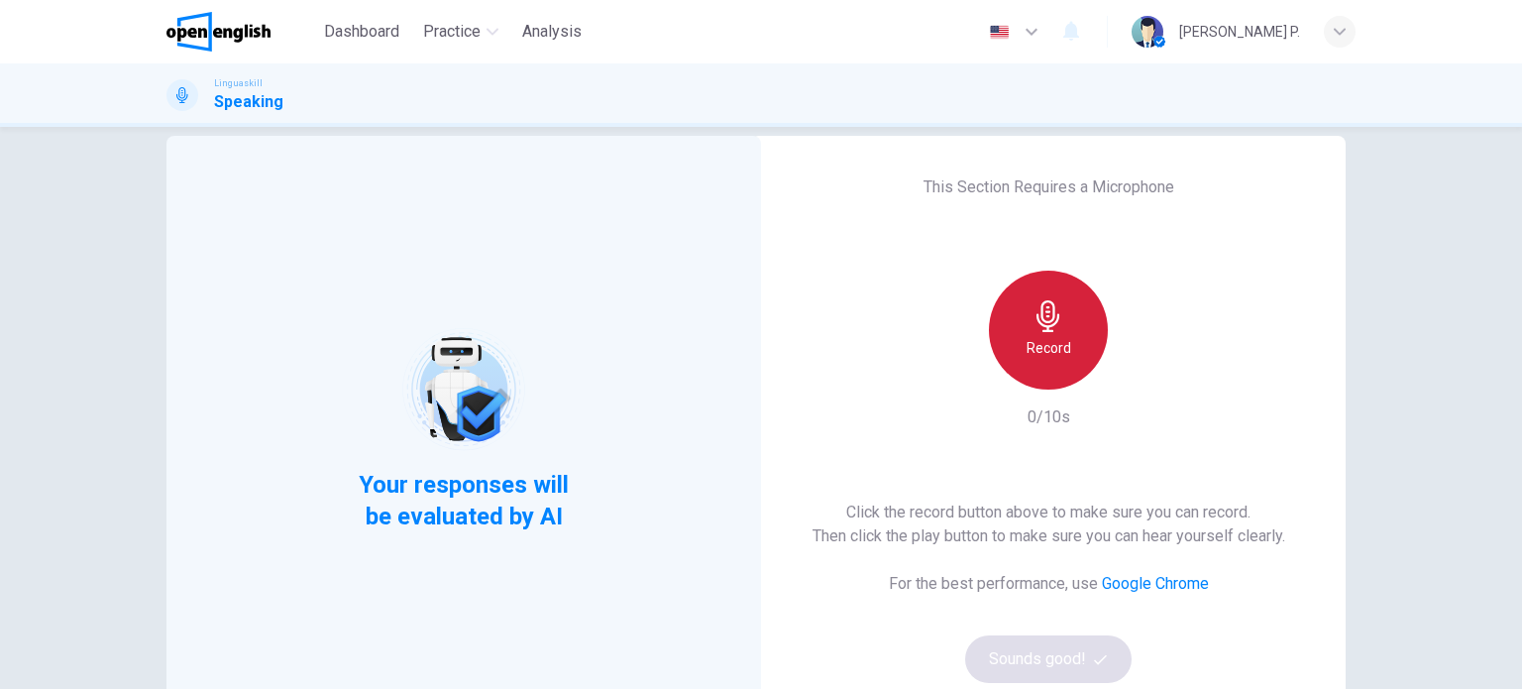
click at [1062, 342] on h6 "Record" at bounding box center [1048, 348] width 45 height 24
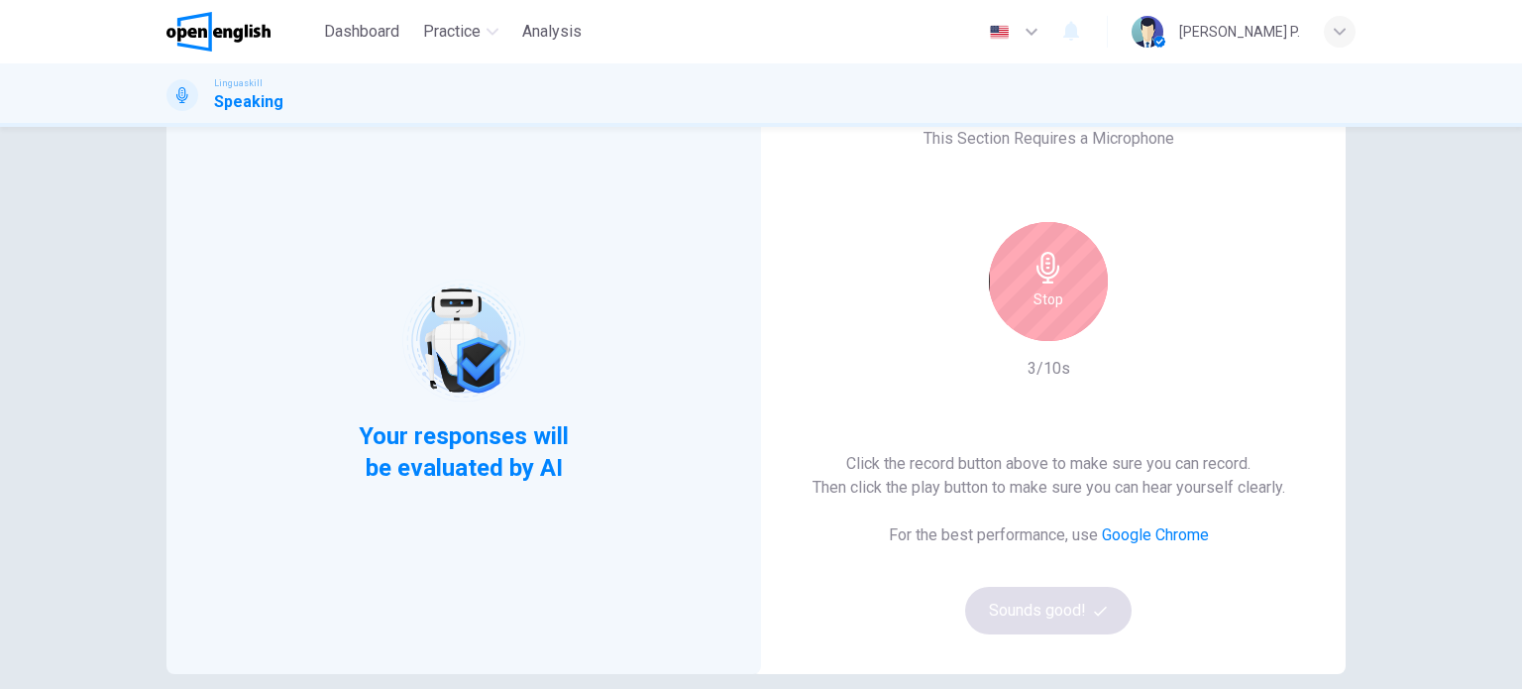
scroll to position [66, 0]
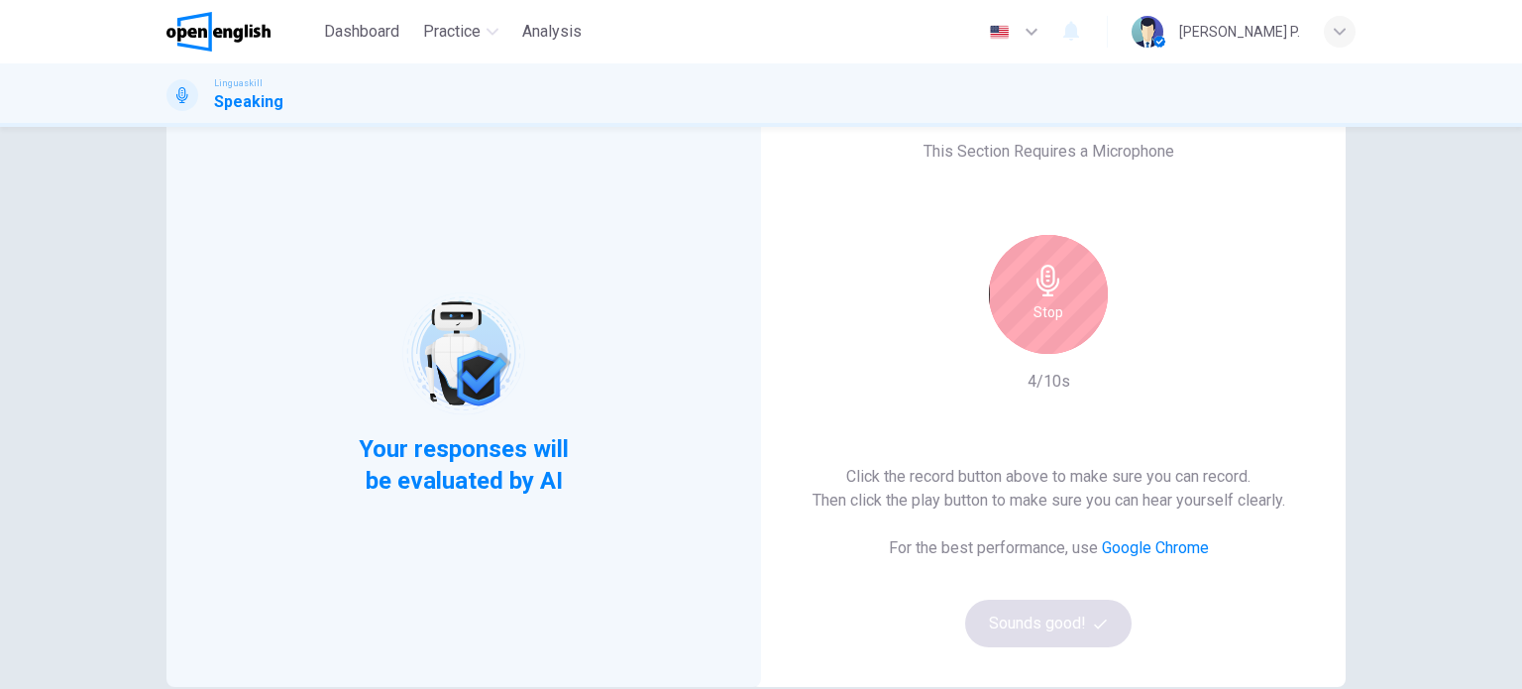
click at [1058, 300] on div "Stop" at bounding box center [1048, 294] width 119 height 119
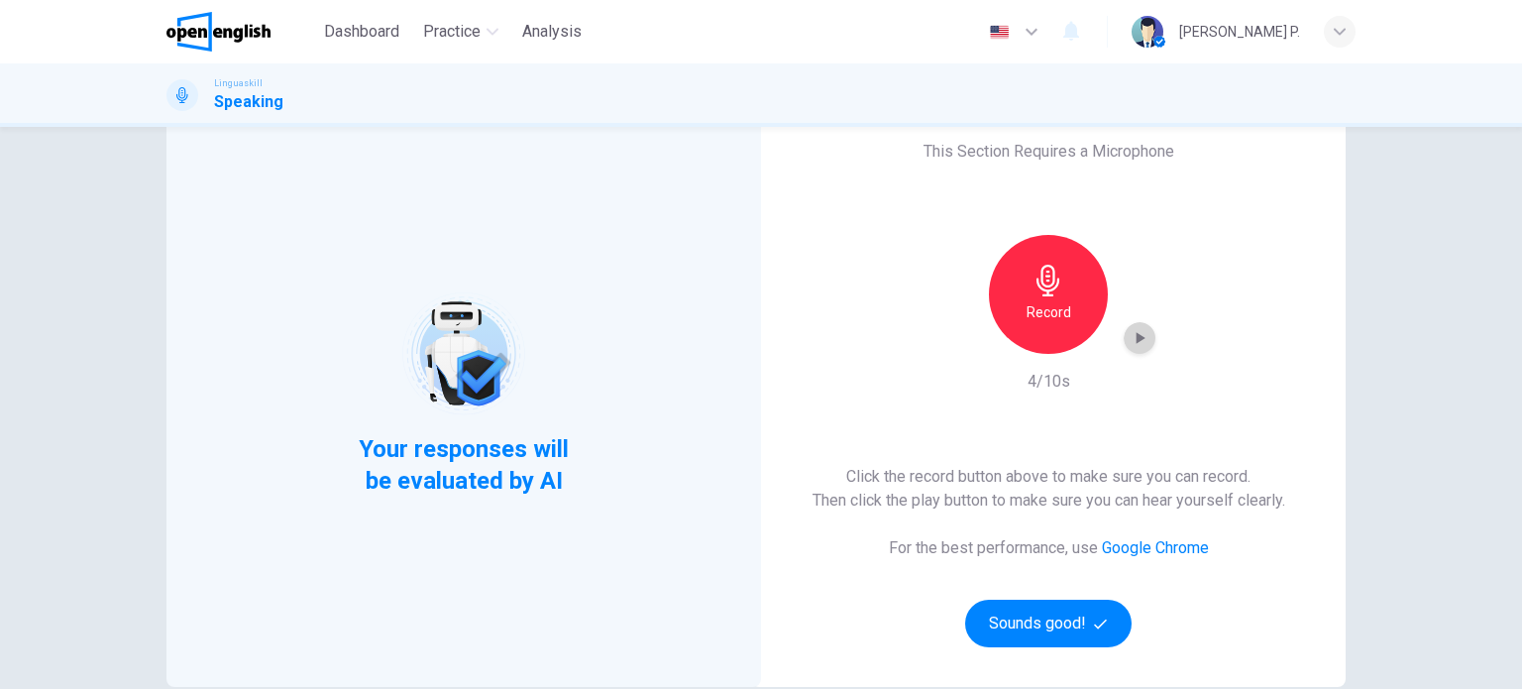
click at [1133, 348] on div "button" at bounding box center [1140, 338] width 32 height 32
click at [1031, 615] on button "Sounds good!" at bounding box center [1048, 623] width 166 height 48
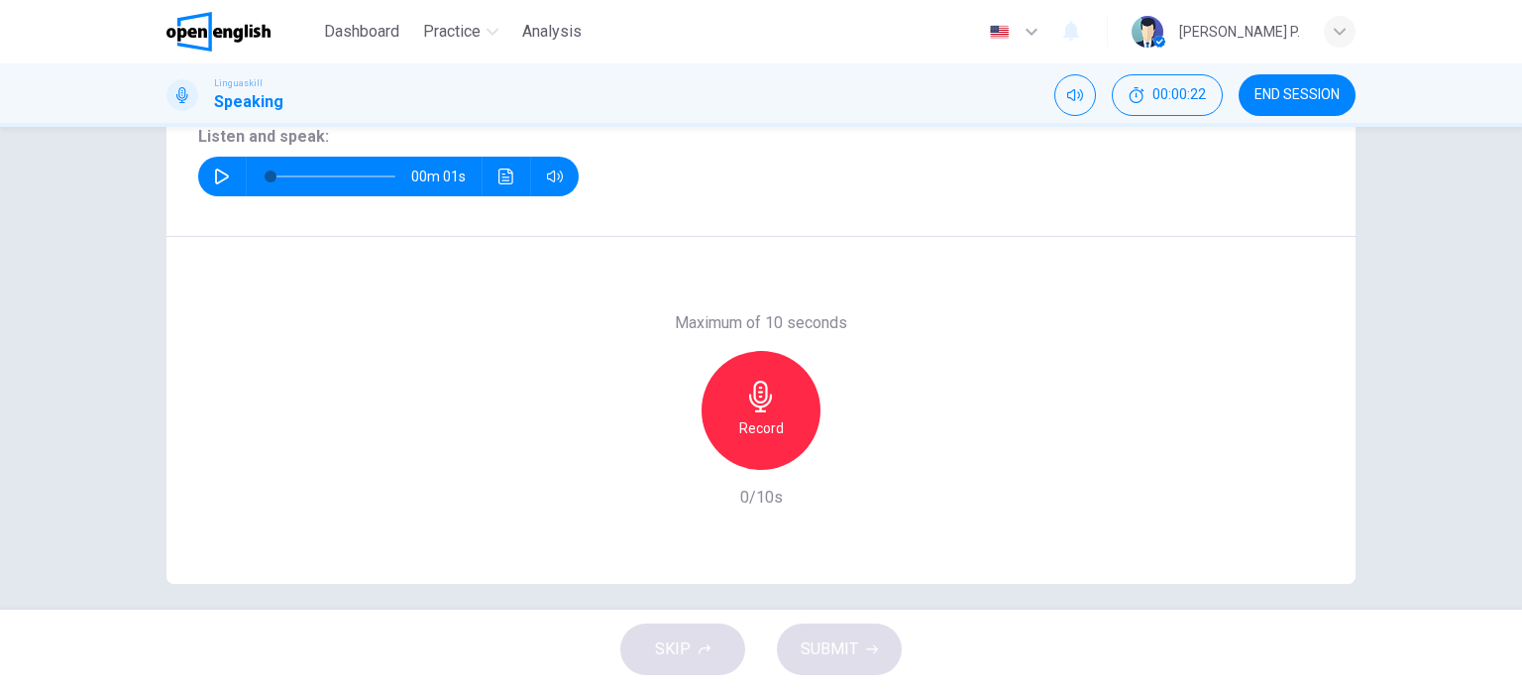
scroll to position [240, 0]
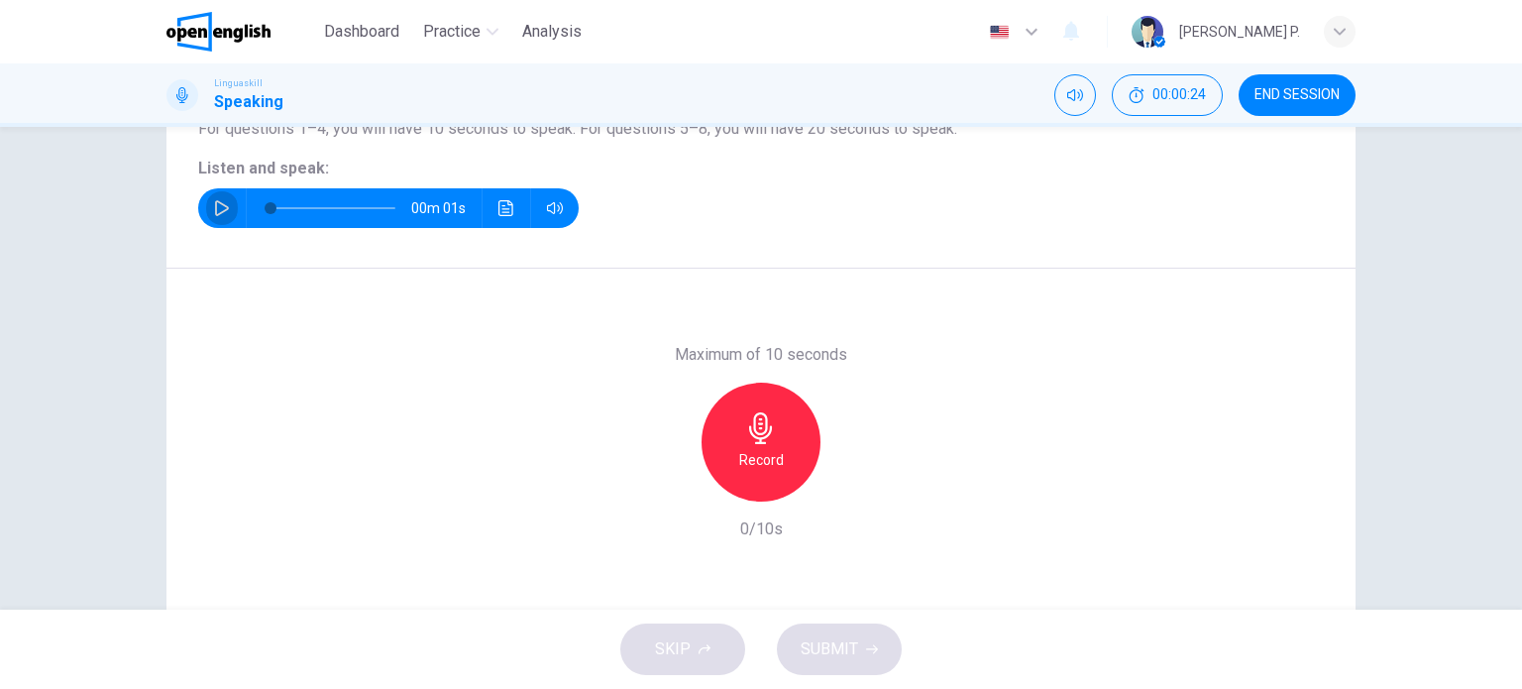
click at [214, 200] on icon "button" at bounding box center [222, 208] width 16 height 16
type input "*"
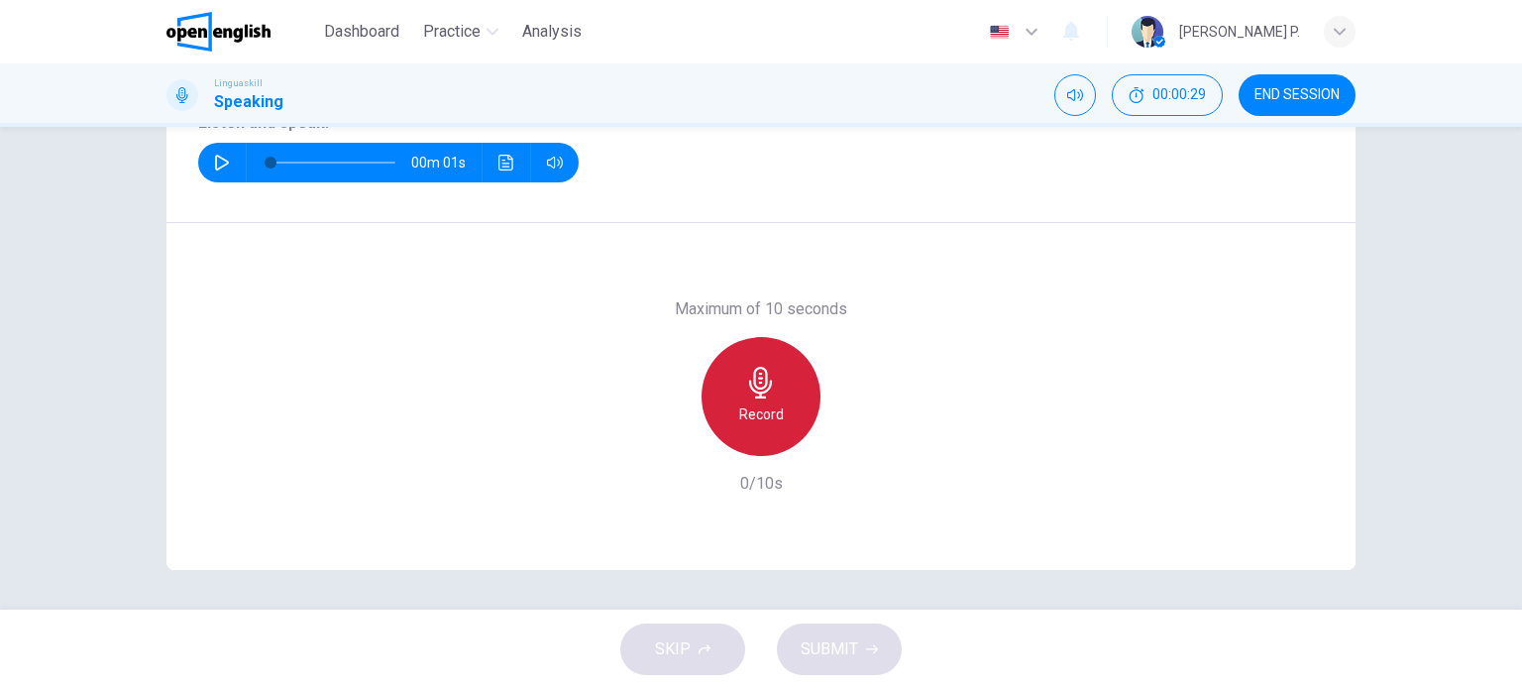
click at [758, 399] on div "Record" at bounding box center [761, 396] width 119 height 119
click at [758, 399] on div "Stop" at bounding box center [761, 396] width 119 height 119
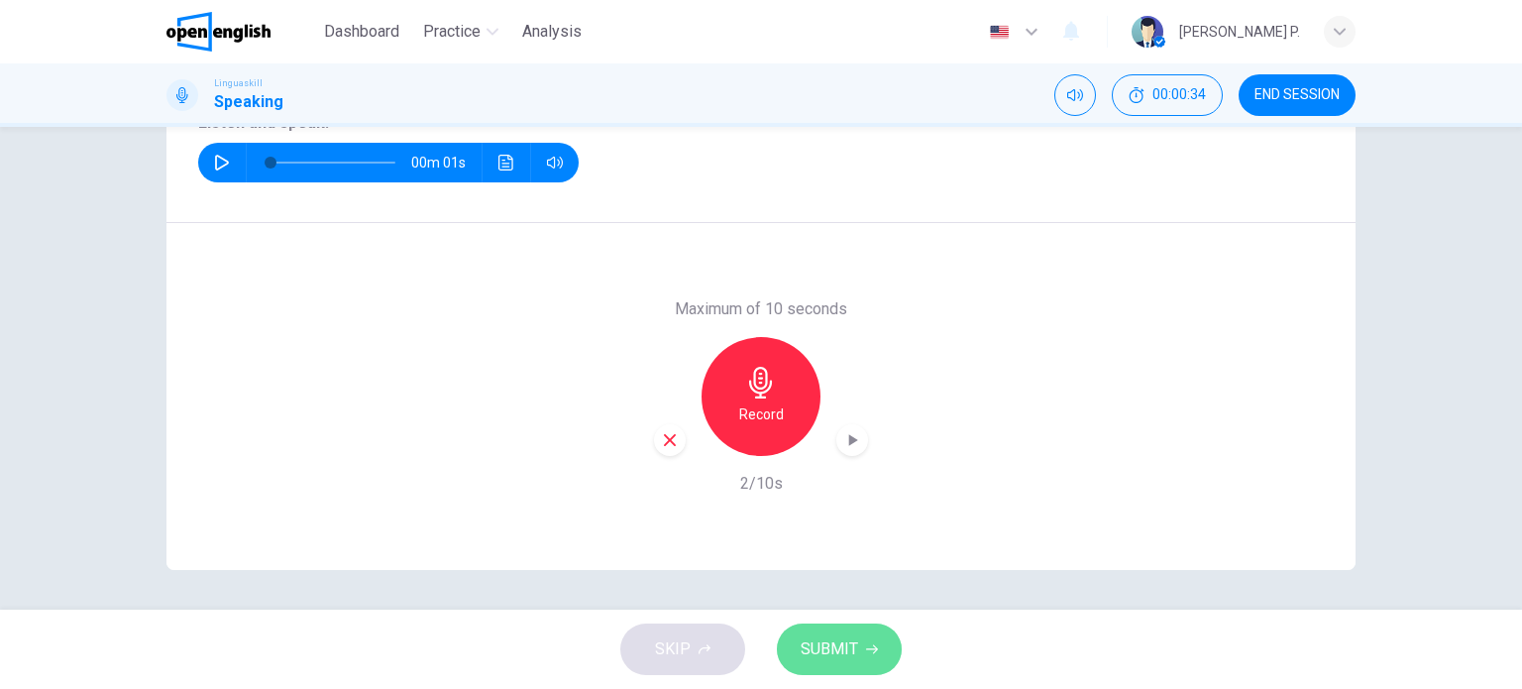
click at [834, 636] on span "SUBMIT" at bounding box center [829, 649] width 57 height 28
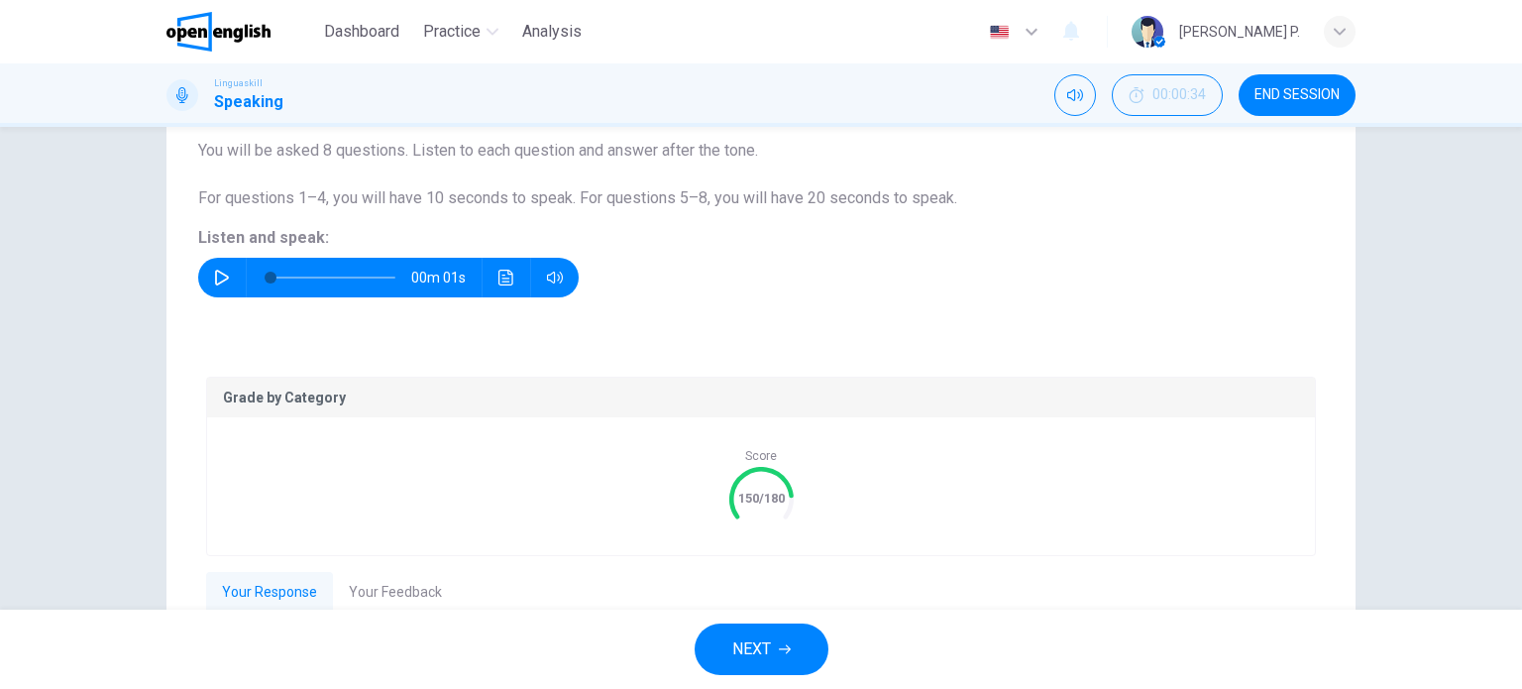
scroll to position [357, 0]
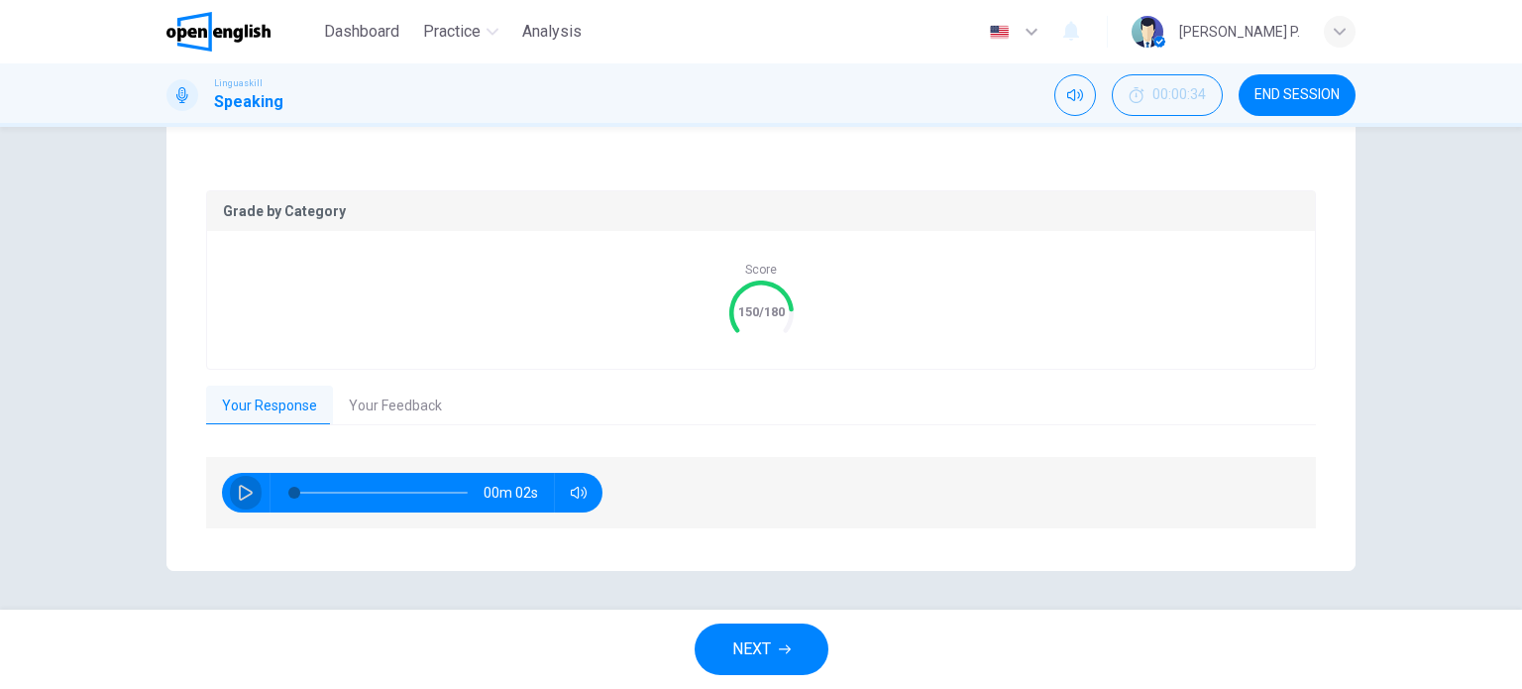
click at [239, 493] on icon "button" at bounding box center [246, 493] width 14 height 16
type input "*"
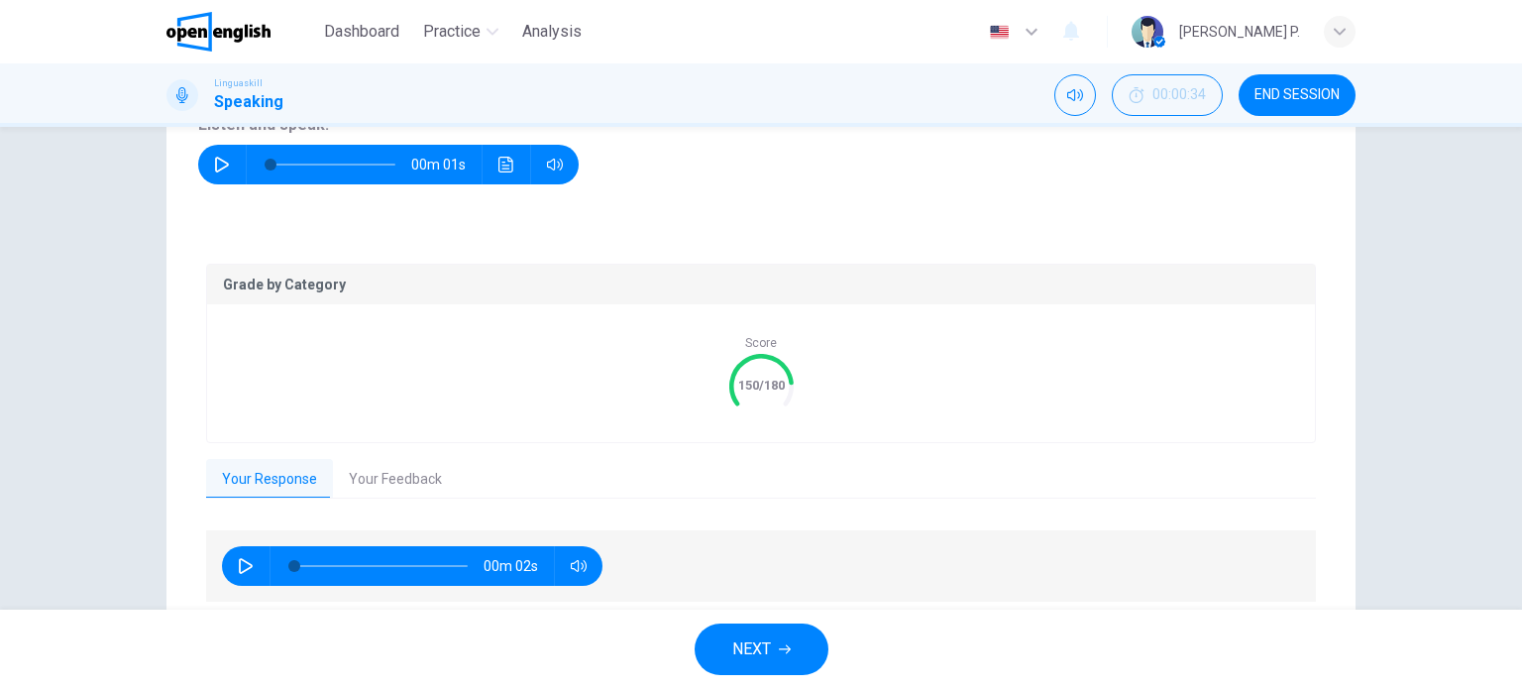
scroll to position [301, 0]
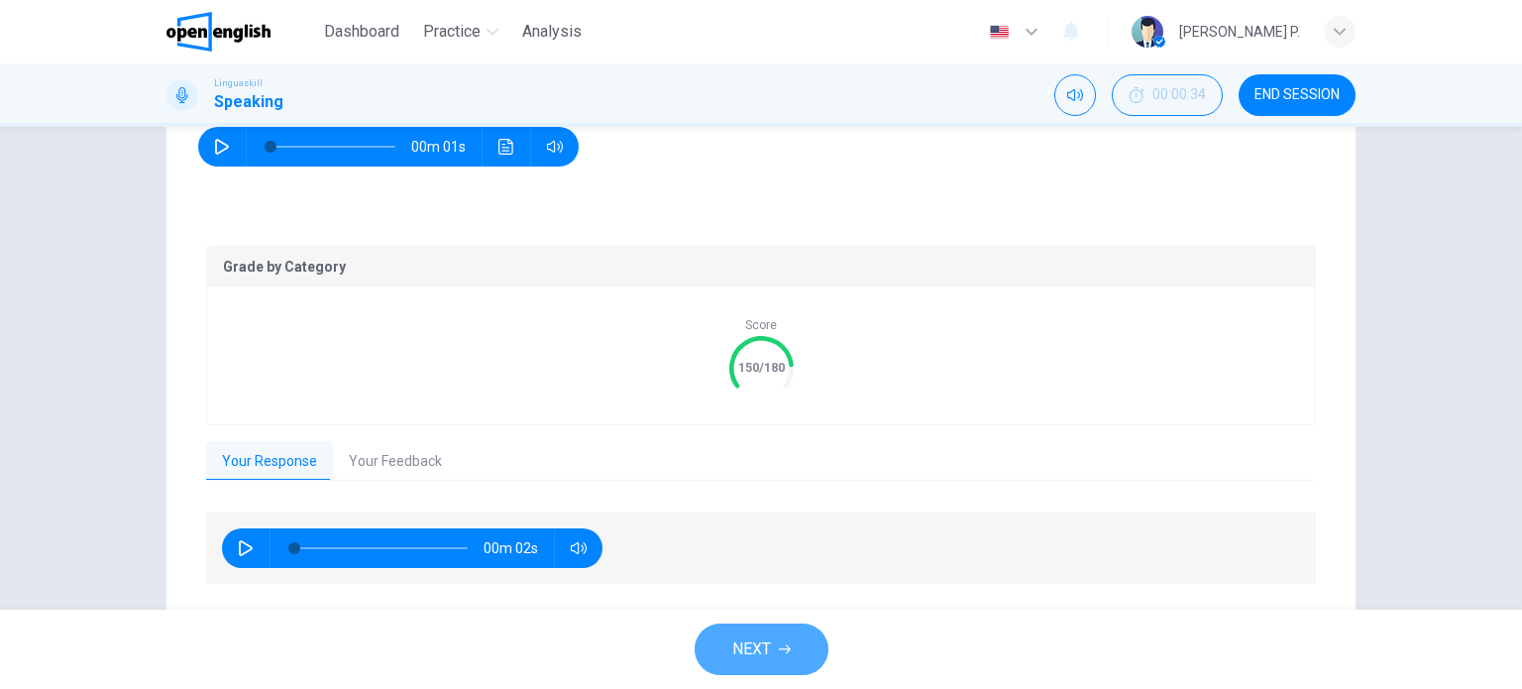
click at [782, 637] on button "NEXT" at bounding box center [762, 649] width 134 height 52
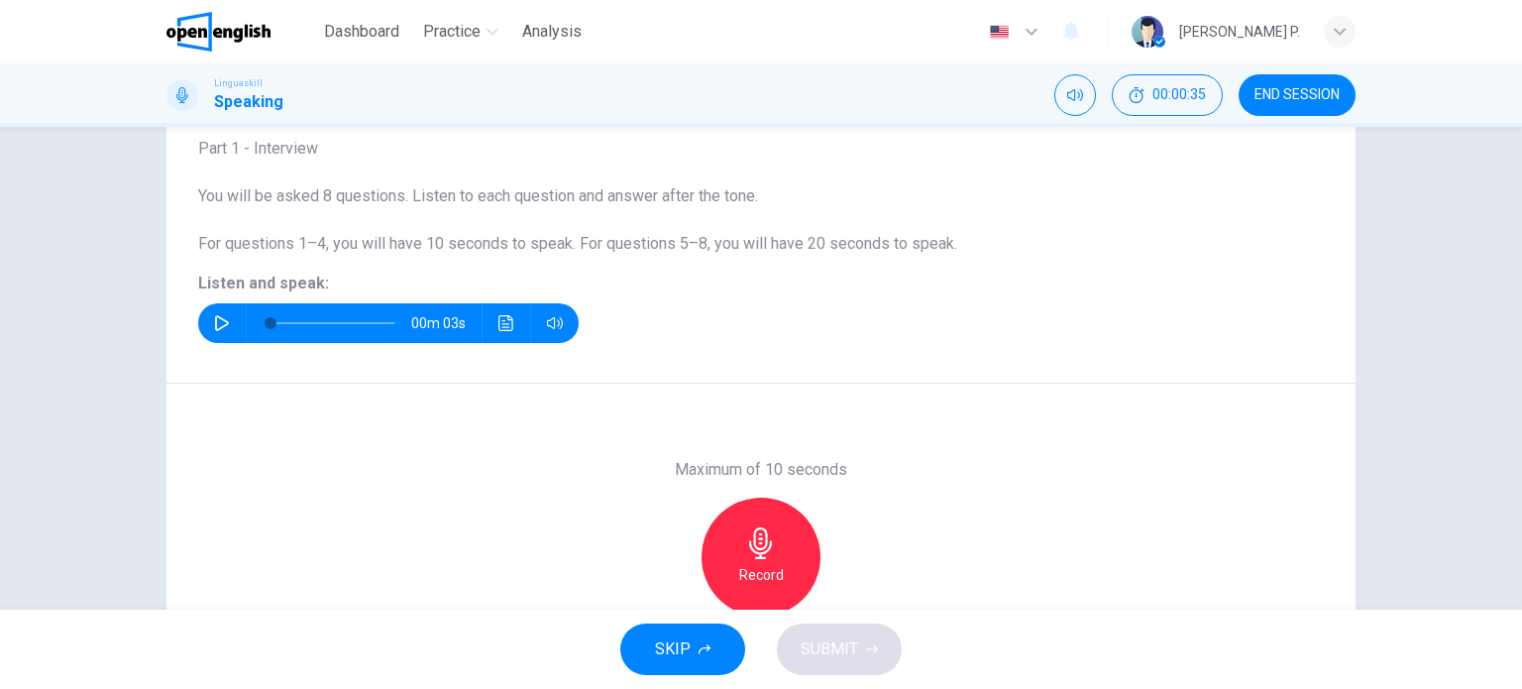
scroll to position [123, 0]
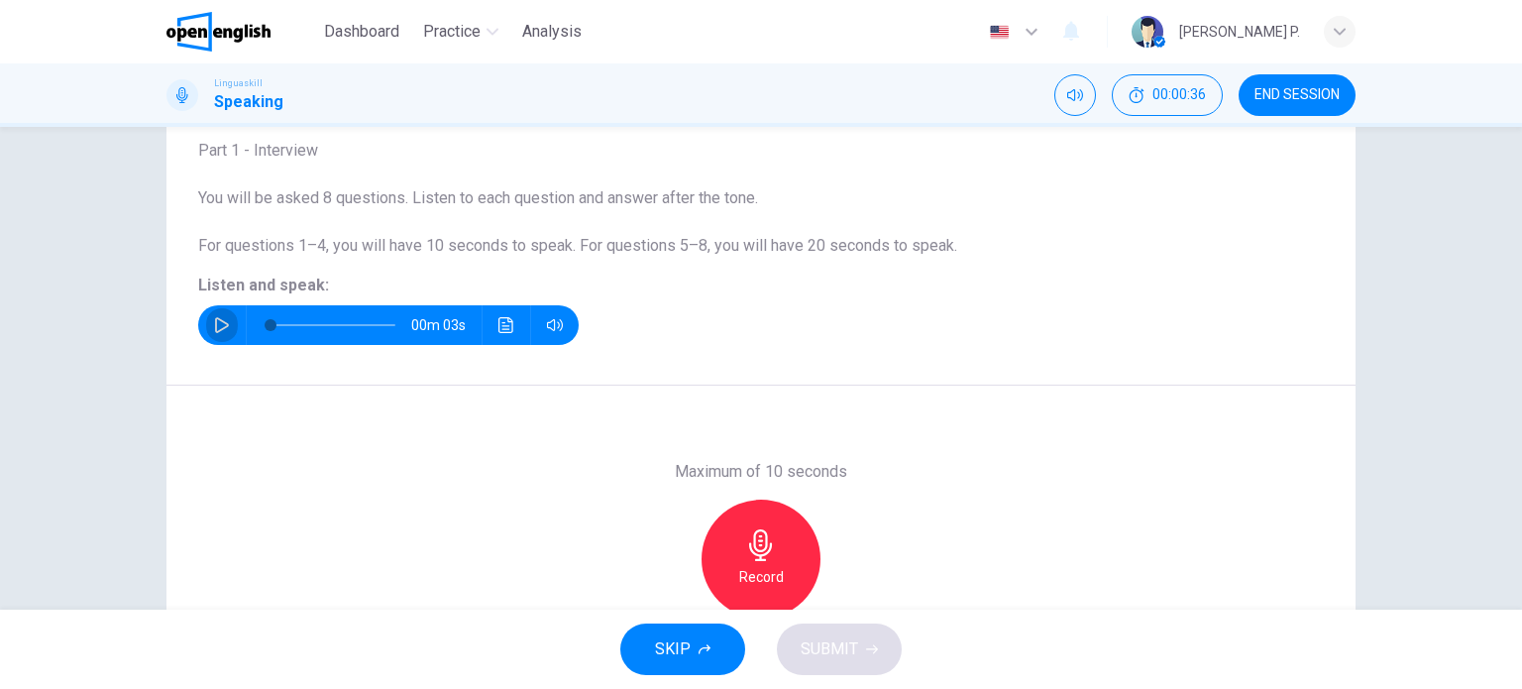
click at [217, 328] on icon "button" at bounding box center [222, 325] width 14 height 16
click at [491, 328] on button "Click to see the audio transcription" at bounding box center [506, 325] width 32 height 40
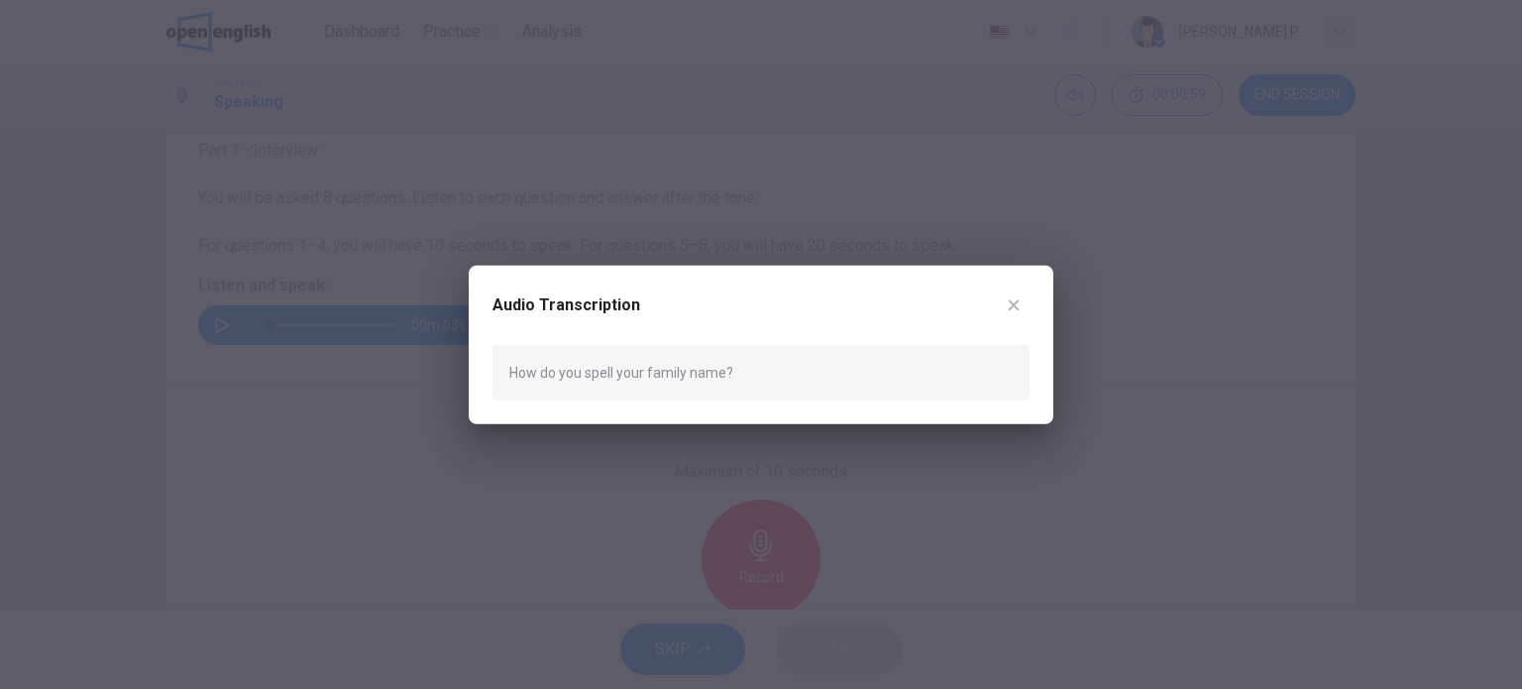
drag, startPoint x: 512, startPoint y: 373, endPoint x: 712, endPoint y: 364, distance: 200.3
click at [712, 364] on div "How do you spell your family name?" at bounding box center [760, 371] width 537 height 55
drag, startPoint x: 721, startPoint y: 370, endPoint x: 522, endPoint y: 386, distance: 199.9
click at [522, 386] on div "How do you spell your family name?" at bounding box center [760, 371] width 537 height 55
drag, startPoint x: 511, startPoint y: 374, endPoint x: 773, endPoint y: 407, distance: 263.7
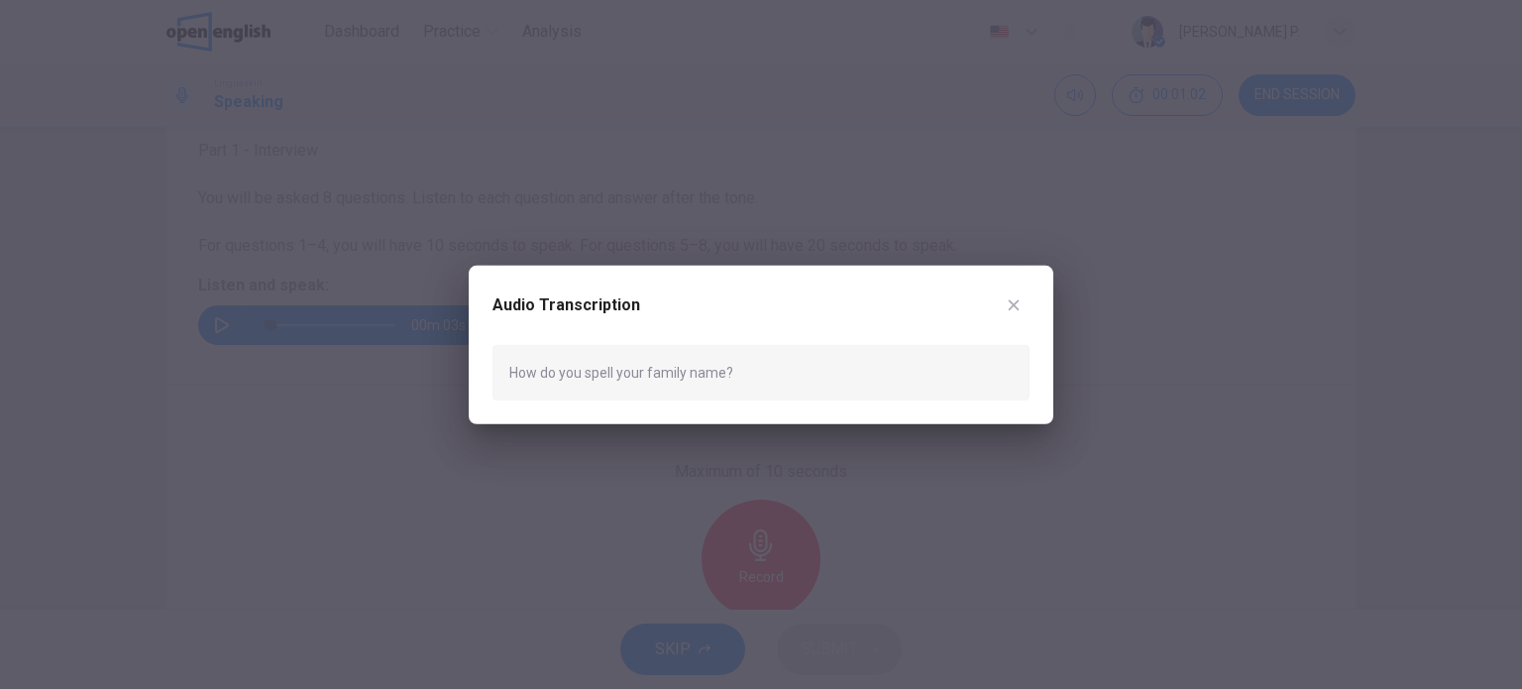
click at [773, 407] on div "Audio Transcription How do you spell your family name?" at bounding box center [761, 344] width 585 height 159
drag, startPoint x: 721, startPoint y: 369, endPoint x: 468, endPoint y: 378, distance: 253.8
click at [469, 378] on div "Audio Transcription How do you spell your family name?" at bounding box center [761, 344] width 585 height 159
click at [1000, 306] on button "button" at bounding box center [1014, 304] width 32 height 32
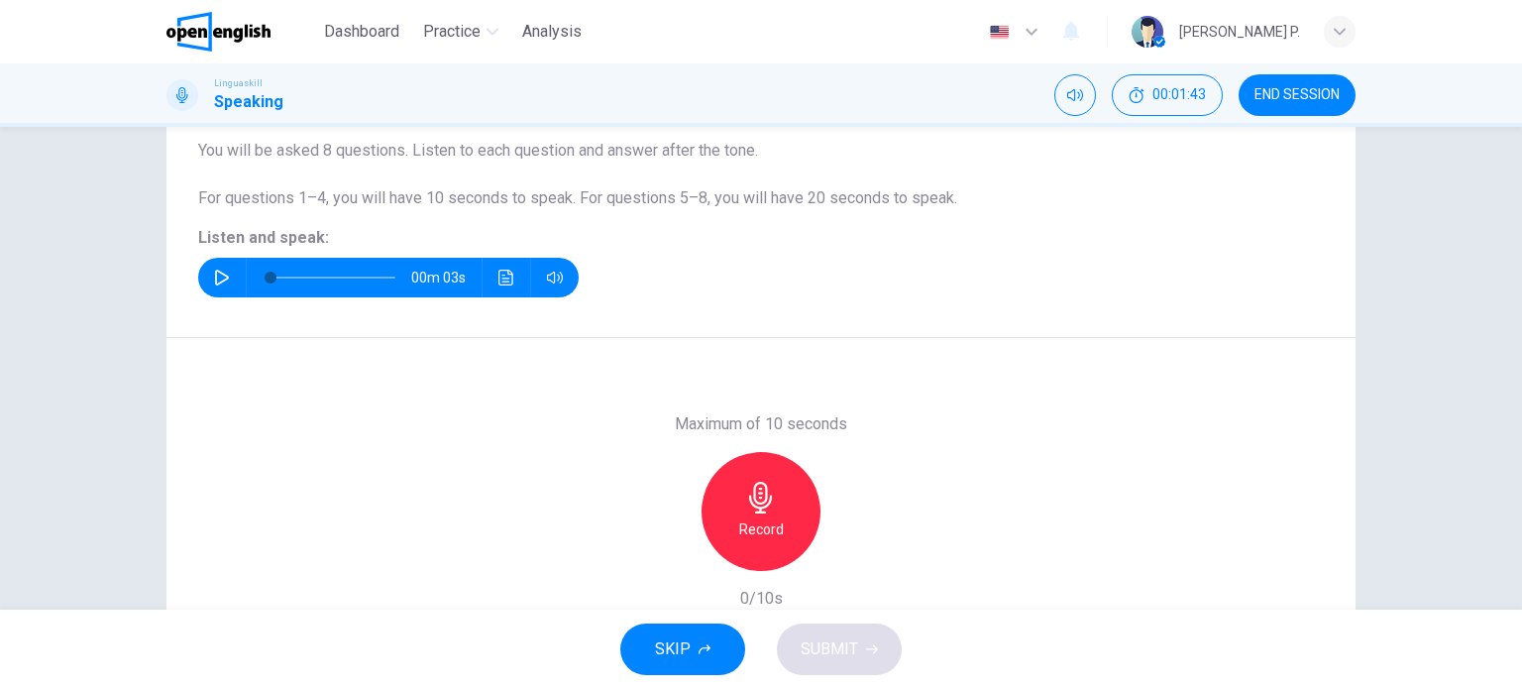
scroll to position [285, 0]
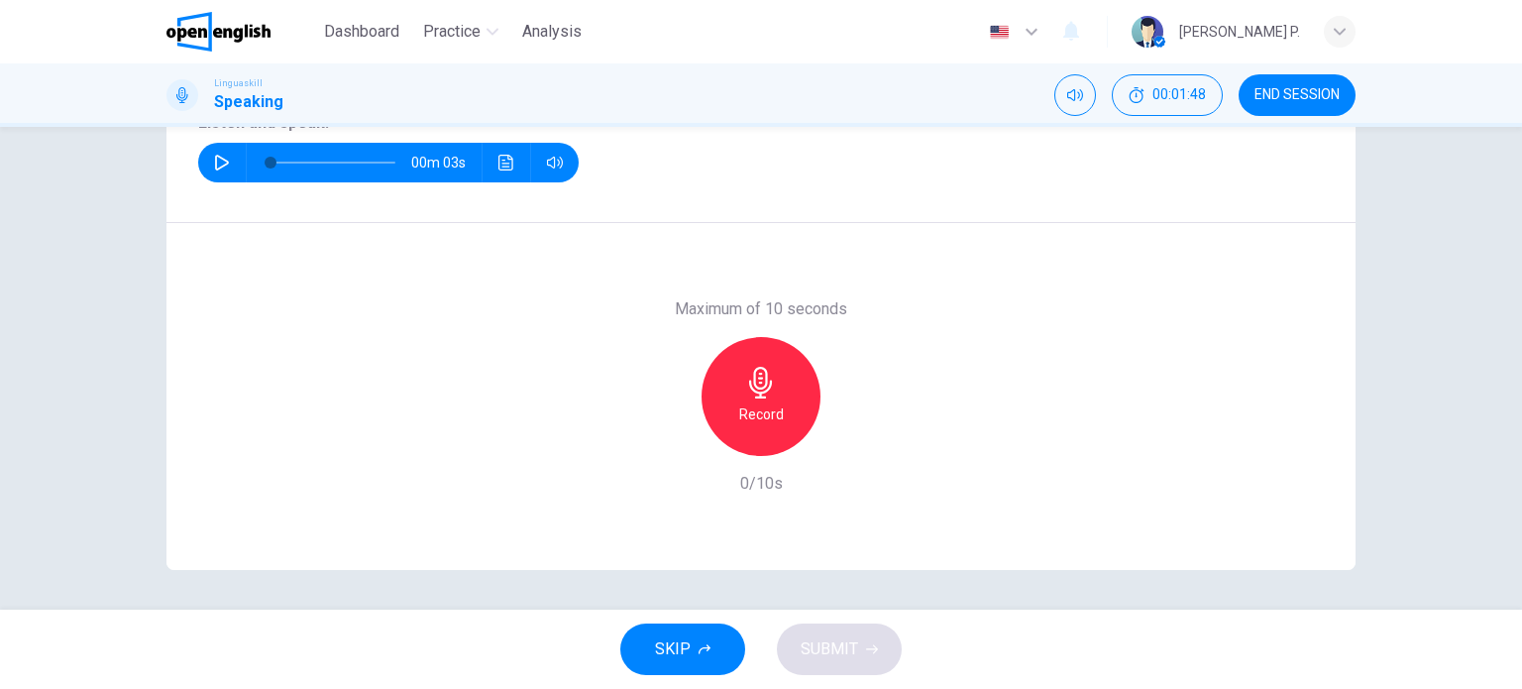
click at [769, 396] on icon "button" at bounding box center [761, 383] width 32 height 32
click at [749, 383] on icon "button" at bounding box center [760, 383] width 23 height 32
click at [830, 653] on span "SUBMIT" at bounding box center [829, 649] width 57 height 28
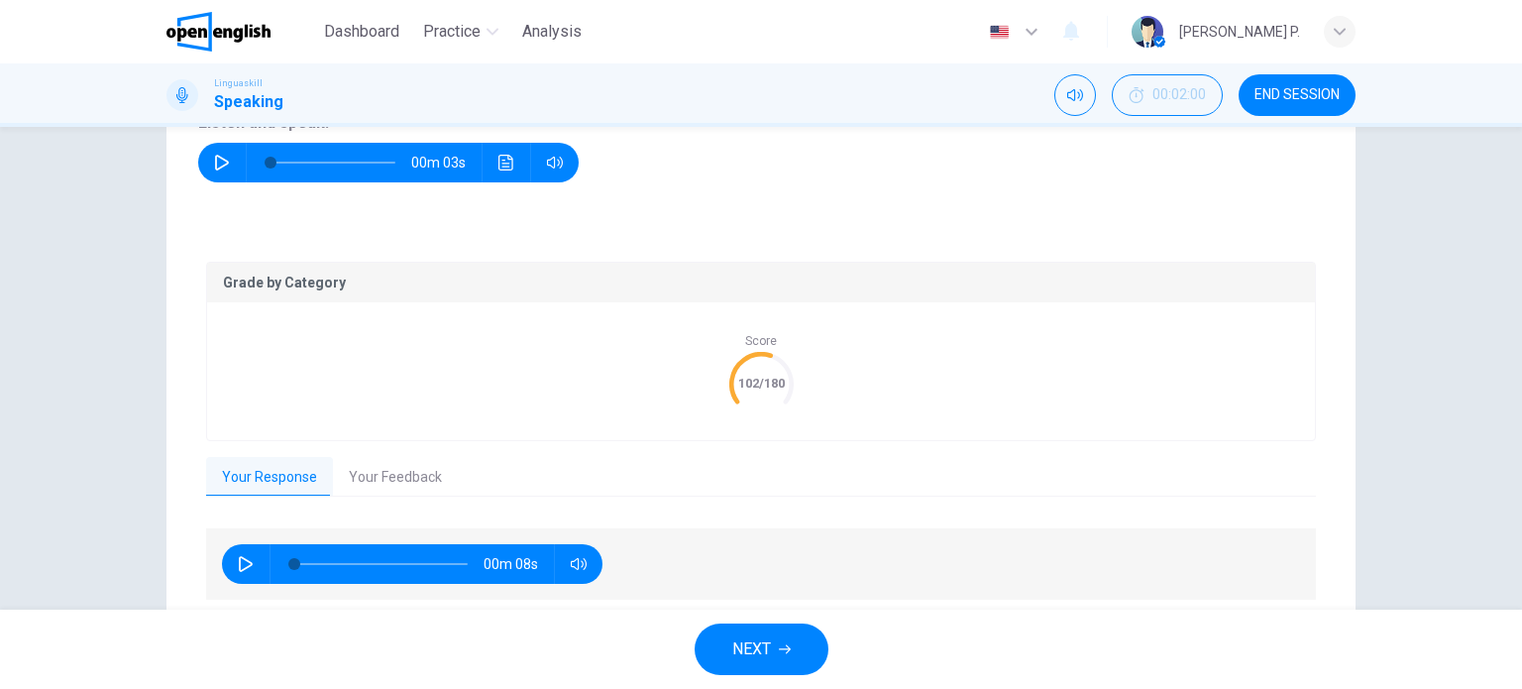
scroll to position [357, 0]
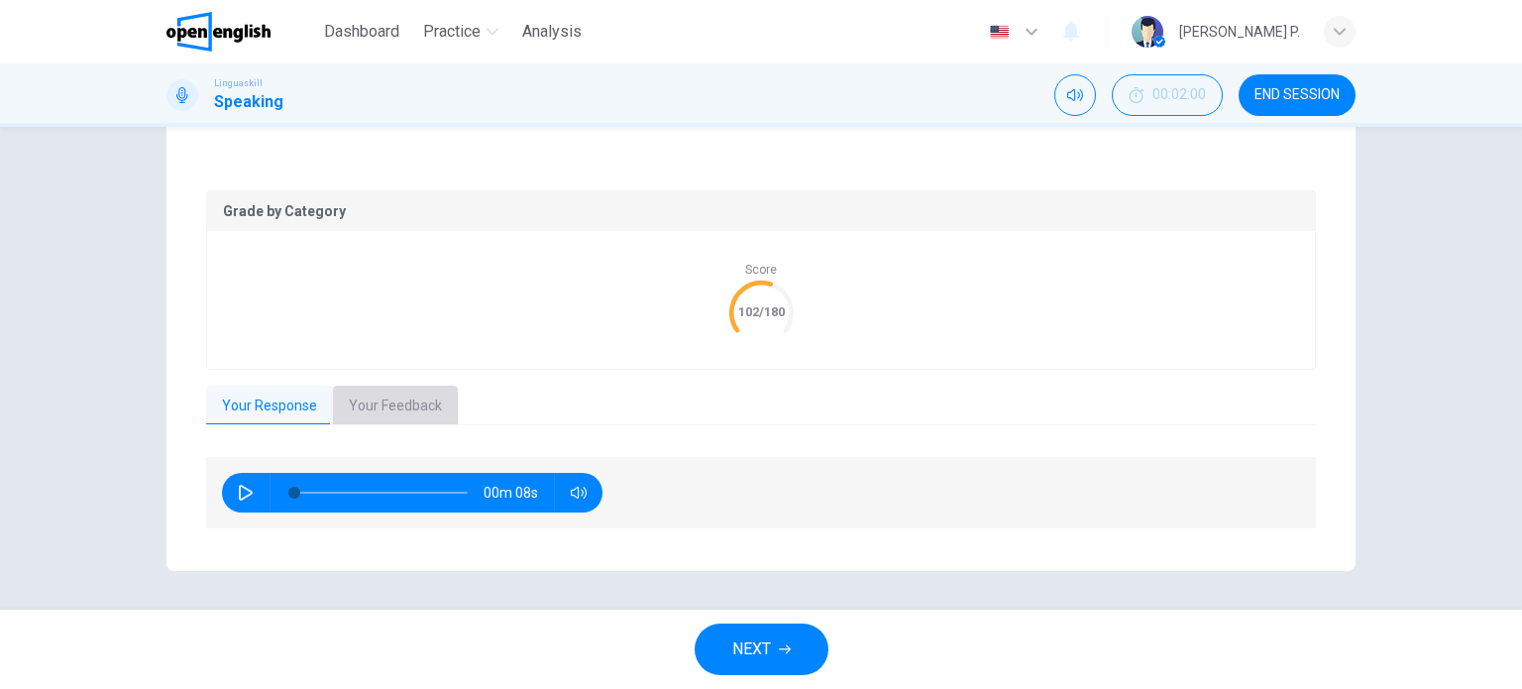
click at [396, 399] on button "Your Feedback" at bounding box center [395, 406] width 125 height 42
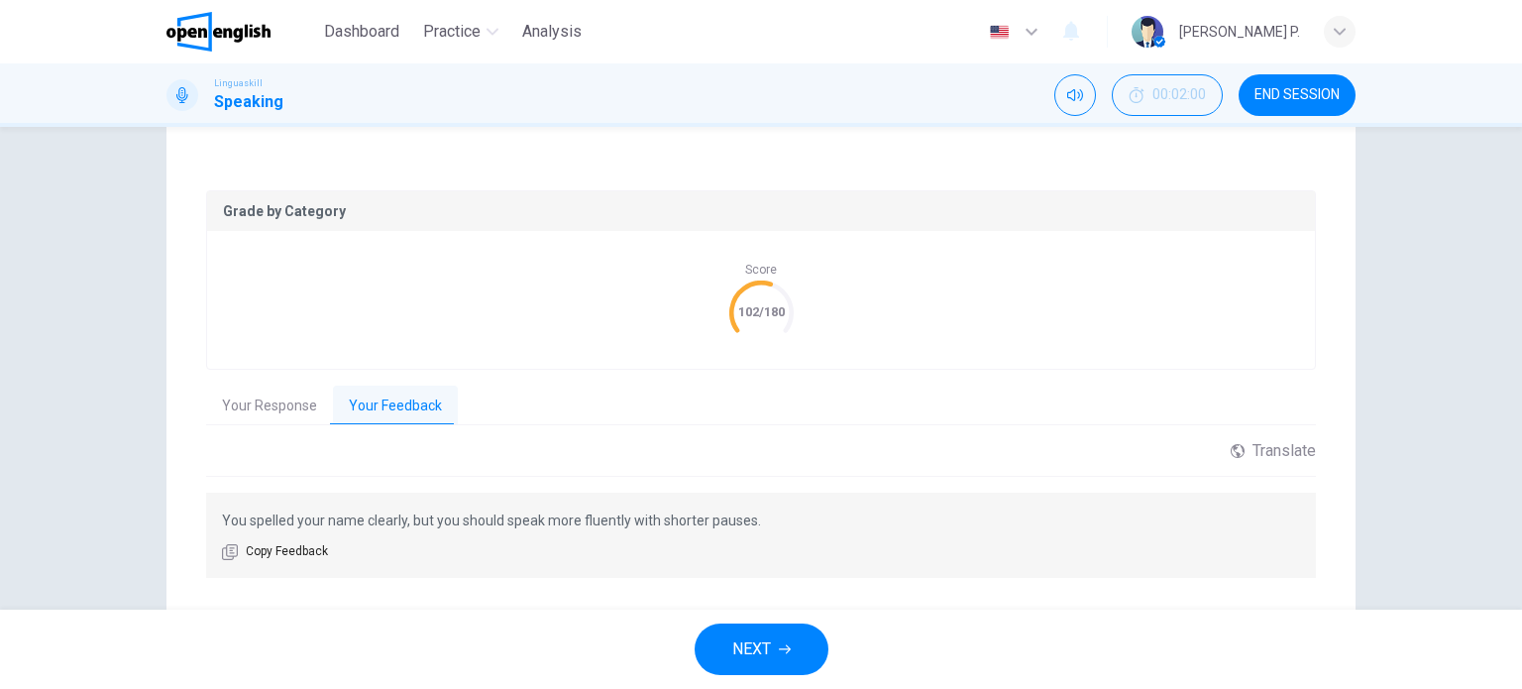
scroll to position [405, 0]
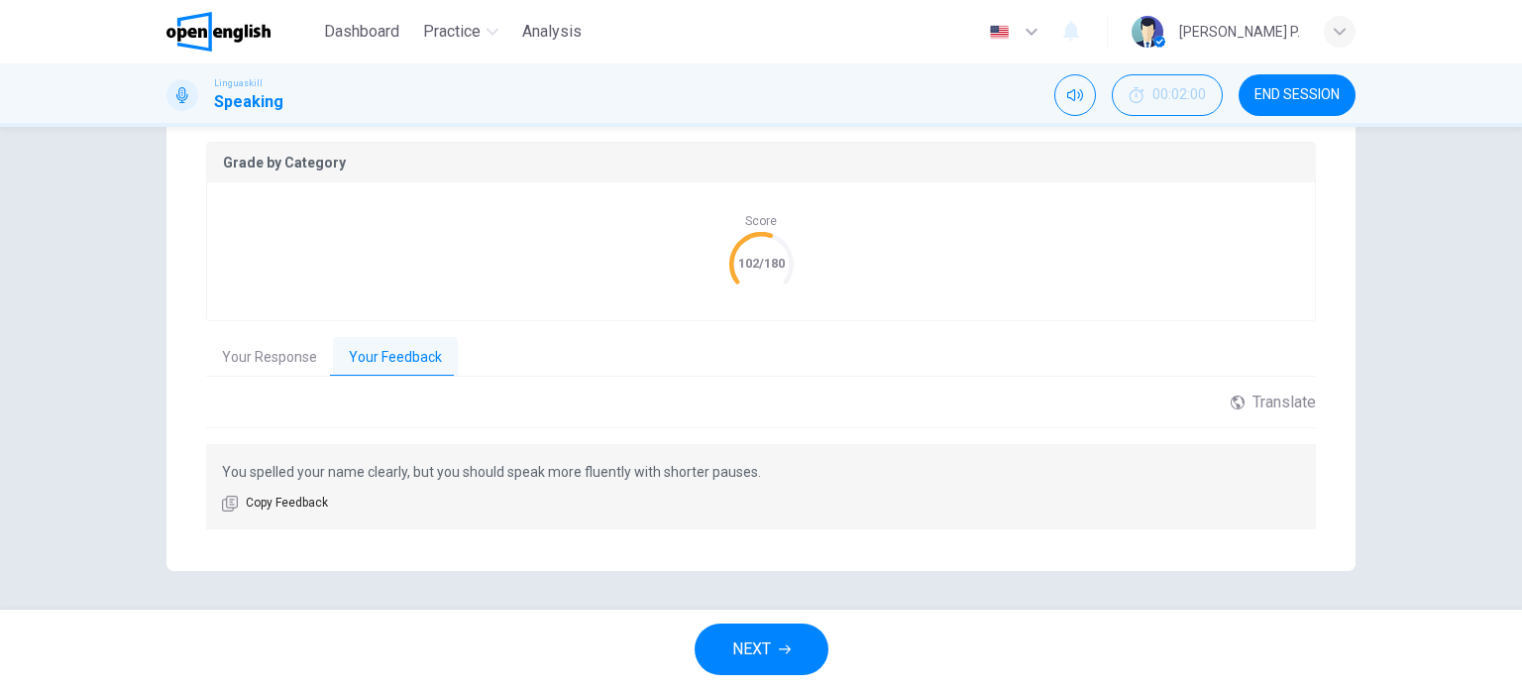
click at [281, 369] on button "Your Response" at bounding box center [269, 358] width 127 height 42
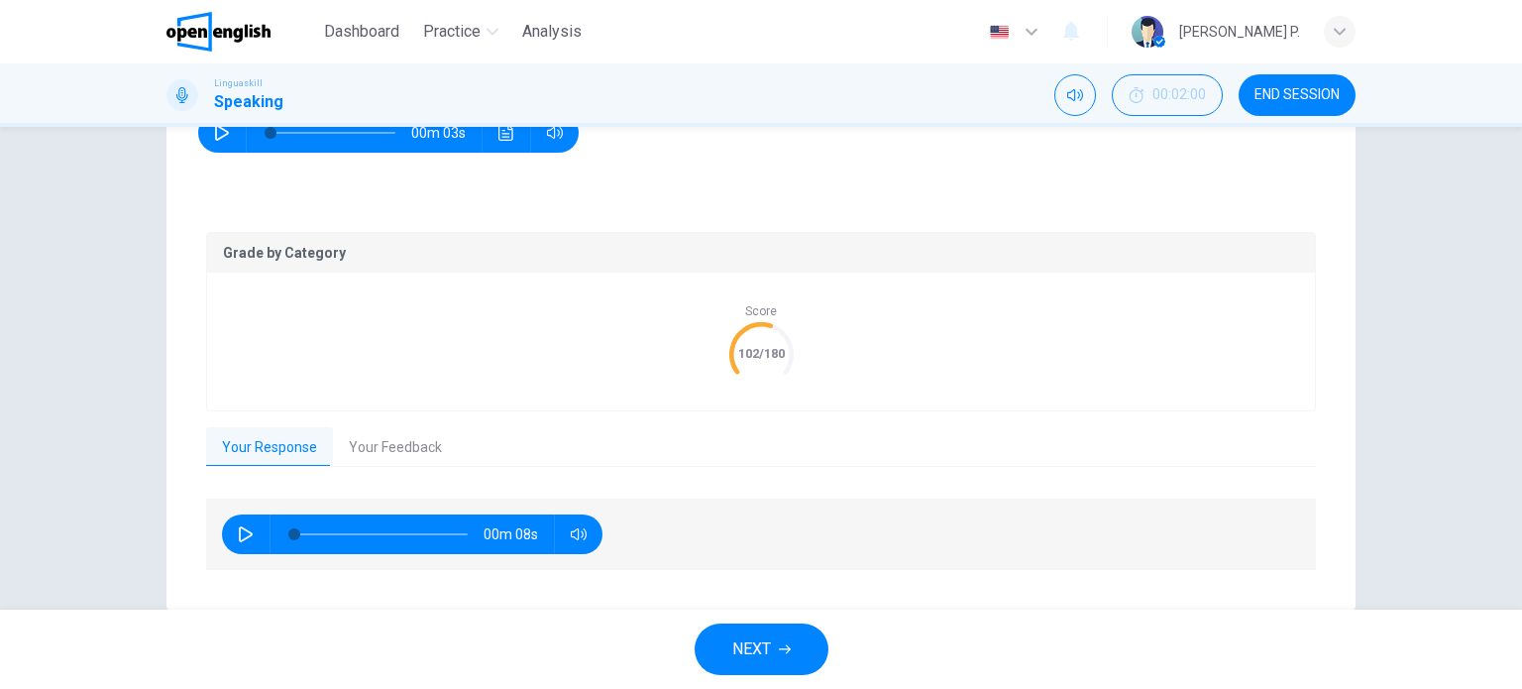
scroll to position [357, 0]
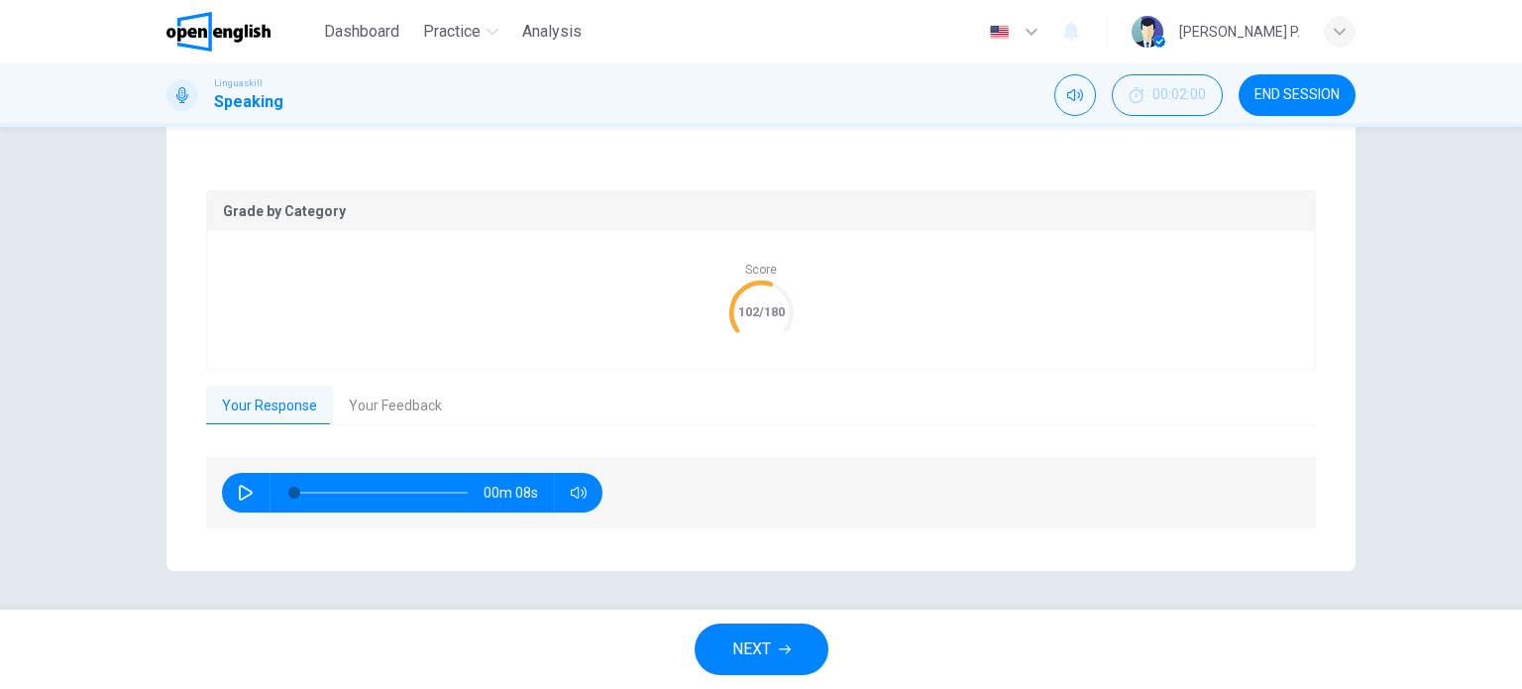
click at [402, 400] on button "Your Feedback" at bounding box center [395, 406] width 125 height 42
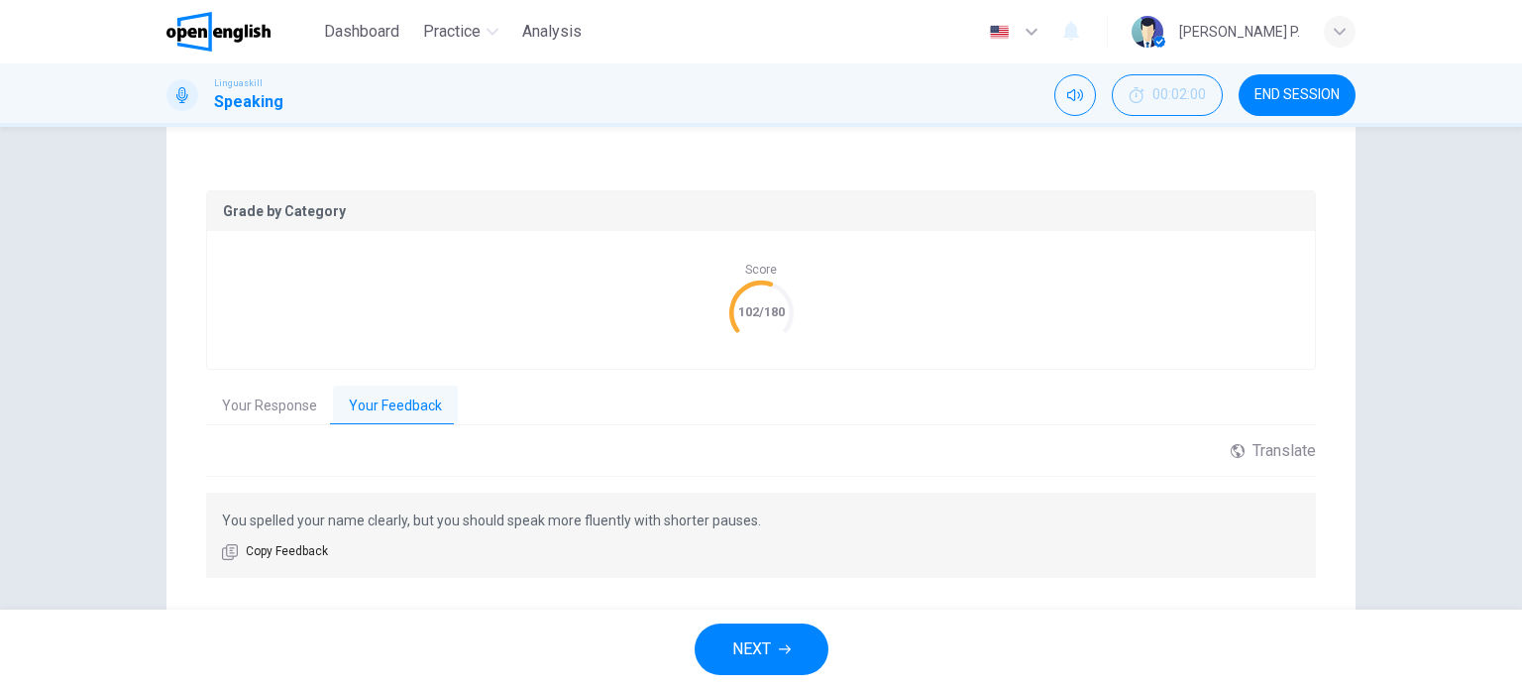
scroll to position [405, 0]
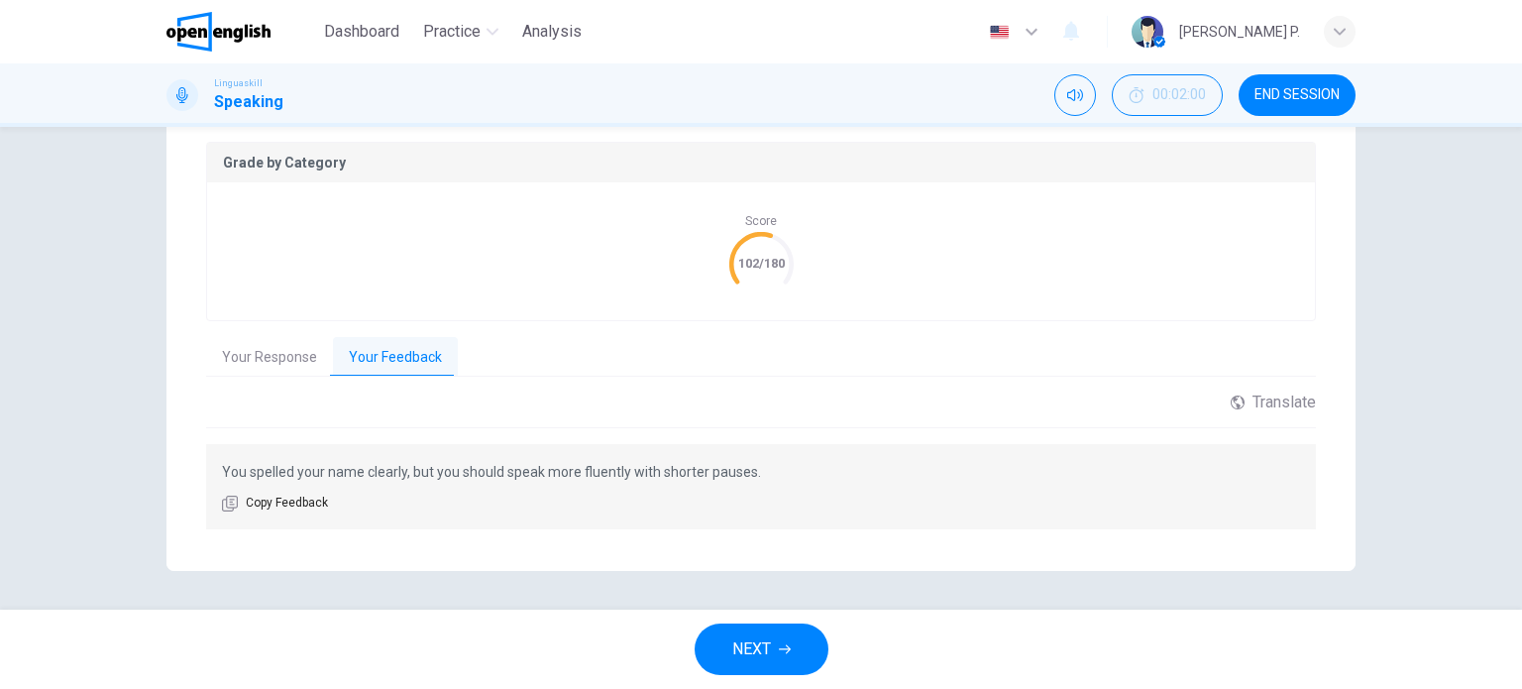
click at [793, 655] on button "NEXT" at bounding box center [762, 649] width 134 height 52
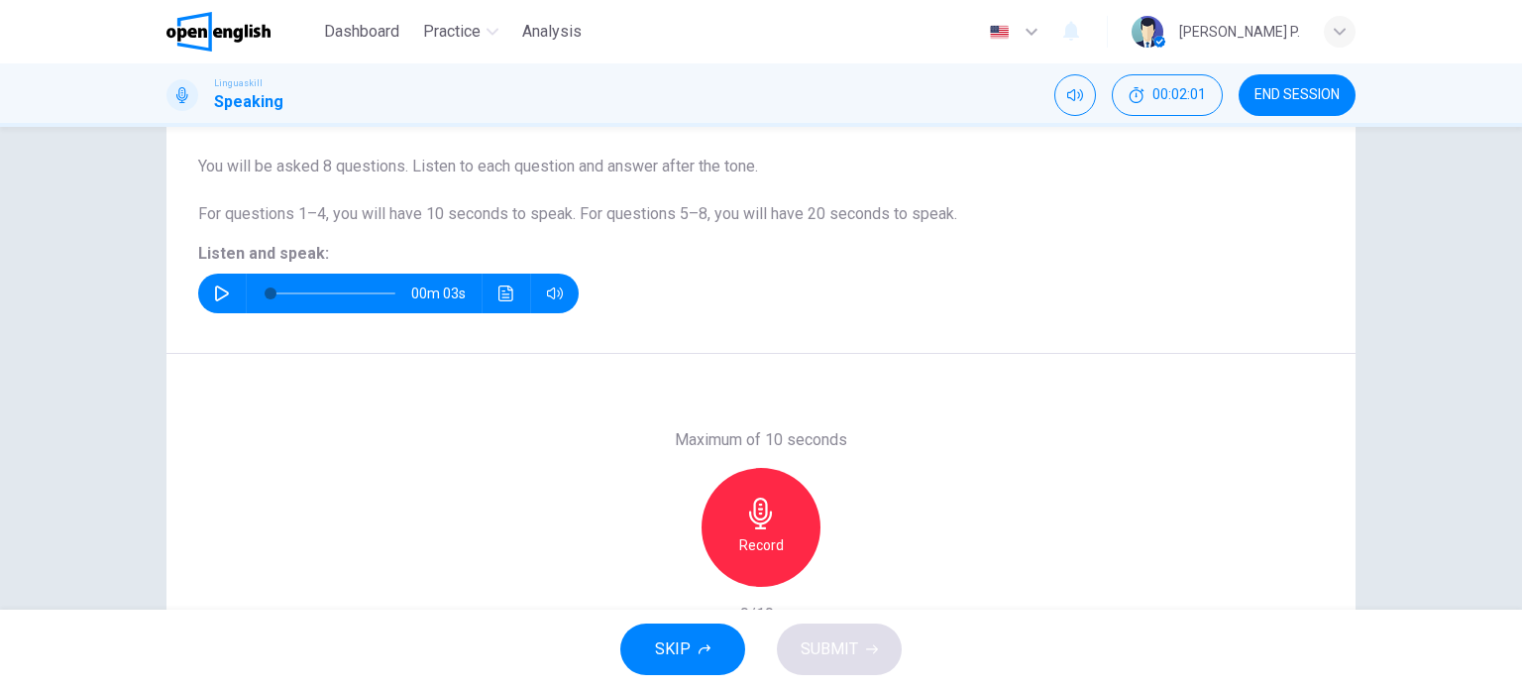
scroll to position [154, 0]
click at [224, 296] on icon "button" at bounding box center [222, 294] width 16 height 16
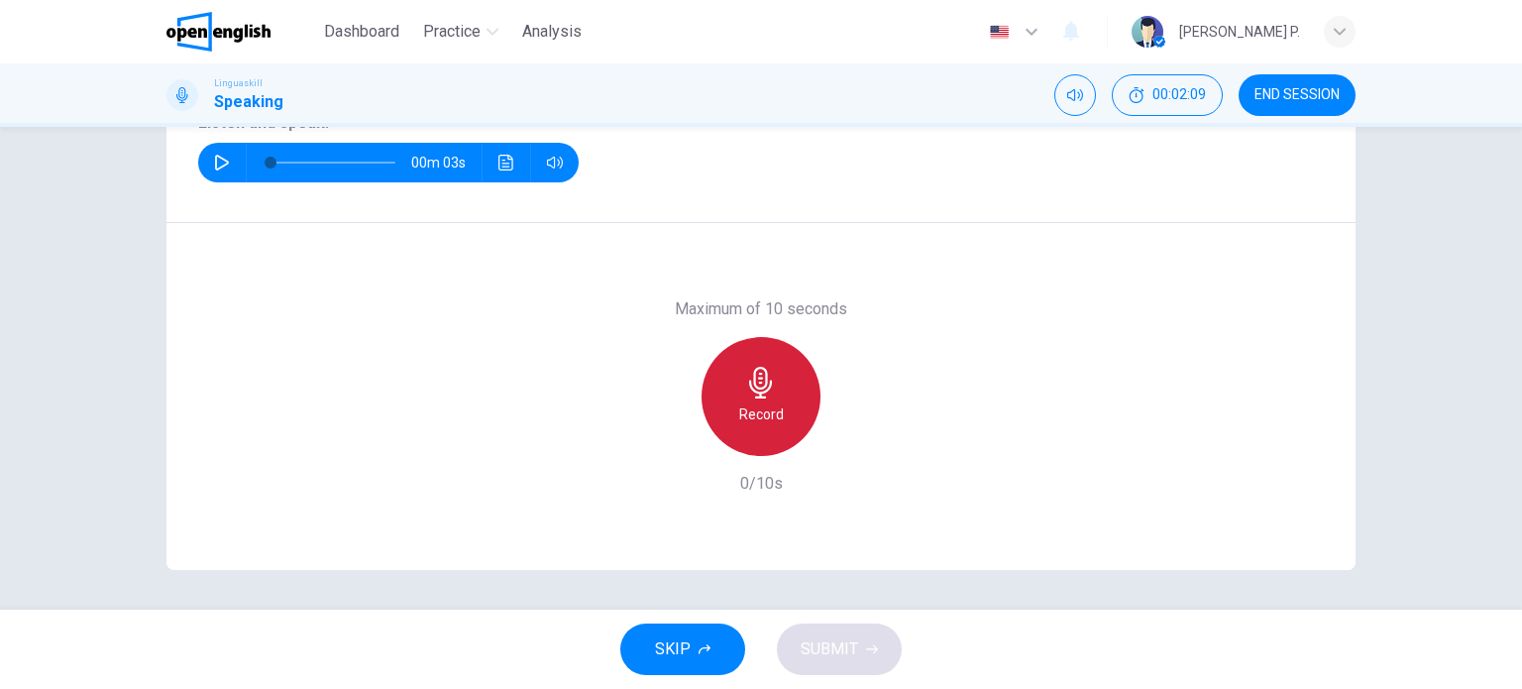
click at [781, 394] on div "Record" at bounding box center [761, 396] width 119 height 119
click at [781, 393] on div "Stop" at bounding box center [761, 396] width 119 height 119
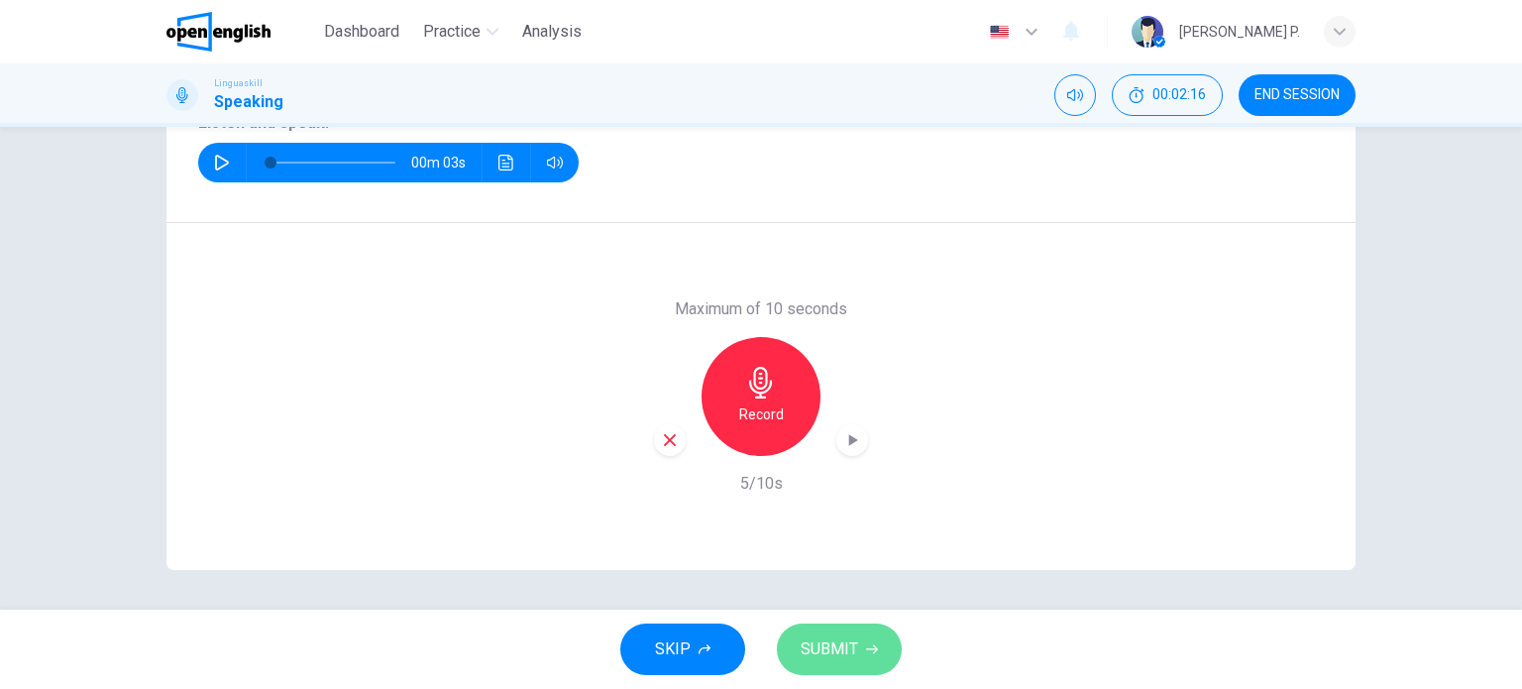
click at [838, 631] on button "SUBMIT" at bounding box center [839, 649] width 125 height 52
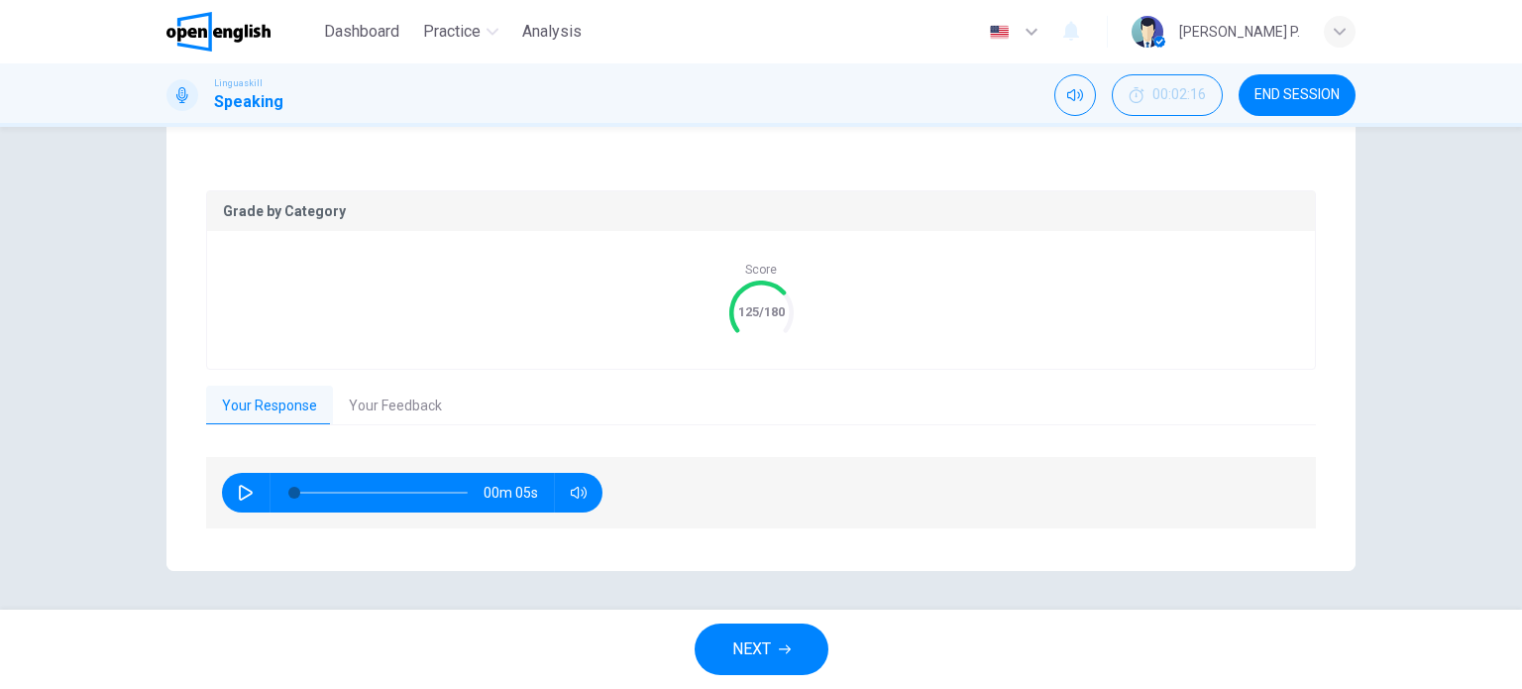
scroll to position [356, 0]
click at [379, 396] on button "Your Feedback" at bounding box center [395, 407] width 125 height 42
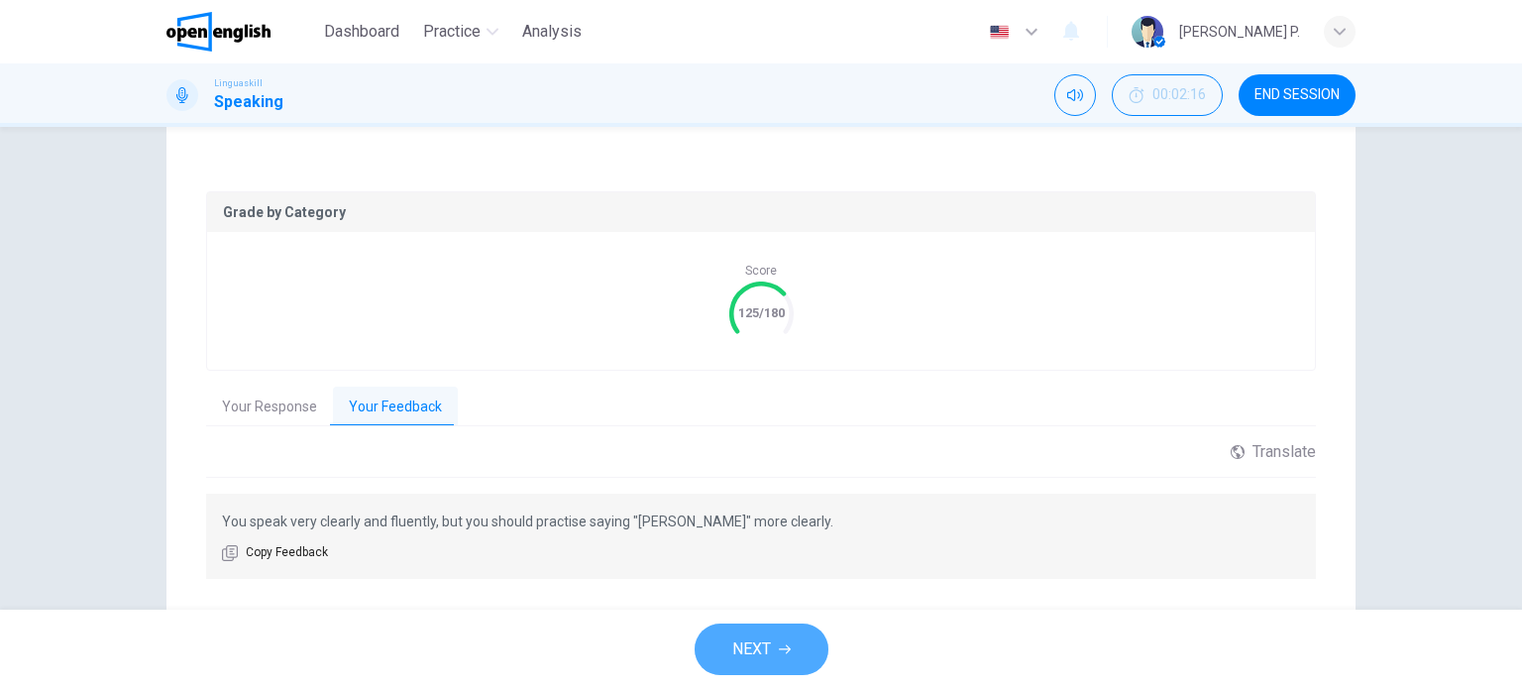
click at [765, 639] on span "NEXT" at bounding box center [751, 649] width 39 height 28
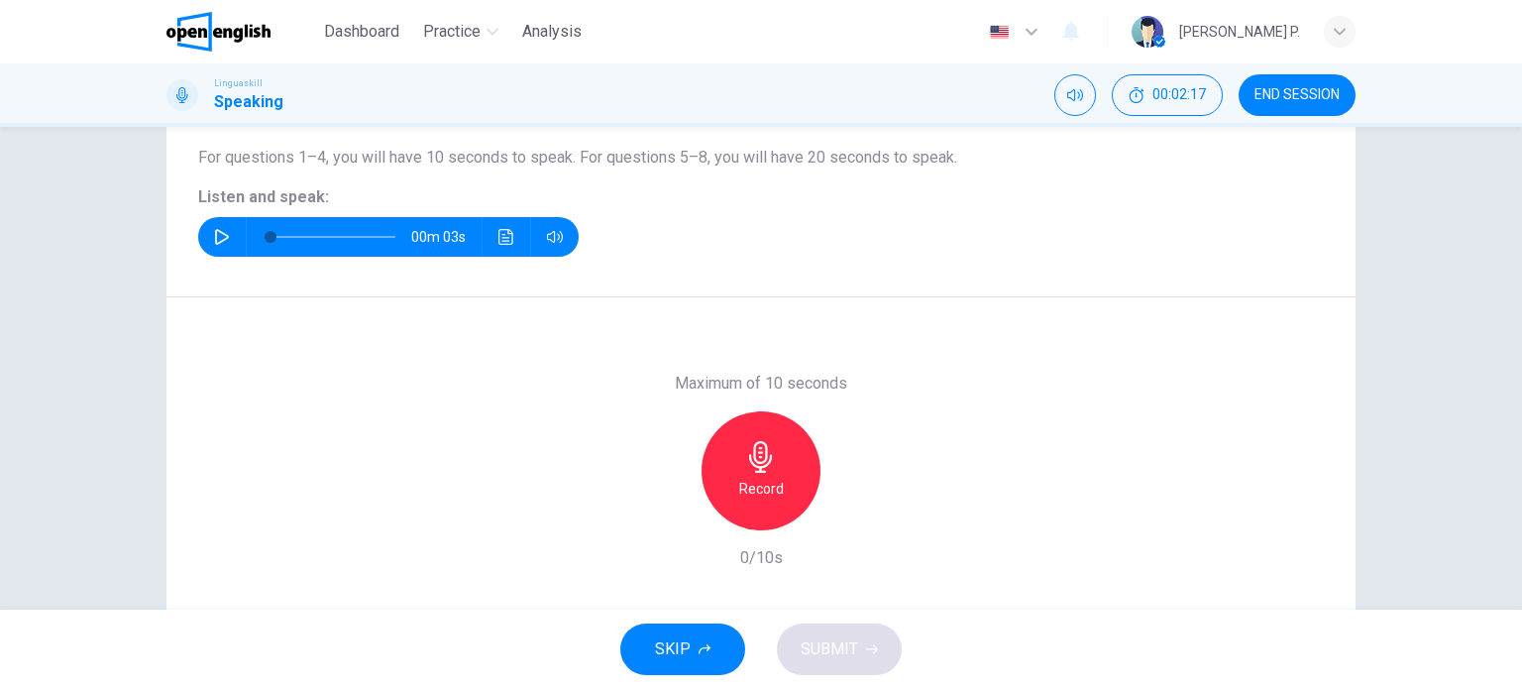
scroll to position [210, 0]
click at [210, 228] on button "button" at bounding box center [222, 238] width 32 height 40
click at [206, 237] on button "button" at bounding box center [222, 238] width 32 height 40
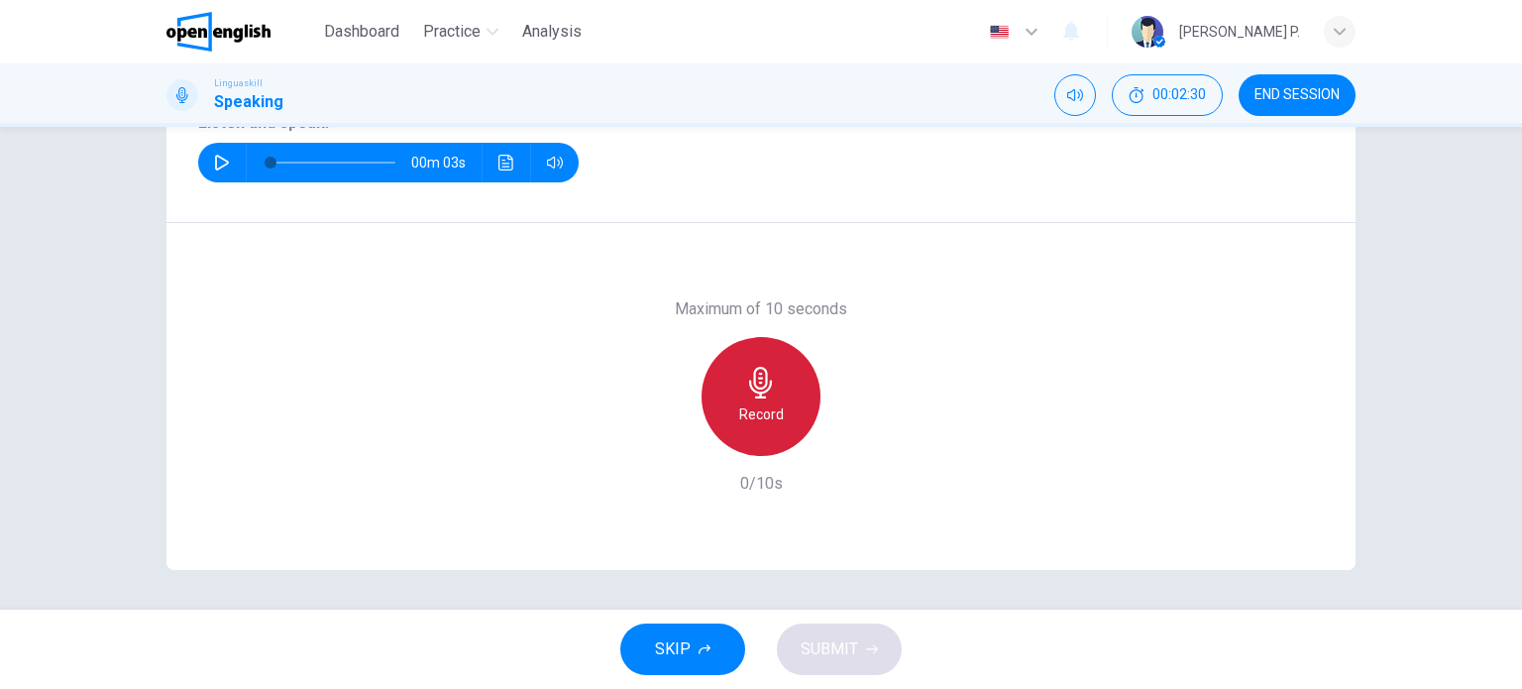
click at [800, 399] on div "Record" at bounding box center [761, 396] width 119 height 119
click at [763, 383] on icon "button" at bounding box center [761, 383] width 32 height 32
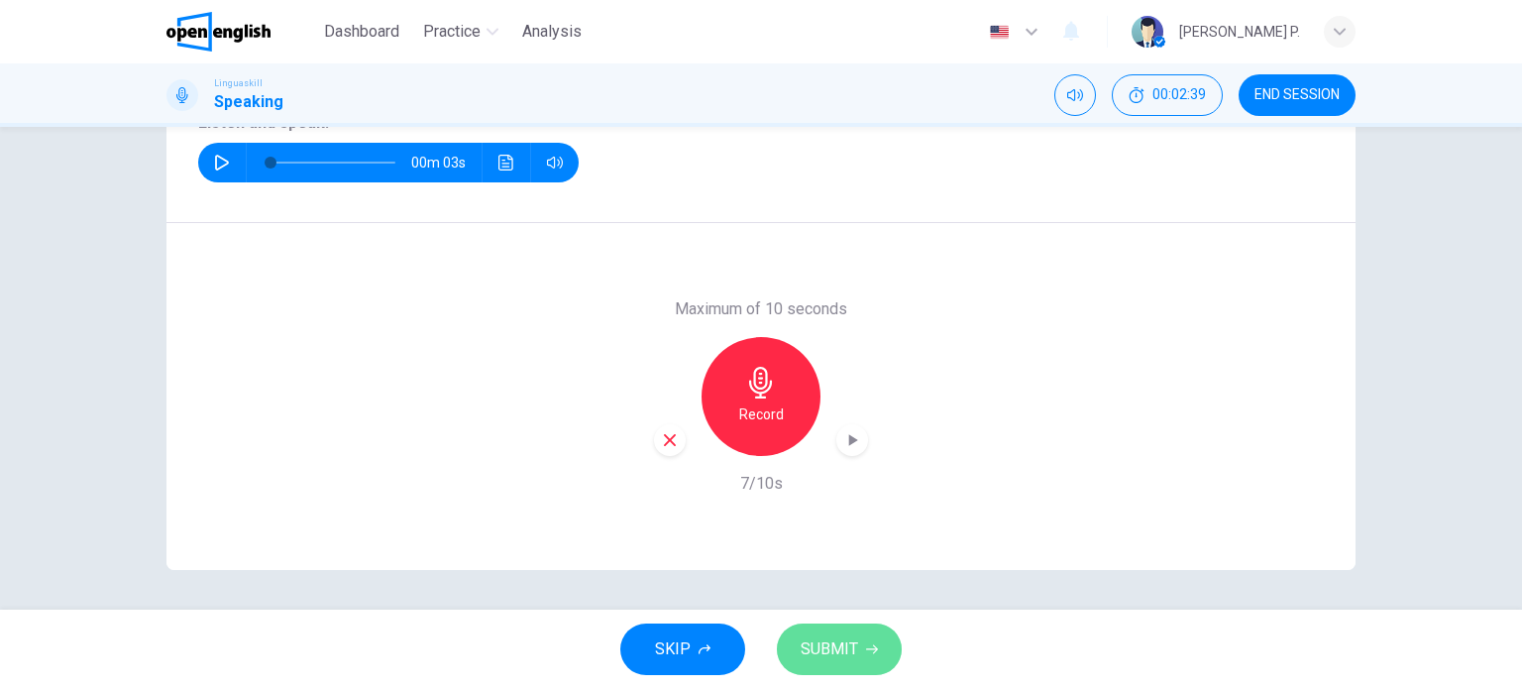
click at [834, 641] on span "SUBMIT" at bounding box center [829, 649] width 57 height 28
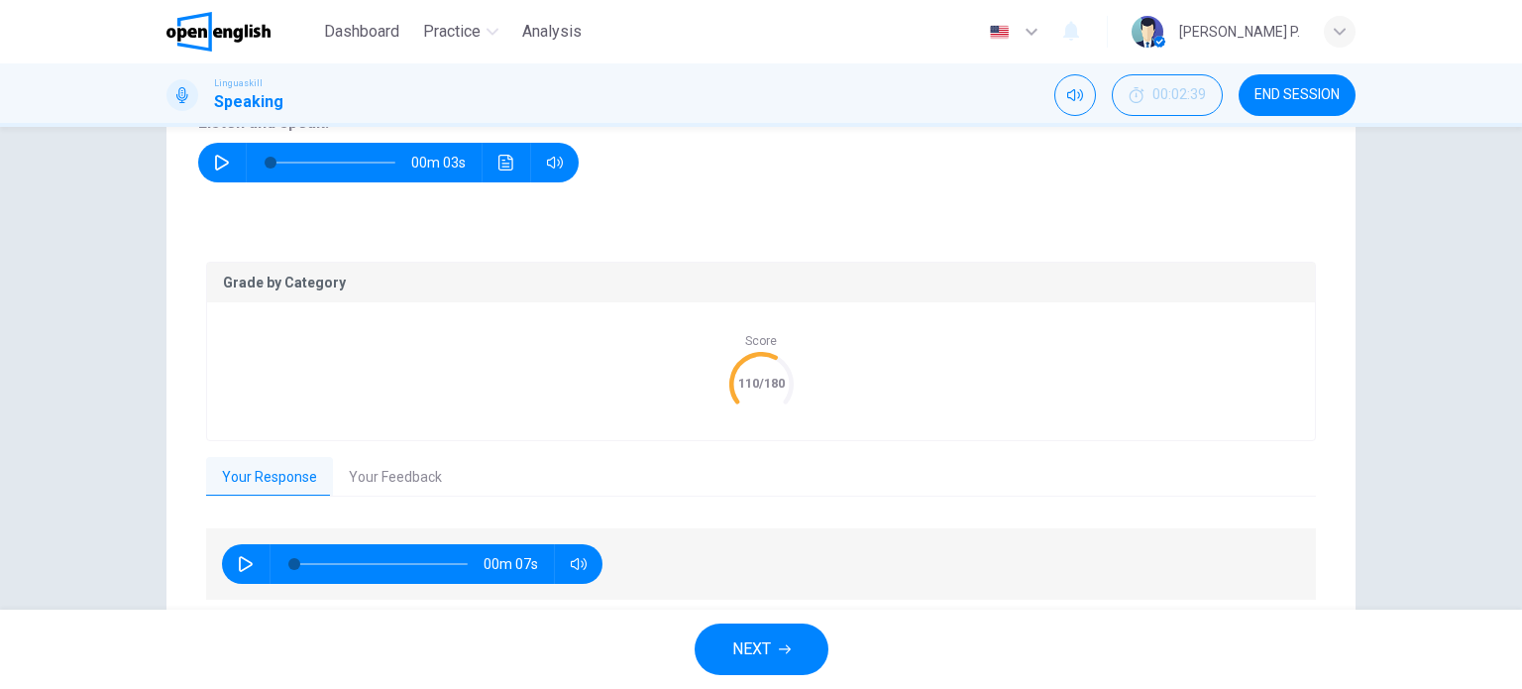
click at [372, 465] on button "Your Feedback" at bounding box center [395, 478] width 125 height 42
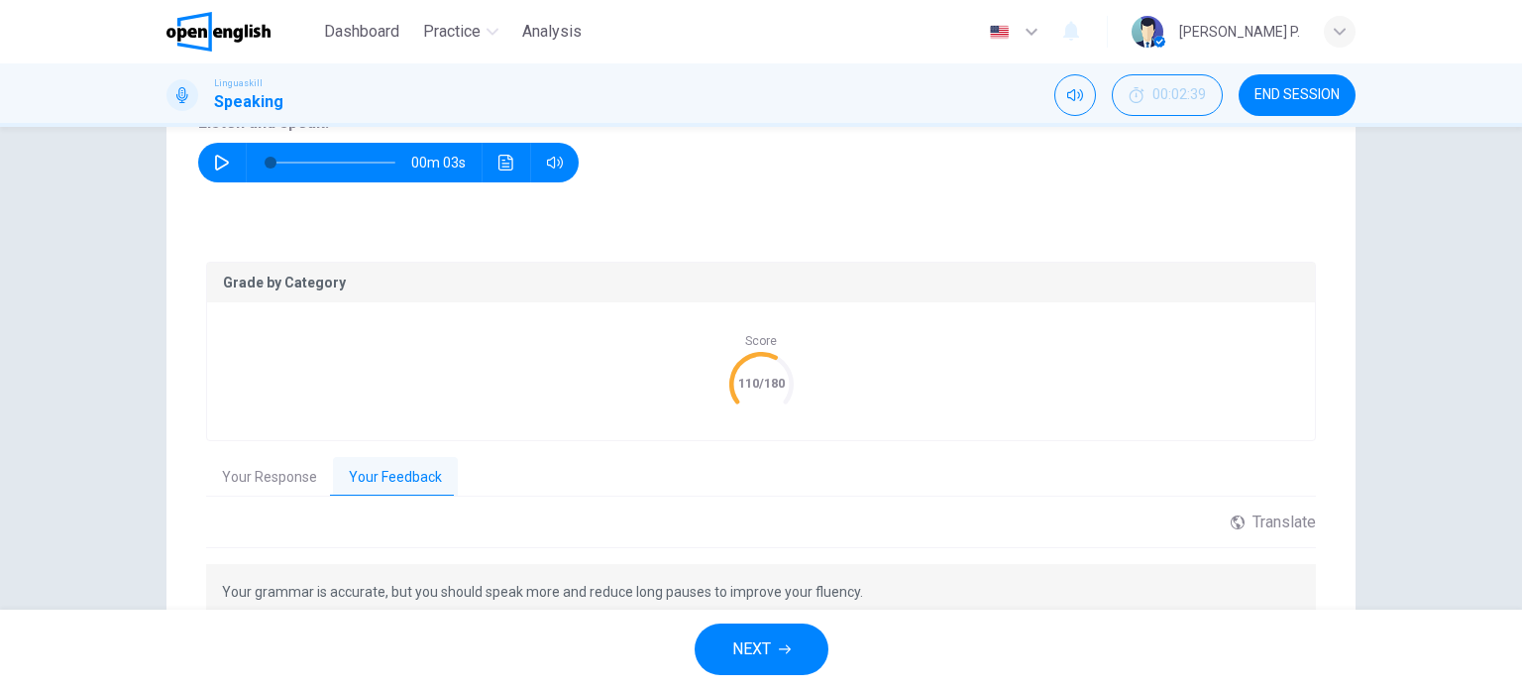
scroll to position [405, 0]
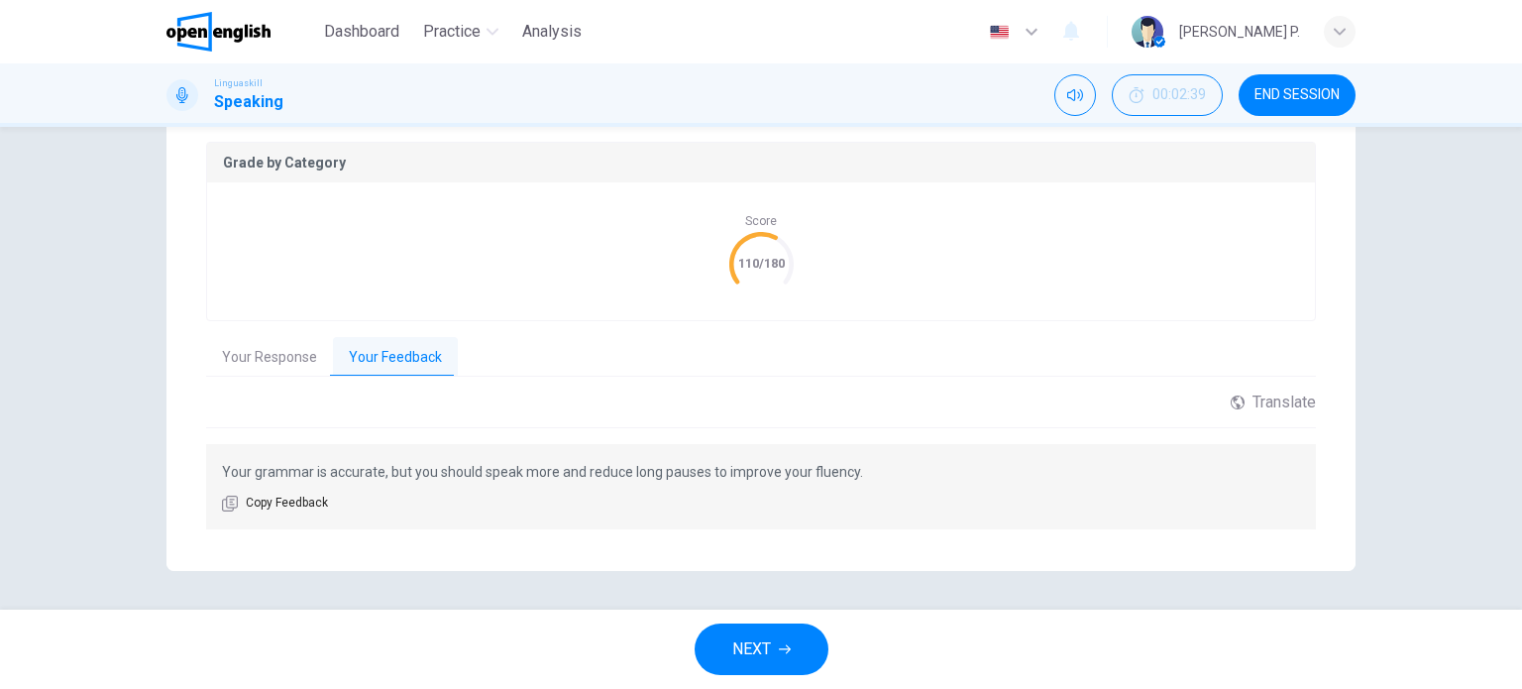
click at [779, 635] on button "NEXT" at bounding box center [762, 649] width 134 height 52
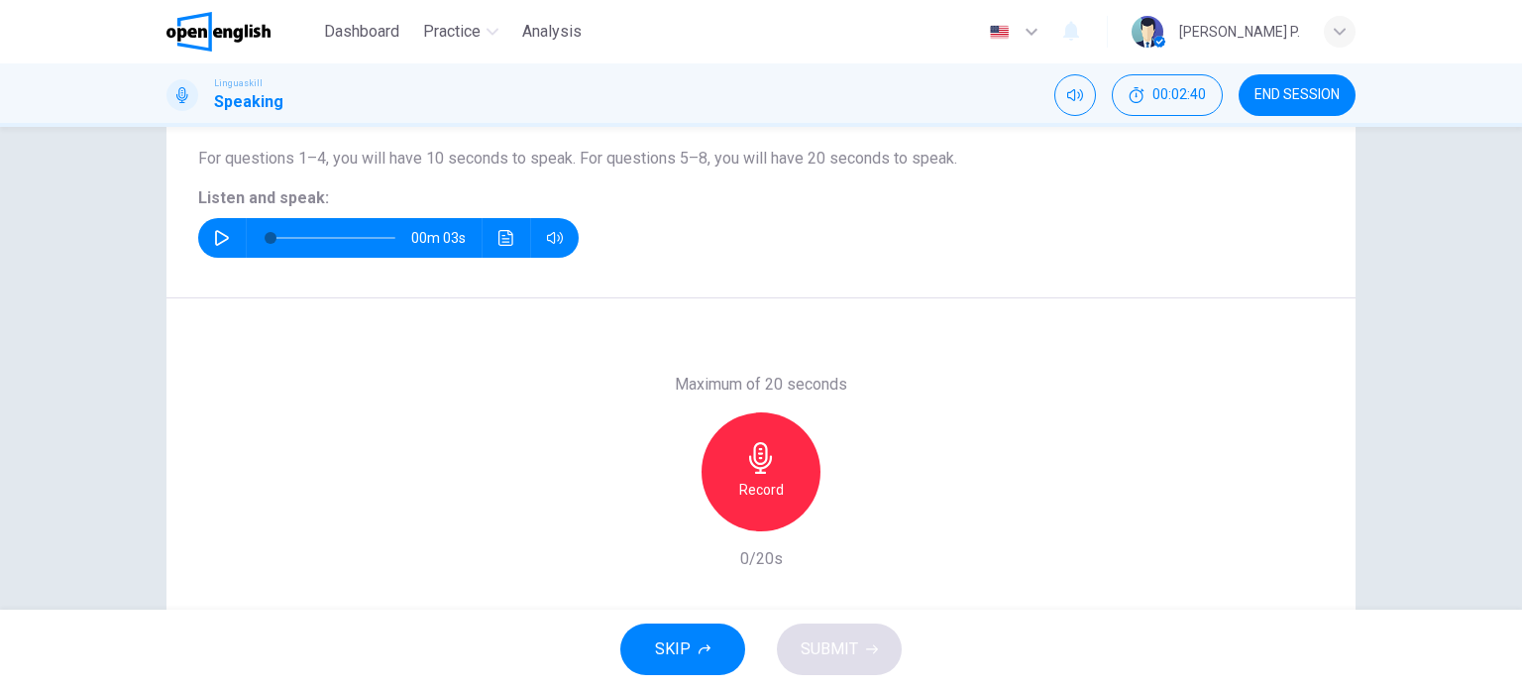
scroll to position [210, 0]
click at [218, 237] on icon "button" at bounding box center [222, 238] width 16 height 16
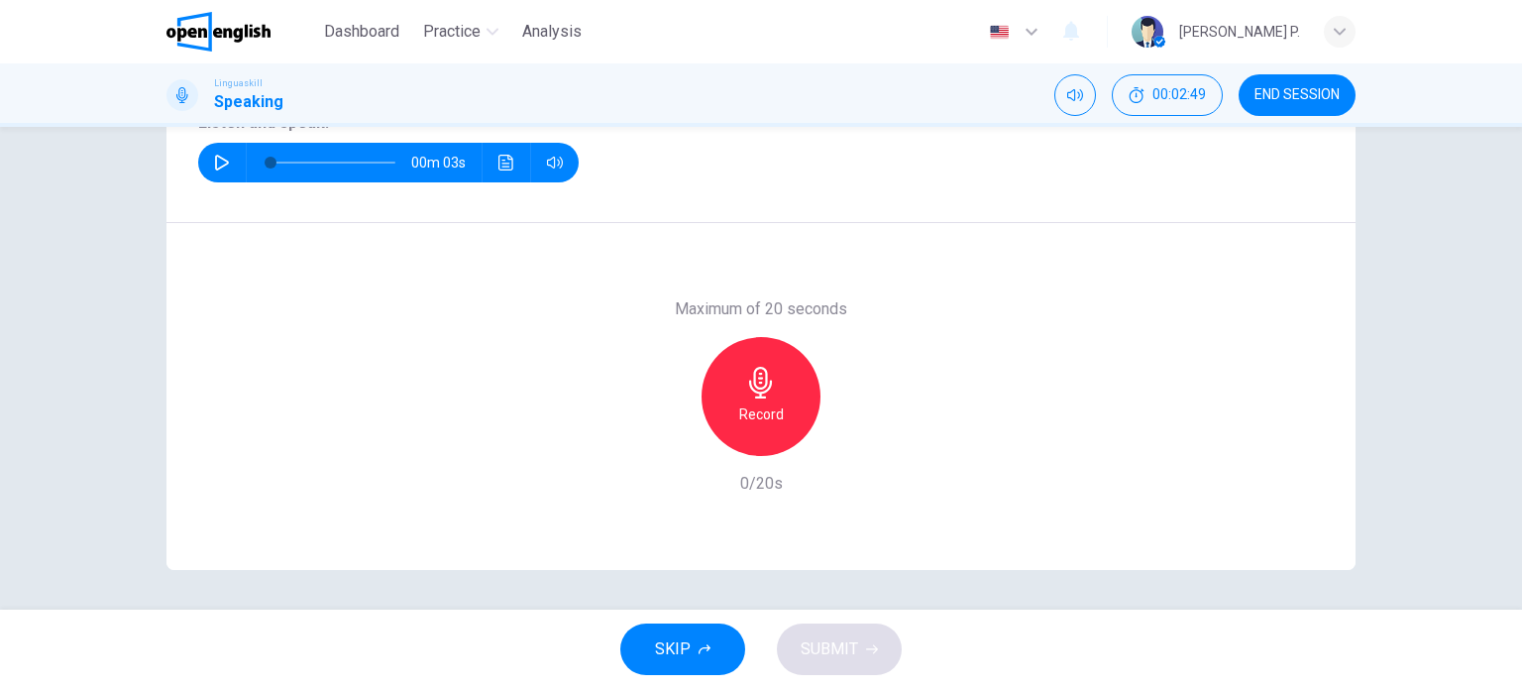
scroll to position [262, 0]
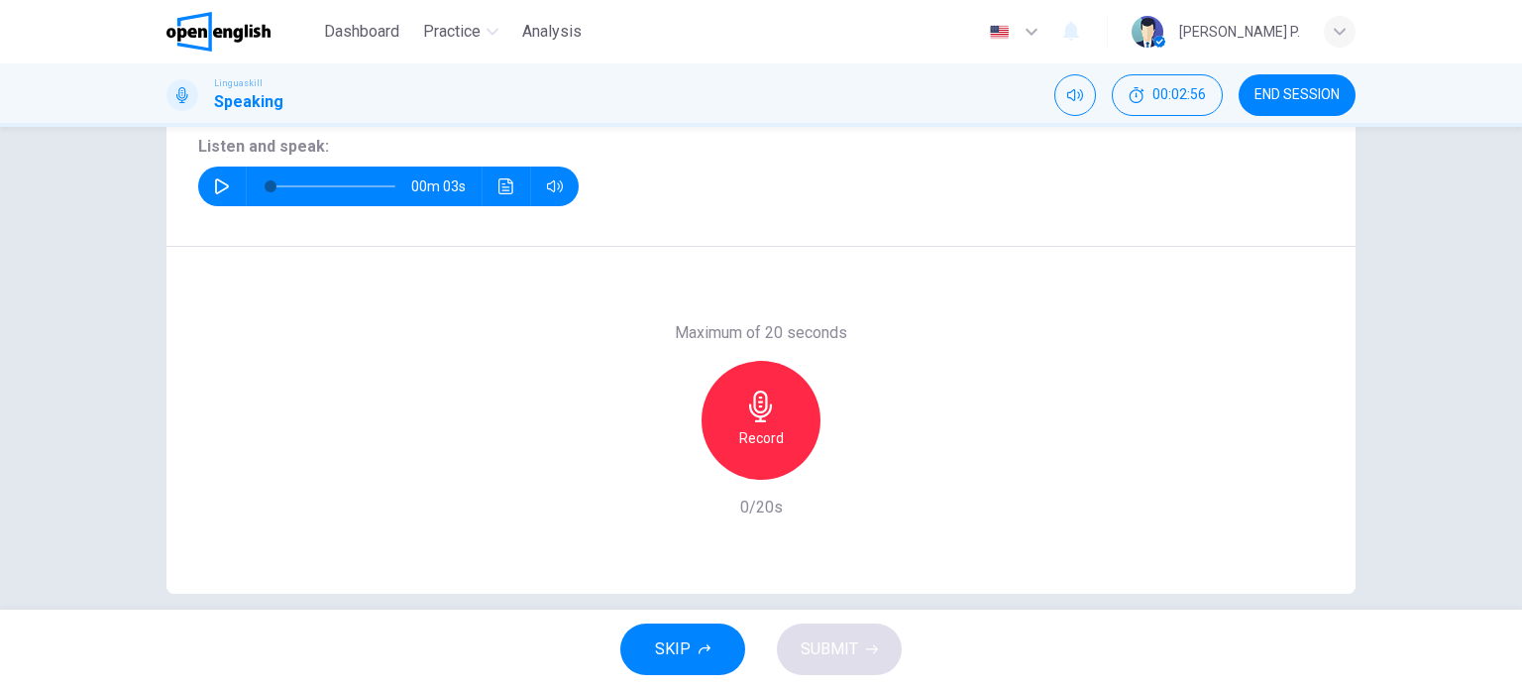
click at [777, 417] on div "Record" at bounding box center [761, 420] width 119 height 119
click at [748, 435] on h6 "Stop" at bounding box center [761, 438] width 30 height 24
click at [863, 641] on button "SUBMIT" at bounding box center [839, 649] width 125 height 52
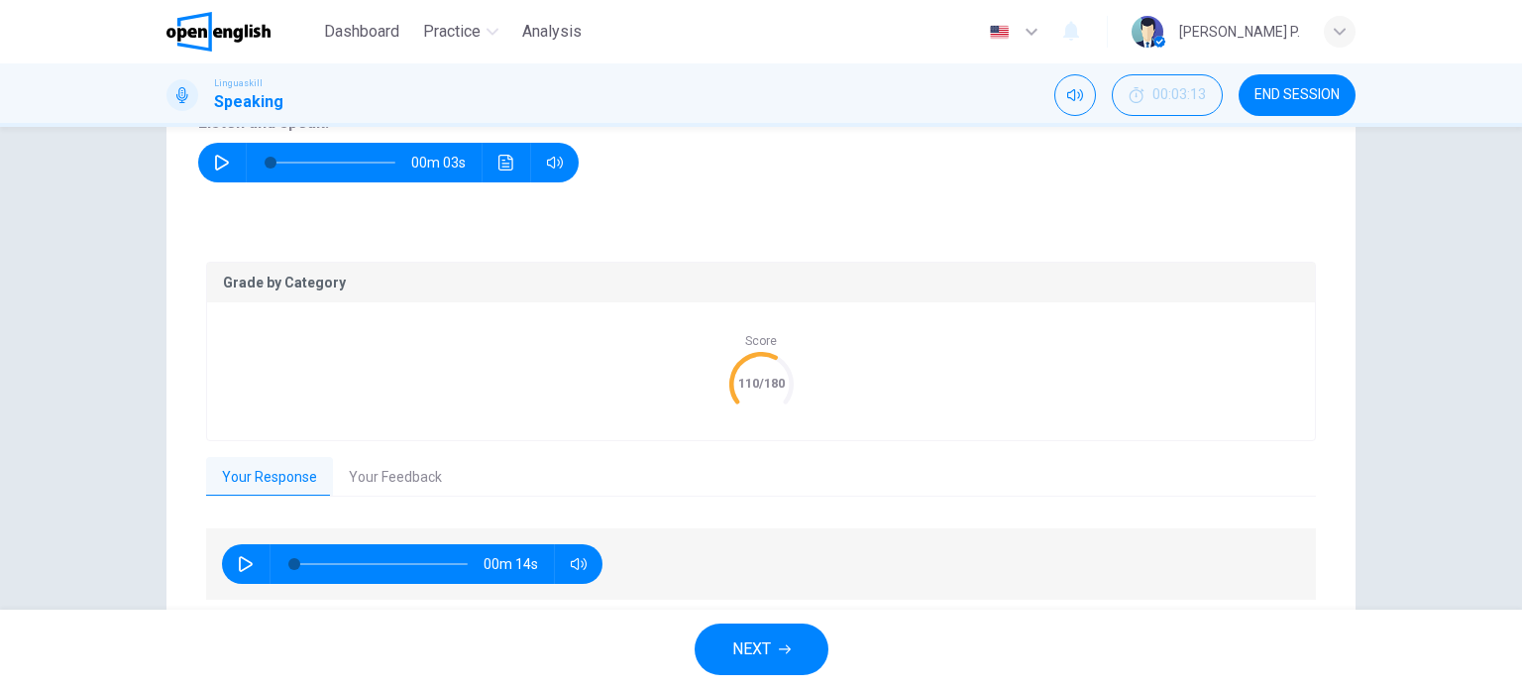
scroll to position [357, 0]
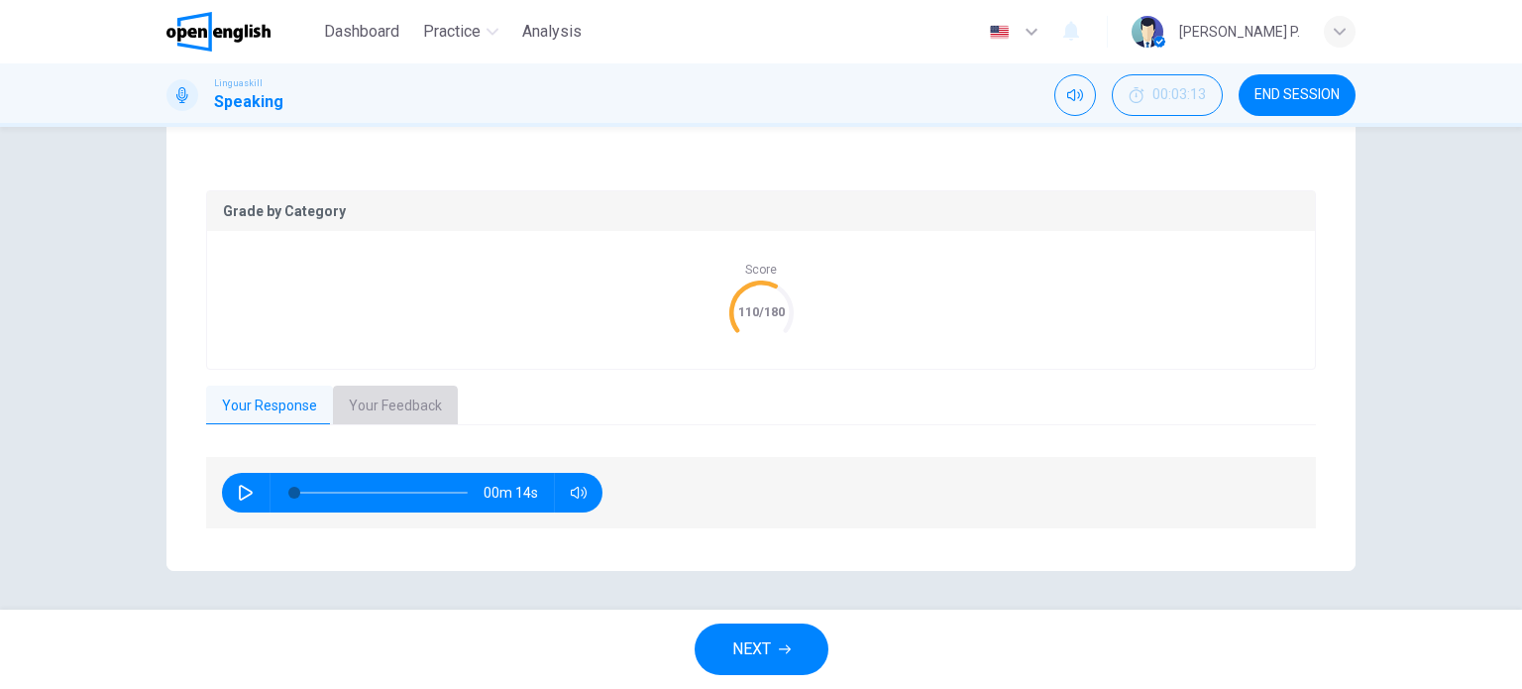
click at [383, 411] on button "Your Feedback" at bounding box center [395, 406] width 125 height 42
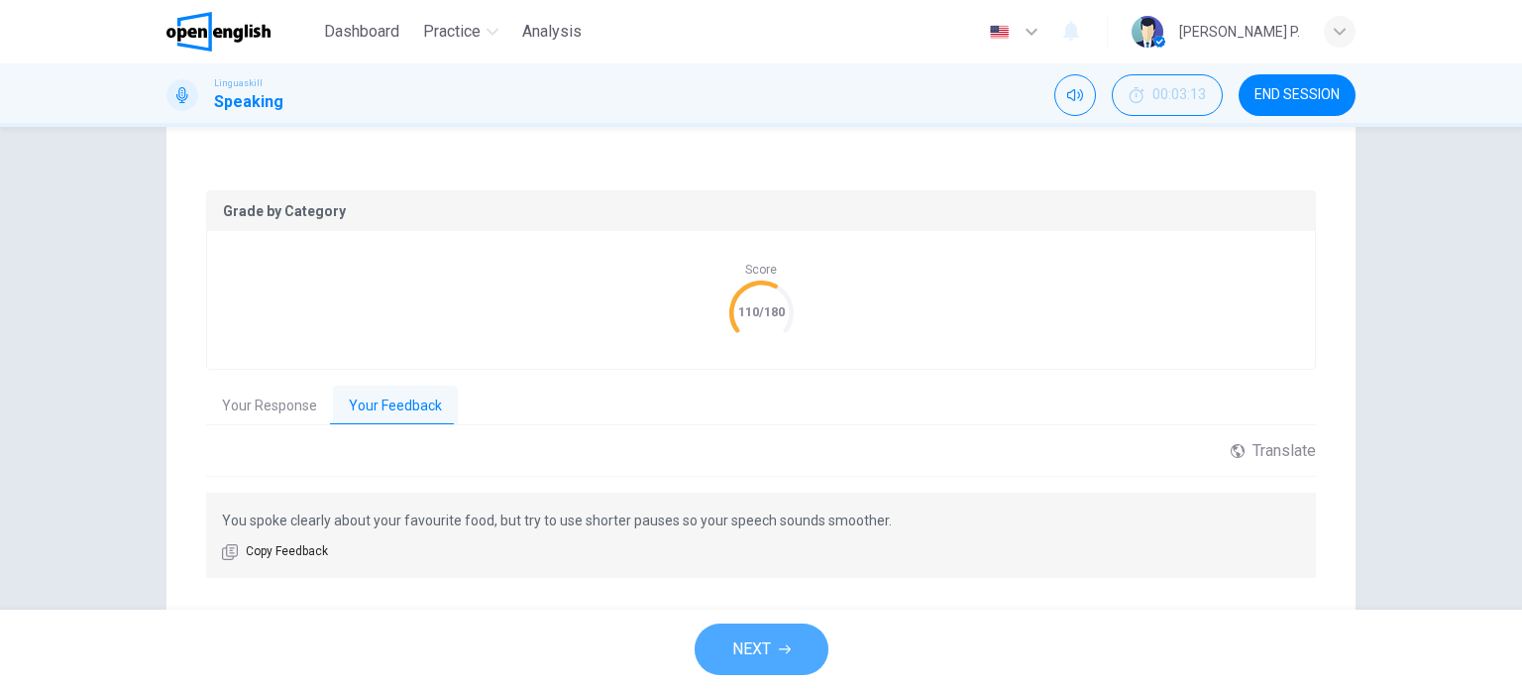
click at [753, 659] on span "NEXT" at bounding box center [751, 649] width 39 height 28
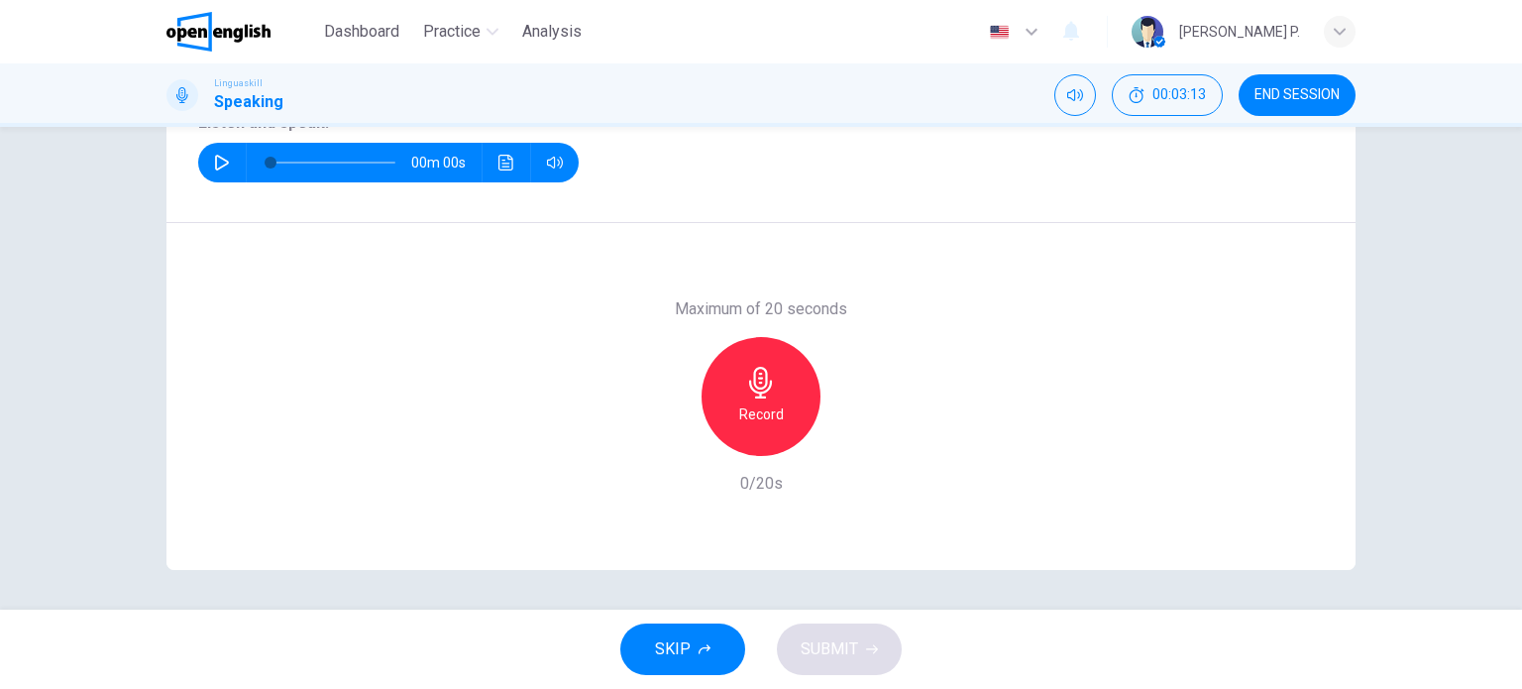
scroll to position [285, 0]
click at [223, 167] on icon "button" at bounding box center [222, 163] width 16 height 16
click at [761, 387] on icon "button" at bounding box center [761, 383] width 32 height 32
click at [754, 377] on icon "button" at bounding box center [760, 383] width 23 height 32
click at [862, 661] on button "SUBMIT" at bounding box center [839, 649] width 125 height 52
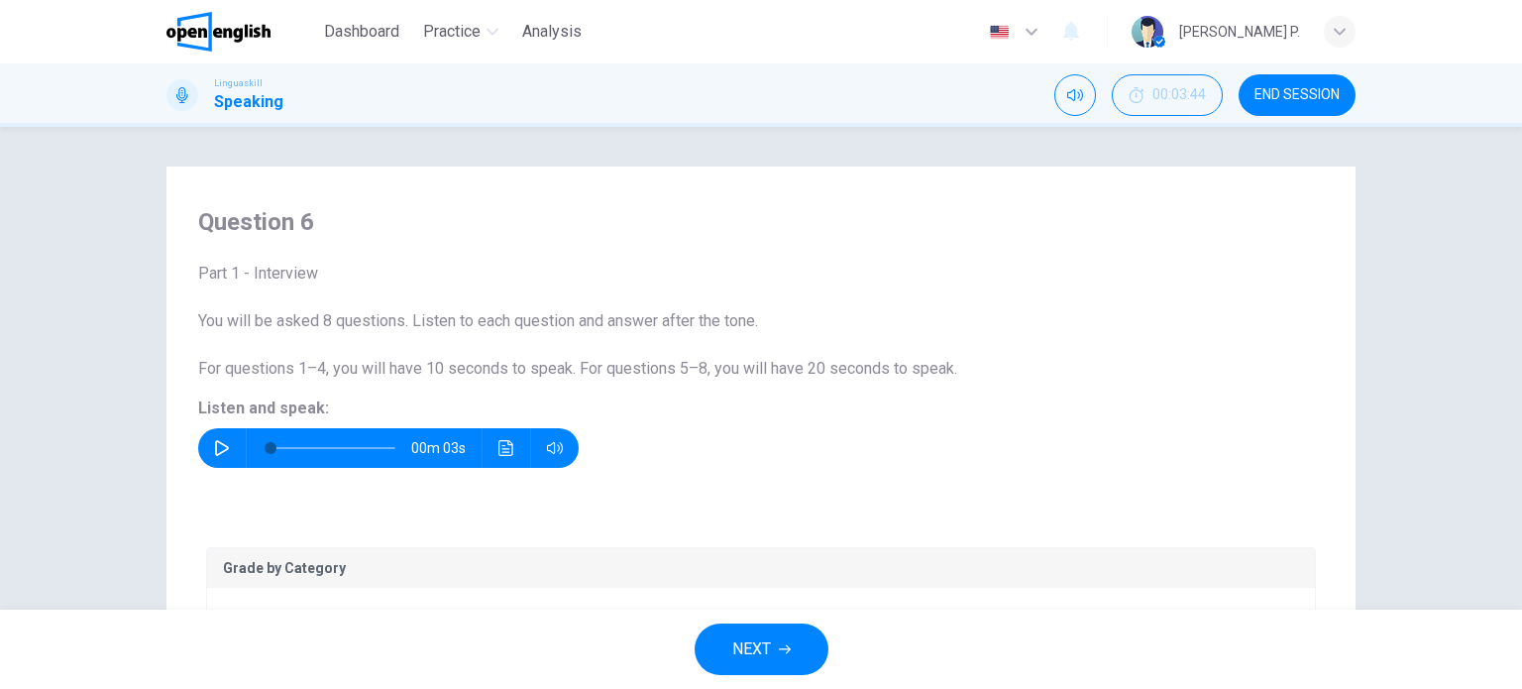
scroll to position [357, 0]
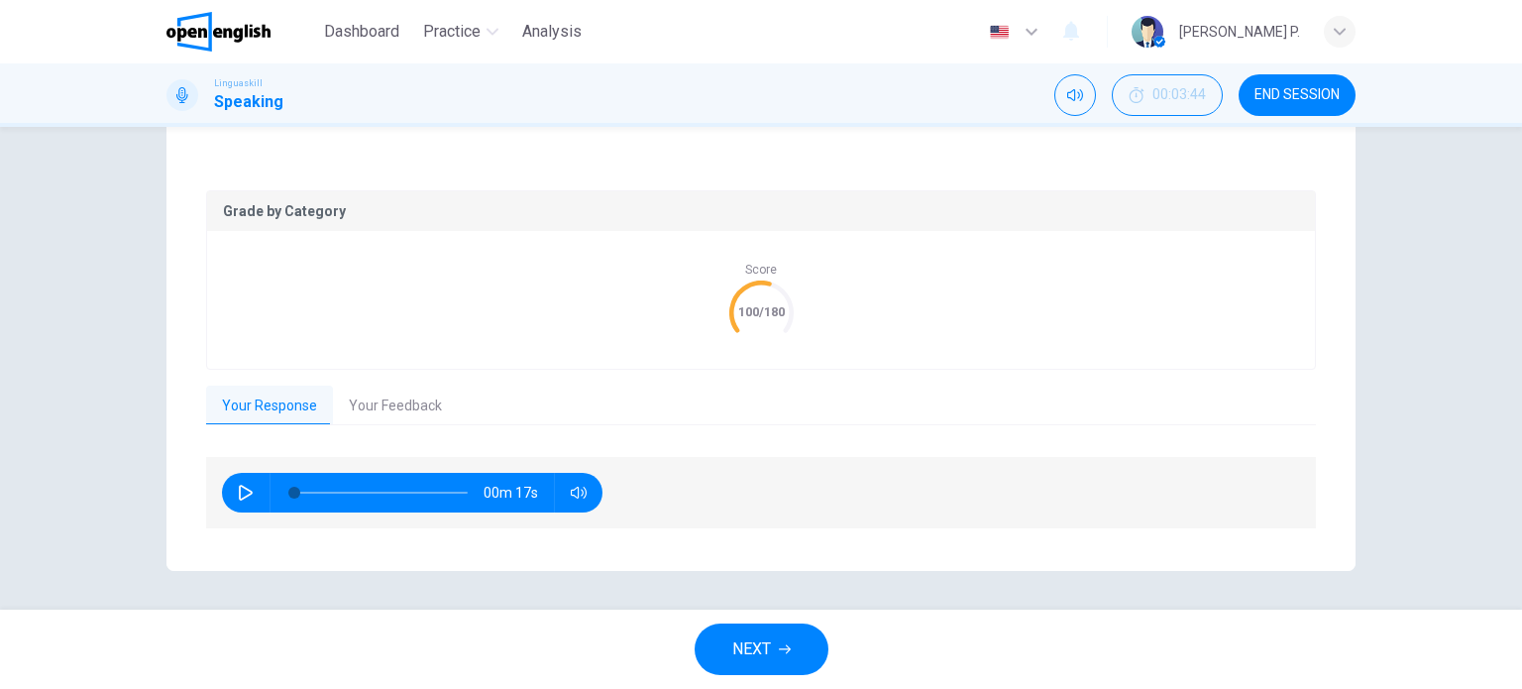
click at [349, 426] on div "Grade by Category Score 100/180 Your Response Your Feedback 00m 17s Translate ​…" at bounding box center [761, 360] width 1110 height 341
click at [365, 415] on button "Your Feedback" at bounding box center [395, 406] width 125 height 42
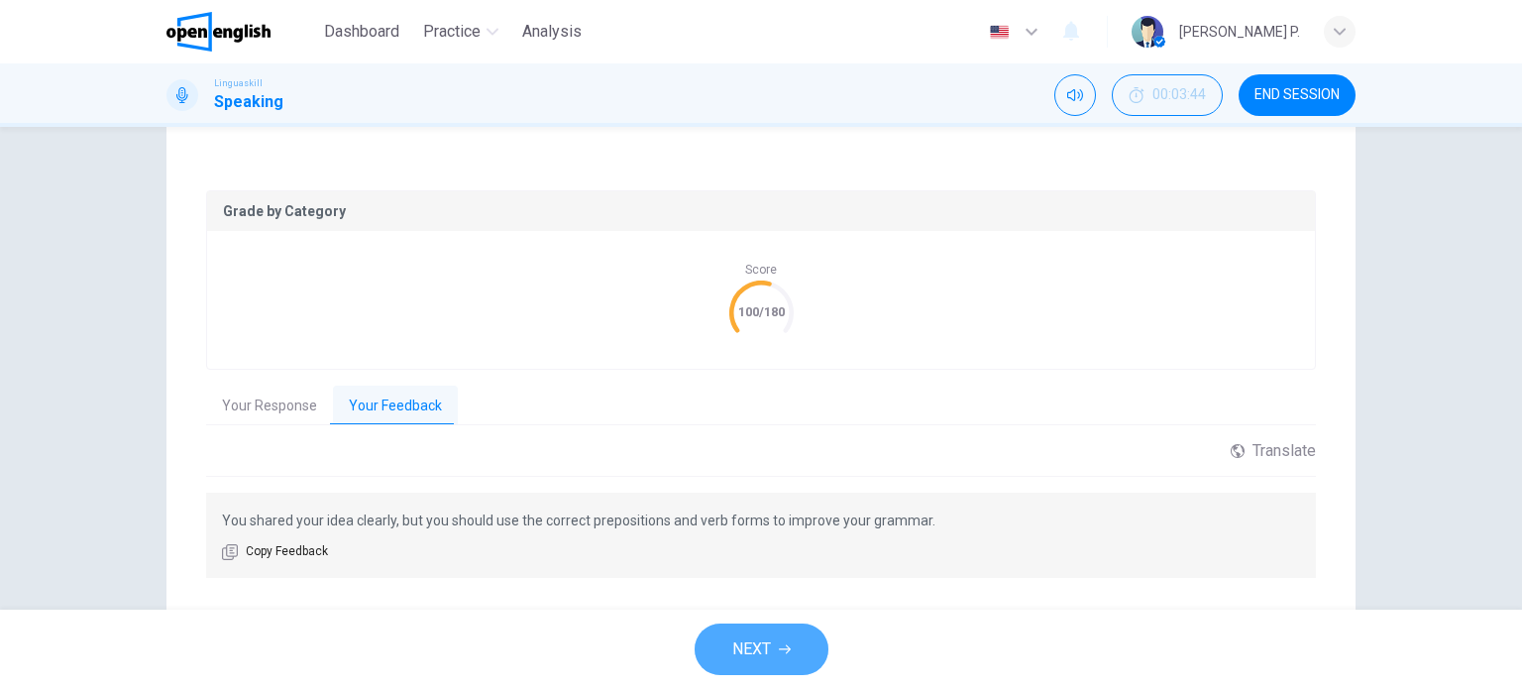
click at [776, 630] on button "NEXT" at bounding box center [762, 649] width 134 height 52
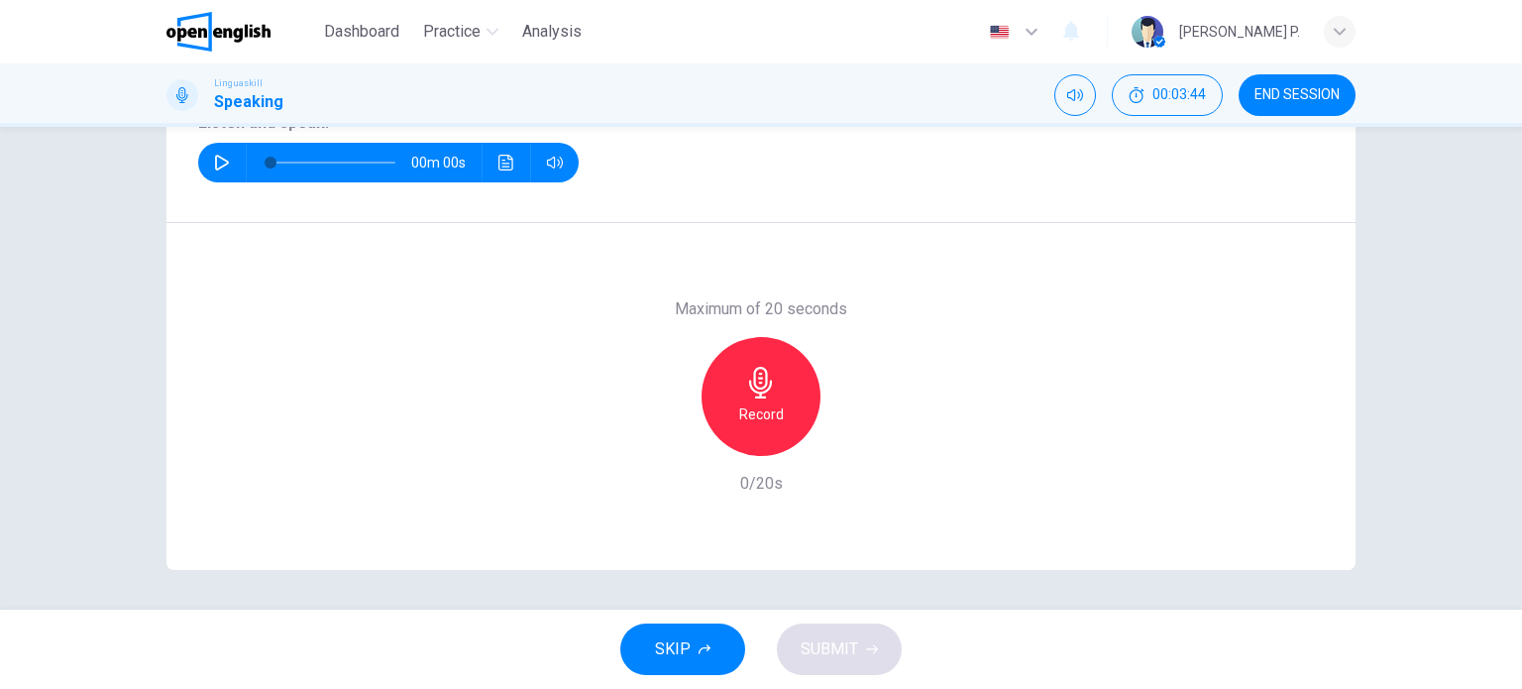
scroll to position [285, 0]
click at [219, 154] on button "button" at bounding box center [222, 163] width 32 height 40
click at [772, 405] on h6 "Record" at bounding box center [761, 414] width 45 height 24
click at [696, 638] on button "SKIP" at bounding box center [682, 649] width 125 height 52
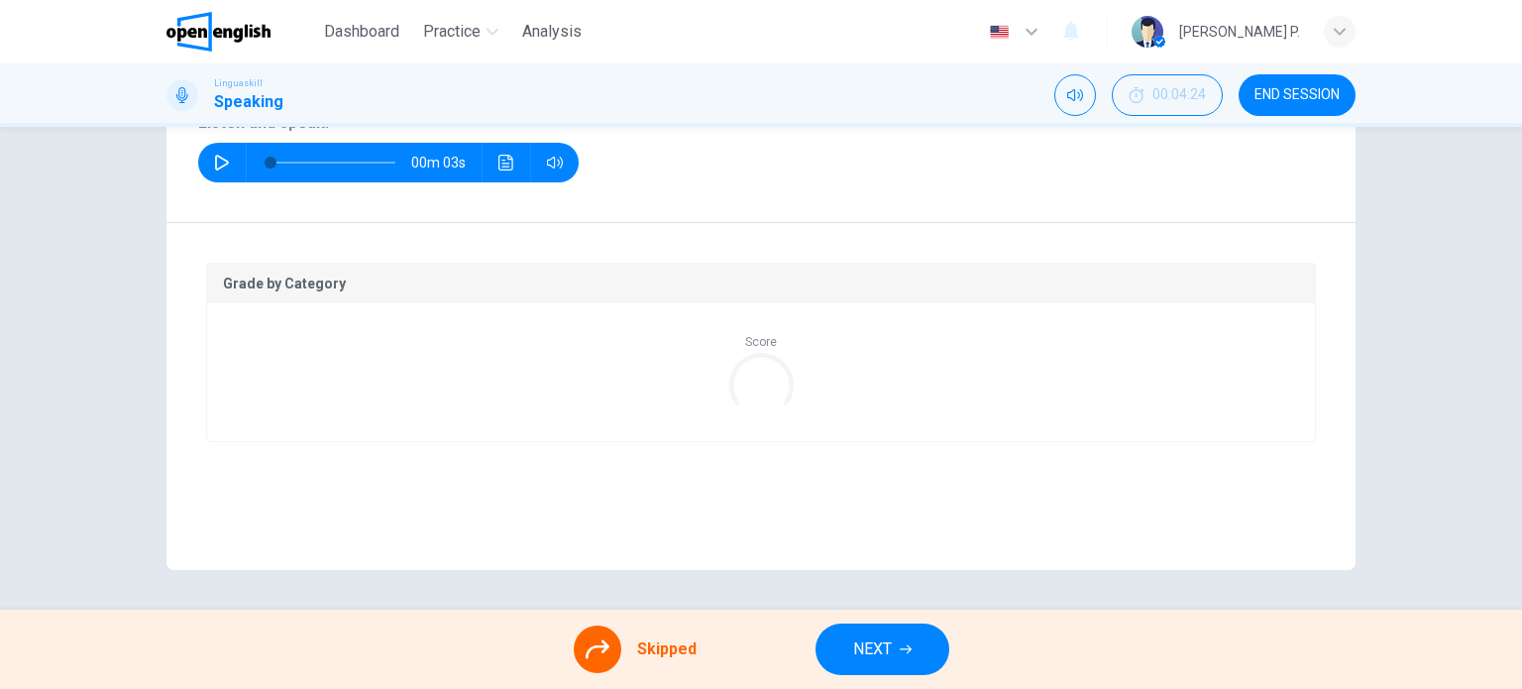
click at [590, 646] on icon at bounding box center [598, 649] width 24 height 24
click at [648, 645] on span "Skipped" at bounding box center [666, 649] width 59 height 24
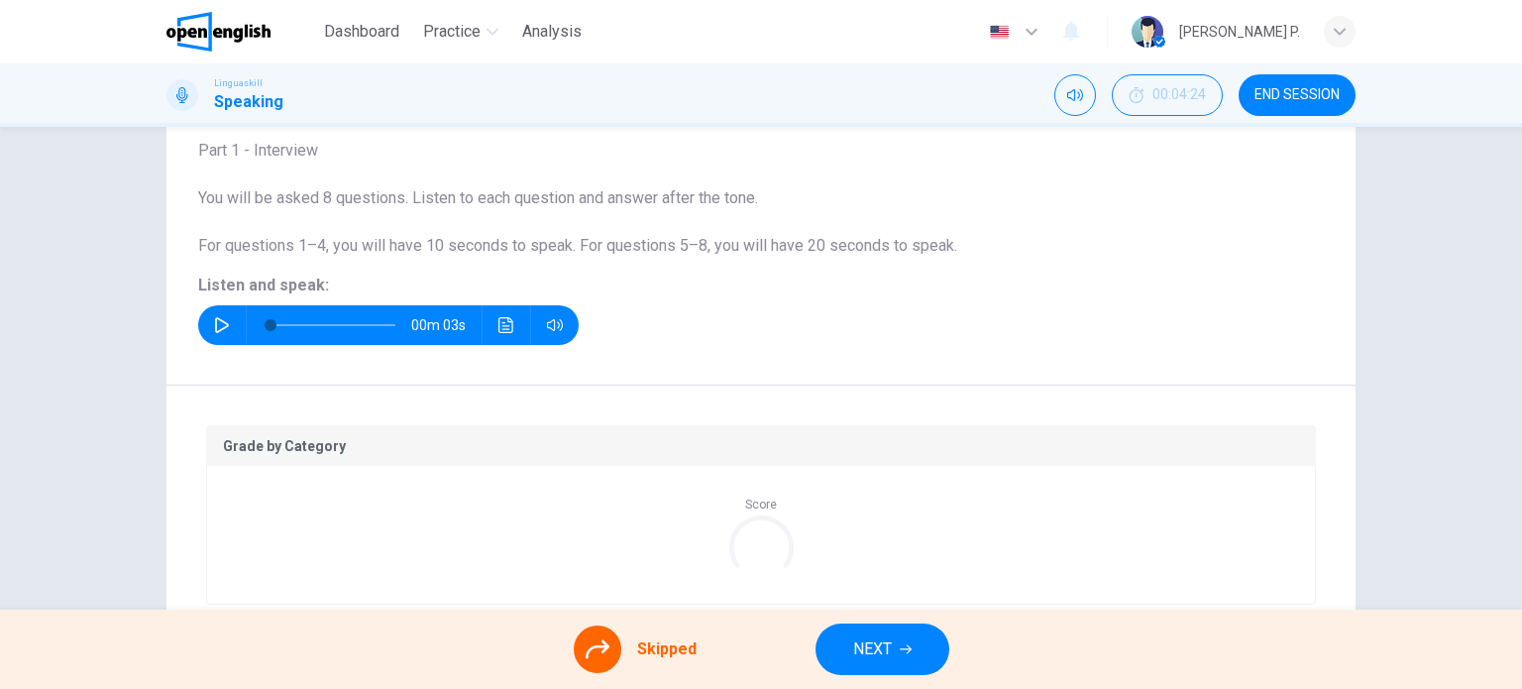
scroll to position [119, 0]
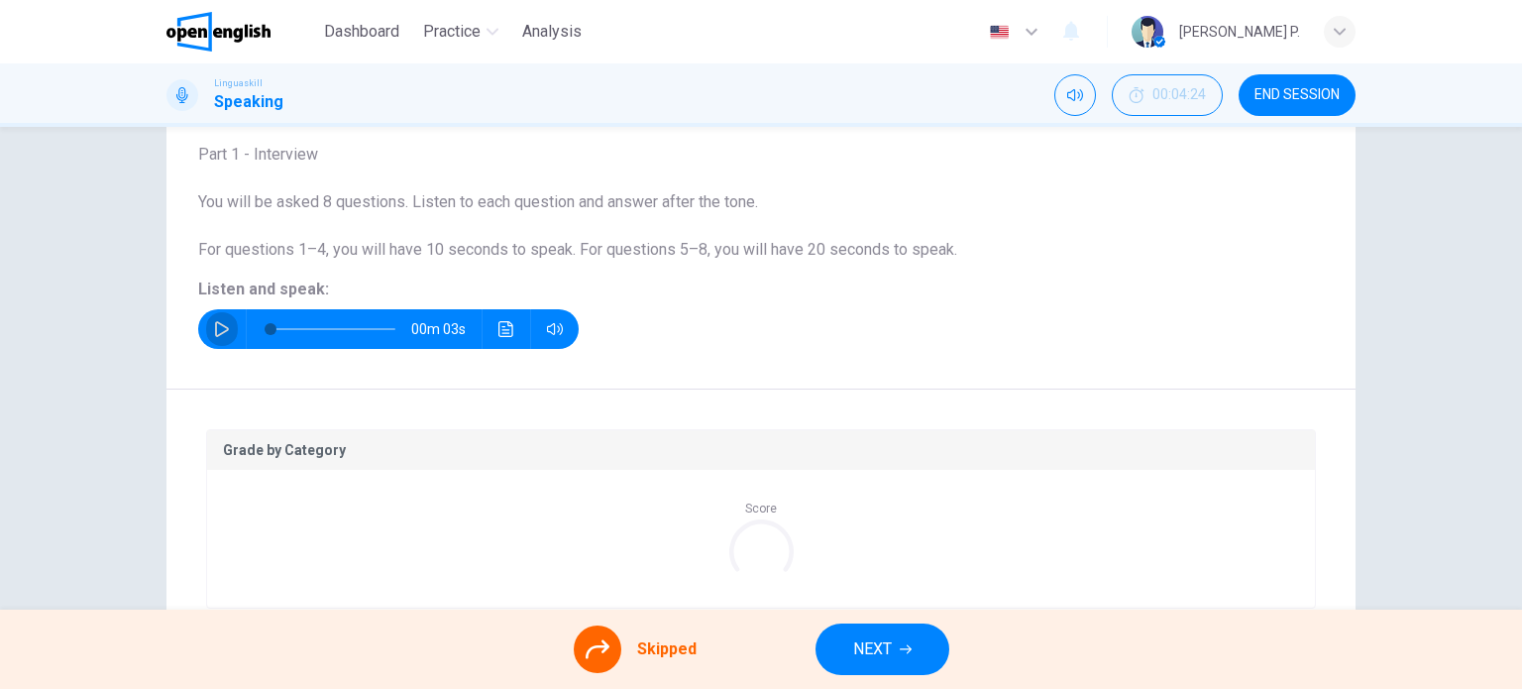
click at [215, 344] on button "button" at bounding box center [222, 329] width 32 height 40
click at [870, 649] on span "NEXT" at bounding box center [872, 649] width 39 height 28
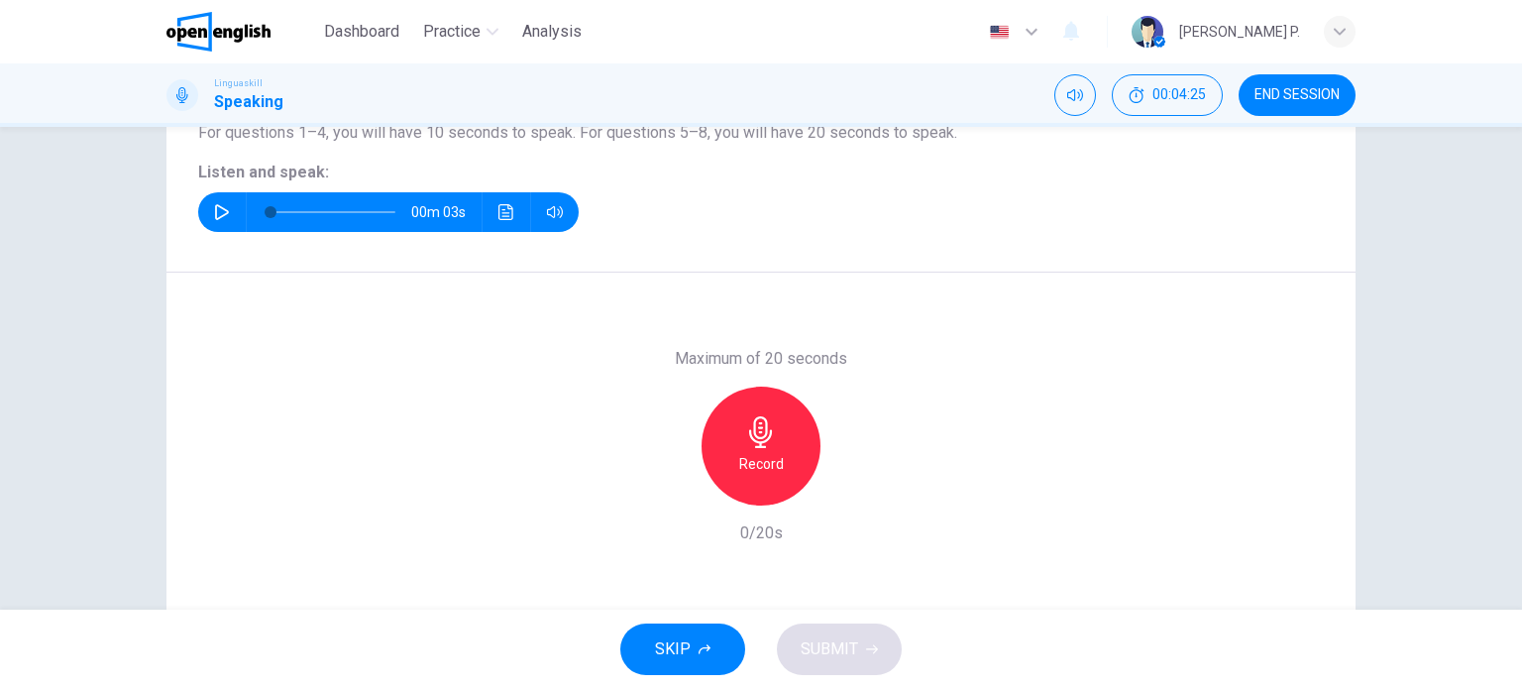
scroll to position [237, 0]
click at [214, 208] on icon "button" at bounding box center [222, 211] width 16 height 16
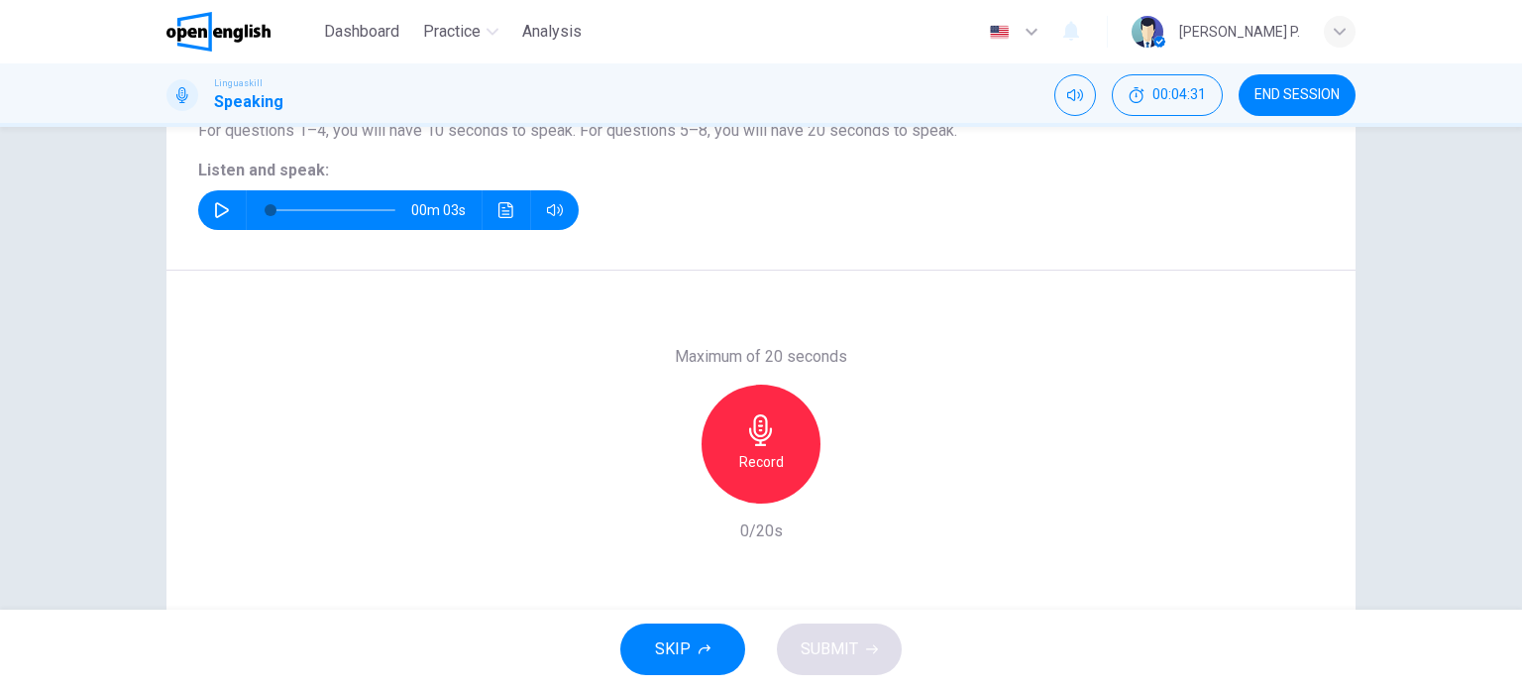
scroll to position [285, 0]
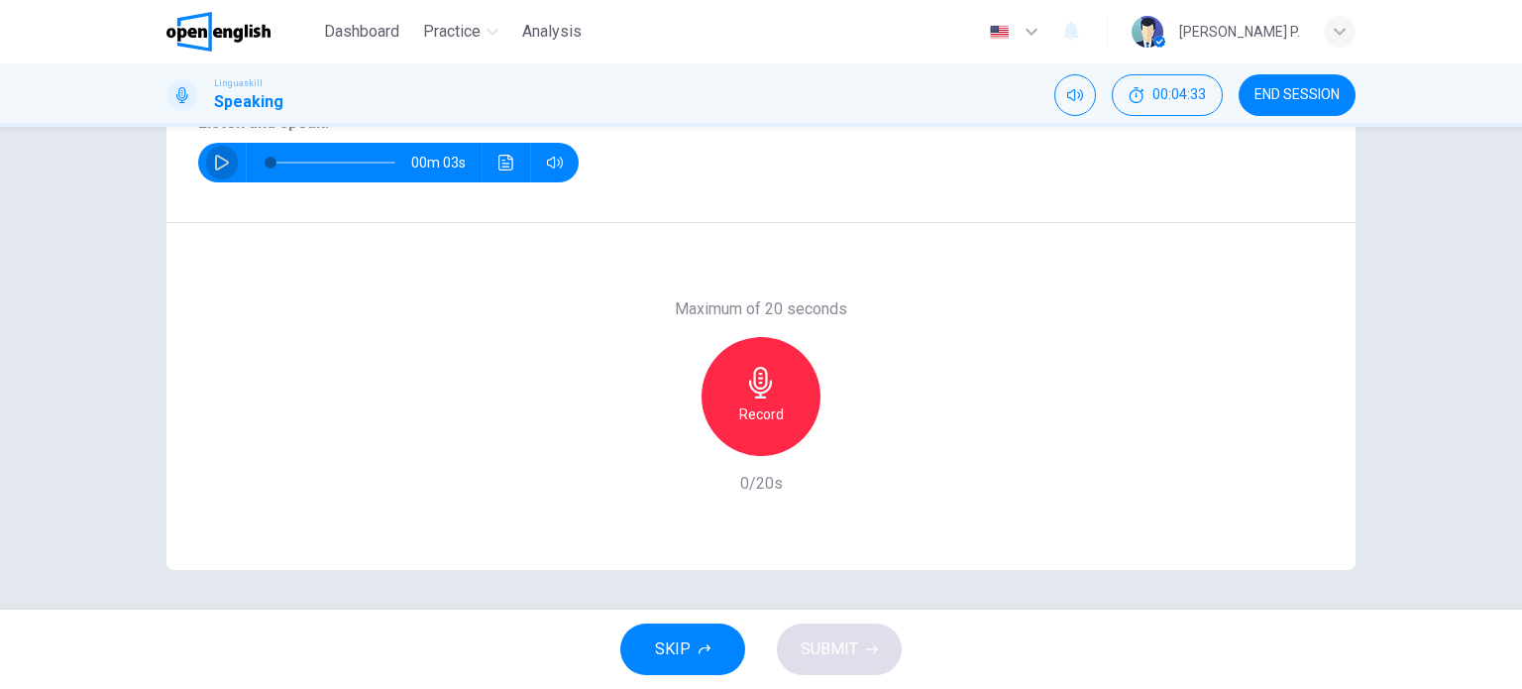
click at [220, 168] on icon "button" at bounding box center [222, 163] width 16 height 16
type input "*"
click at [736, 375] on div "Record" at bounding box center [761, 396] width 119 height 119
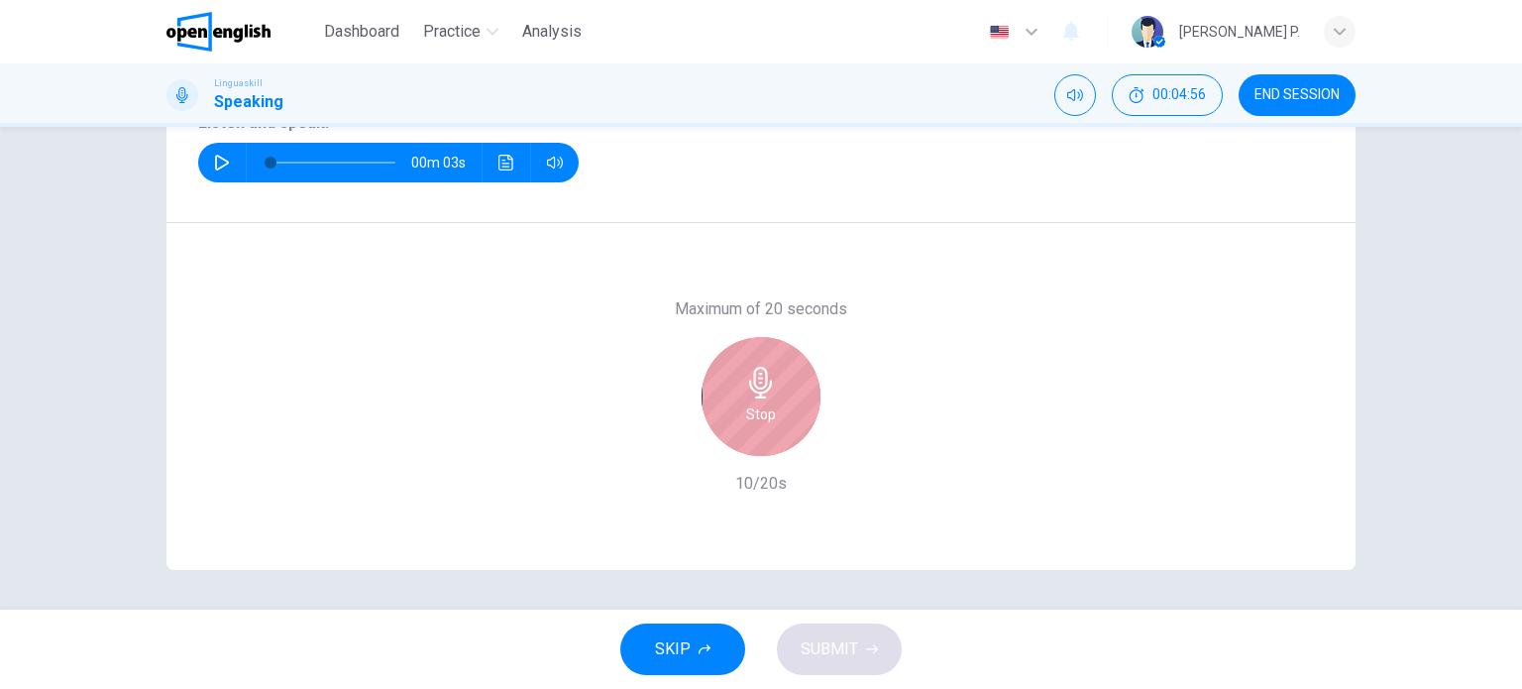
click at [770, 415] on div "Stop" at bounding box center [761, 396] width 119 height 119
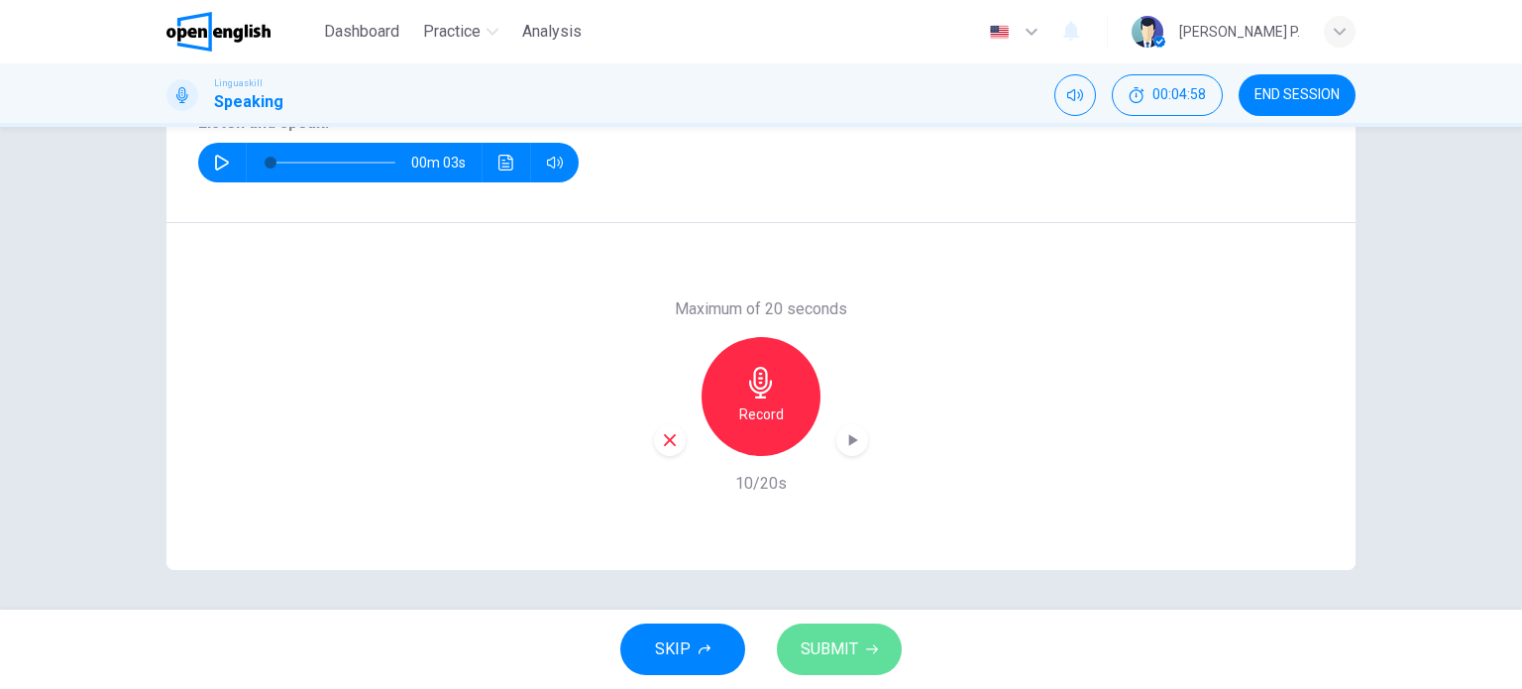
click at [818, 664] on button "SUBMIT" at bounding box center [839, 649] width 125 height 52
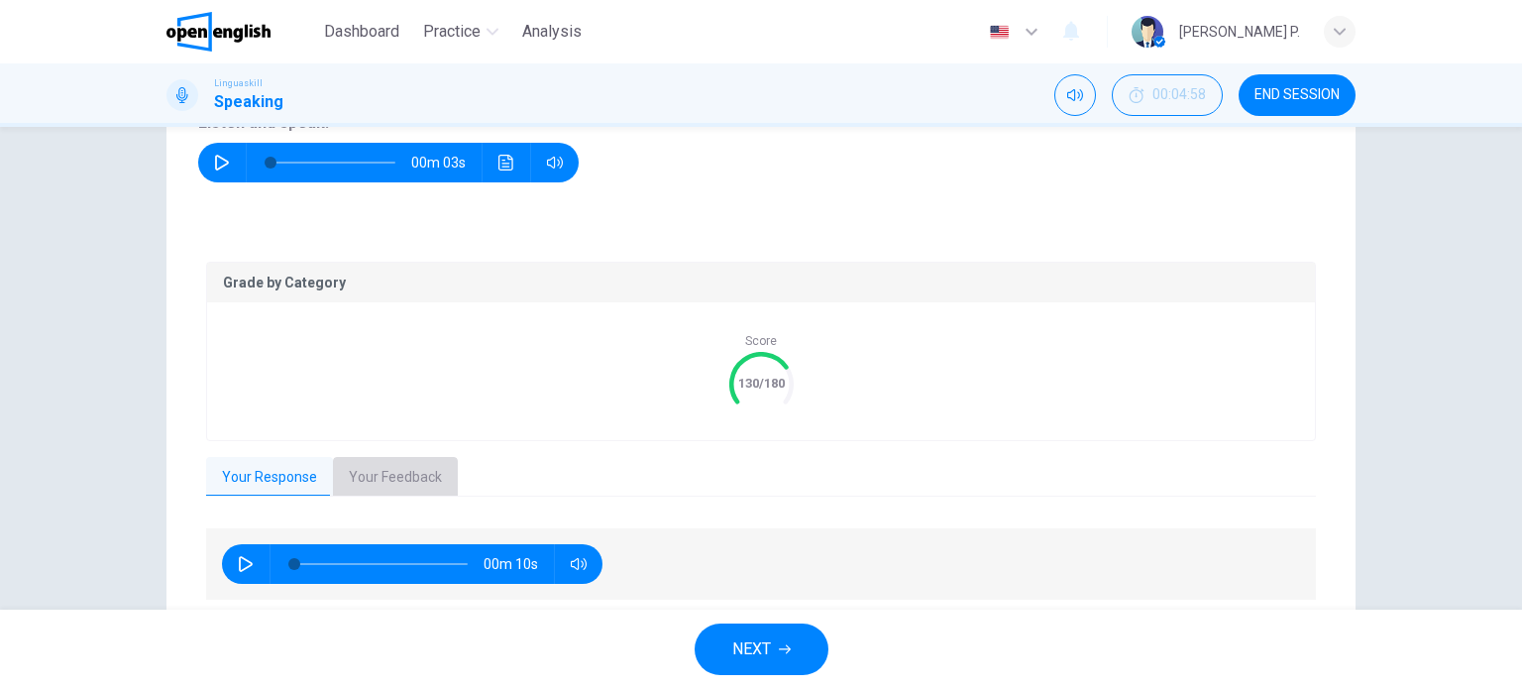
click at [384, 467] on button "Your Feedback" at bounding box center [395, 478] width 125 height 42
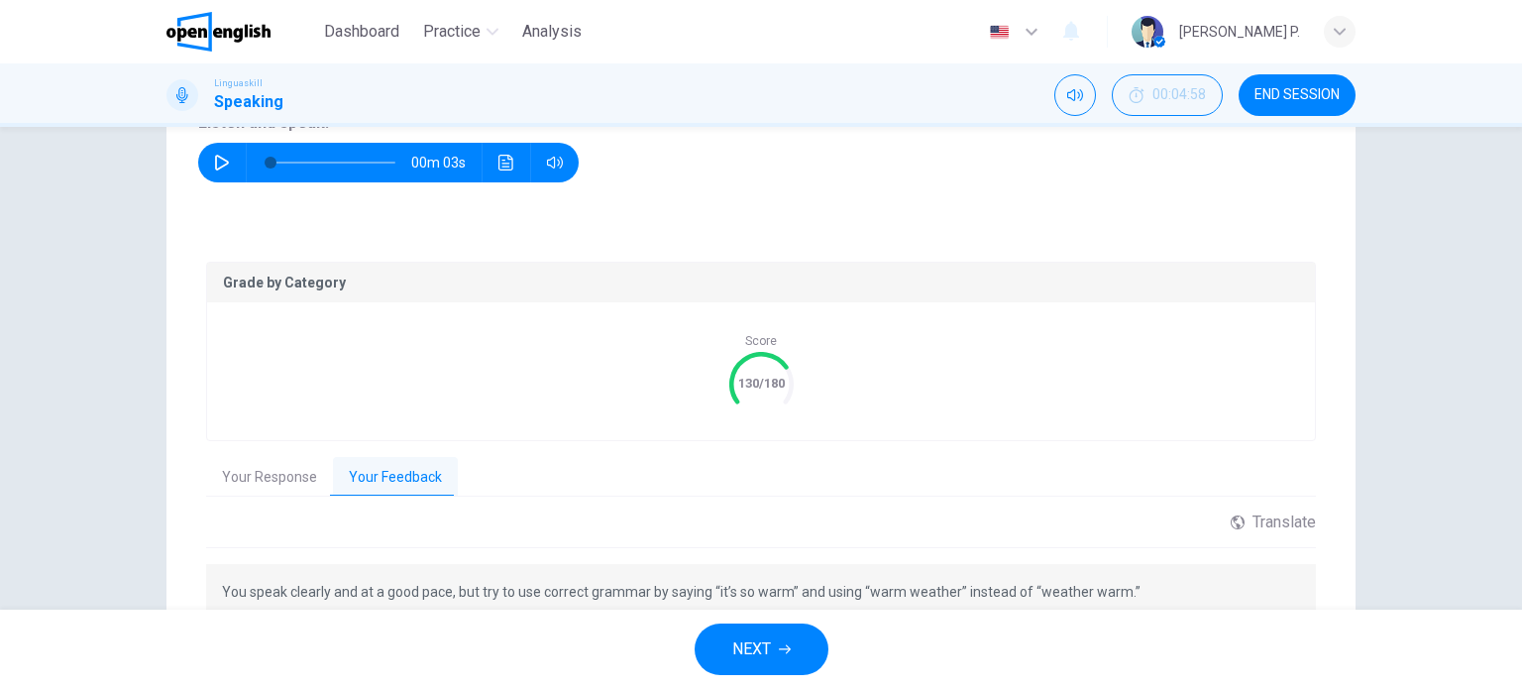
scroll to position [405, 0]
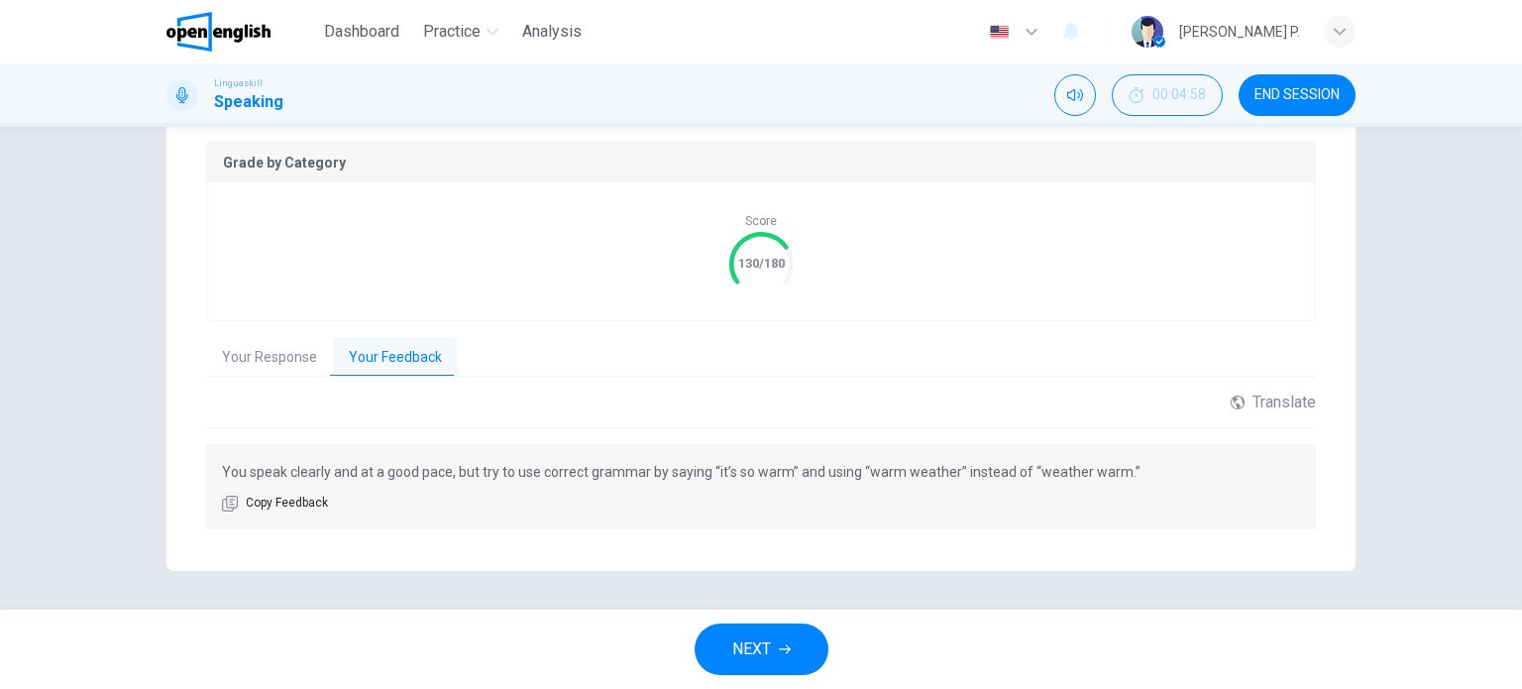
click at [764, 646] on span "NEXT" at bounding box center [751, 649] width 39 height 28
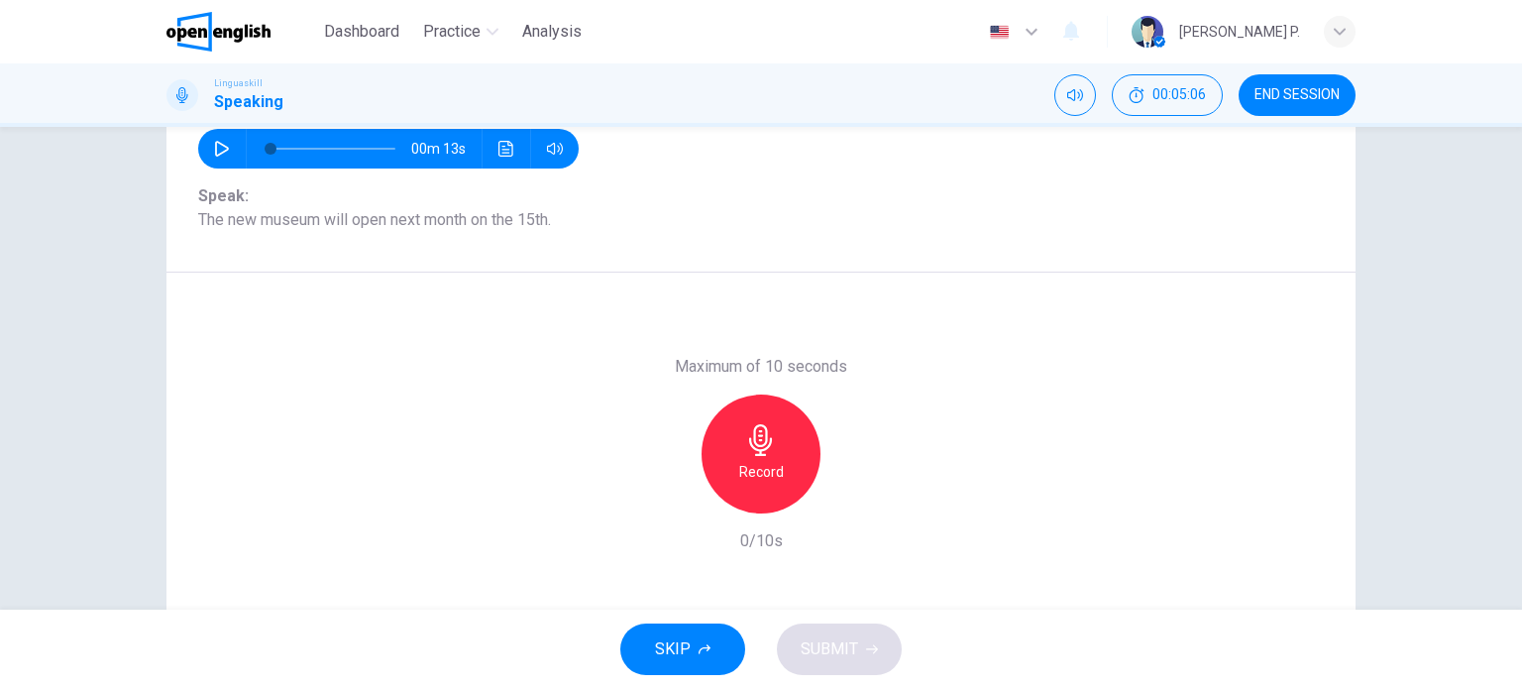
scroll to position [221, 0]
click at [216, 153] on icon "button" at bounding box center [222, 148] width 14 height 16
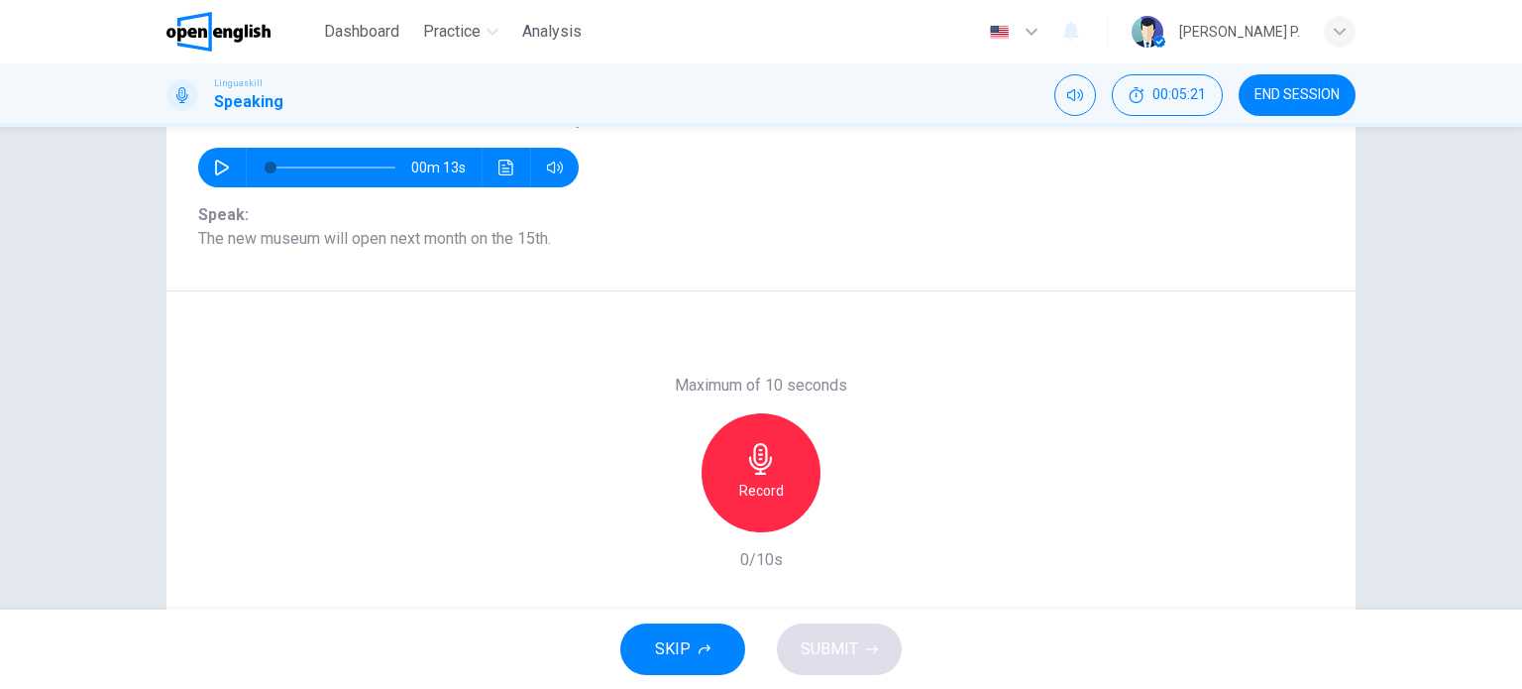
scroll to position [285, 0]
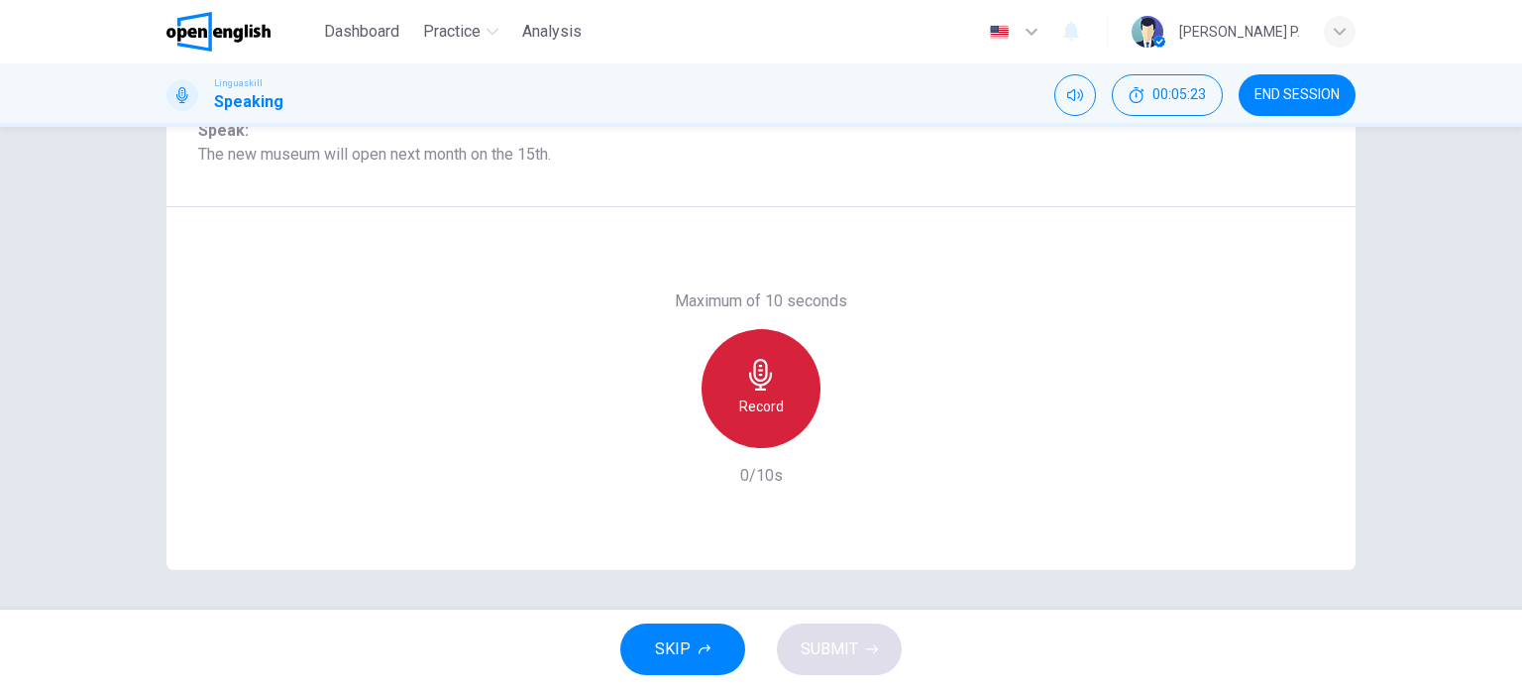
click at [749, 422] on div "Record" at bounding box center [761, 388] width 119 height 119
click at [760, 385] on icon "button" at bounding box center [761, 375] width 32 height 32
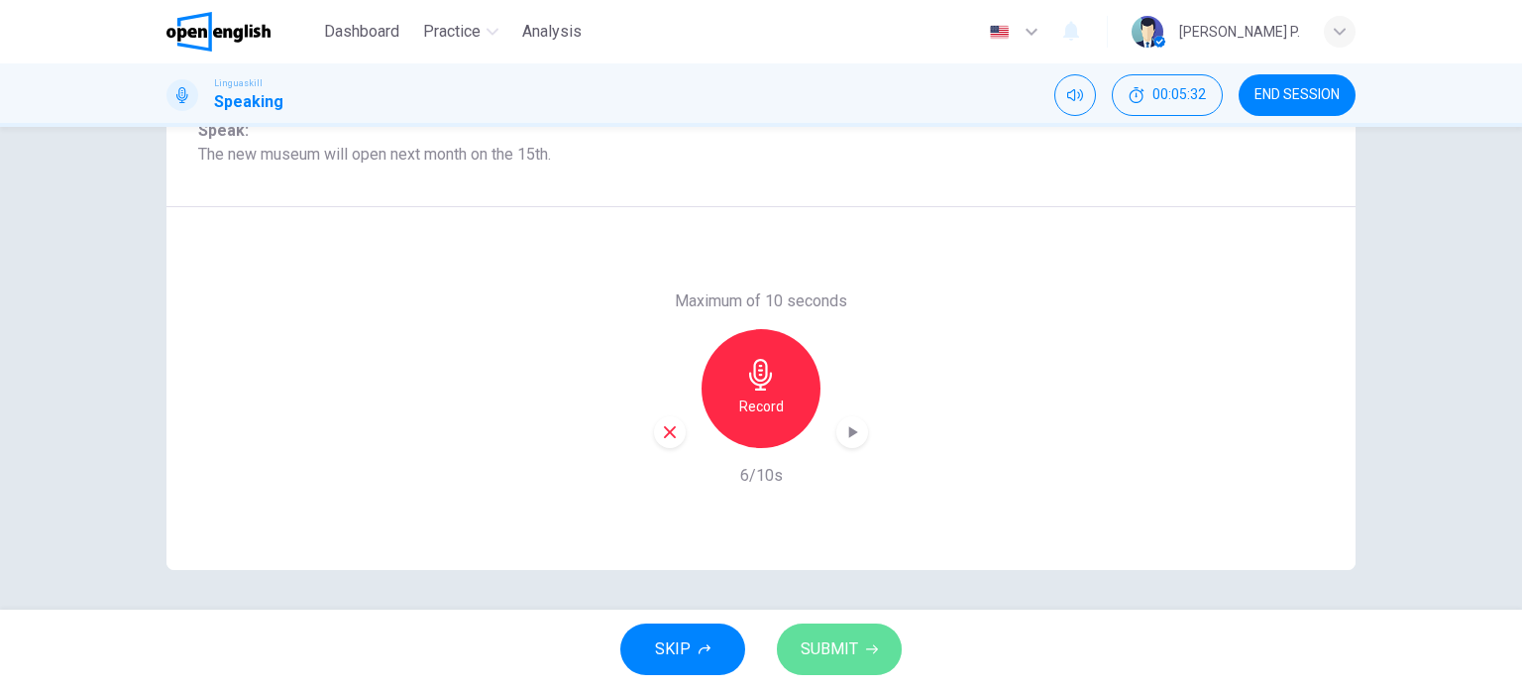
click at [851, 650] on span "SUBMIT" at bounding box center [829, 649] width 57 height 28
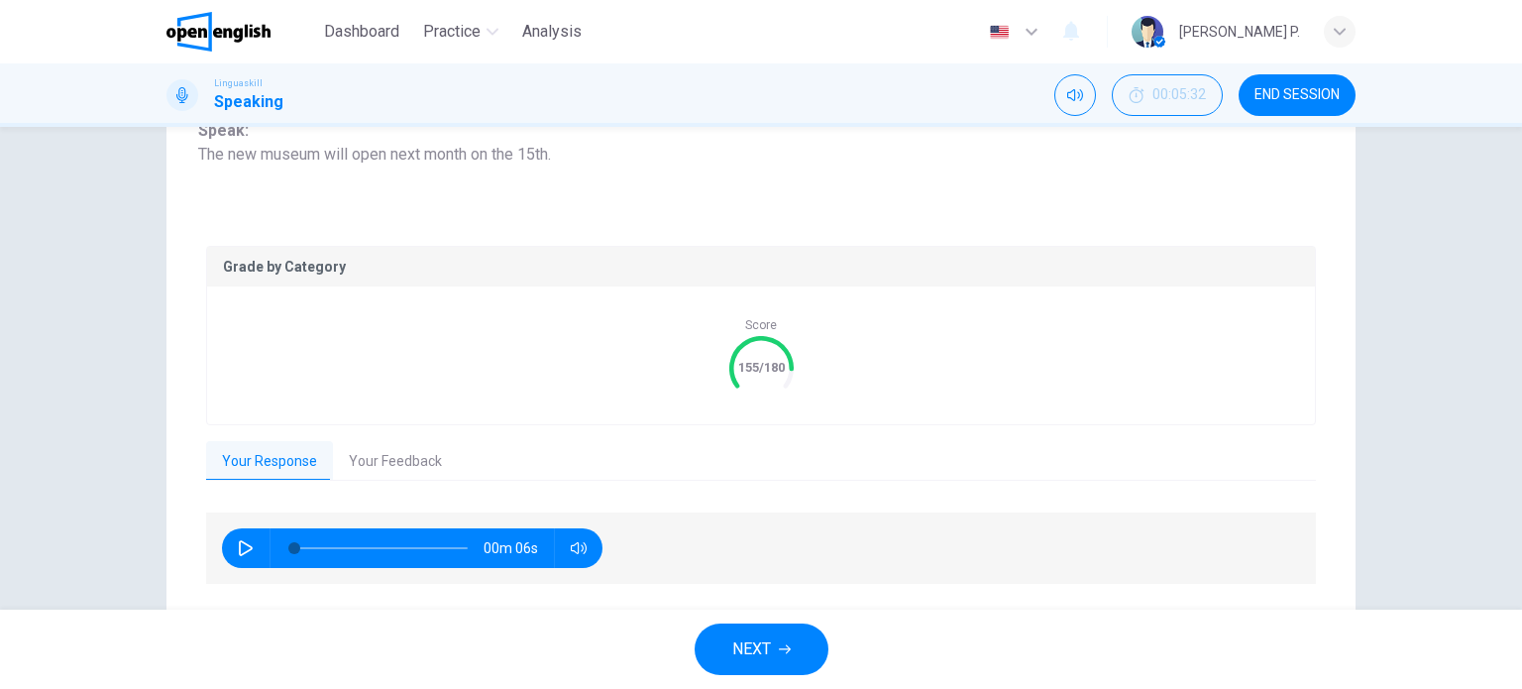
scroll to position [341, 0]
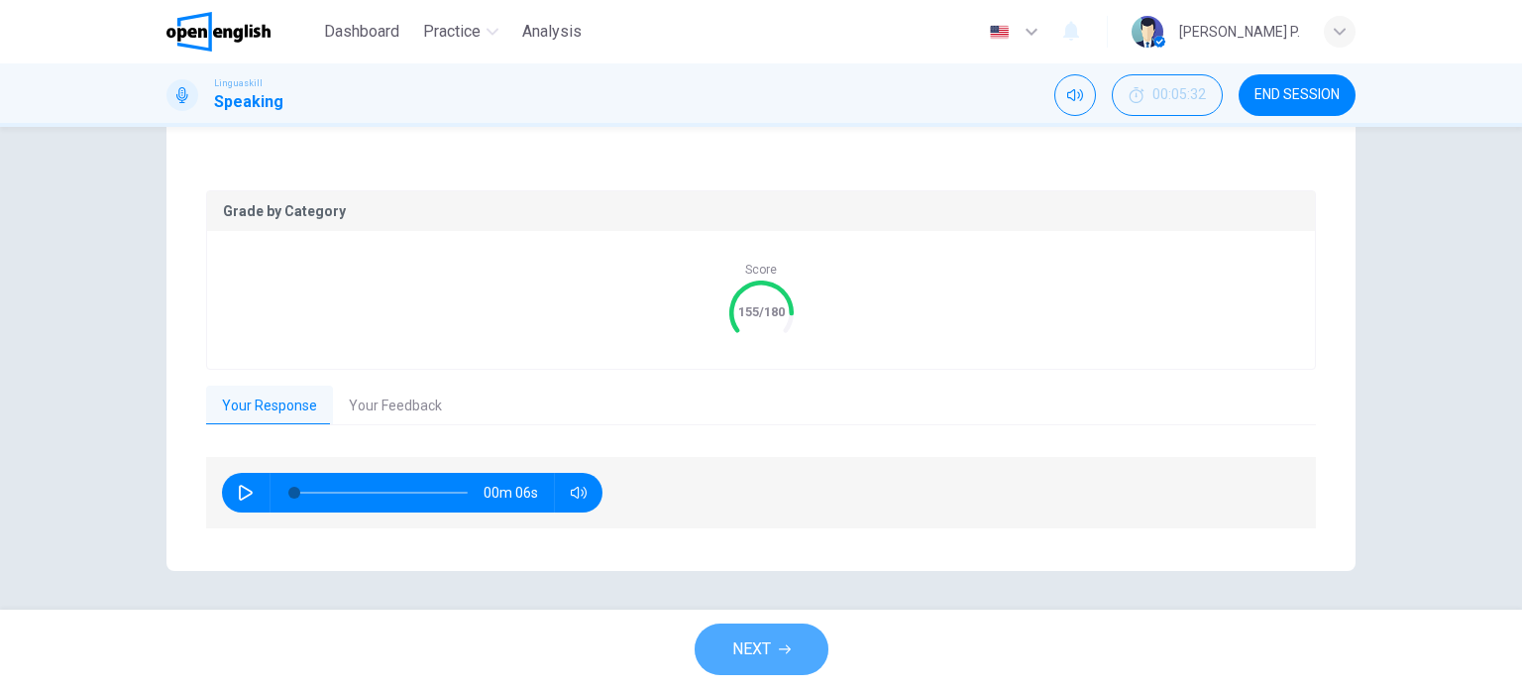
click at [737, 653] on span "NEXT" at bounding box center [751, 649] width 39 height 28
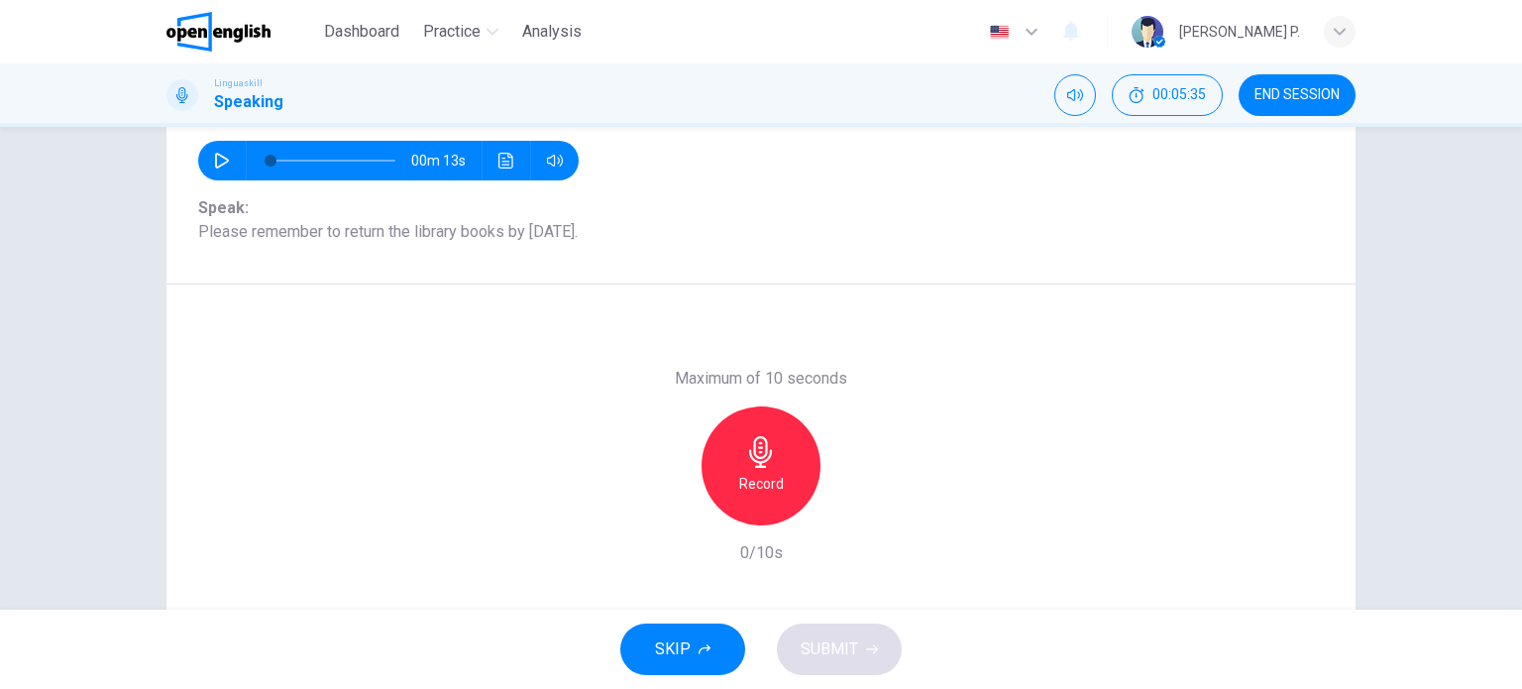
scroll to position [221, 0]
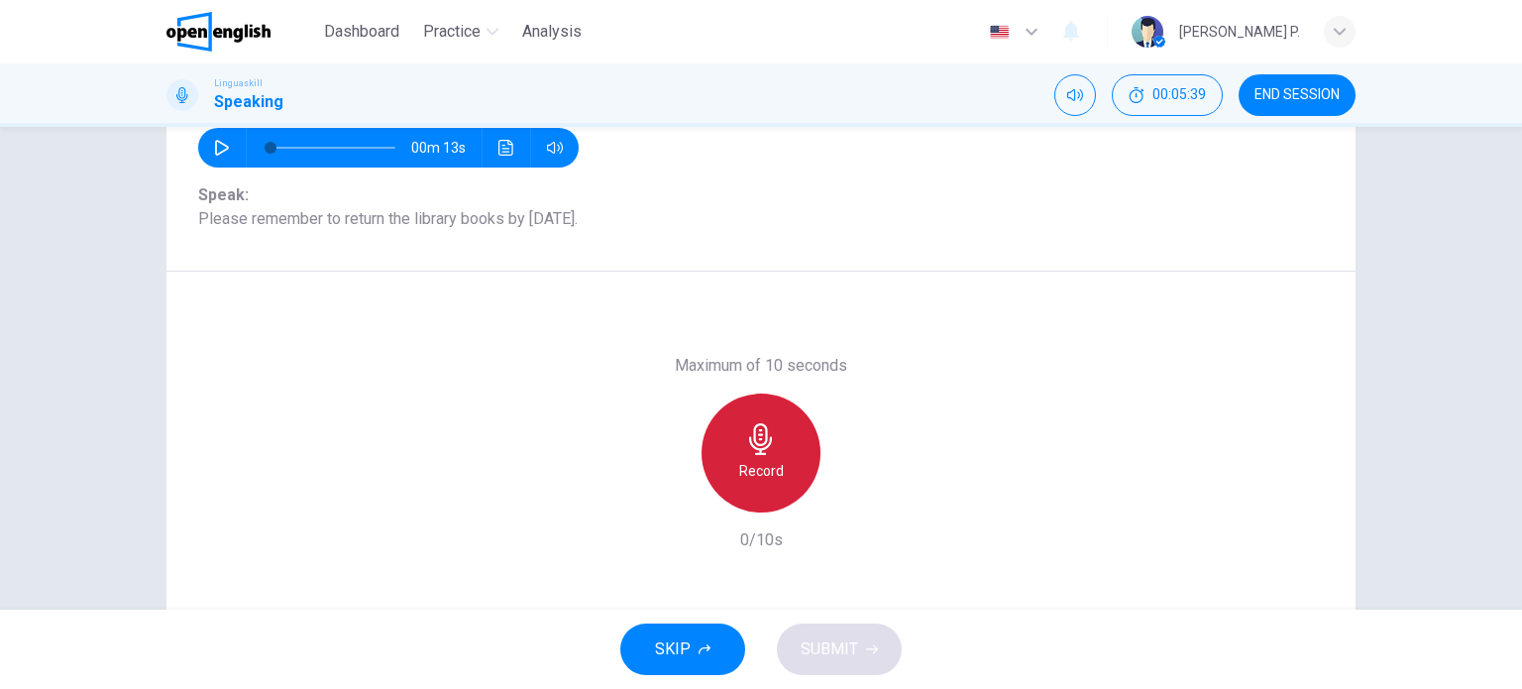
click at [750, 447] on icon "button" at bounding box center [760, 439] width 23 height 32
click at [766, 452] on icon "button" at bounding box center [761, 439] width 32 height 32
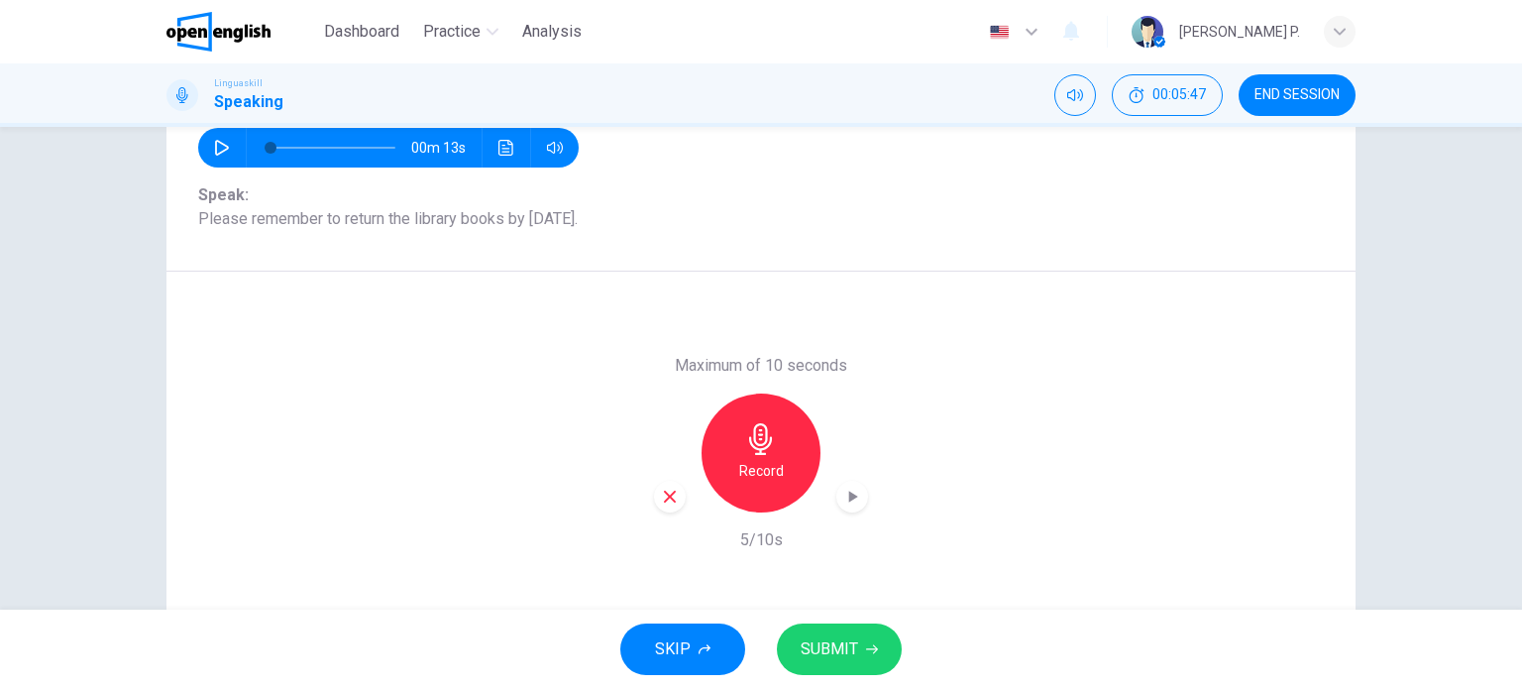
click at [852, 635] on span "SUBMIT" at bounding box center [829, 649] width 57 height 28
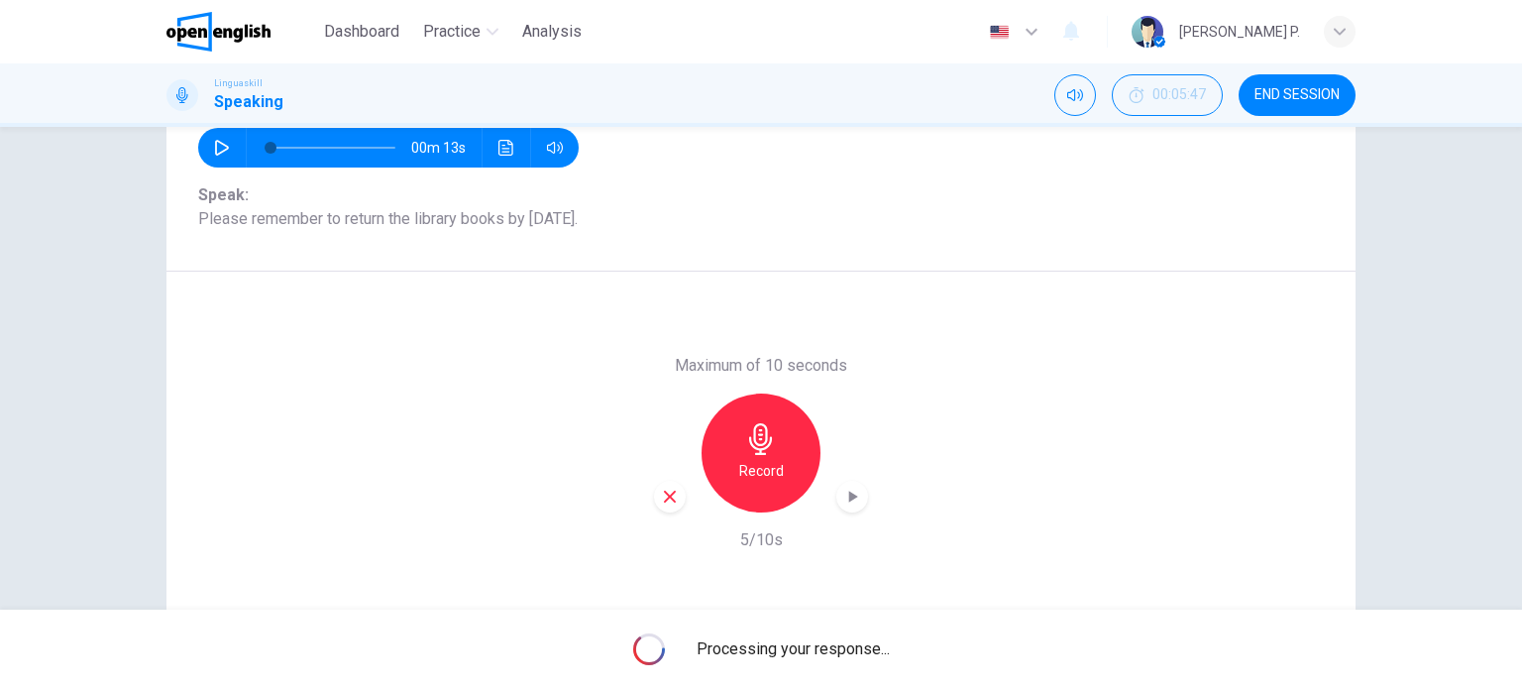
click at [215, 146] on icon "button" at bounding box center [222, 148] width 14 height 16
click at [214, 146] on icon "button" at bounding box center [222, 148] width 16 height 16
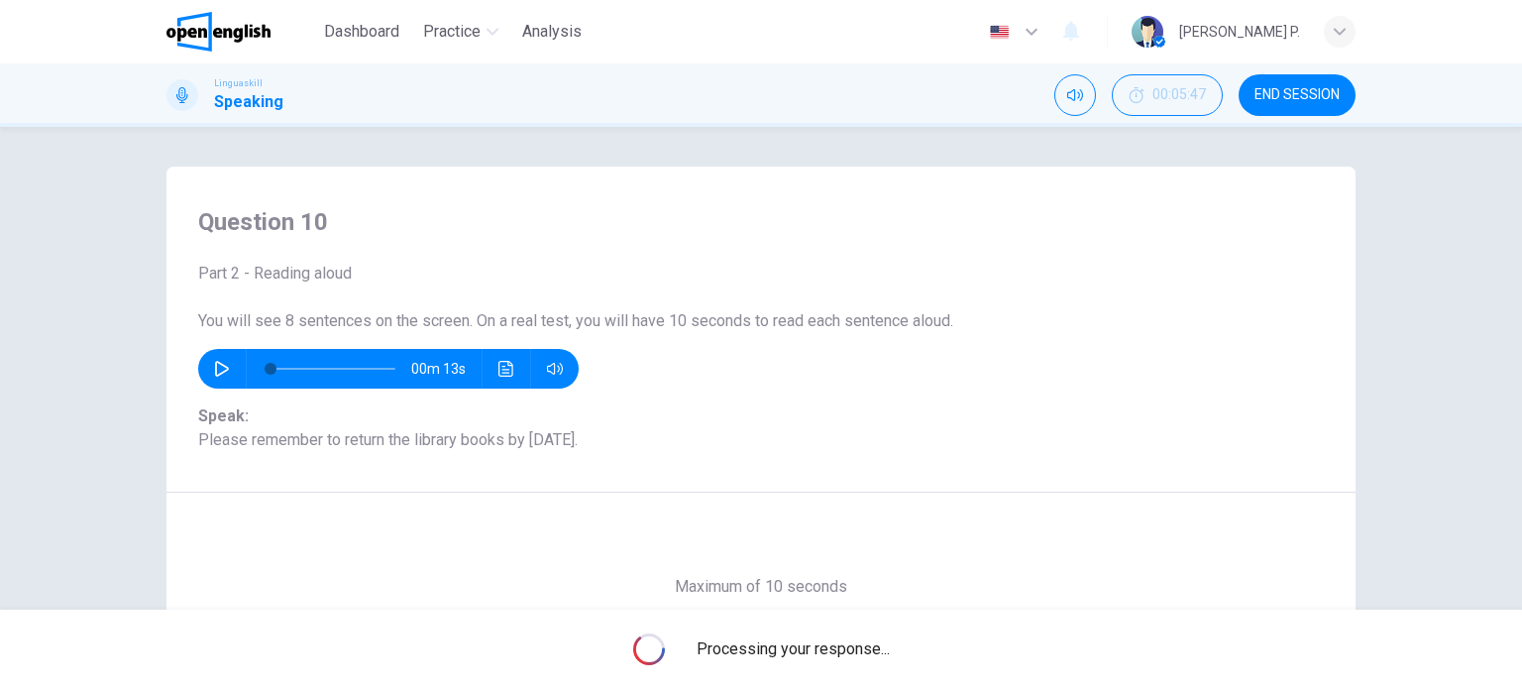
scroll to position [285, 0]
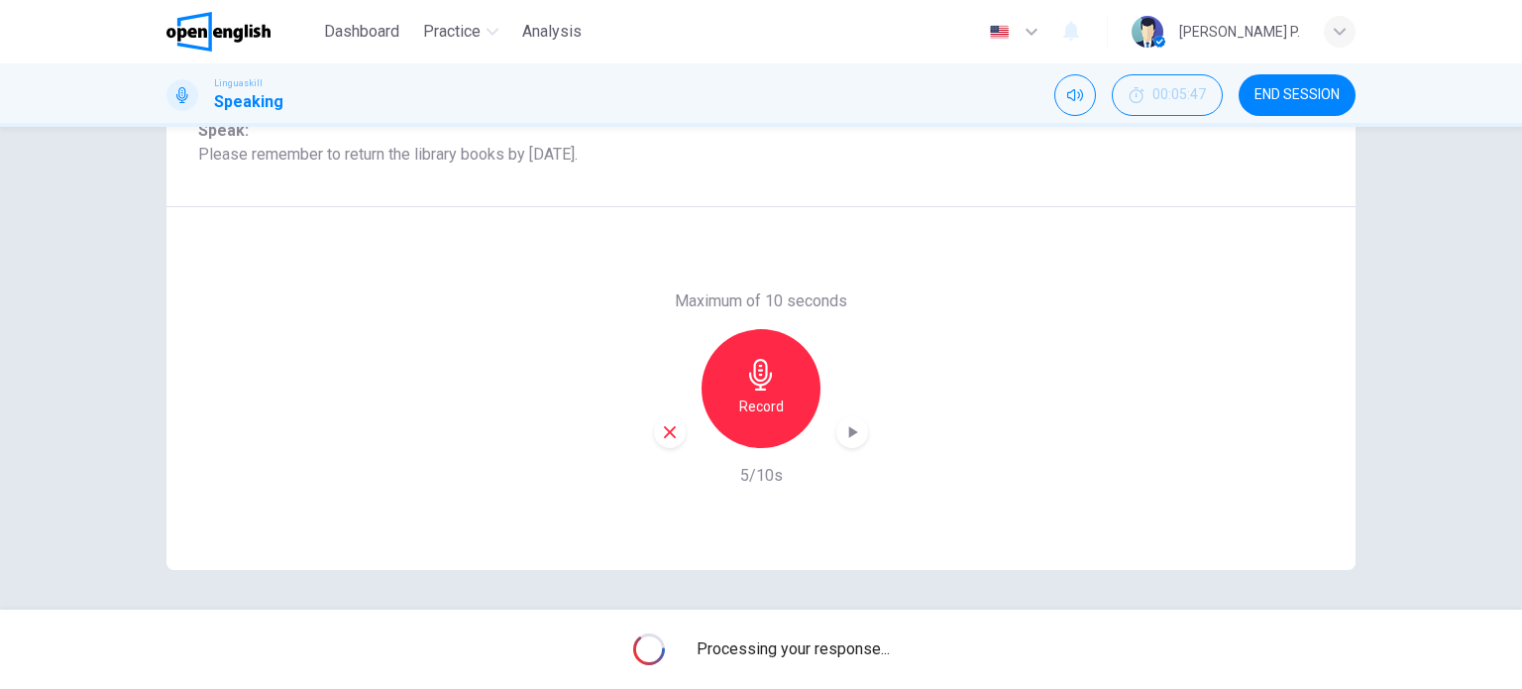
type input "*"
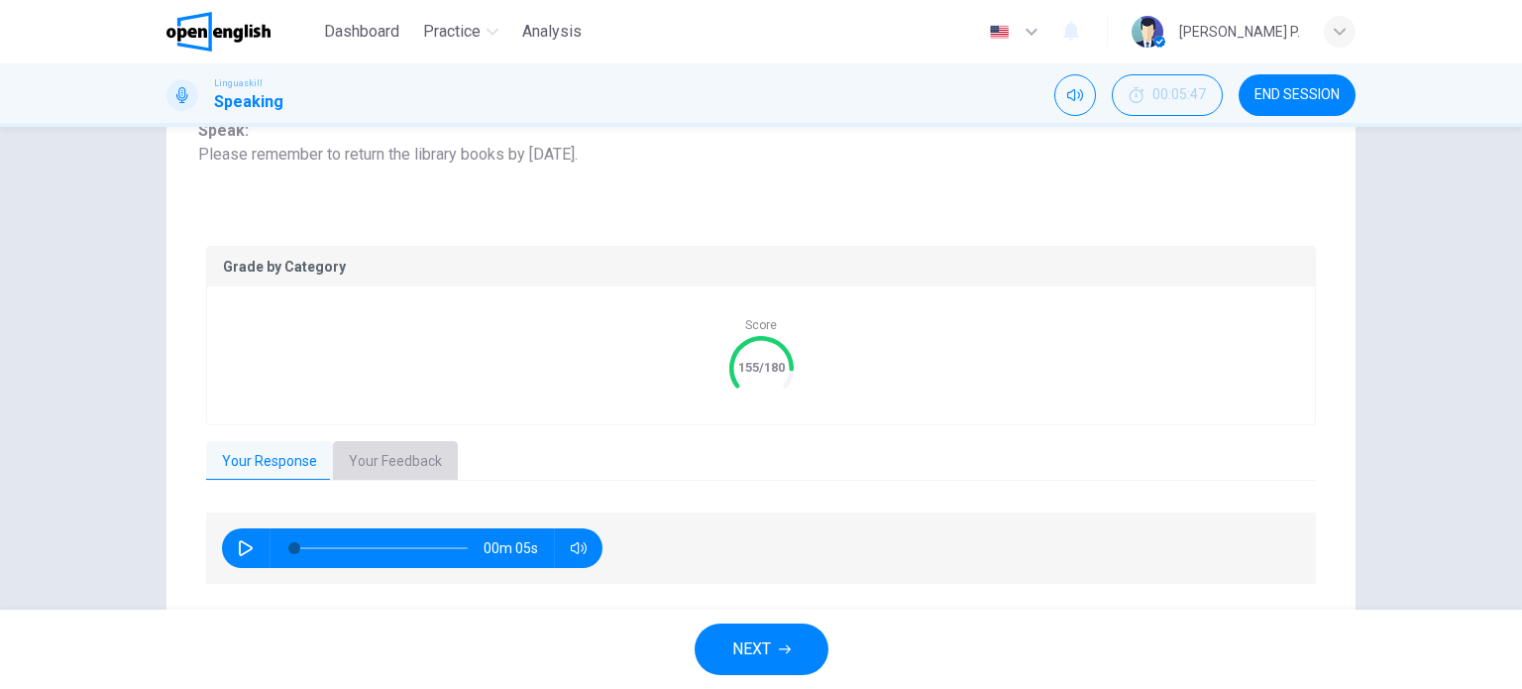
click at [392, 475] on button "Your Feedback" at bounding box center [395, 462] width 125 height 42
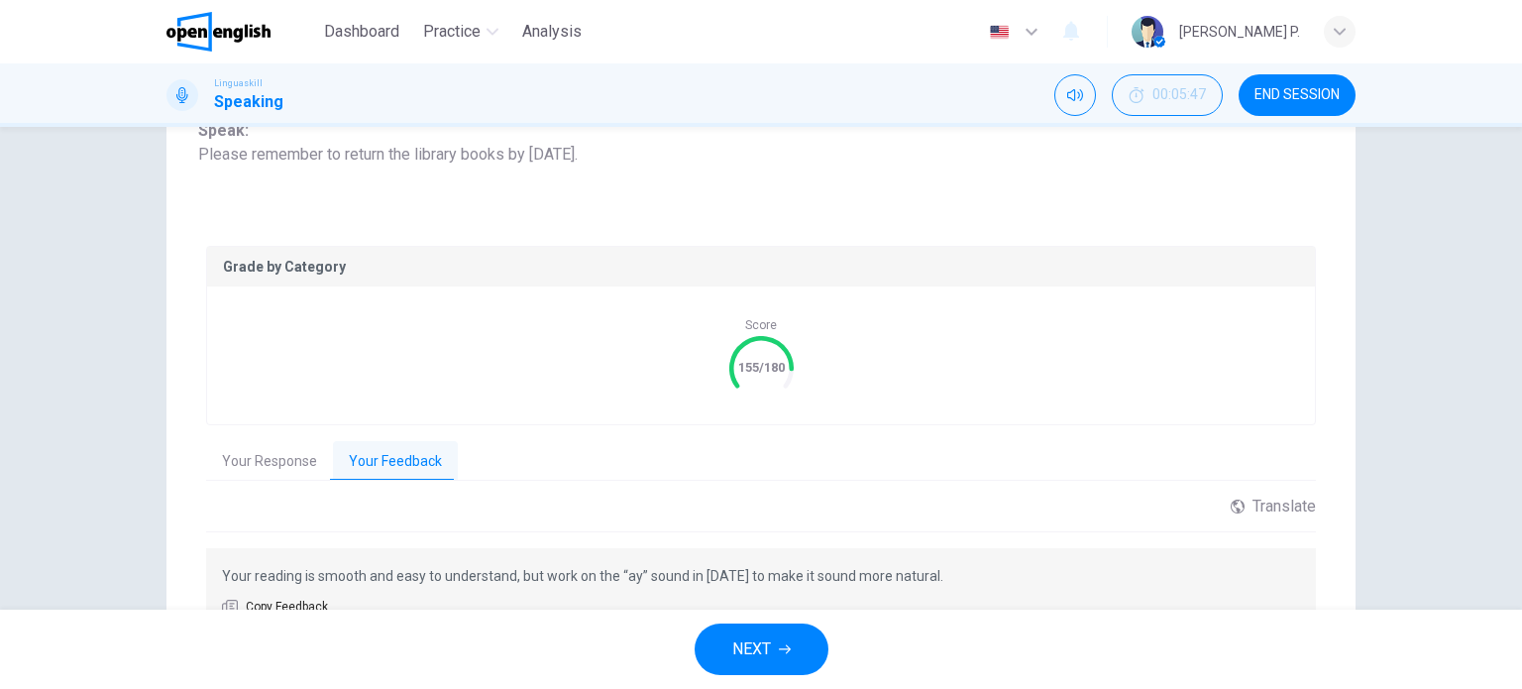
scroll to position [389, 0]
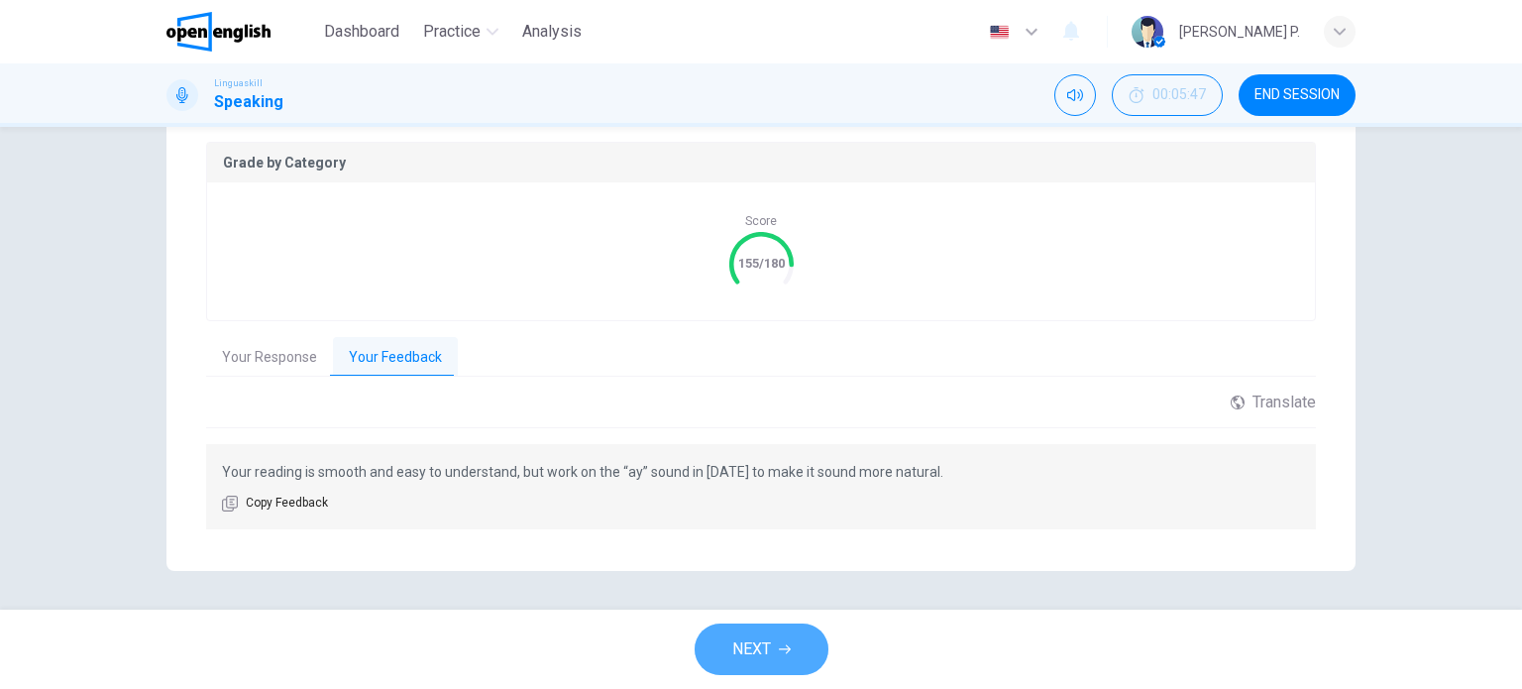
click at [745, 630] on button "NEXT" at bounding box center [762, 649] width 134 height 52
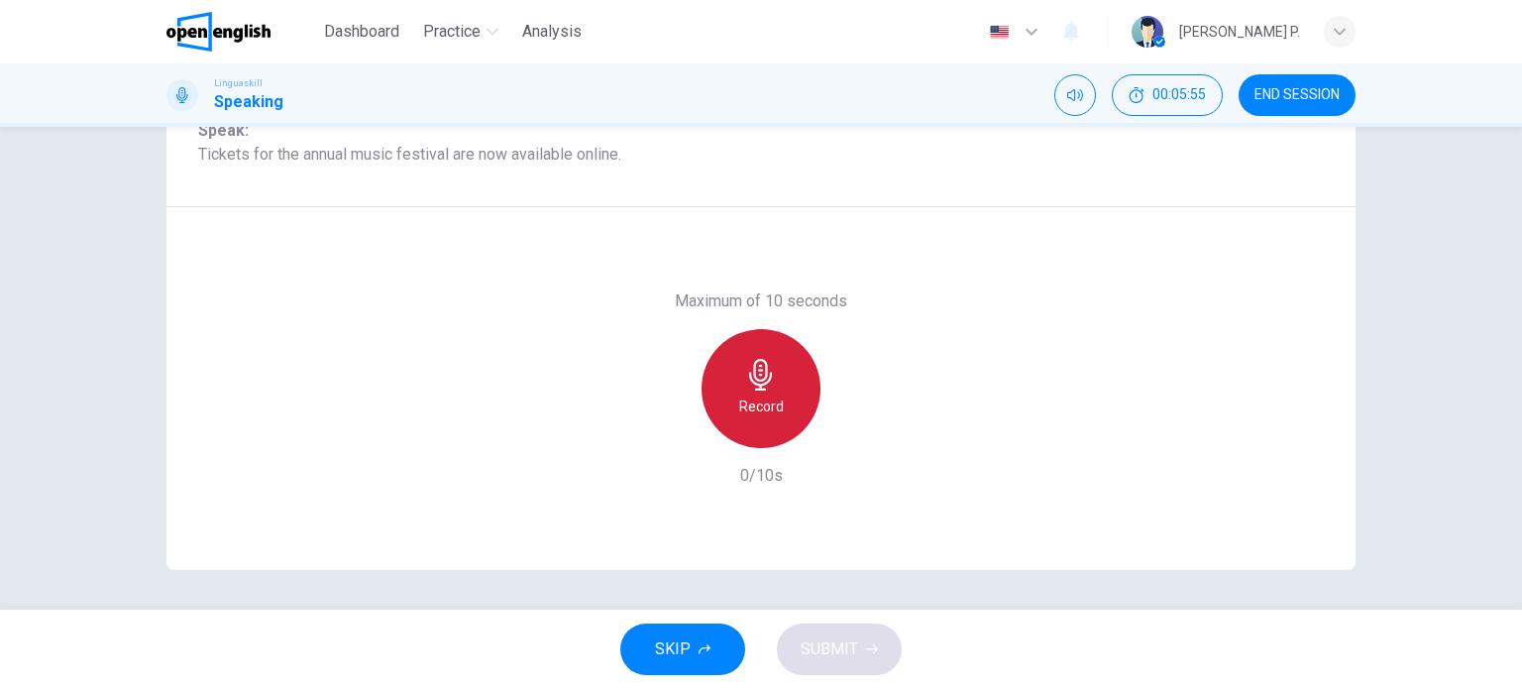
click at [763, 376] on icon "button" at bounding box center [761, 375] width 32 height 32
click at [807, 397] on div "Stop" at bounding box center [761, 388] width 119 height 119
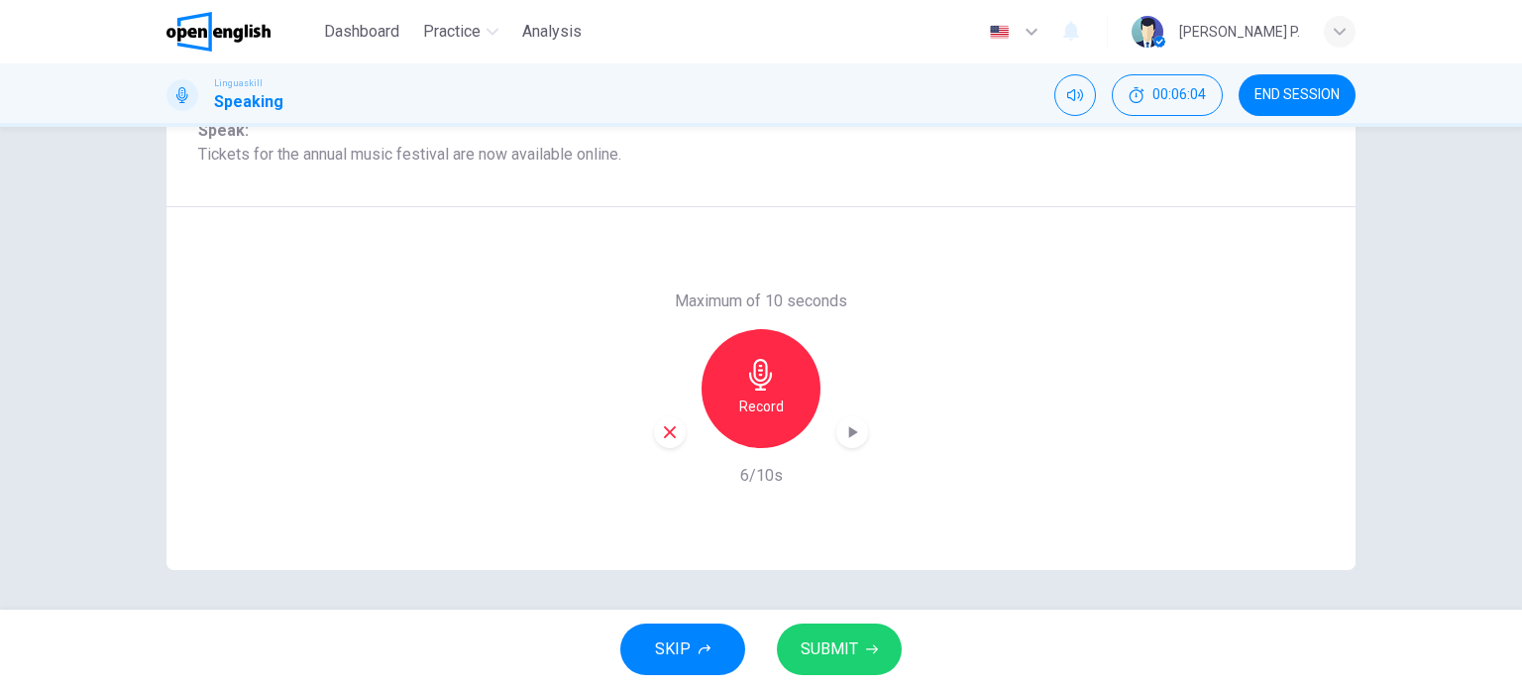
click at [841, 645] on span "SUBMIT" at bounding box center [829, 649] width 57 height 28
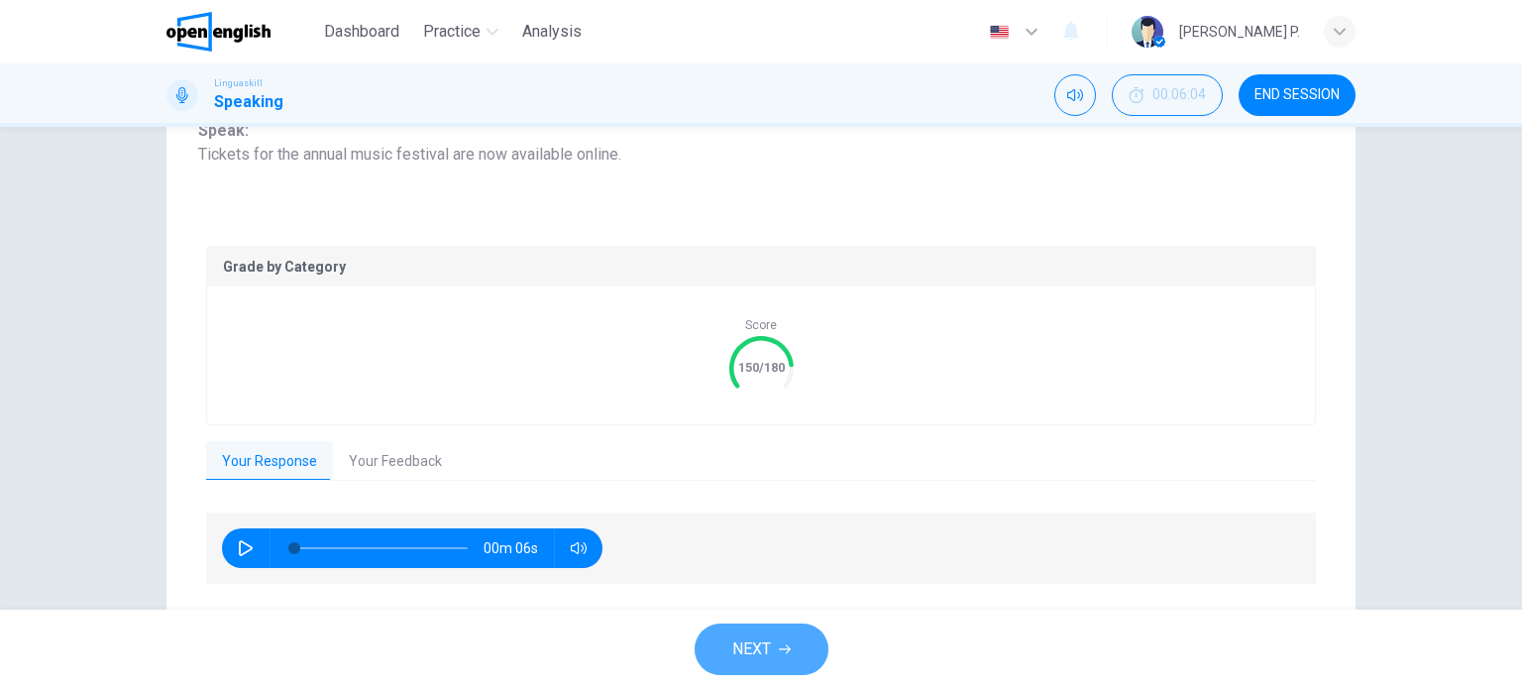
click at [801, 644] on button "NEXT" at bounding box center [762, 649] width 134 height 52
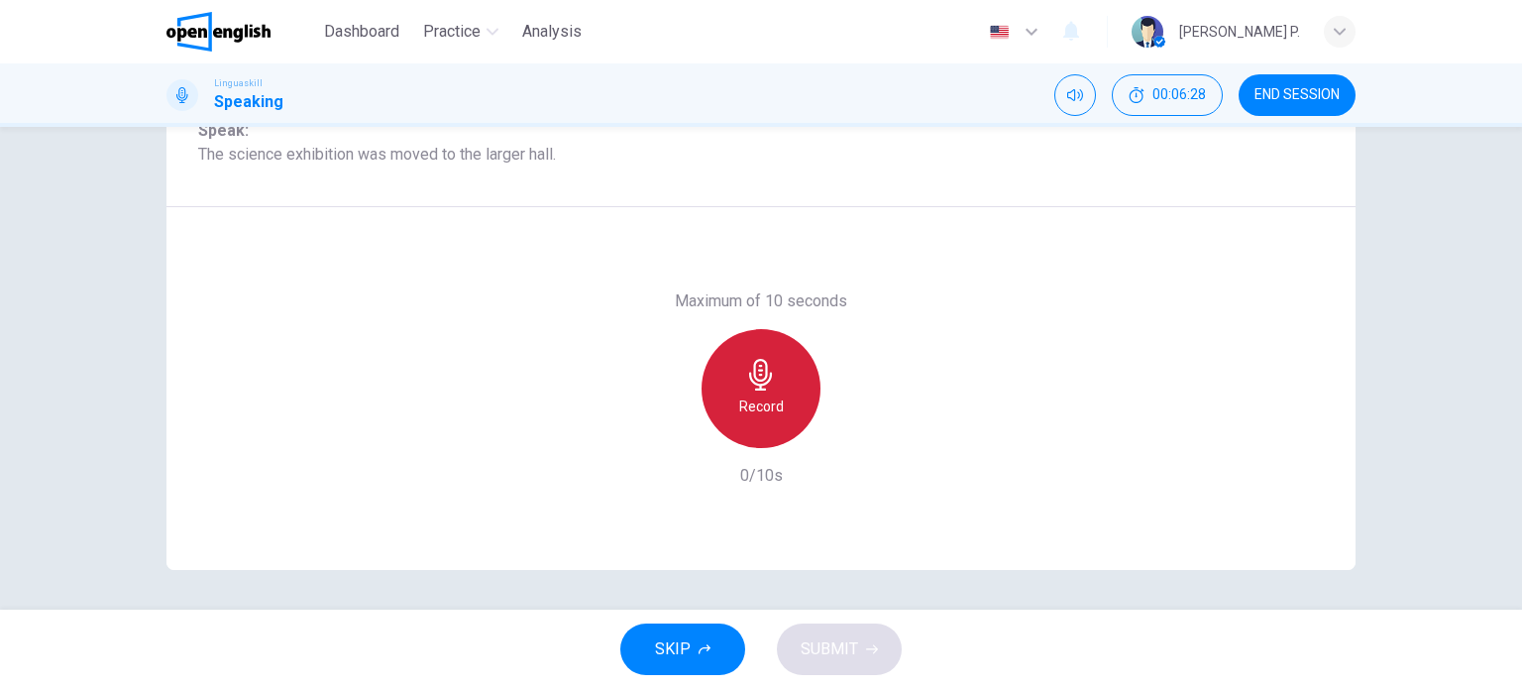
click at [739, 405] on h6 "Record" at bounding box center [761, 406] width 45 height 24
click at [789, 387] on div "Stop" at bounding box center [761, 388] width 119 height 119
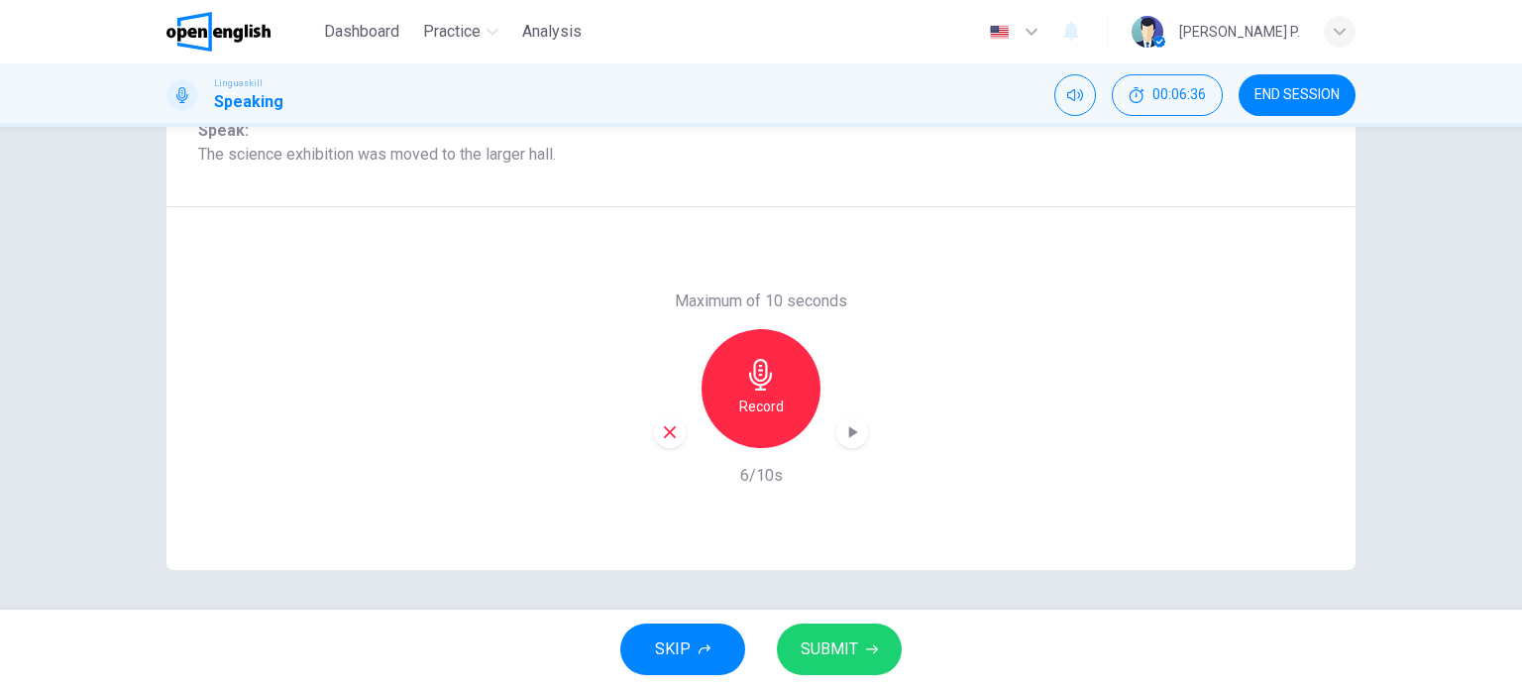
click at [837, 658] on span "SUBMIT" at bounding box center [829, 649] width 57 height 28
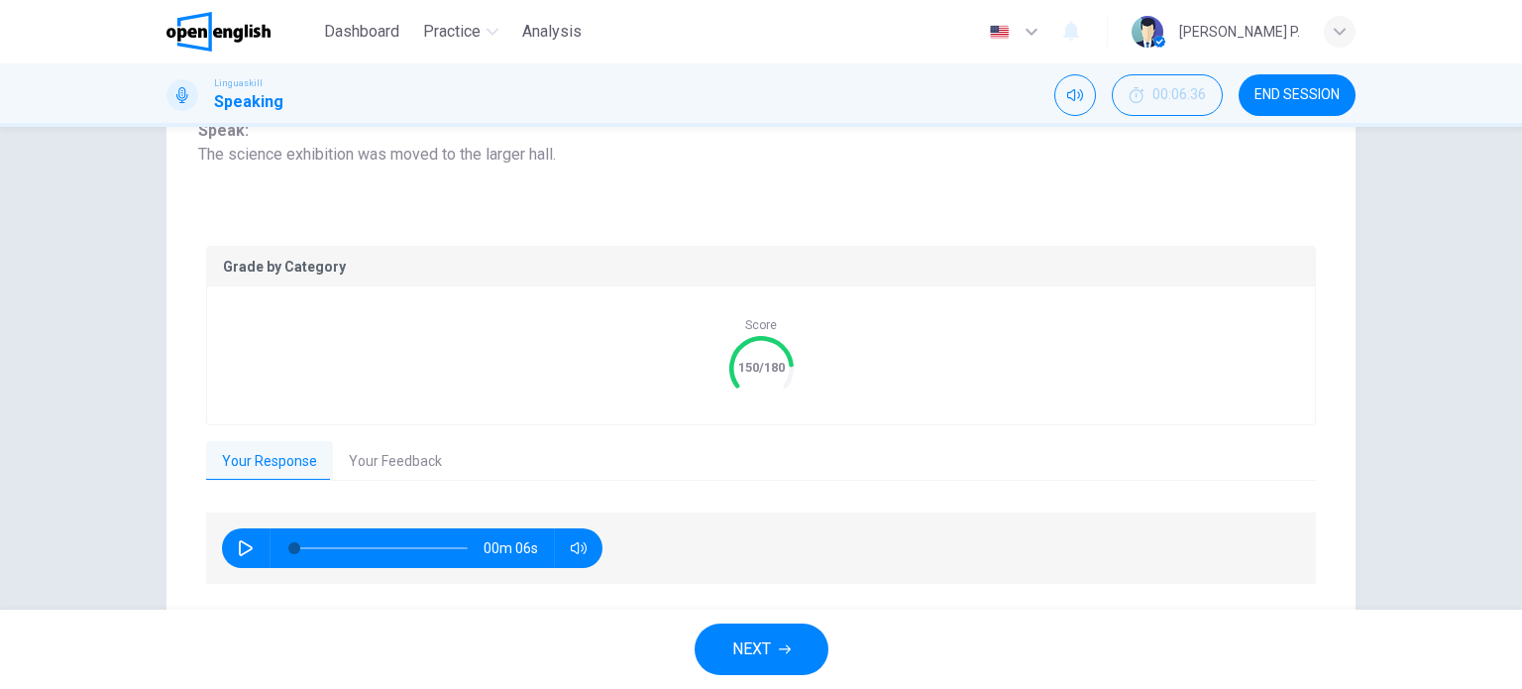
click at [775, 636] on button "NEXT" at bounding box center [762, 649] width 134 height 52
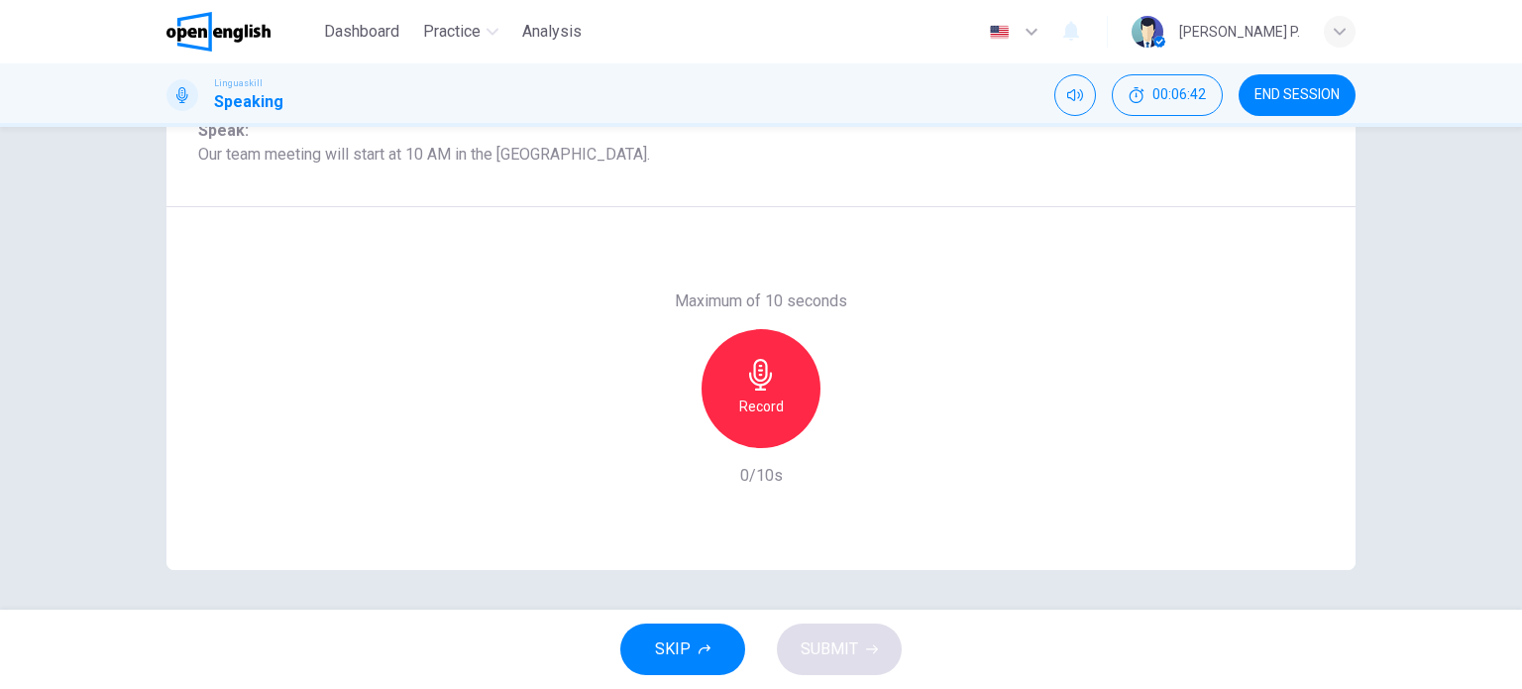
click at [761, 376] on icon "button" at bounding box center [760, 375] width 23 height 32
click at [749, 399] on h6 "Stop" at bounding box center [761, 406] width 30 height 24
click at [817, 647] on span "SUBMIT" at bounding box center [829, 649] width 57 height 28
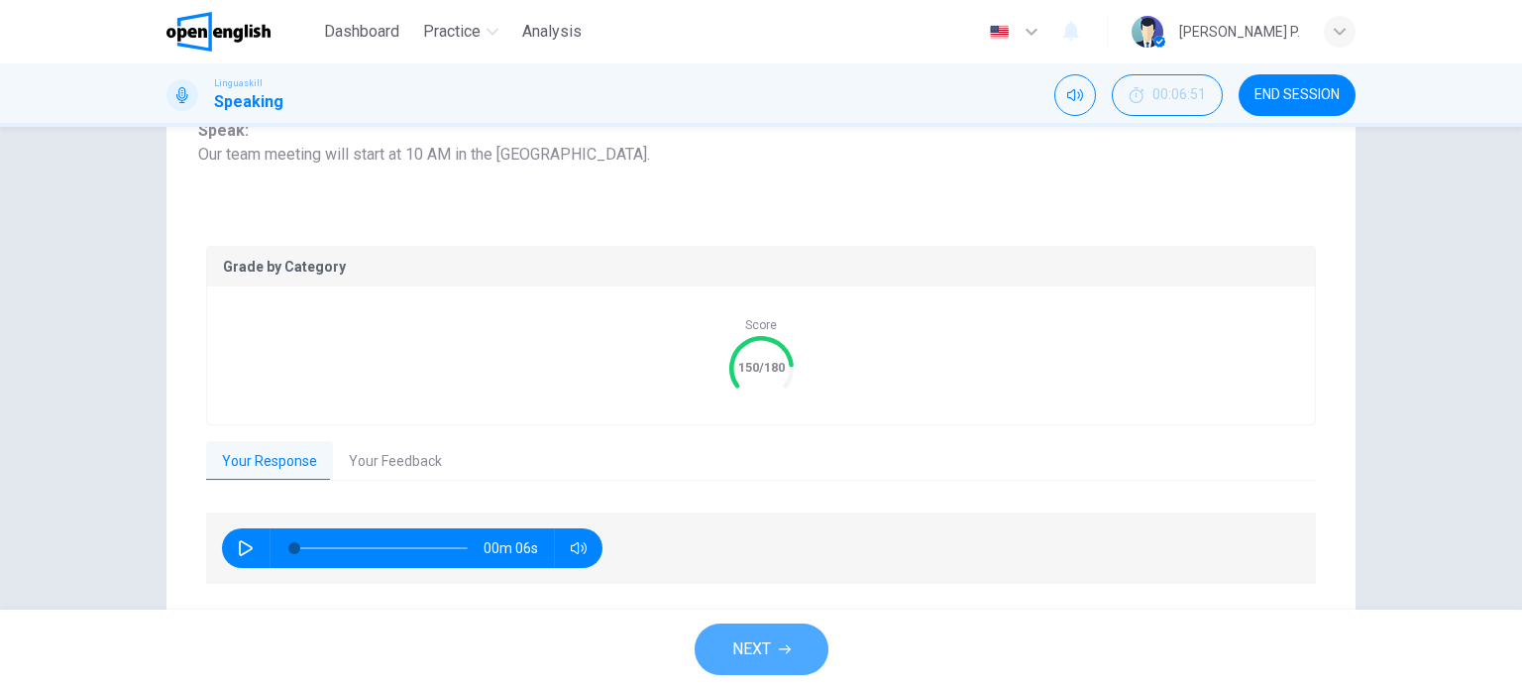
click at [748, 647] on span "NEXT" at bounding box center [751, 649] width 39 height 28
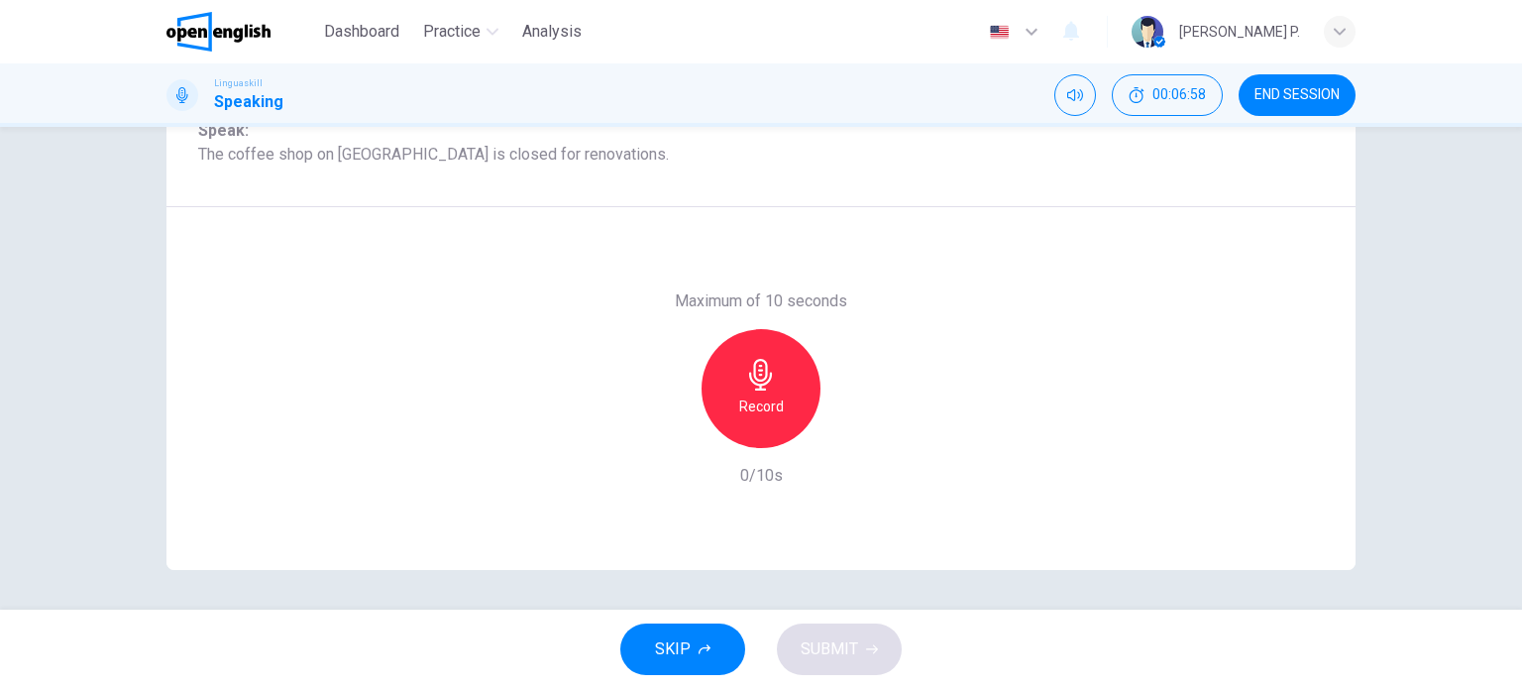
click at [754, 394] on h6 "Record" at bounding box center [761, 406] width 45 height 24
click at [797, 380] on div "Stop" at bounding box center [761, 388] width 119 height 119
click at [804, 664] on button "SUBMIT" at bounding box center [839, 649] width 125 height 52
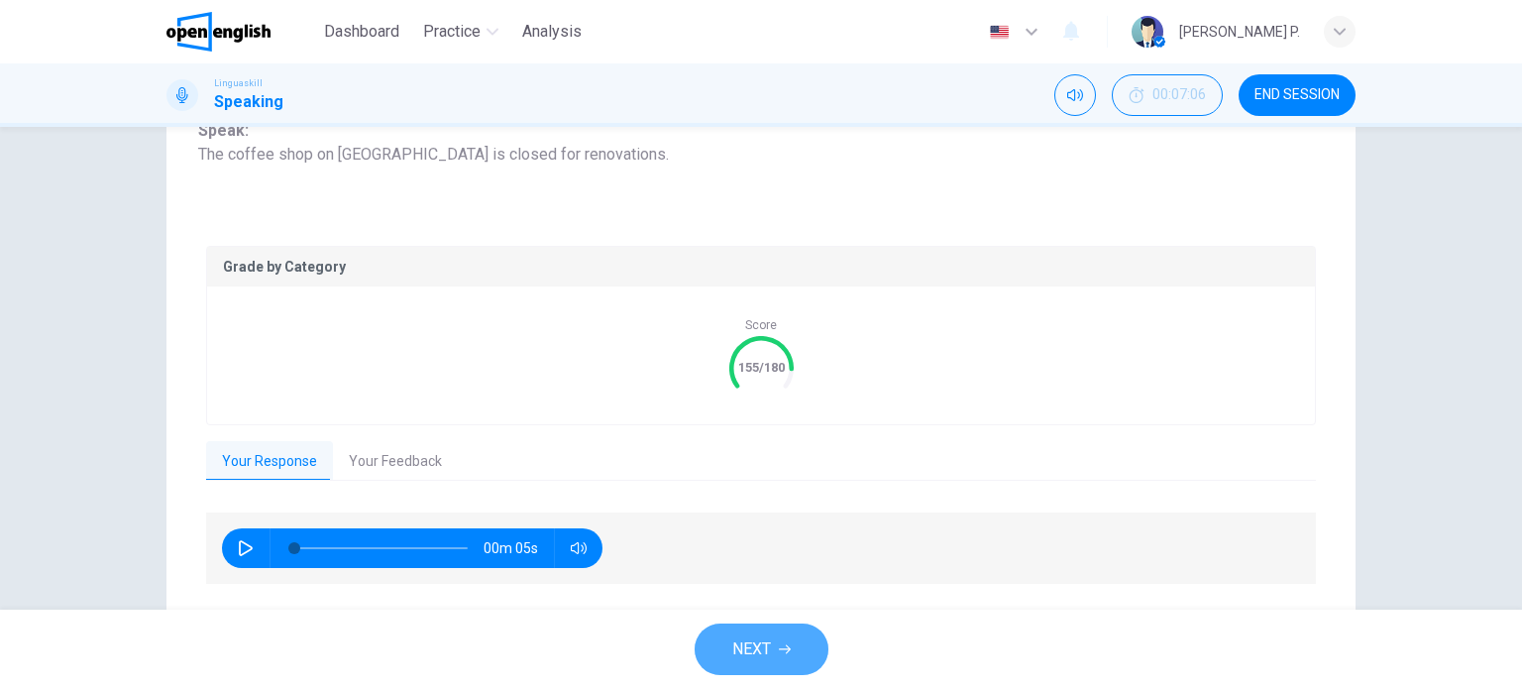
click at [757, 652] on span "NEXT" at bounding box center [751, 649] width 39 height 28
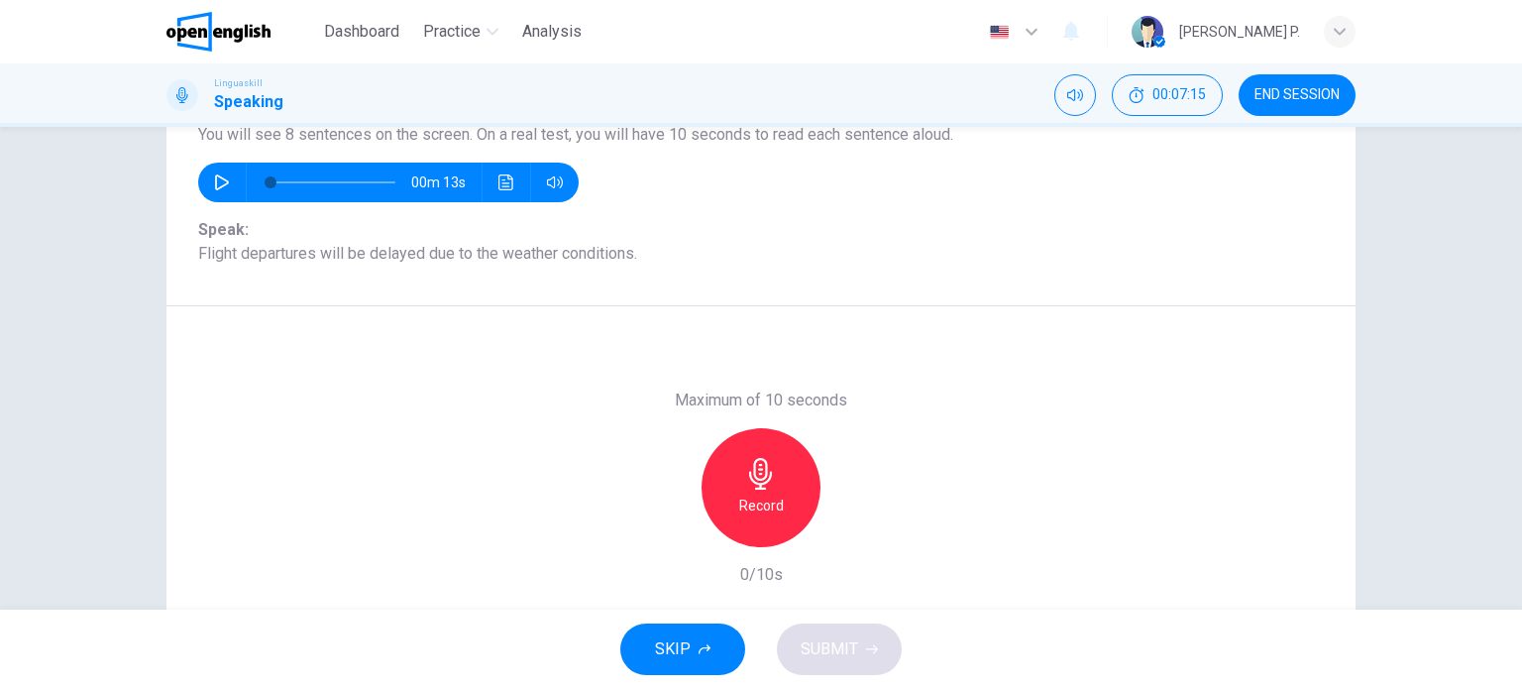
scroll to position [193, 0]
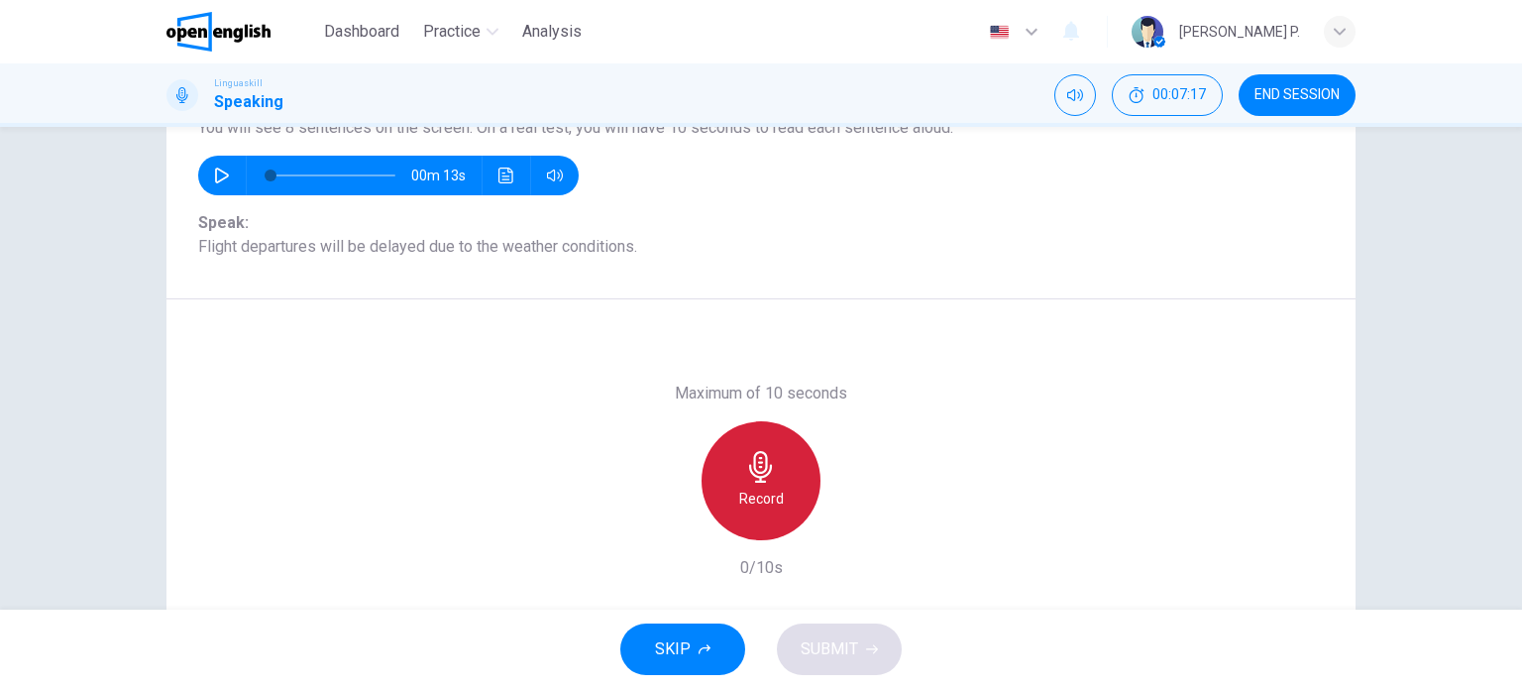
click at [745, 462] on icon "button" at bounding box center [761, 467] width 32 height 32
click at [765, 473] on icon "button" at bounding box center [761, 467] width 32 height 32
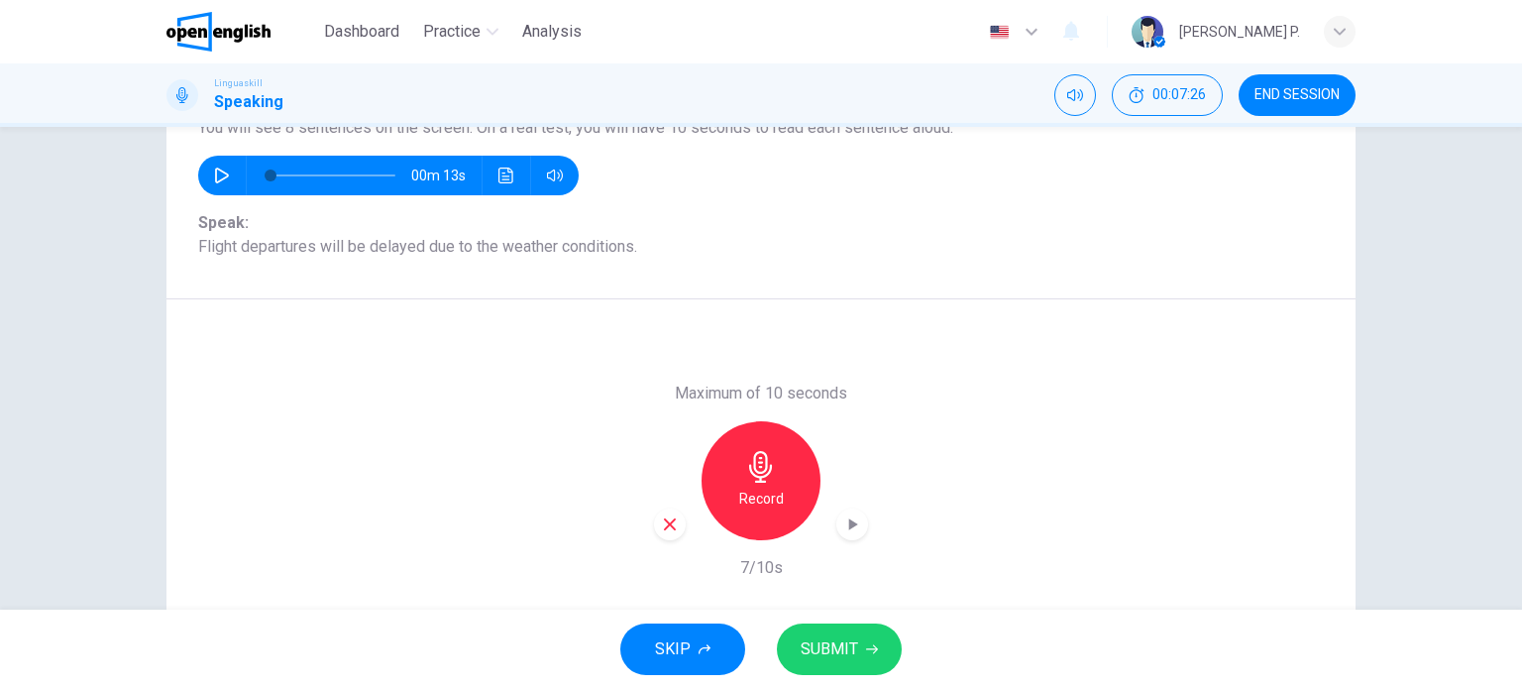
click at [837, 665] on button "SUBMIT" at bounding box center [839, 649] width 125 height 52
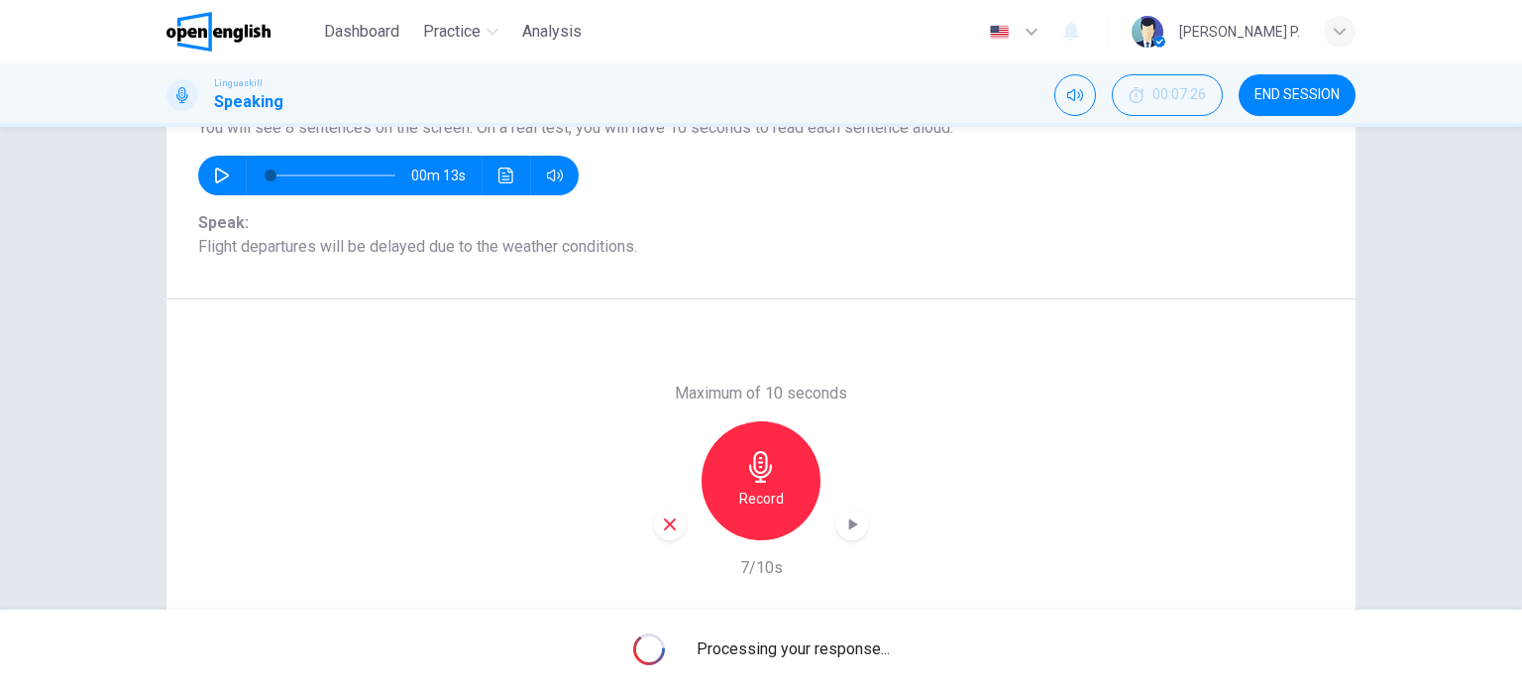
scroll to position [285, 0]
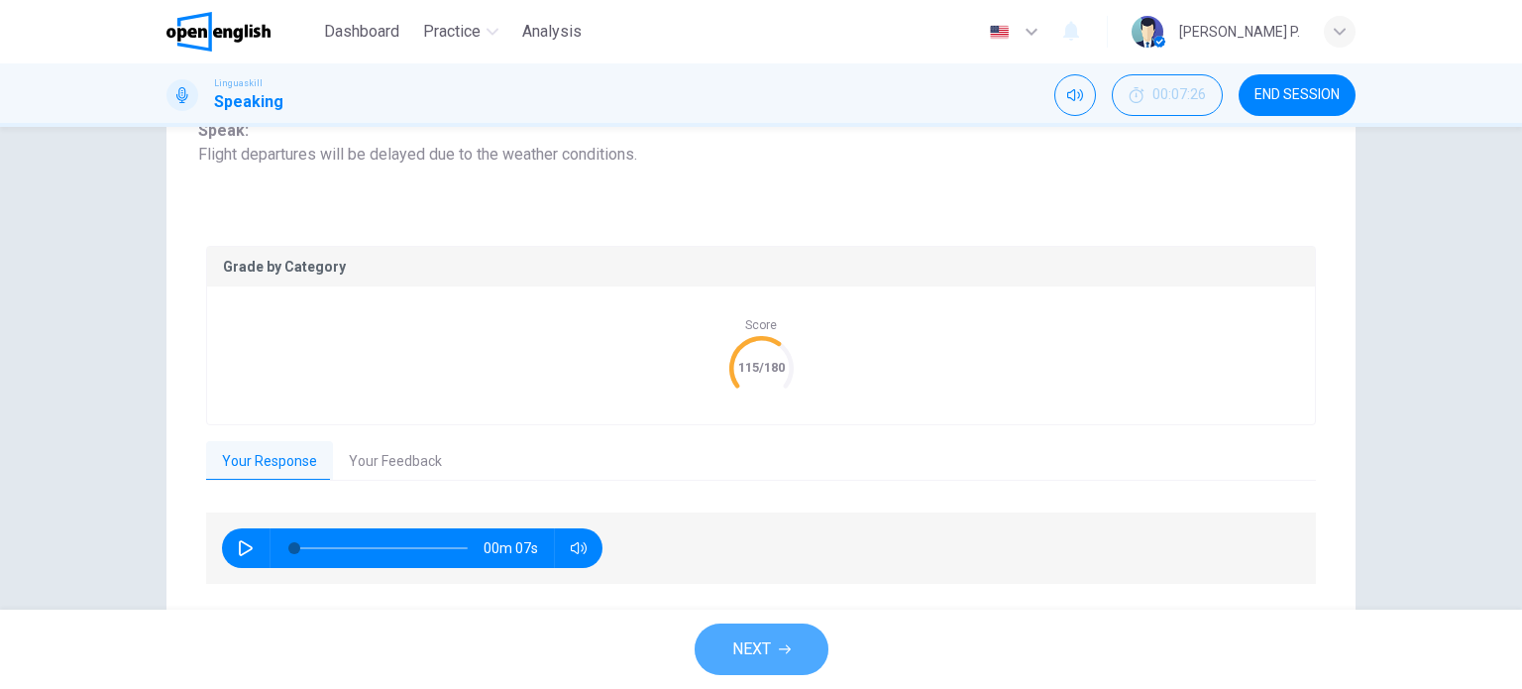
click at [779, 633] on button "NEXT" at bounding box center [762, 649] width 134 height 52
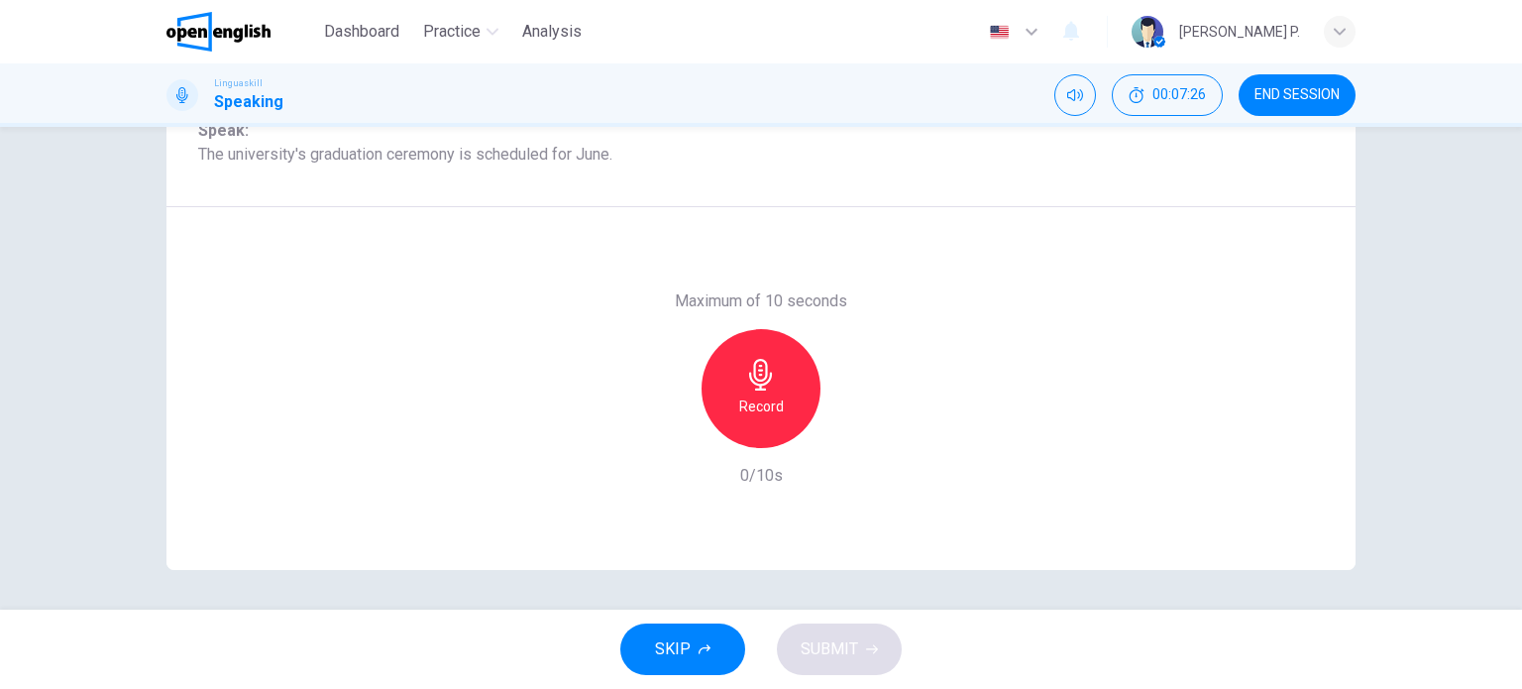
click at [378, 387] on div "Maximum of 10 seconds Record 0/10s" at bounding box center [760, 388] width 1189 height 363
click at [750, 413] on h6 "Record" at bounding box center [761, 406] width 45 height 24
click at [752, 409] on h6 "Stop" at bounding box center [761, 406] width 30 height 24
click at [855, 640] on span "SUBMIT" at bounding box center [829, 649] width 57 height 28
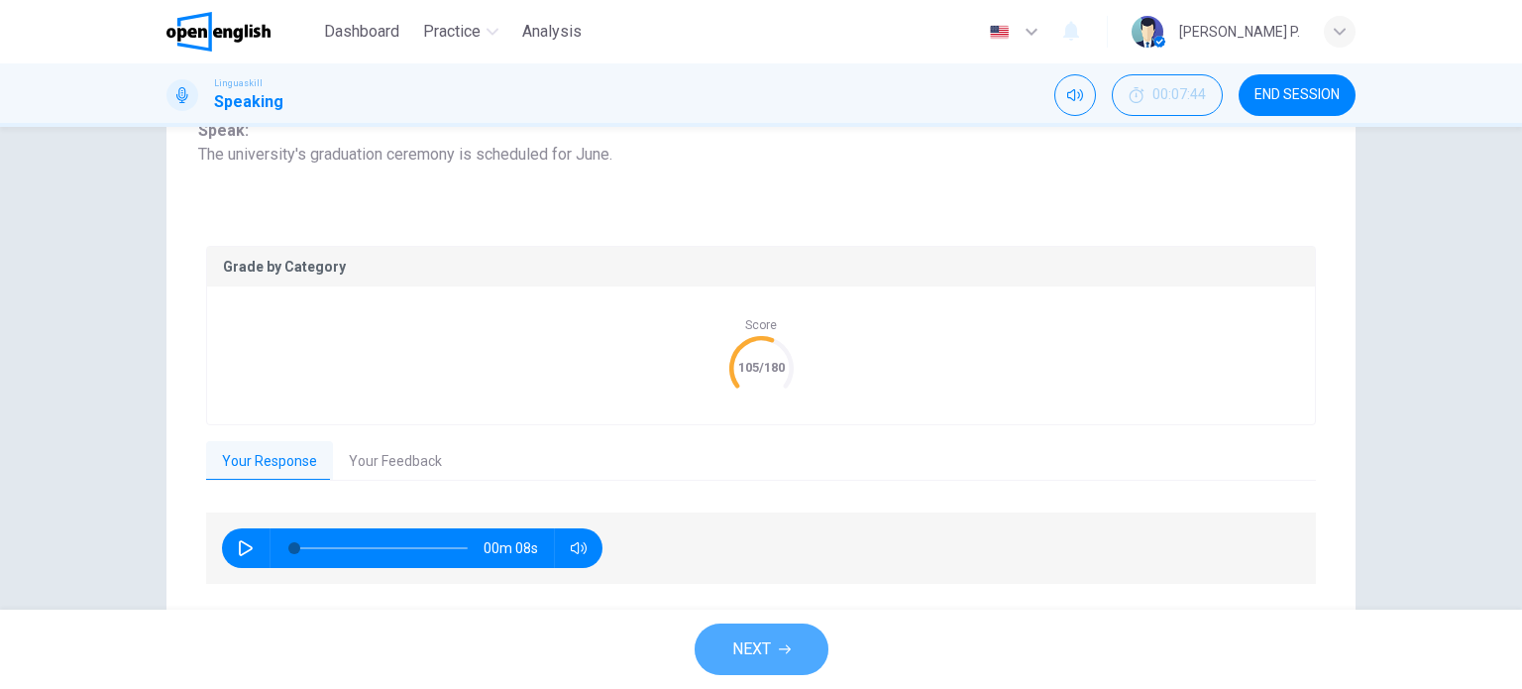
click at [785, 650] on icon "button" at bounding box center [785, 649] width 12 height 12
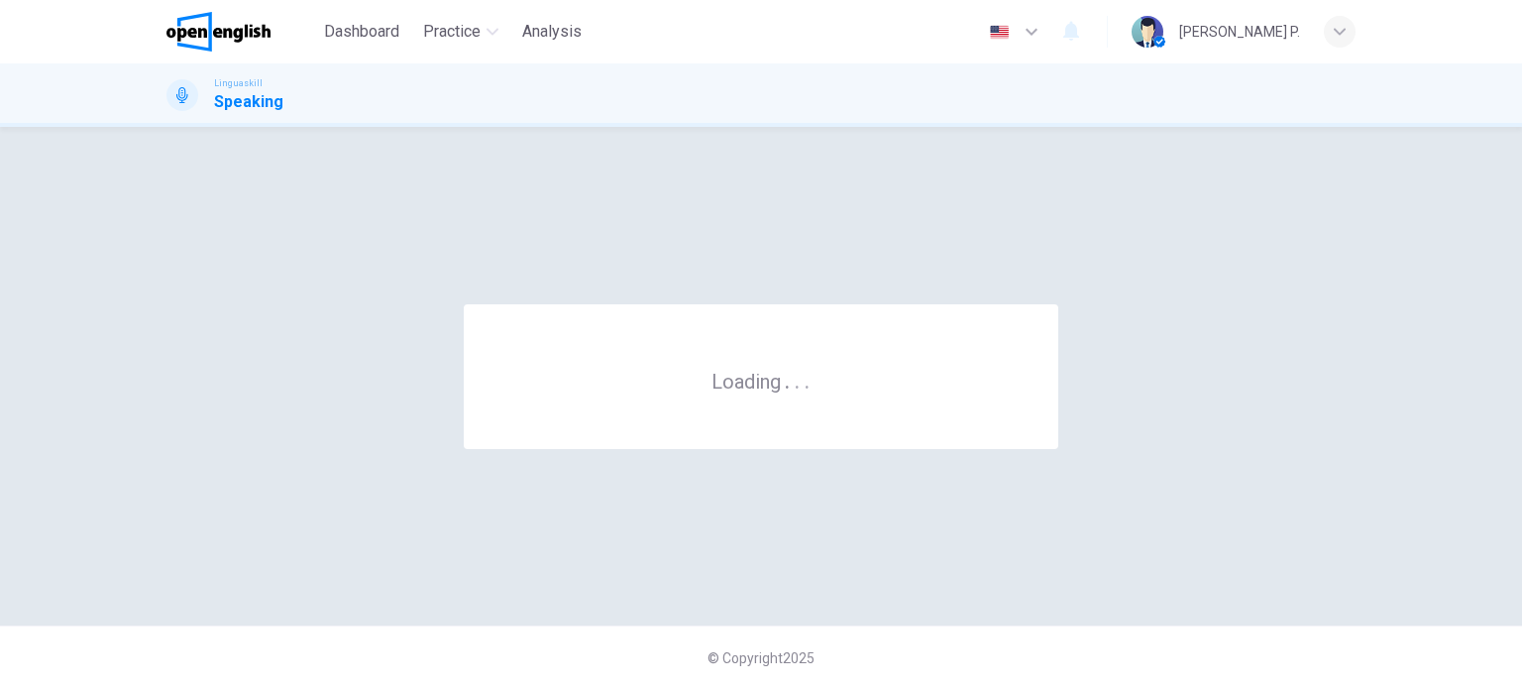
scroll to position [0, 0]
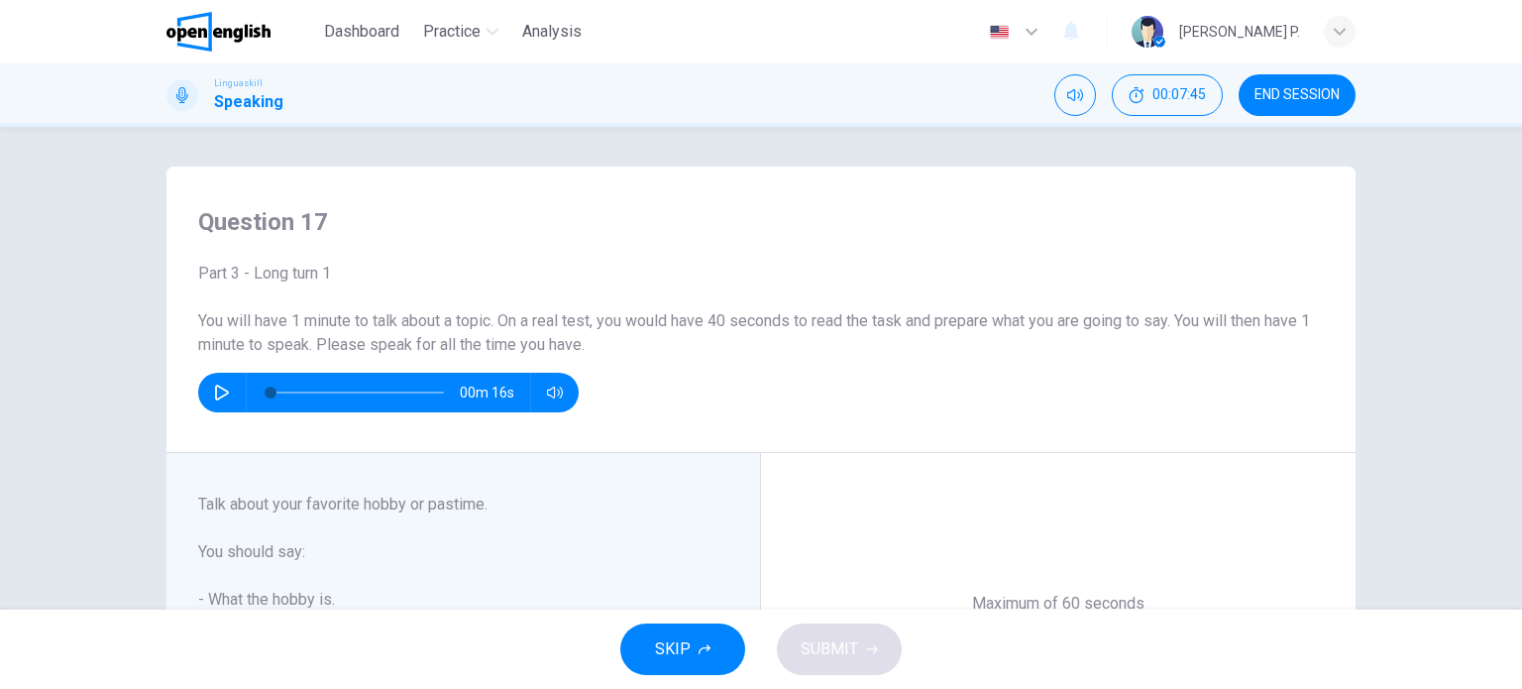
click at [712, 309] on h6 "You will have 1 minute to talk about a topic. On a real test, you would have 40…" at bounding box center [761, 333] width 1126 height 48
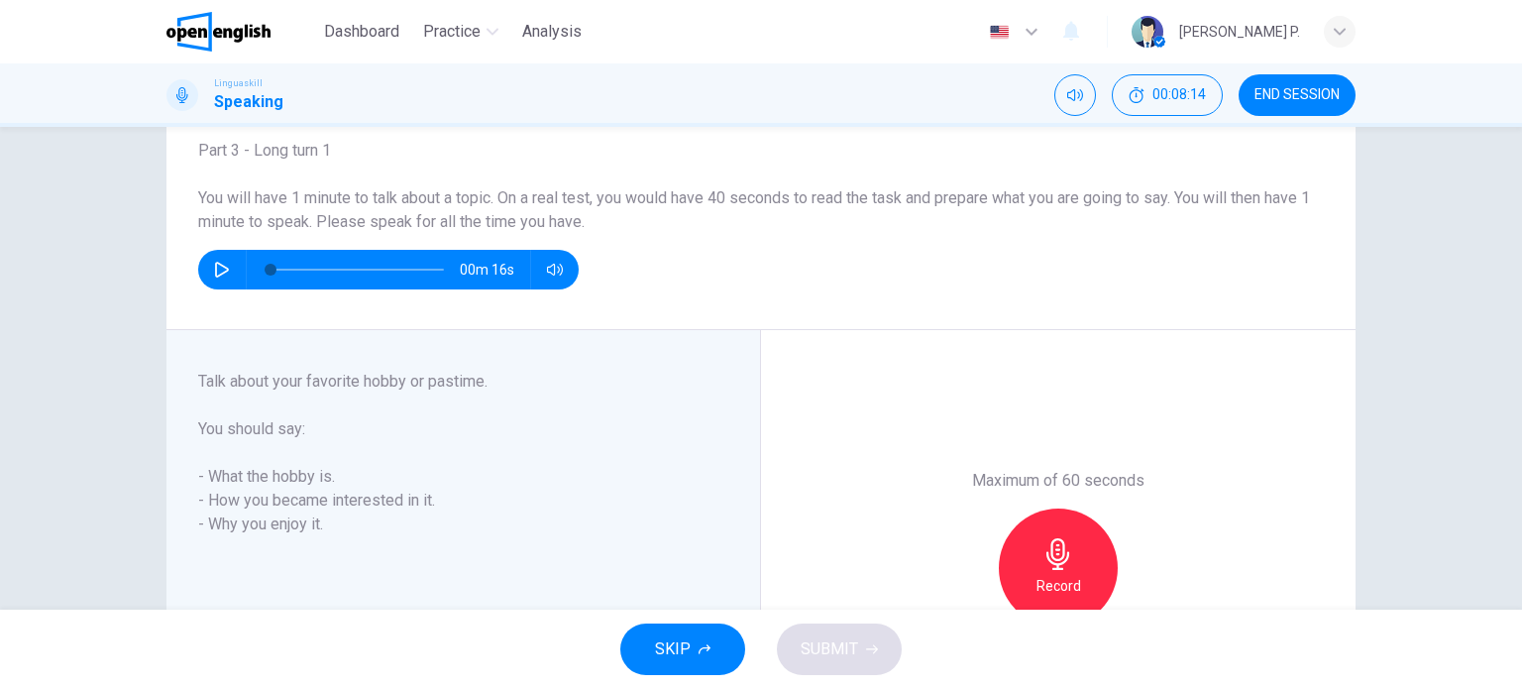
scroll to position [121, 0]
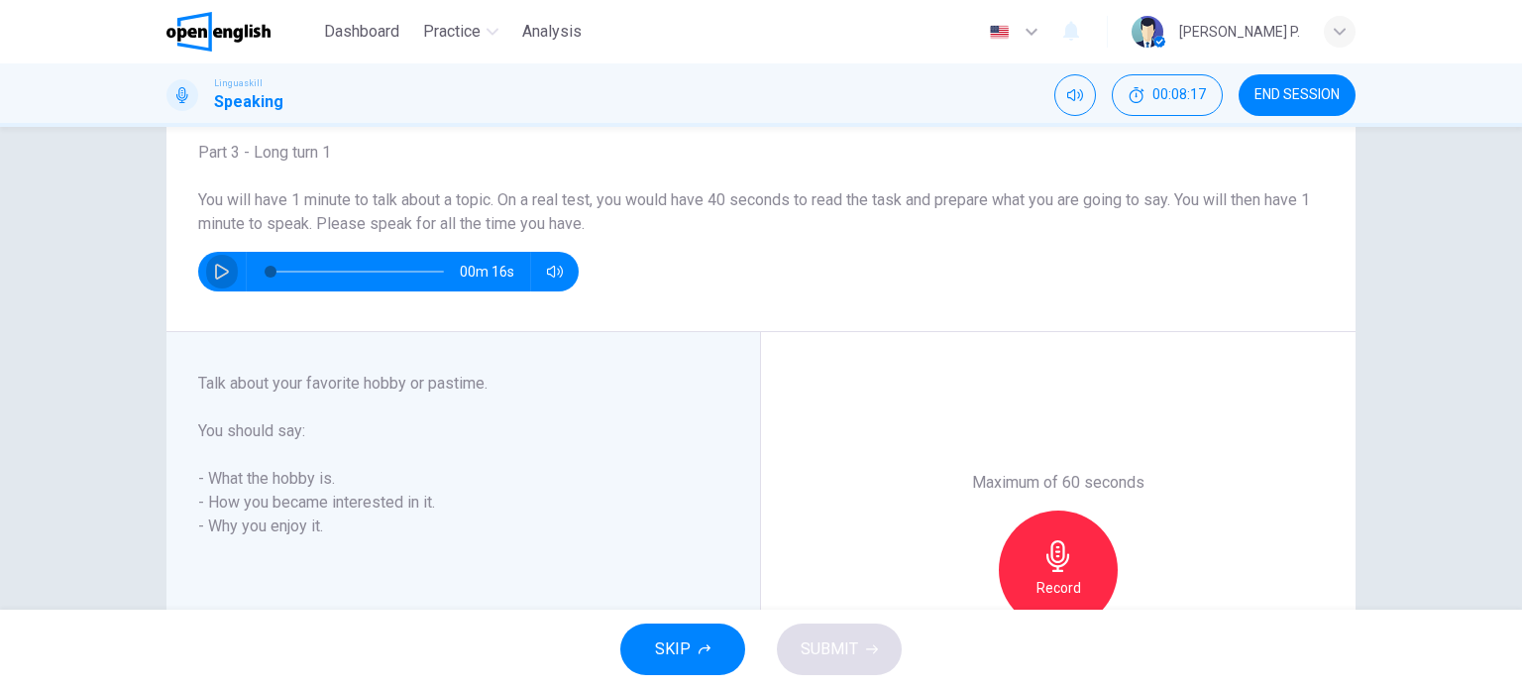
click at [214, 267] on icon "button" at bounding box center [222, 272] width 16 height 16
click at [216, 267] on icon "button" at bounding box center [221, 272] width 11 height 12
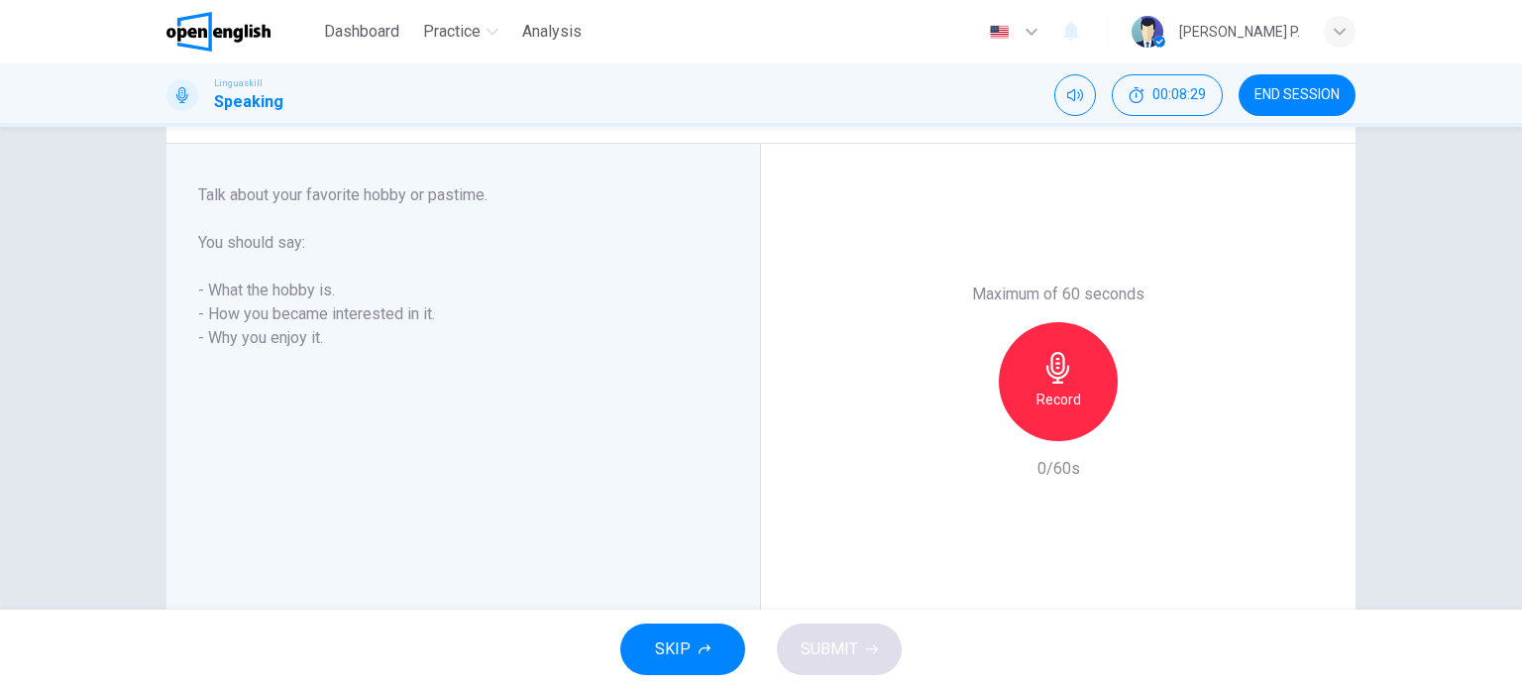
scroll to position [307, 0]
click at [1050, 396] on h6 "Record" at bounding box center [1058, 401] width 45 height 24
click at [1070, 404] on div "Stop" at bounding box center [1058, 383] width 119 height 119
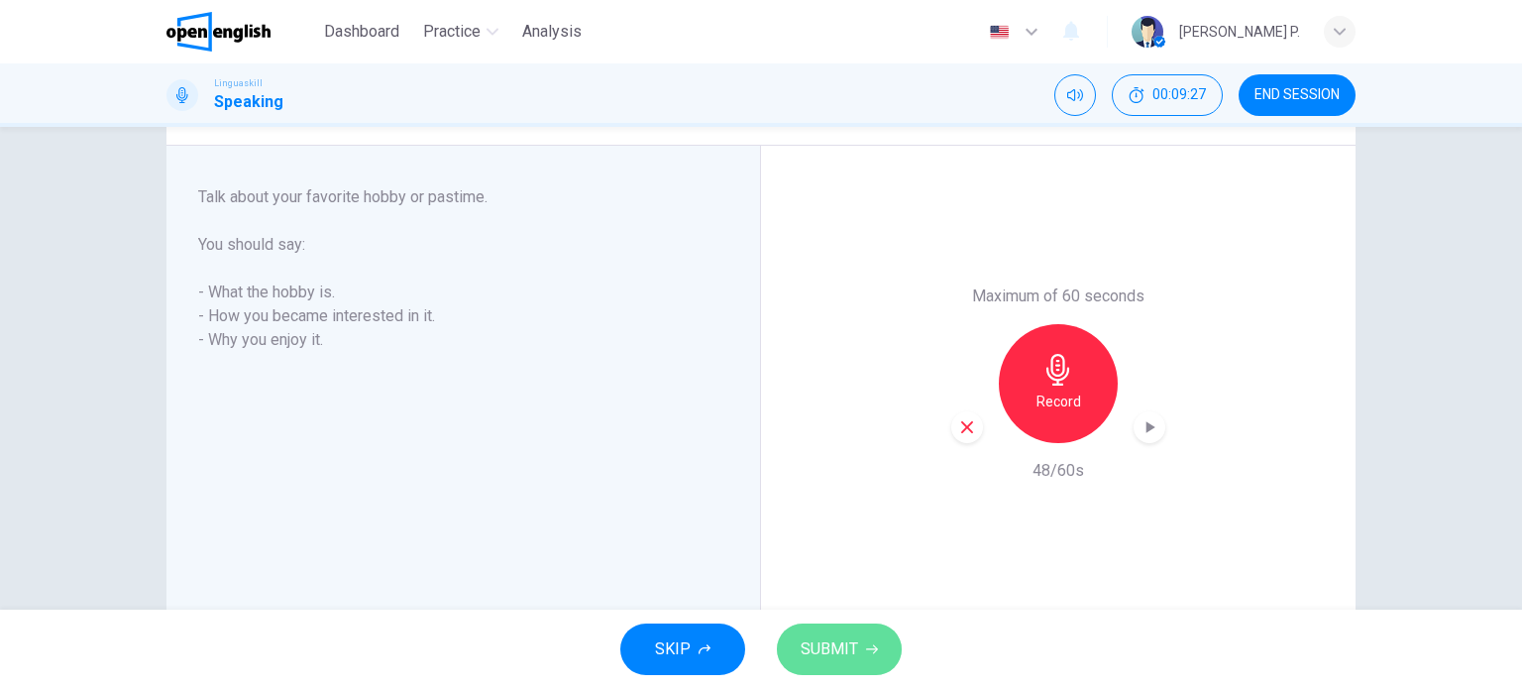
click at [849, 653] on span "SUBMIT" at bounding box center [829, 649] width 57 height 28
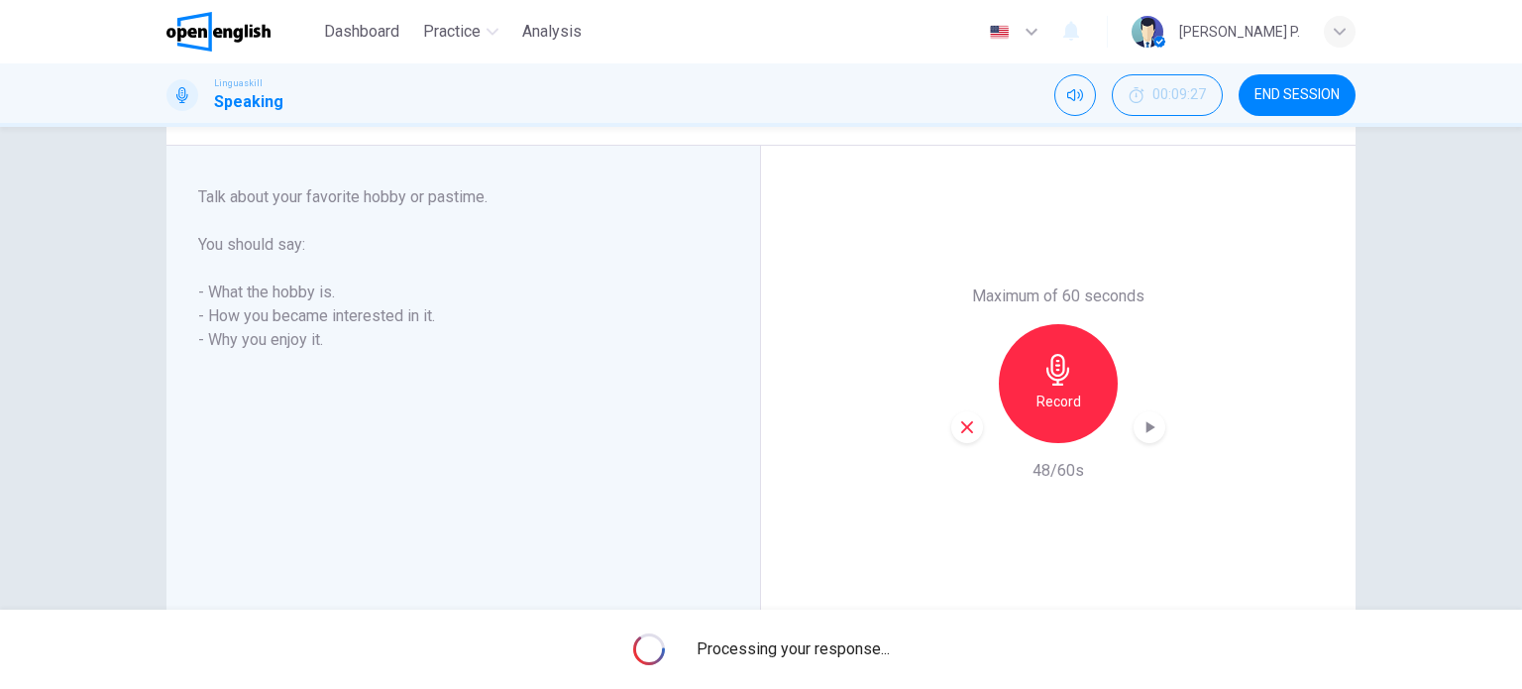
scroll to position [358, 0]
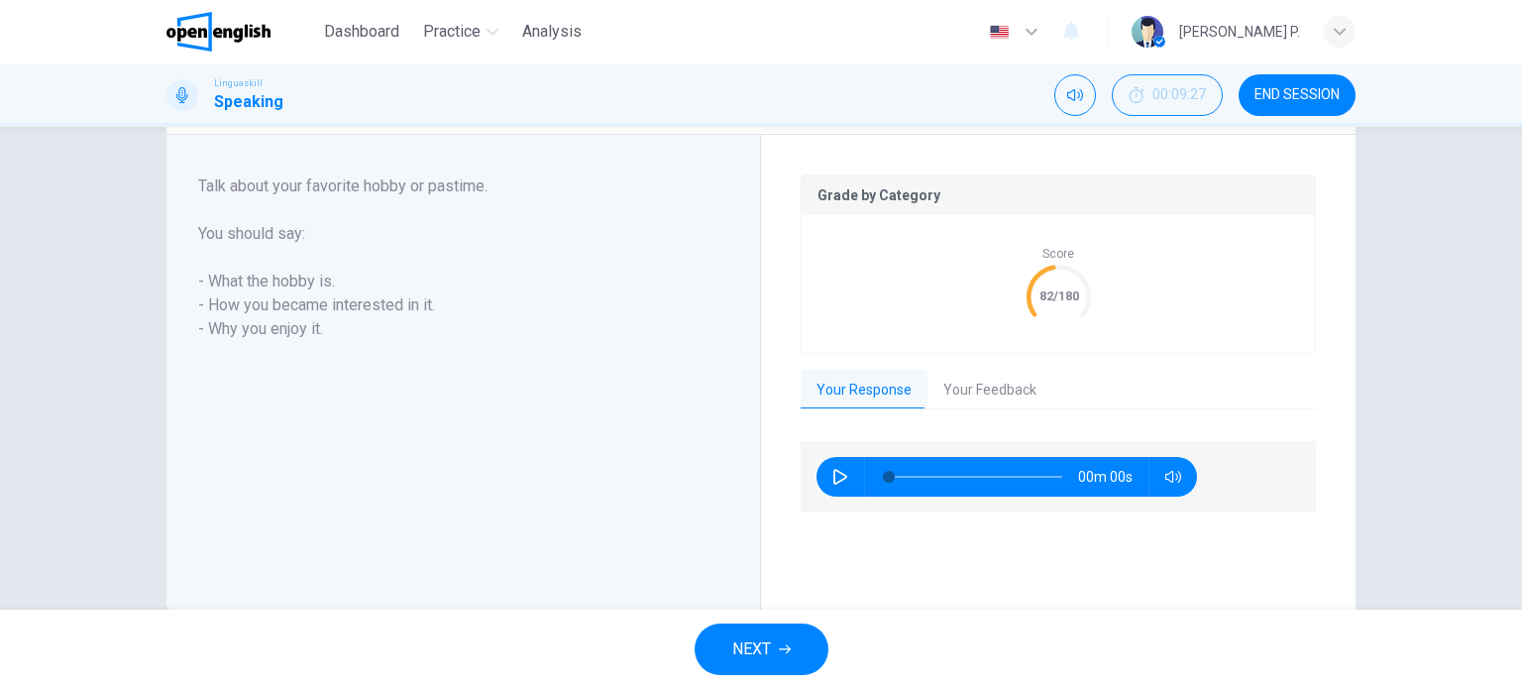
type input "*"
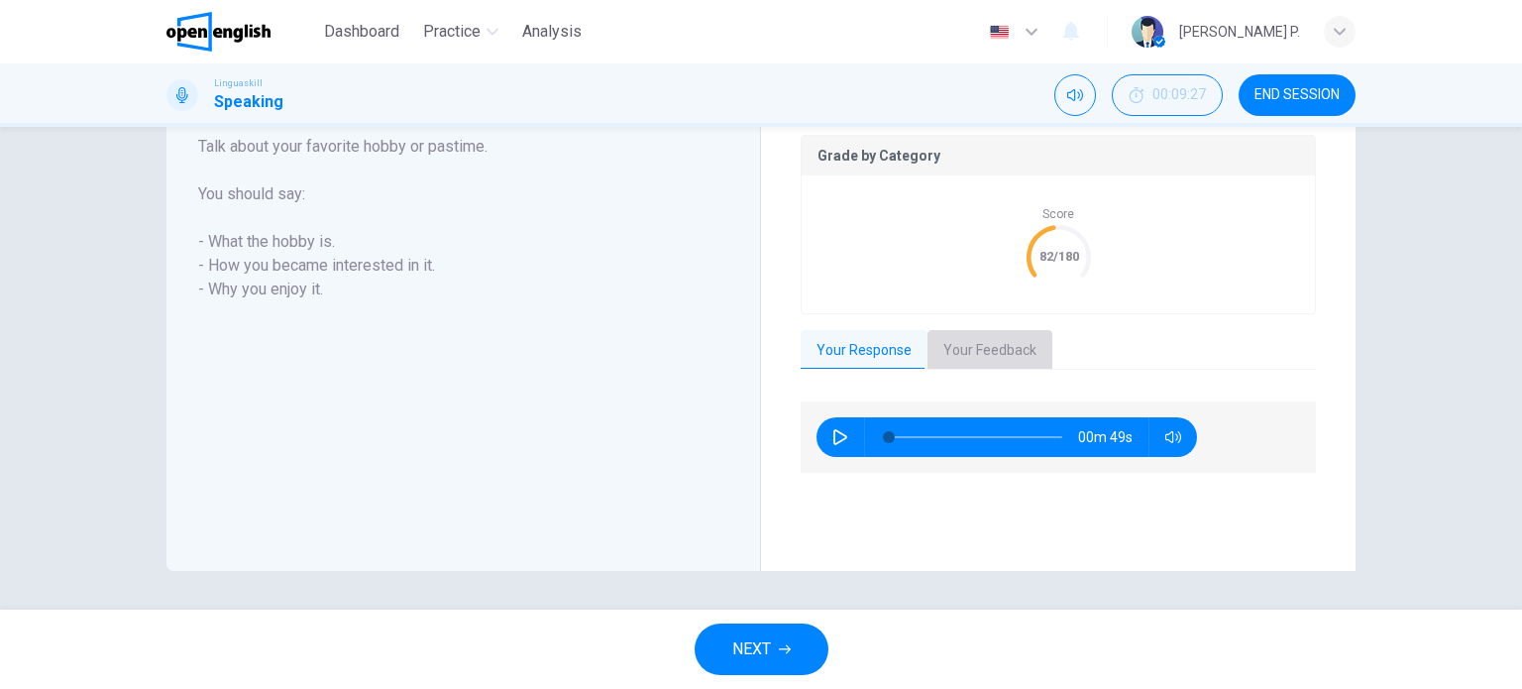
click at [999, 361] on button "Your Feedback" at bounding box center [989, 351] width 125 height 42
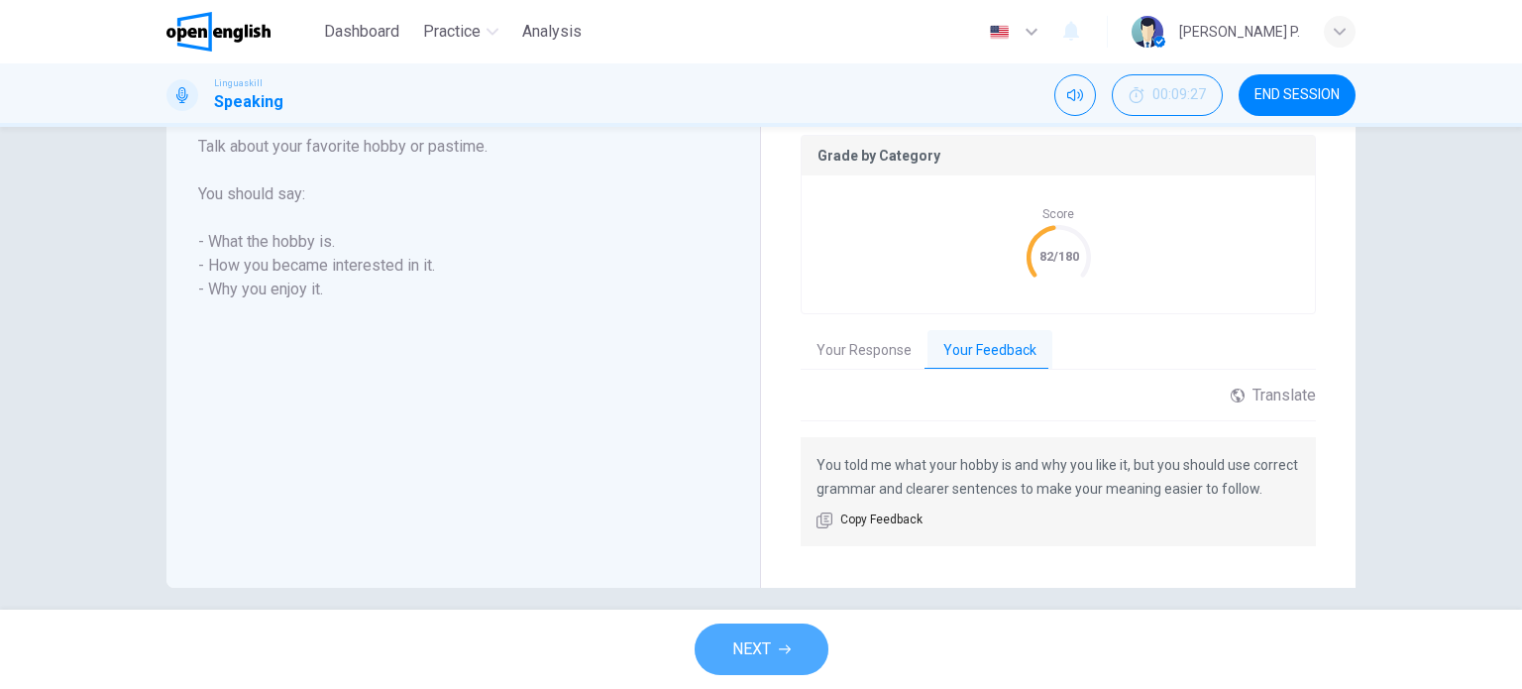
click at [774, 658] on button "NEXT" at bounding box center [762, 649] width 134 height 52
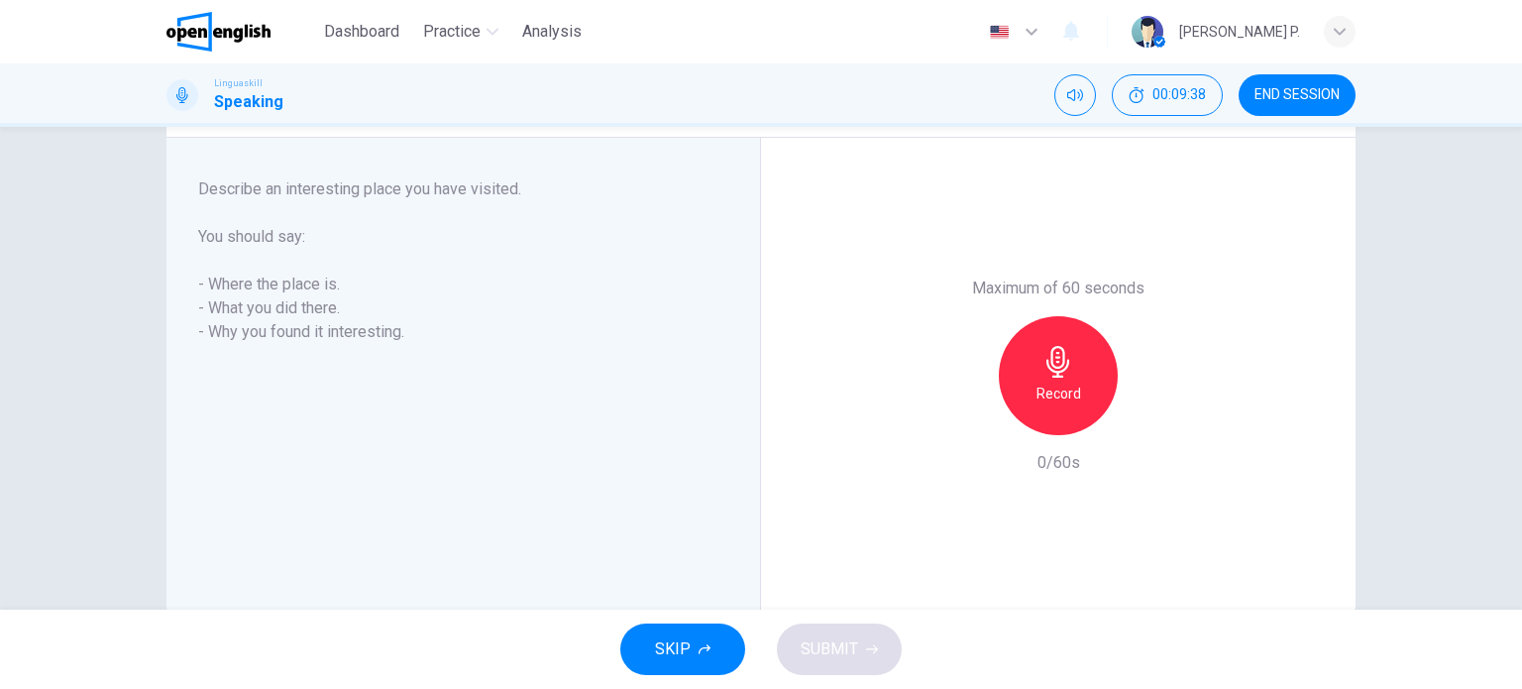
scroll to position [307, 0]
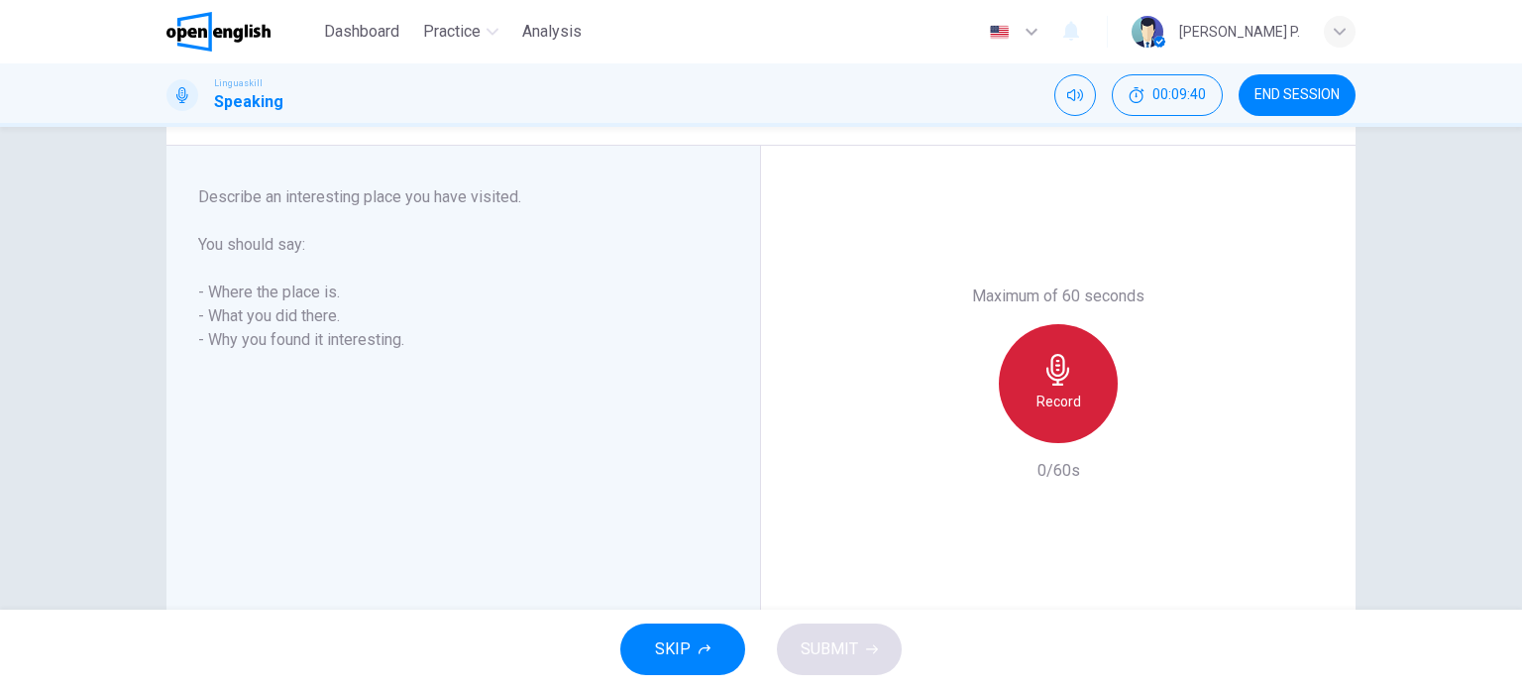
click at [1077, 396] on div "Record" at bounding box center [1058, 383] width 119 height 119
click at [1042, 364] on icon "button" at bounding box center [1058, 370] width 32 height 32
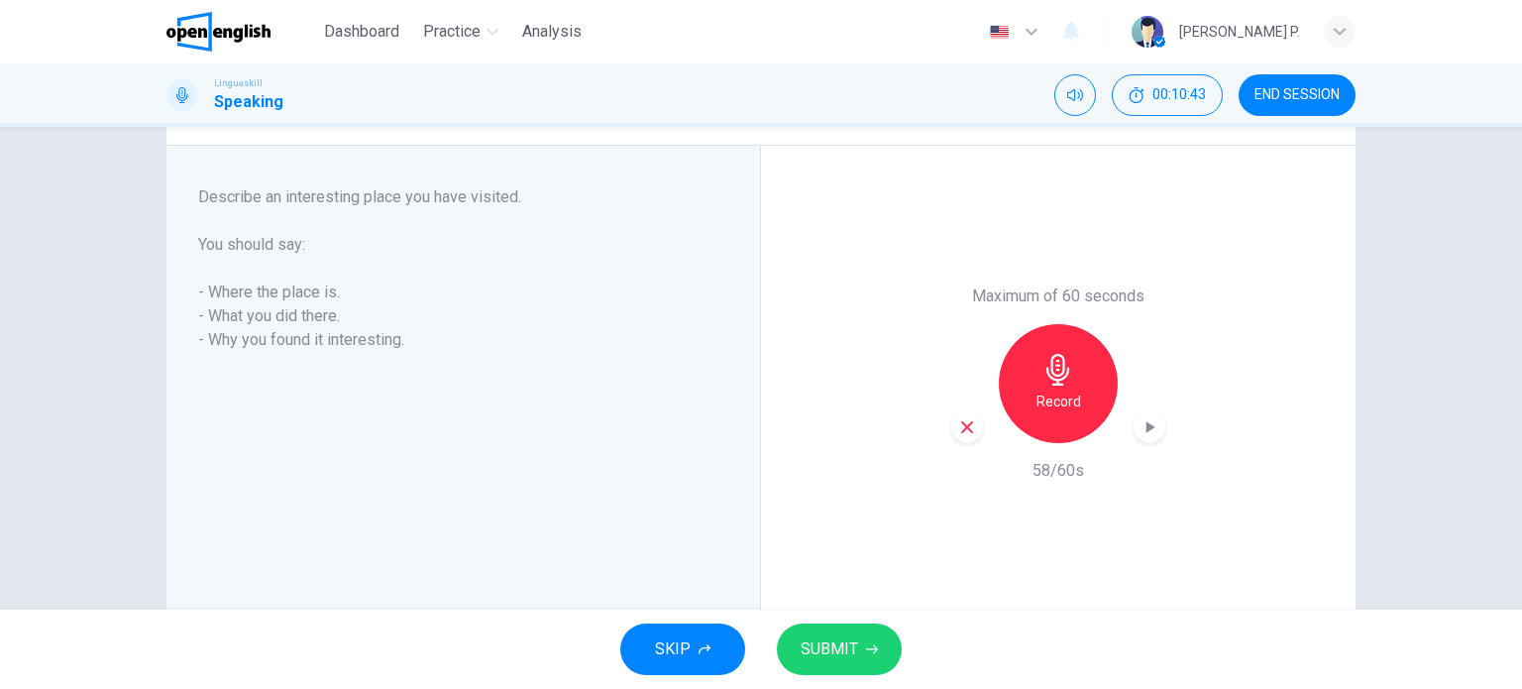
click at [870, 664] on button "SUBMIT" at bounding box center [839, 649] width 125 height 52
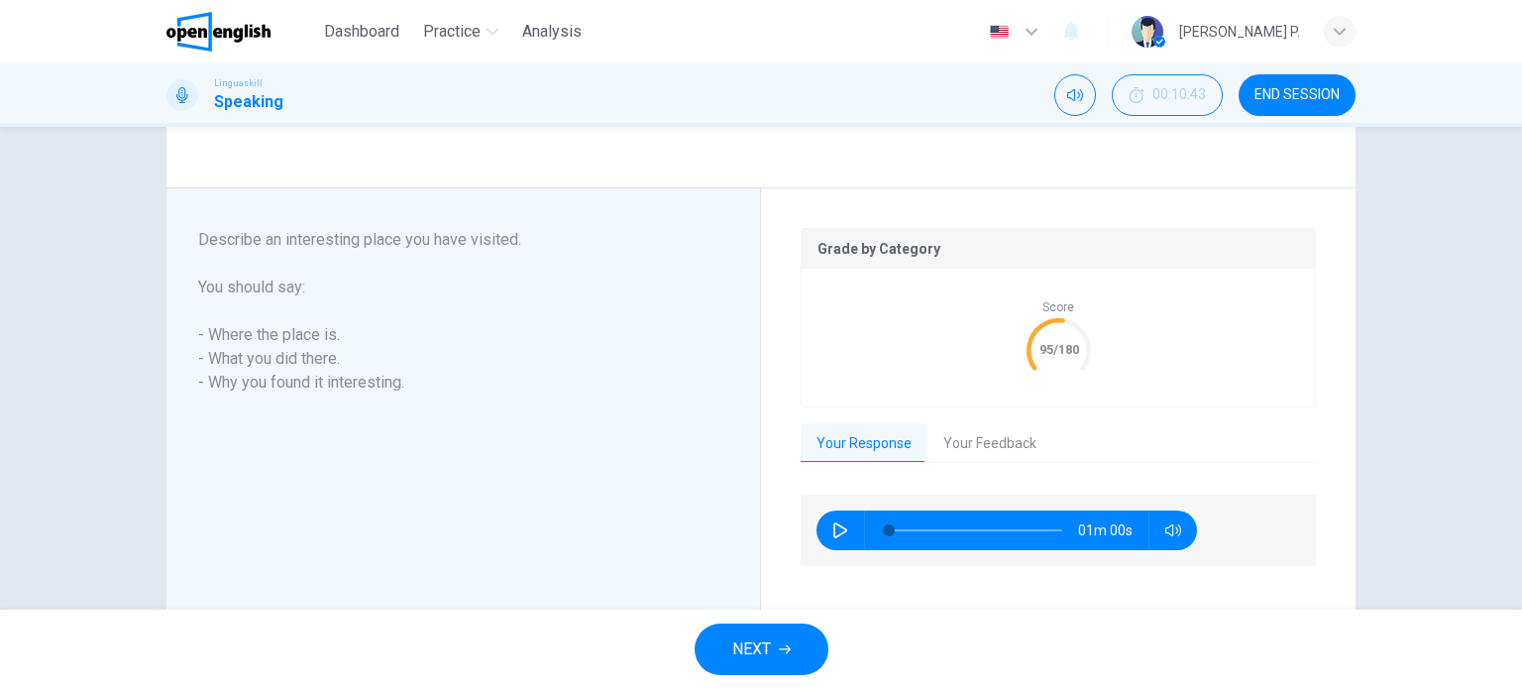
scroll to position [397, 0]
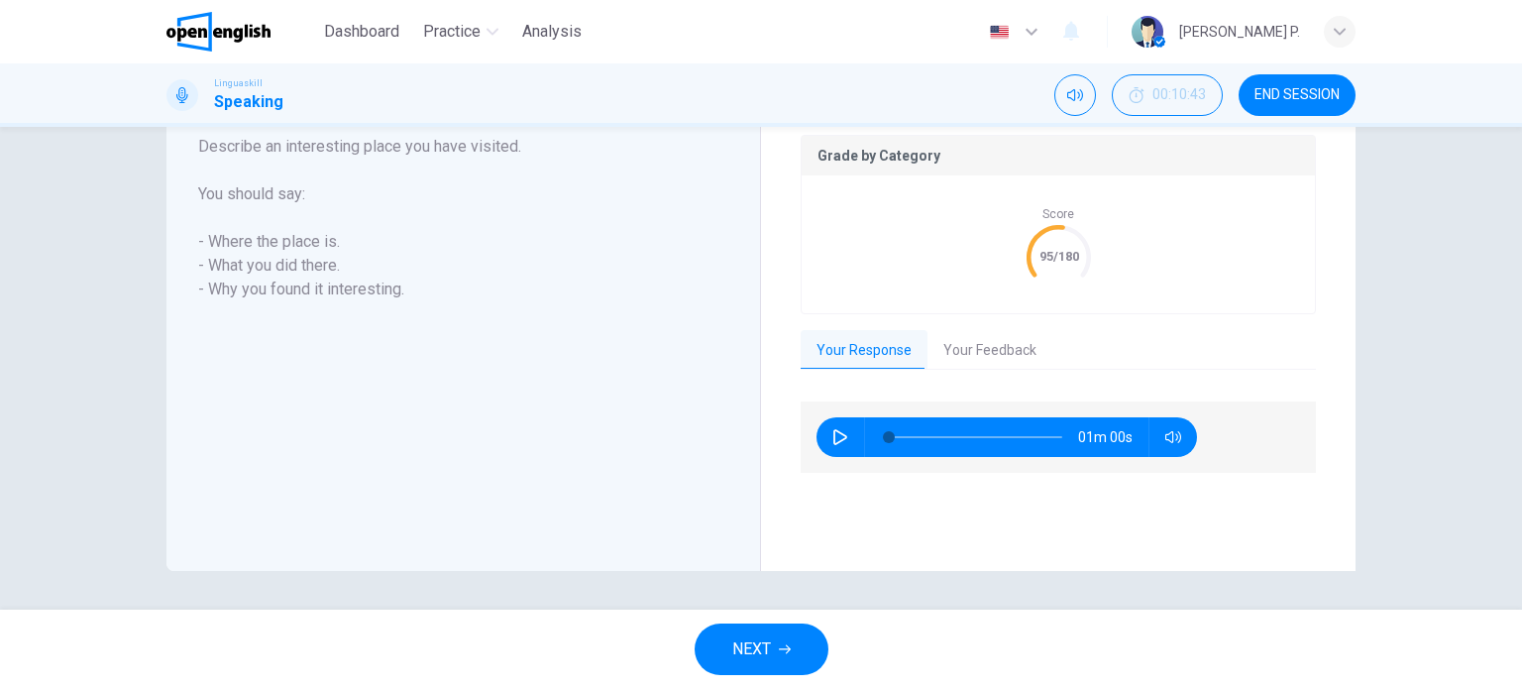
click at [950, 348] on button "Your Feedback" at bounding box center [989, 351] width 125 height 42
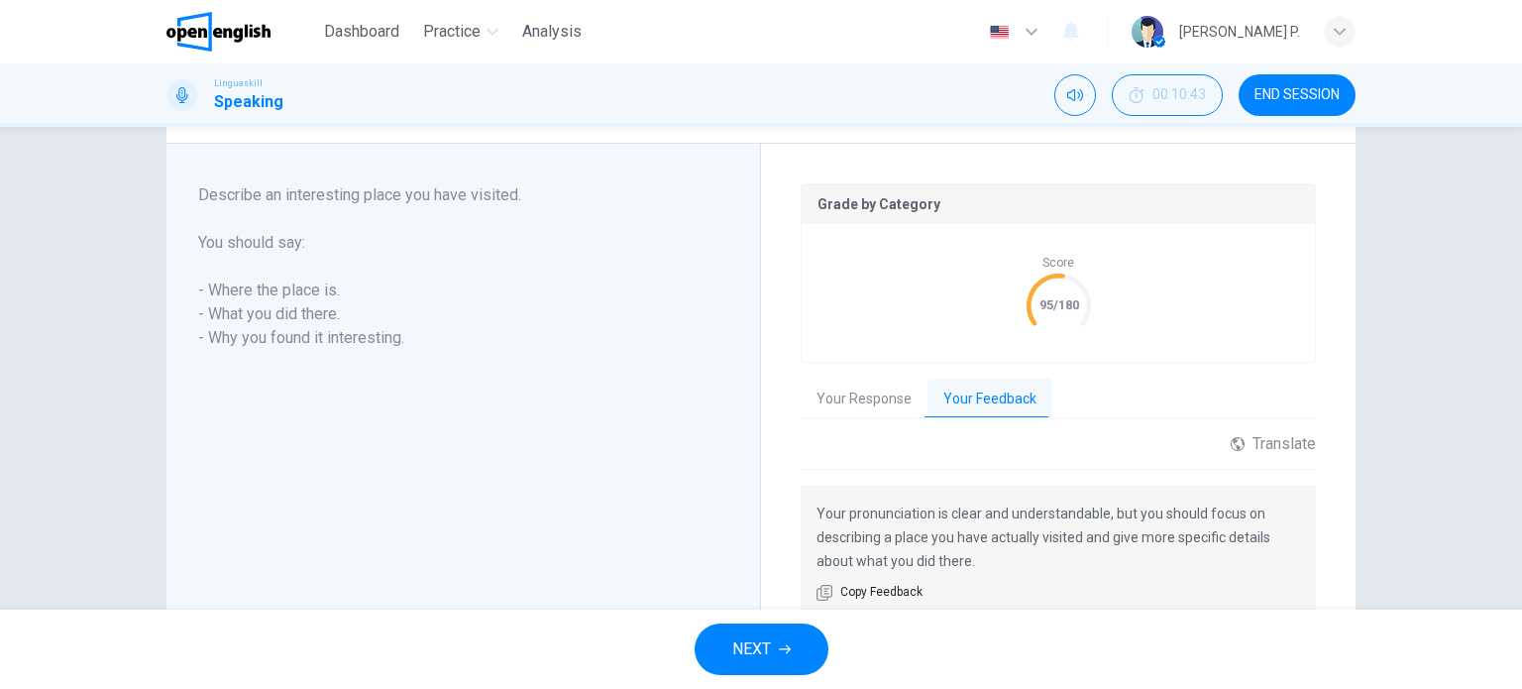
scroll to position [329, 0]
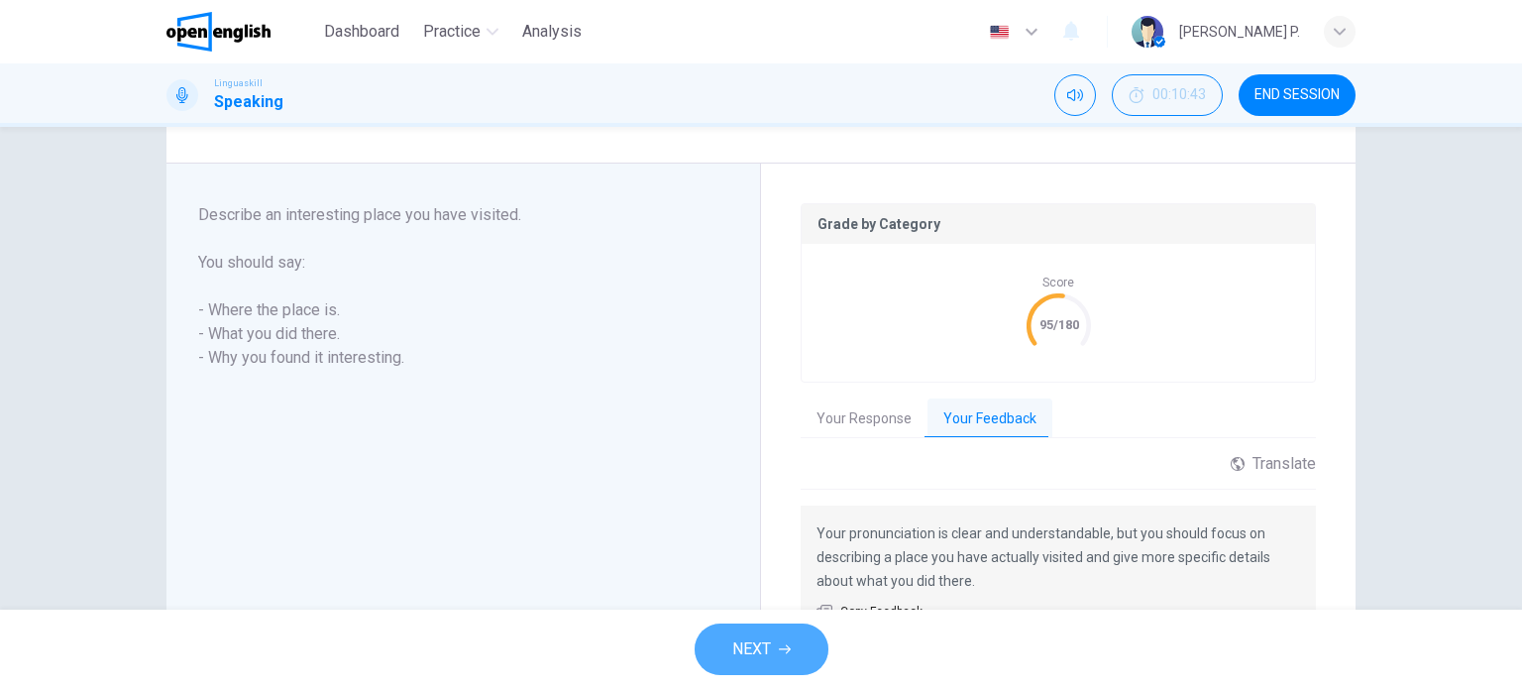
click at [777, 662] on button "NEXT" at bounding box center [762, 649] width 134 height 52
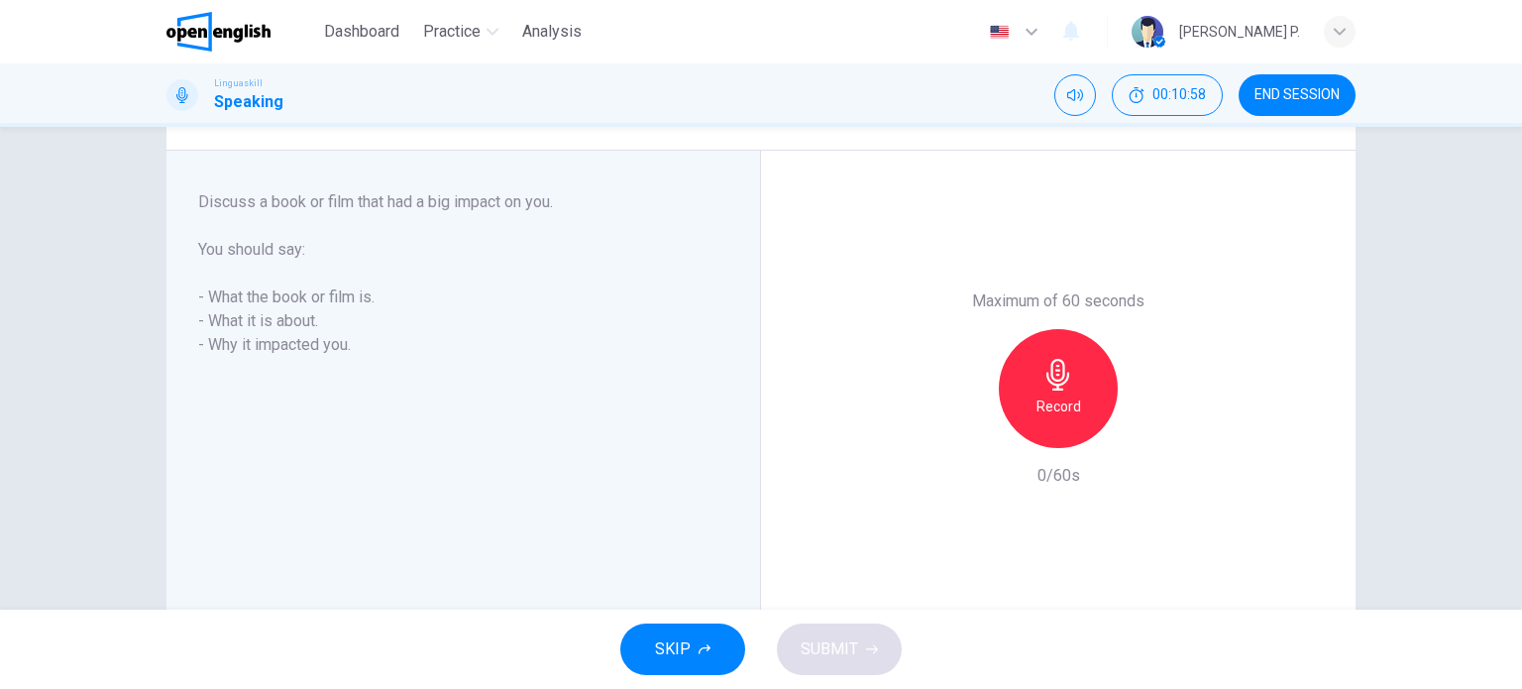
scroll to position [313, 0]
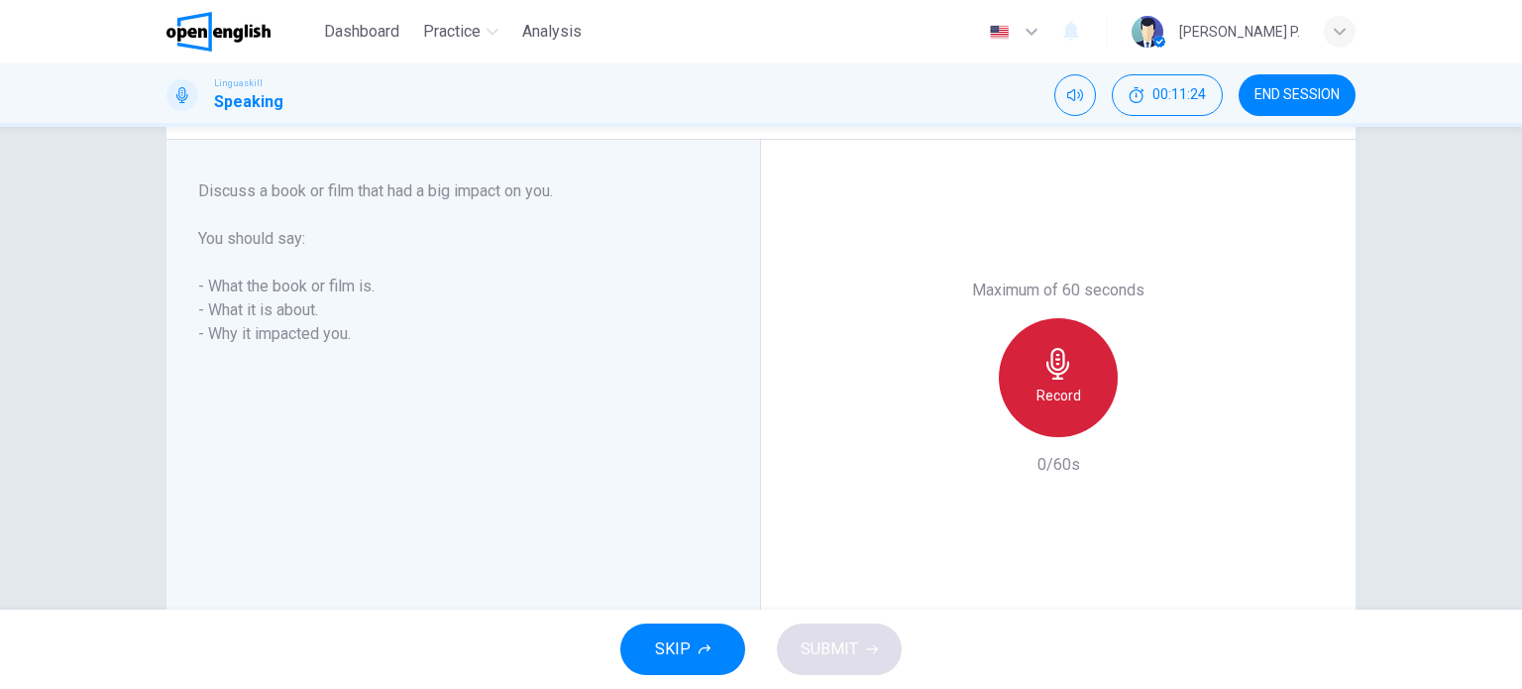
click at [1058, 359] on icon "button" at bounding box center [1057, 364] width 23 height 32
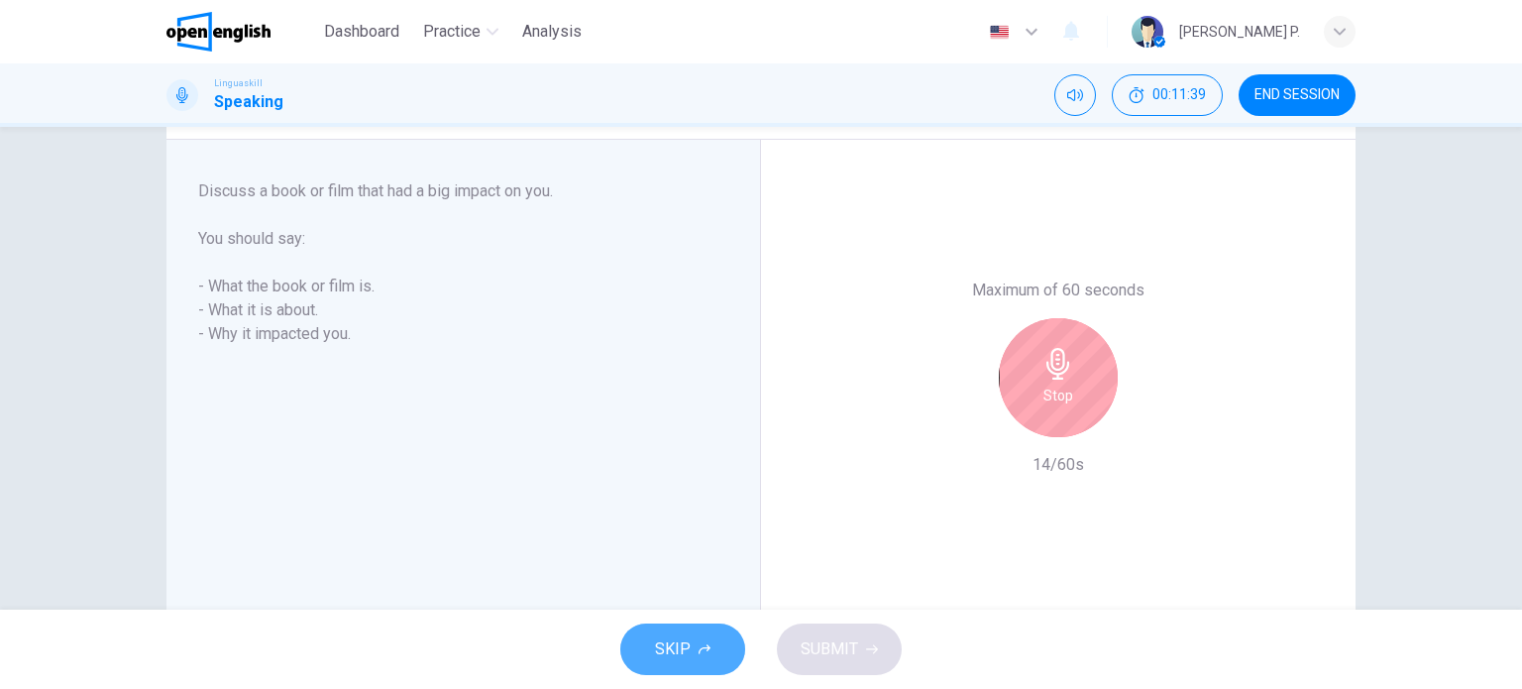
click at [682, 667] on button "SKIP" at bounding box center [682, 649] width 125 height 52
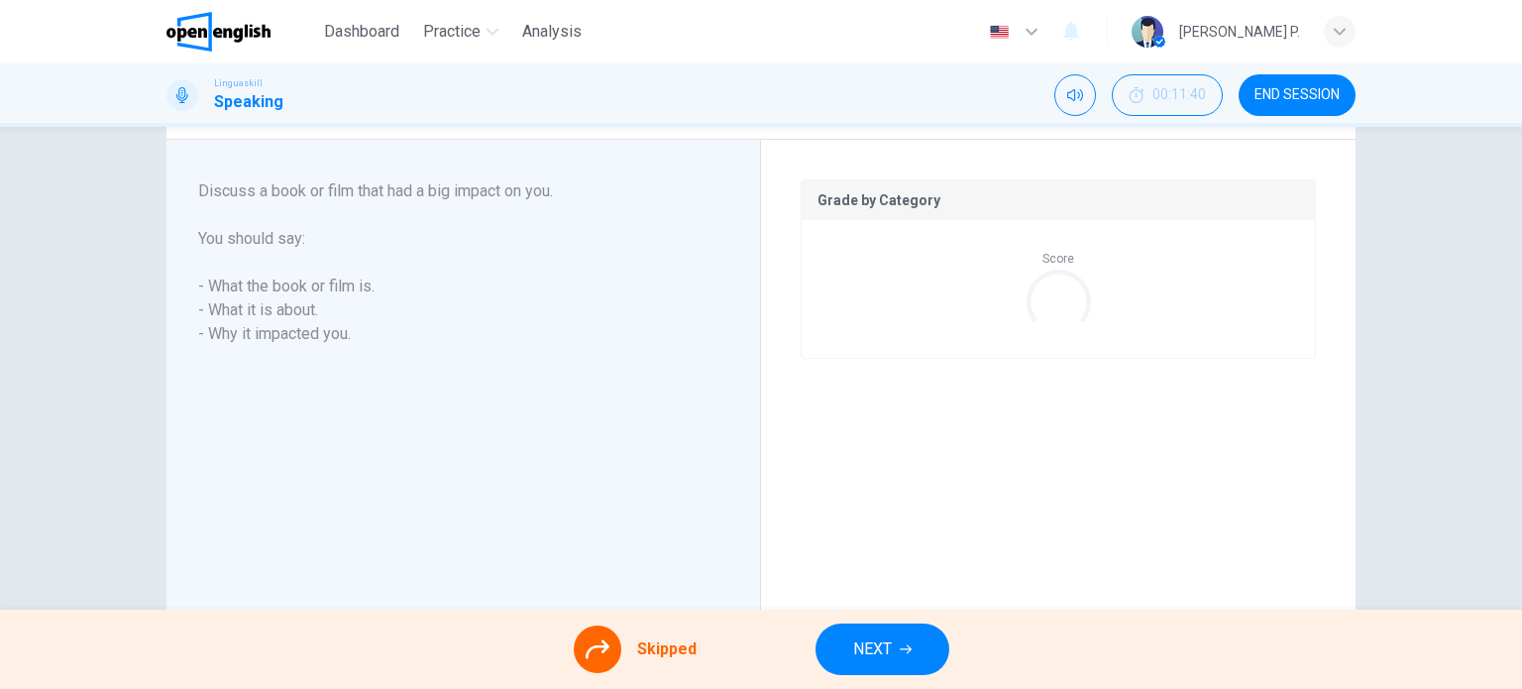
click at [1310, 91] on span "END SESSION" at bounding box center [1296, 95] width 85 height 16
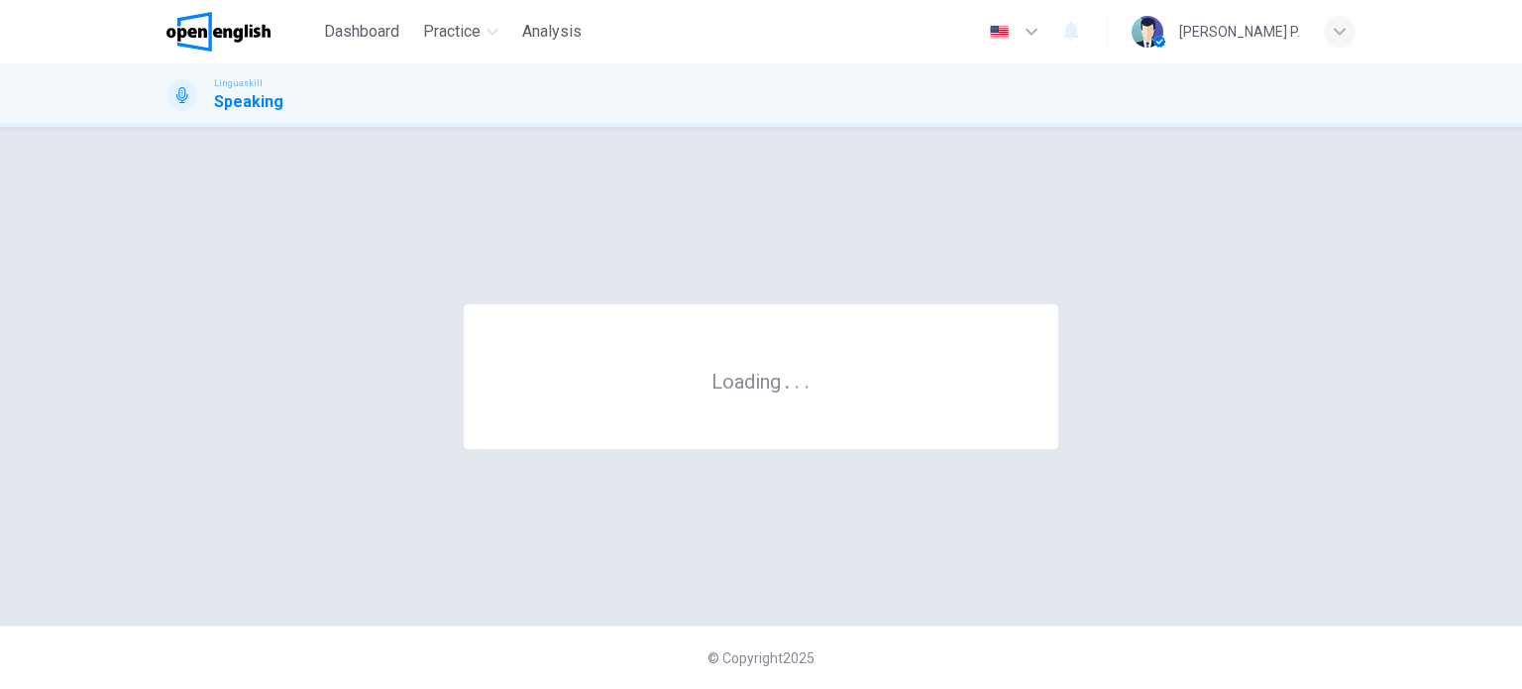
scroll to position [0, 0]
